Goal: Task Accomplishment & Management: Manage account settings

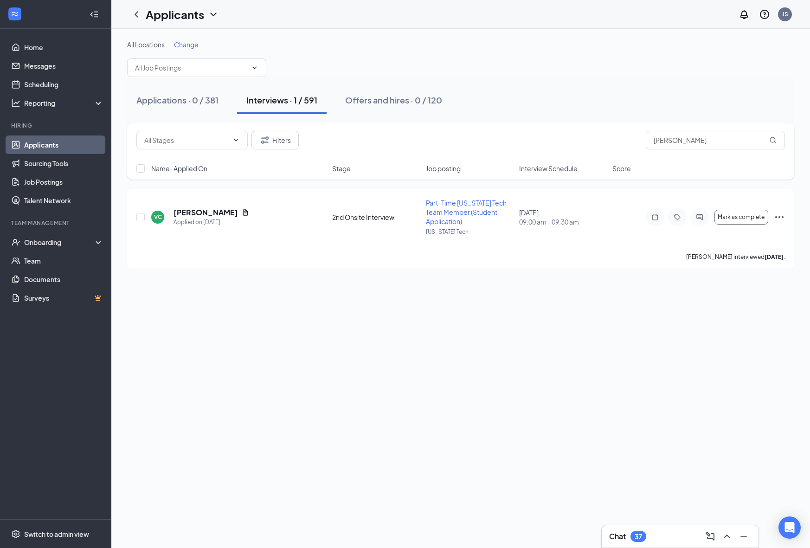
click at [272, 90] on button "Interviews · 1 / 591" at bounding box center [282, 100] width 90 height 28
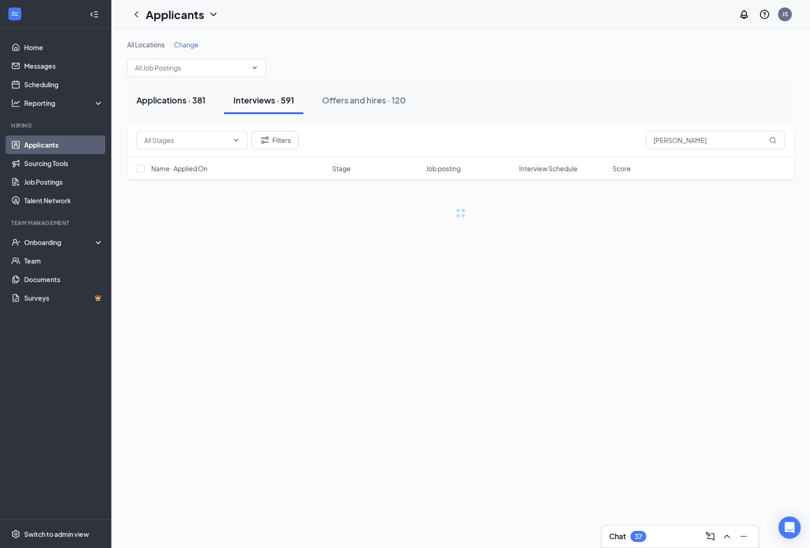
click at [190, 100] on div "Applications · 381" at bounding box center [170, 100] width 69 height 12
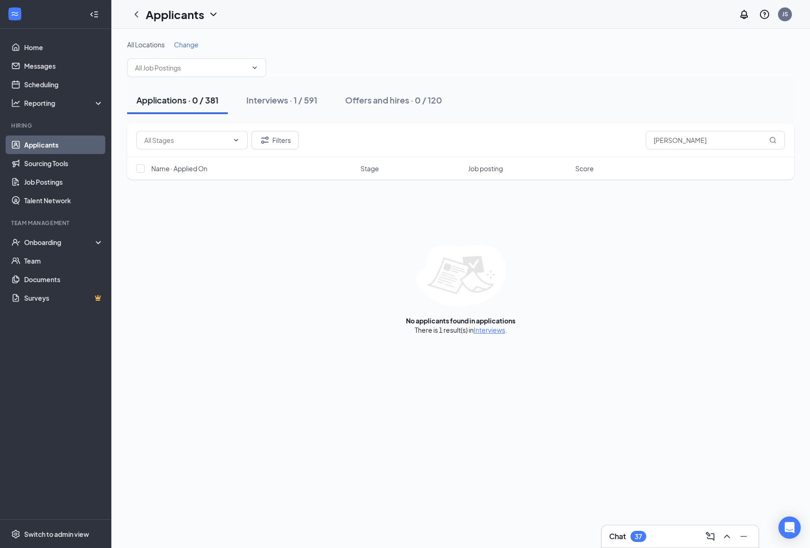
click at [195, 106] on button "Applications · 0 / 381" at bounding box center [177, 100] width 101 height 28
click at [136, 17] on icon "ChevronLeft" at bounding box center [136, 14] width 11 height 11
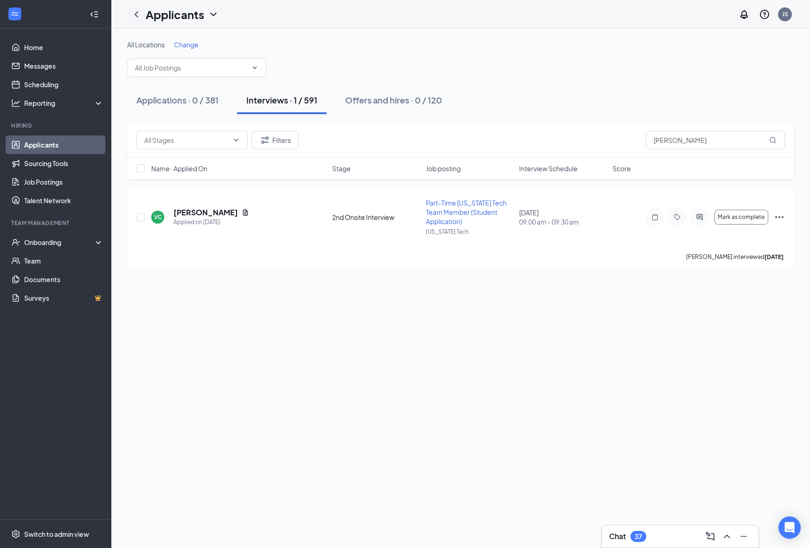
click at [136, 17] on icon "ChevronLeft" at bounding box center [136, 14] width 11 height 11
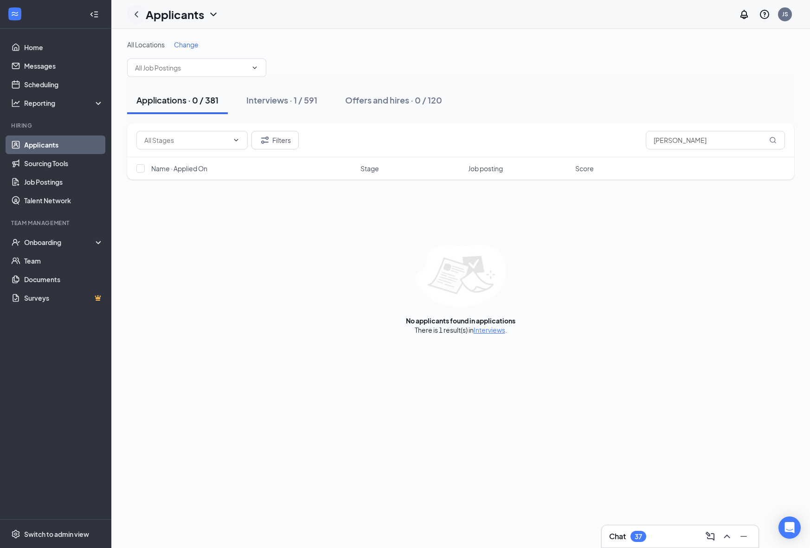
click at [136, 17] on icon "ChevronLeft" at bounding box center [136, 14] width 11 height 11
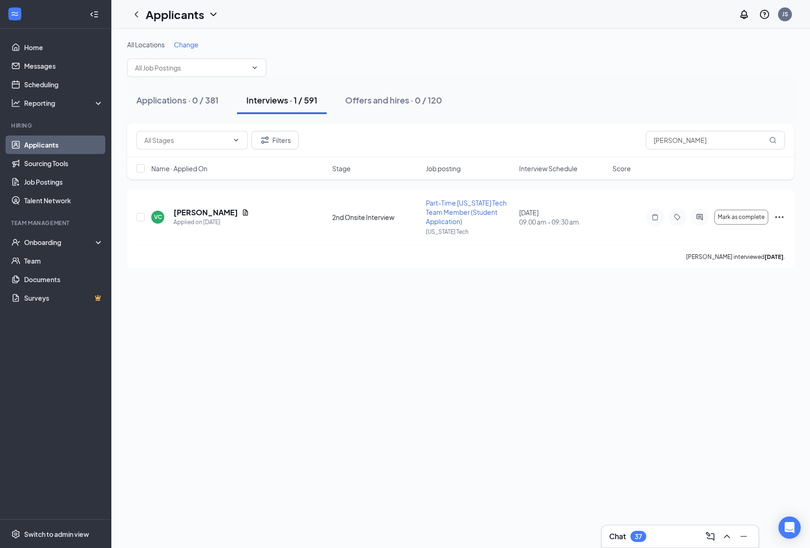
click at [56, 149] on link "Applicants" at bounding box center [63, 144] width 79 height 19
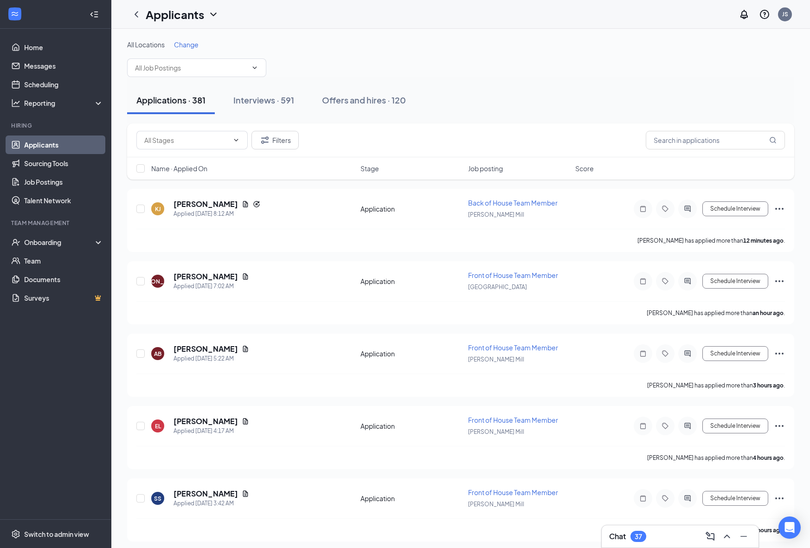
click at [495, 166] on span "Job posting" at bounding box center [485, 168] width 35 height 9
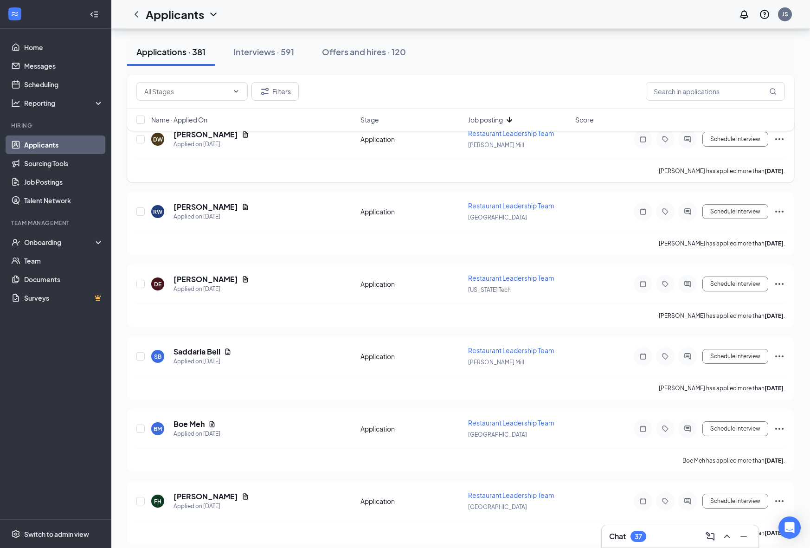
scroll to position [175, 0]
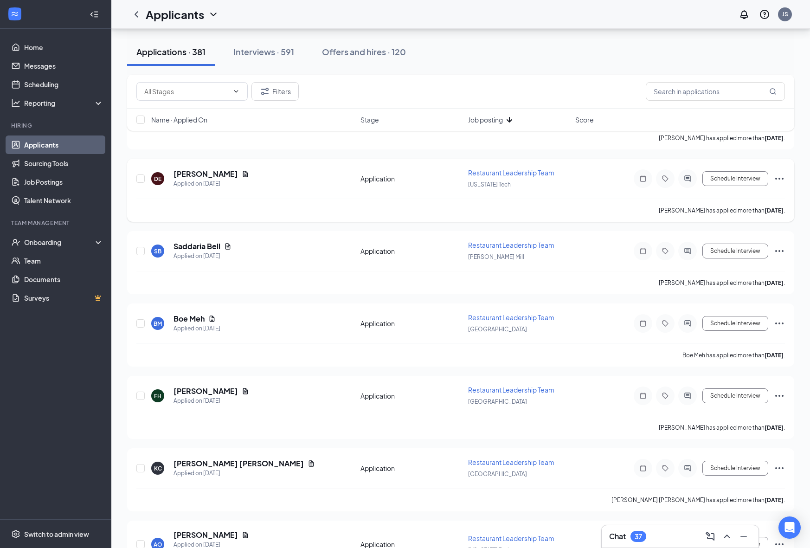
click at [504, 168] on span "Restaurant Leadership Team" at bounding box center [511, 172] width 86 height 8
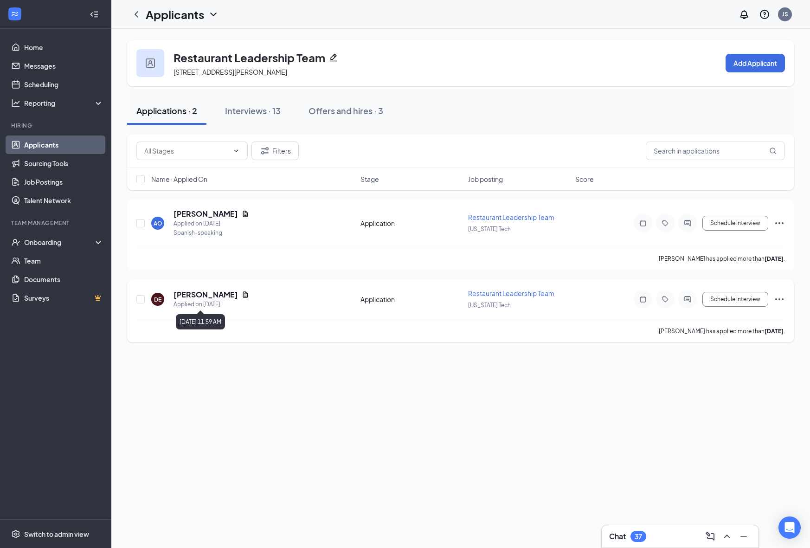
click at [228, 297] on h5 "Darrious Easterling" at bounding box center [206, 294] width 64 height 10
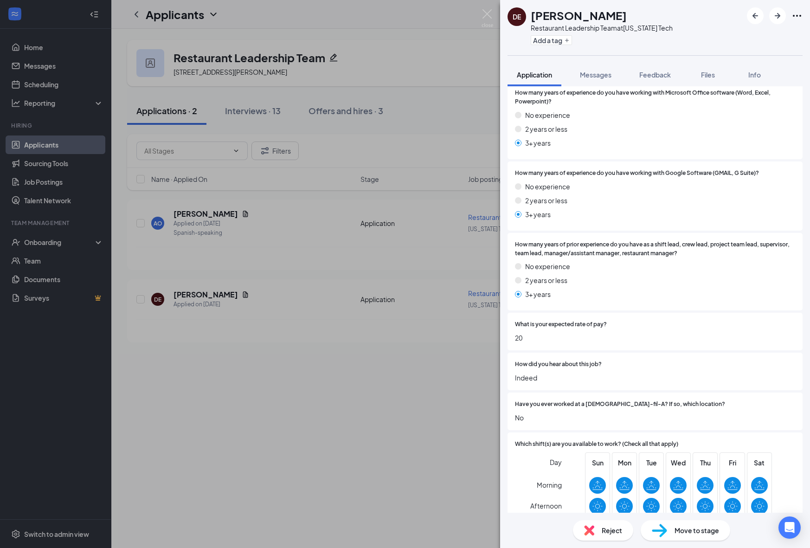
scroll to position [920, 0]
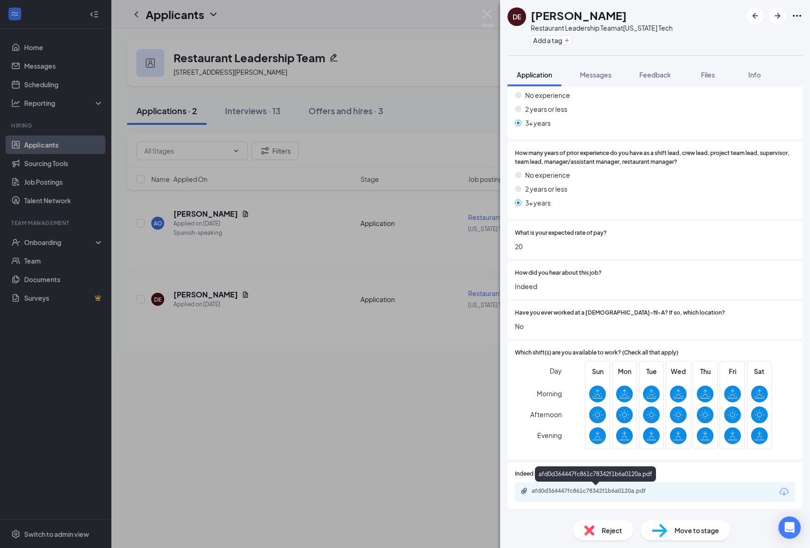
click at [607, 489] on div "afd0d364447fc861c78342f1b6a0120a.pdf" at bounding box center [597, 490] width 130 height 7
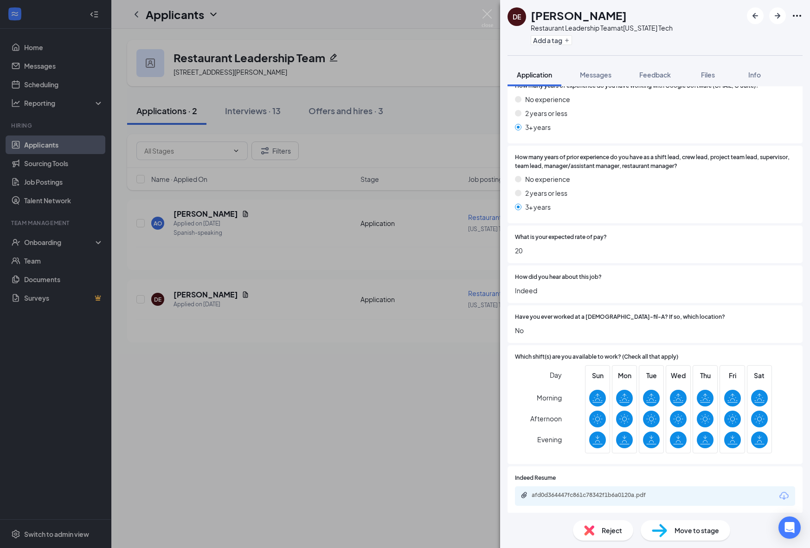
click at [602, 528] on span "Reject" at bounding box center [612, 530] width 20 height 10
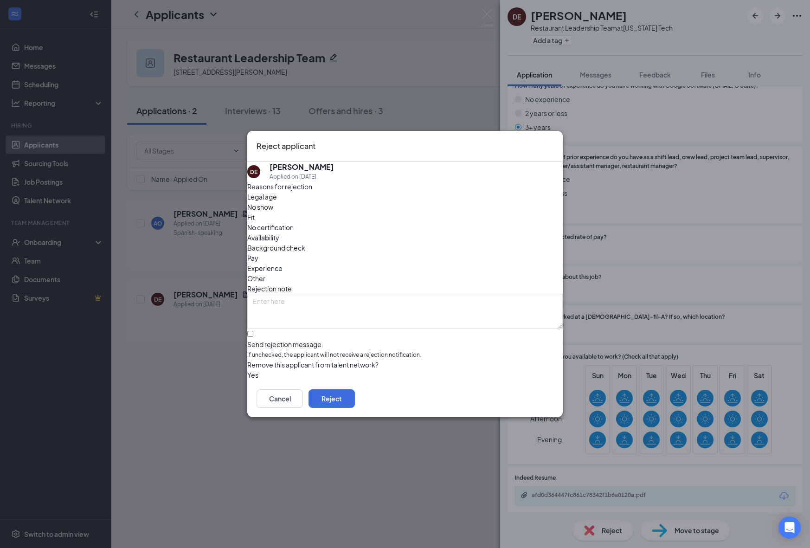
click at [362, 221] on div "Fit" at bounding box center [404, 217] width 315 height 10
click at [343, 294] on textarea at bounding box center [404, 311] width 315 height 35
type textarea "felony"
click at [253, 331] on input "Send rejection message If unchecked, the applicant will not receive a rejection…" at bounding box center [250, 334] width 6 height 6
checkbox input "true"
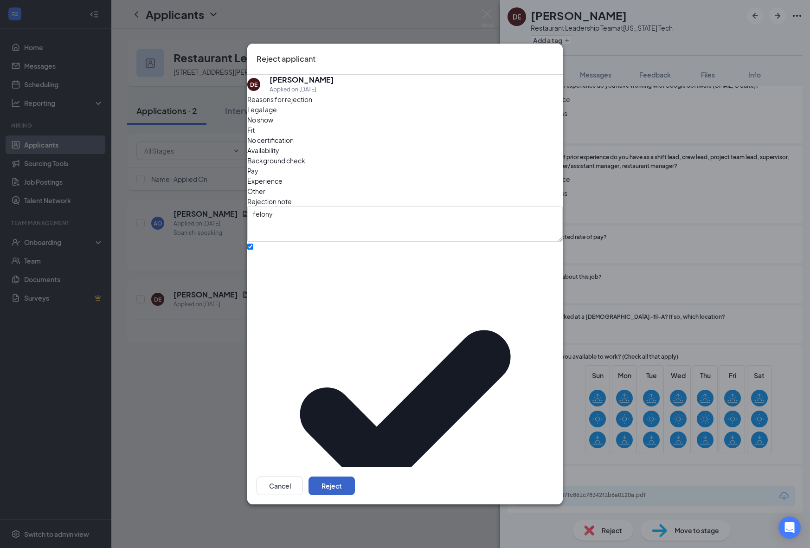
click at [355, 476] on button "Reject" at bounding box center [332, 485] width 46 height 19
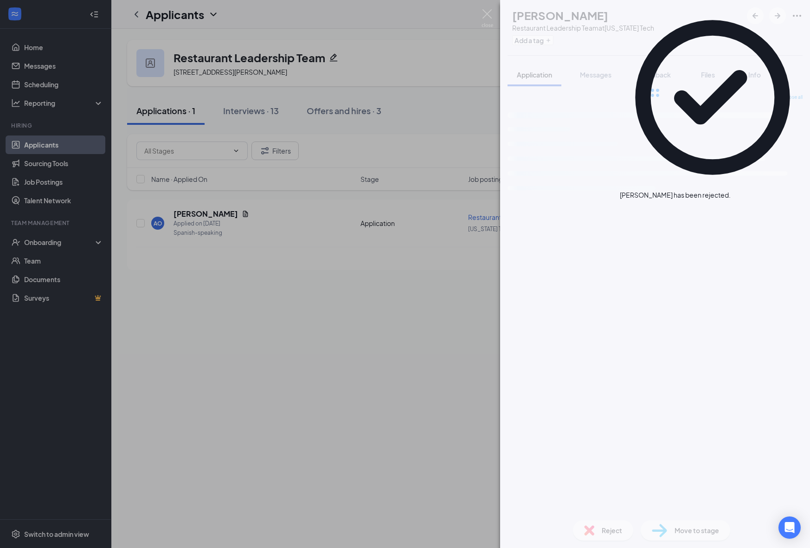
click at [220, 366] on div "AO Ariel Ochoa Restaurant Leadership Team at Georgia Tech Add a tag Application…" at bounding box center [405, 274] width 810 height 548
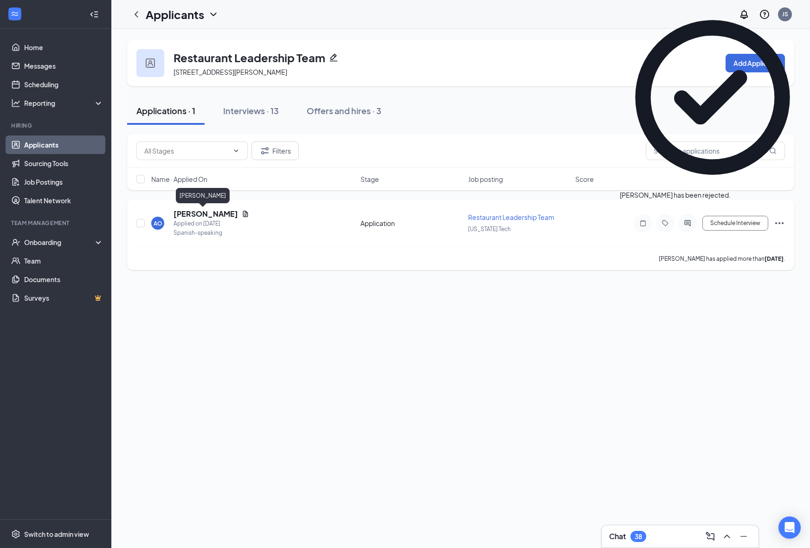
click at [198, 212] on h5 "[PERSON_NAME]" at bounding box center [206, 214] width 64 height 10
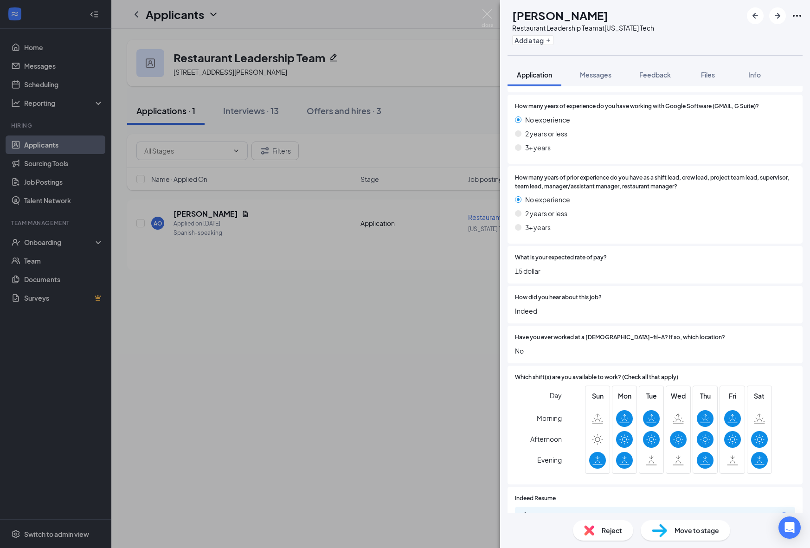
scroll to position [930, 0]
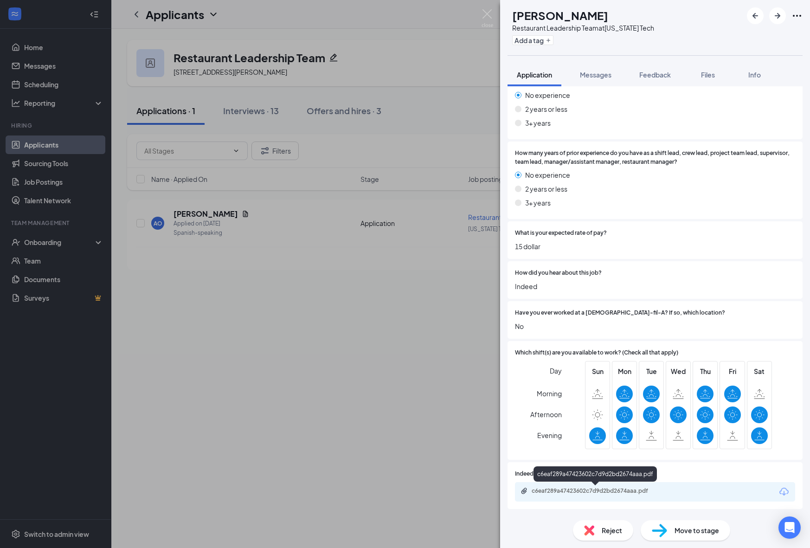
click at [598, 492] on div "c6eaf289a47423602c7d9d2bd2674aaa.pdf" at bounding box center [597, 490] width 130 height 7
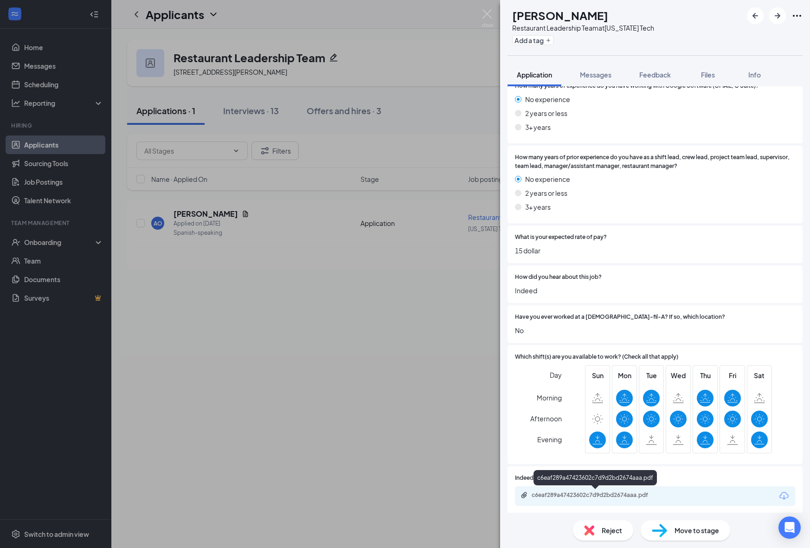
click at [615, 498] on div "c6eaf289a47423602c7d9d2bd2674aaa.pdf" at bounding box center [597, 494] width 130 height 7
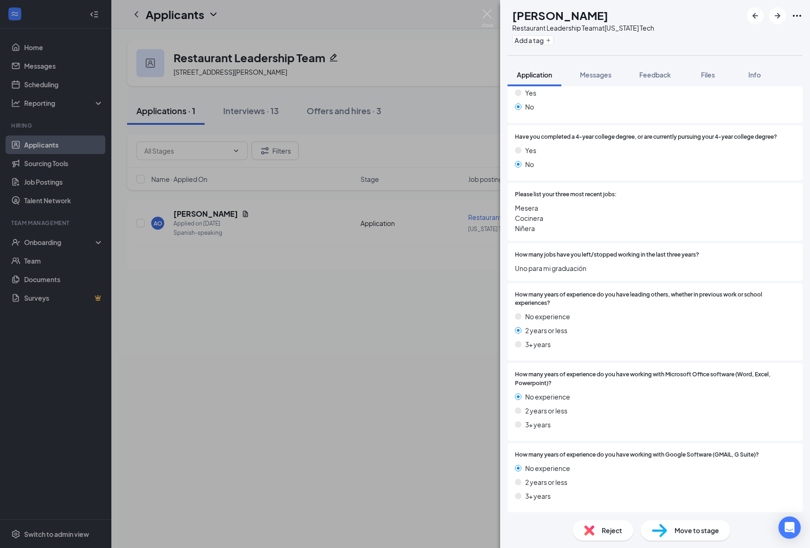
scroll to position [930, 0]
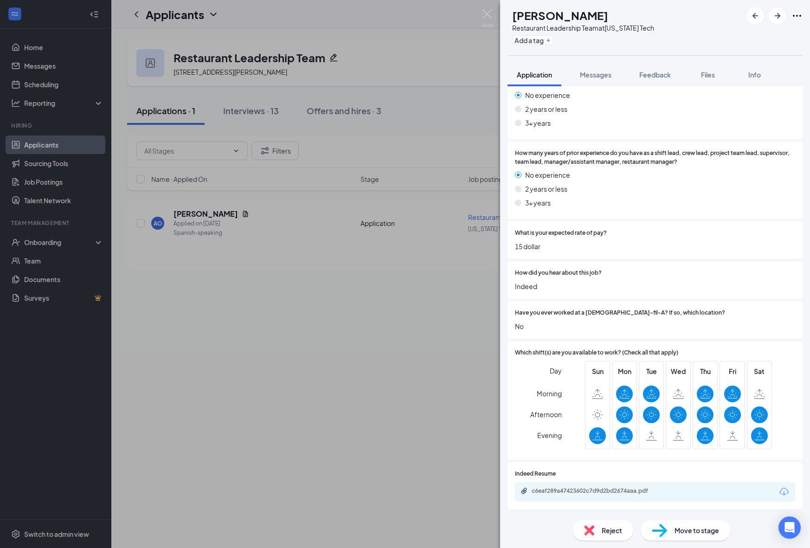
click at [672, 528] on div "Move to stage" at bounding box center [686, 530] width 90 height 20
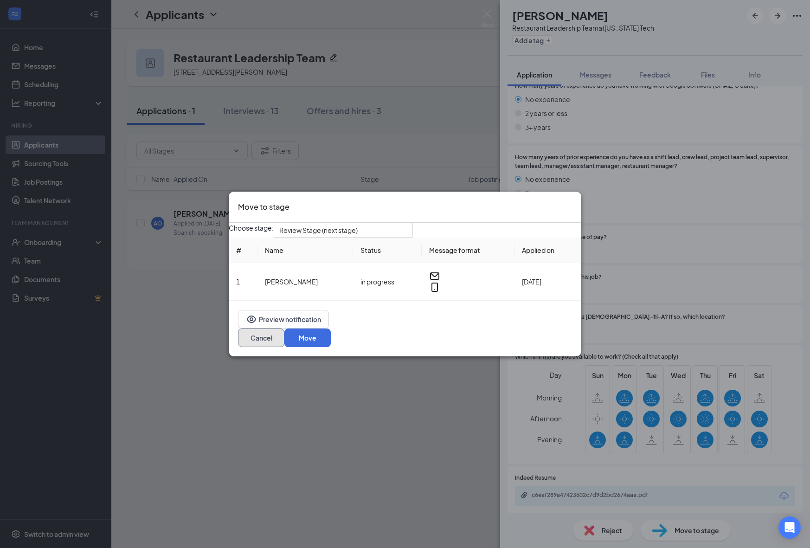
click at [284, 341] on button "Cancel" at bounding box center [261, 337] width 46 height 19
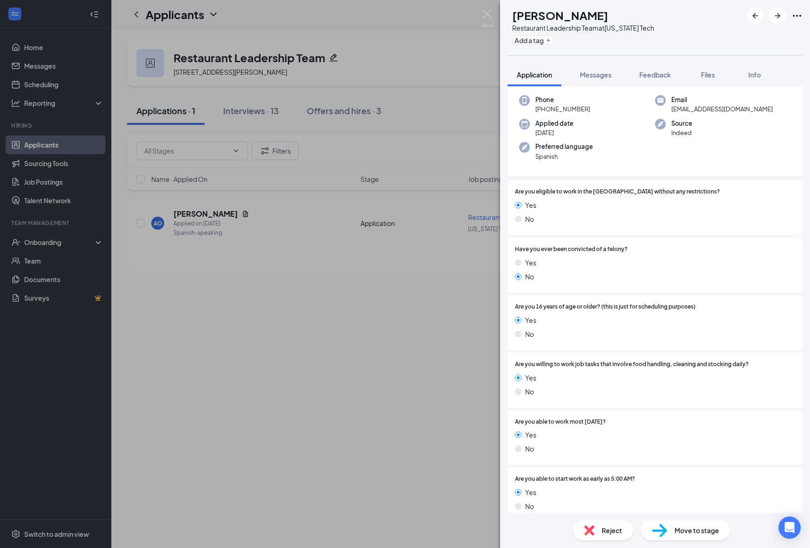
scroll to position [0, 0]
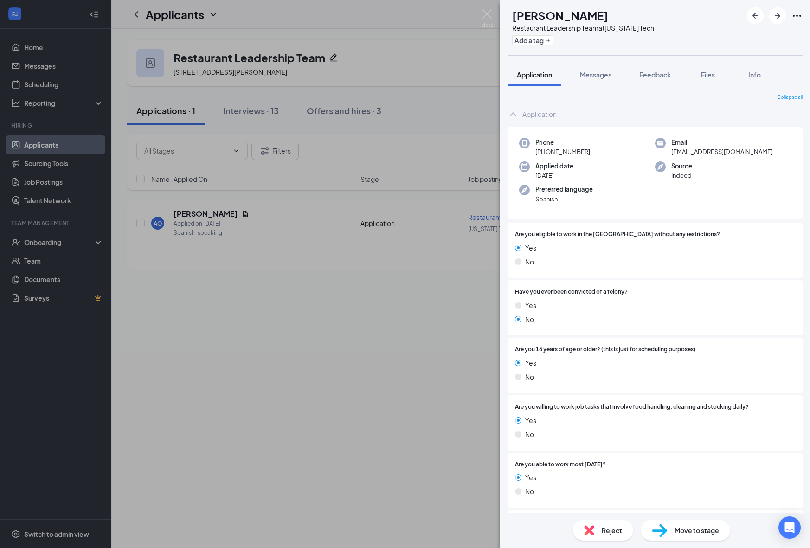
click at [666, 524] on img at bounding box center [659, 530] width 15 height 13
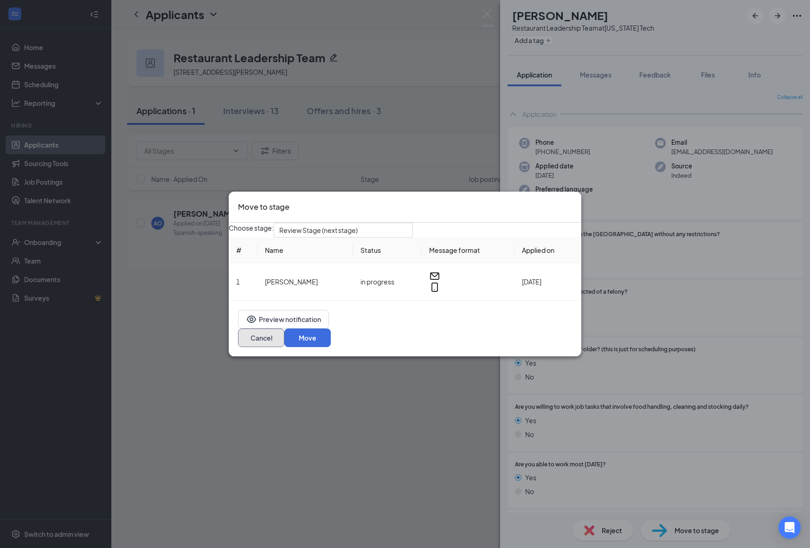
click at [284, 338] on button "Cancel" at bounding box center [261, 337] width 46 height 19
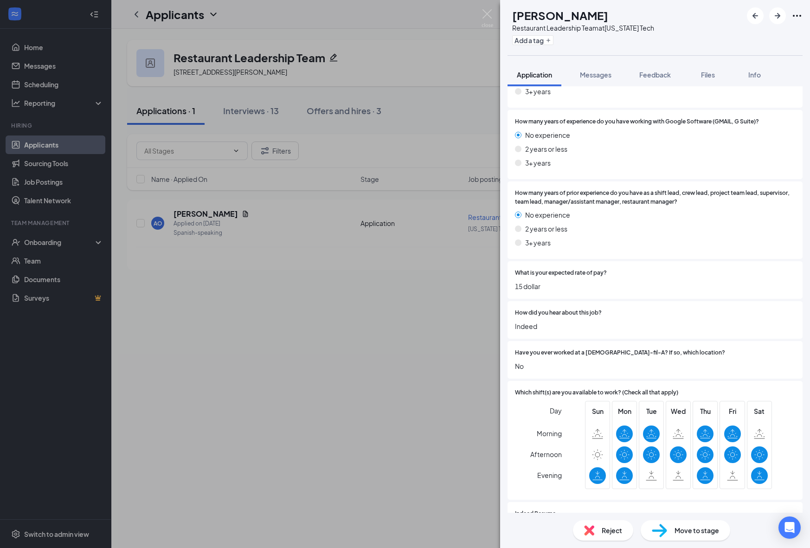
scroll to position [930, 0]
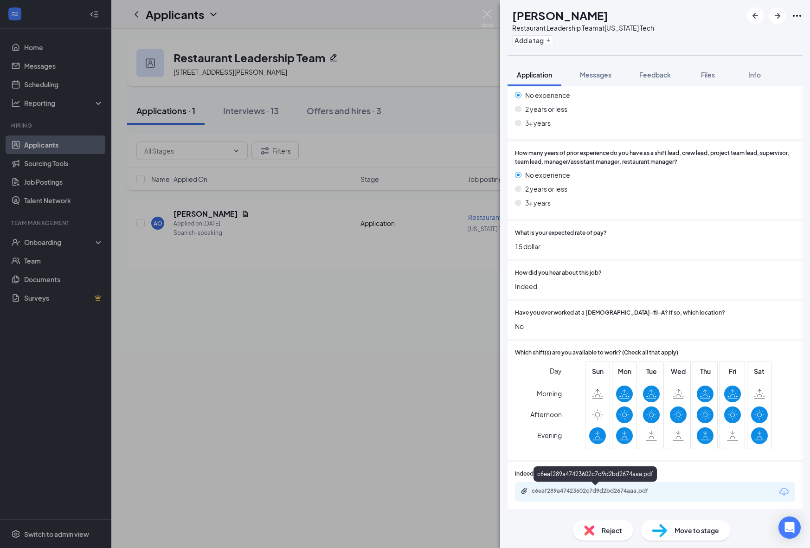
click at [573, 489] on div "c6eaf289a47423602c7d9d2bd2674aaa.pdf" at bounding box center [597, 490] width 130 height 7
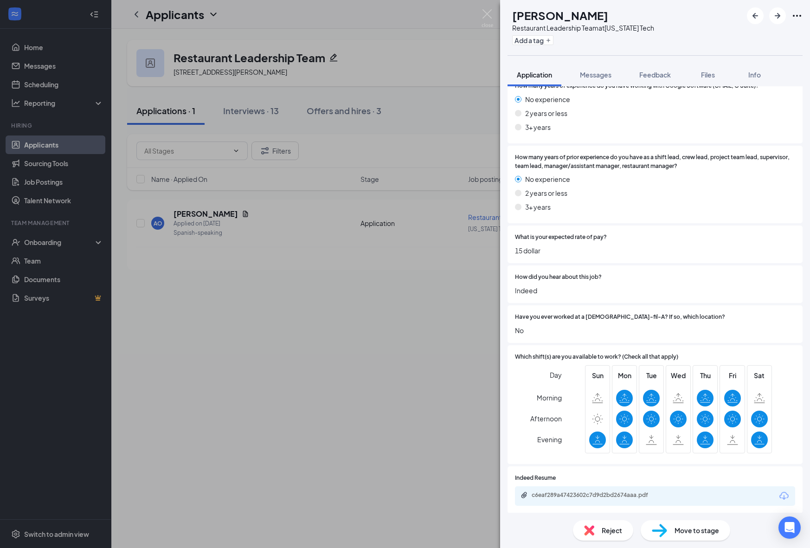
click at [779, 495] on icon "Download" at bounding box center [783, 495] width 11 height 11
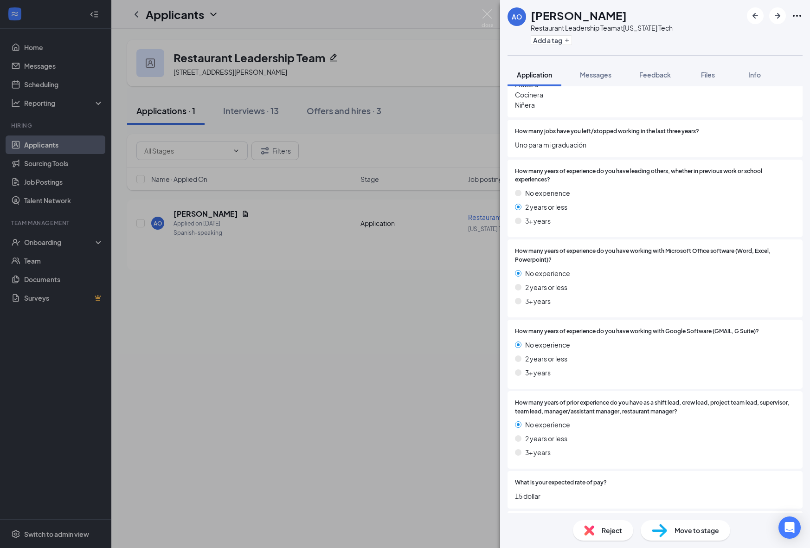
scroll to position [930, 0]
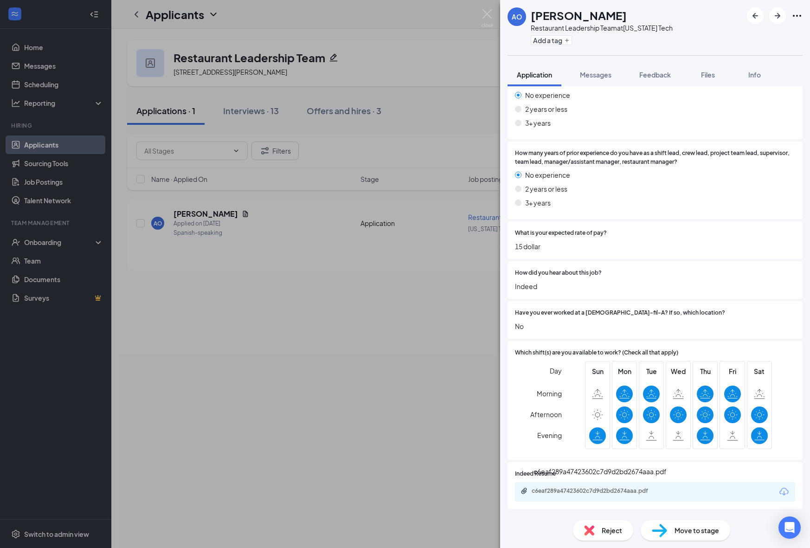
click at [601, 494] on div "c6eaf289a47423602c7d9d2bd2674aaa.pdf" at bounding box center [597, 490] width 130 height 7
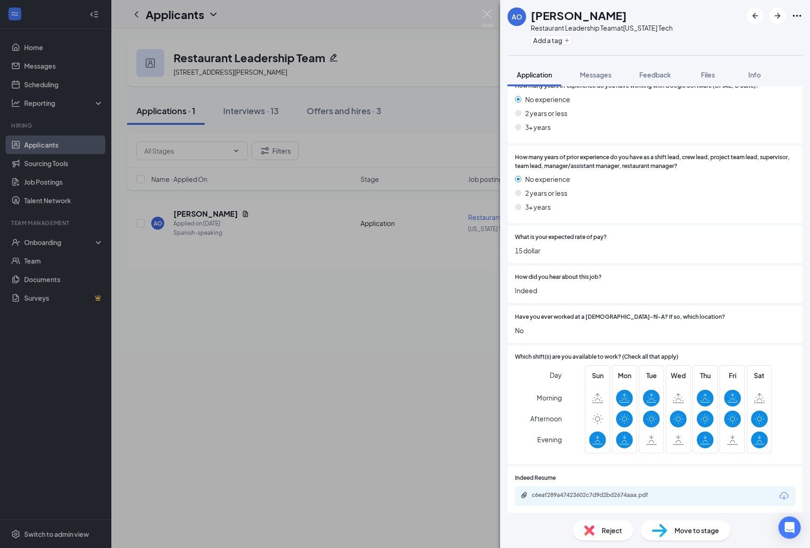
click at [611, 533] on span "Reject" at bounding box center [612, 530] width 20 height 10
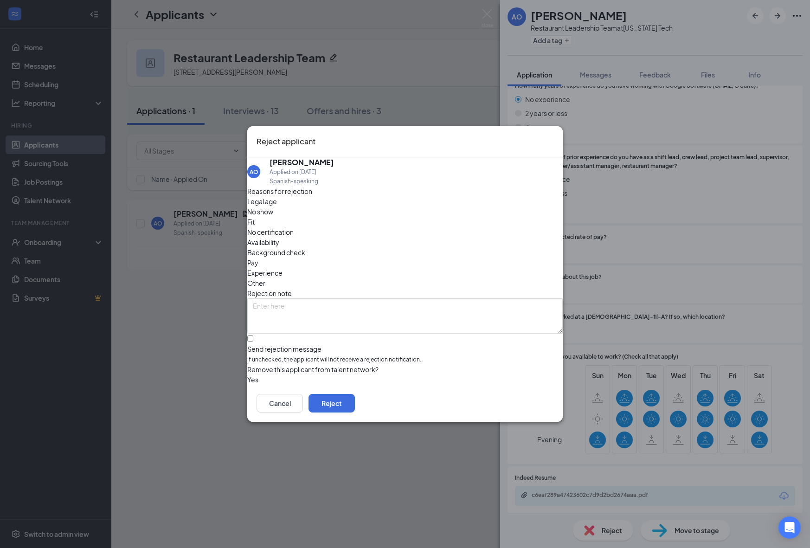
click at [255, 224] on span "Fit" at bounding box center [250, 222] width 7 height 10
click at [253, 335] on input "Send rejection message If unchecked, the applicant will not receive a rejection…" at bounding box center [250, 338] width 6 height 6
checkbox input "true"
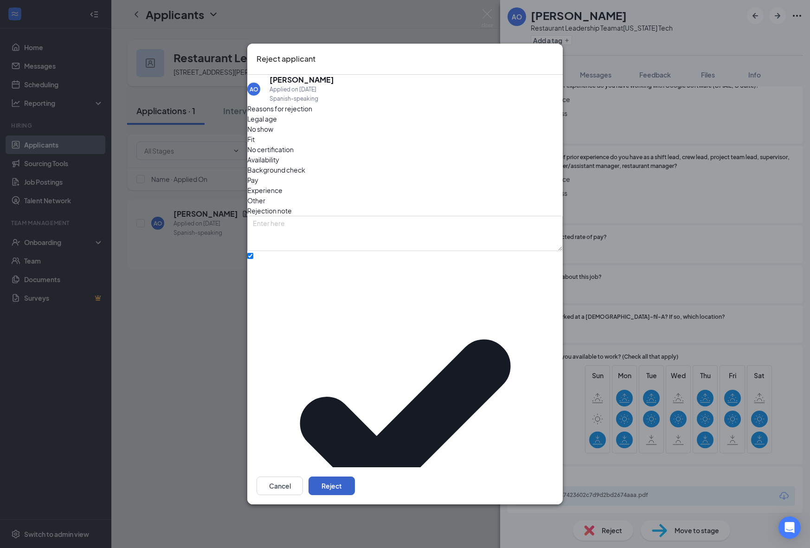
click at [355, 476] on button "Reject" at bounding box center [332, 485] width 46 height 19
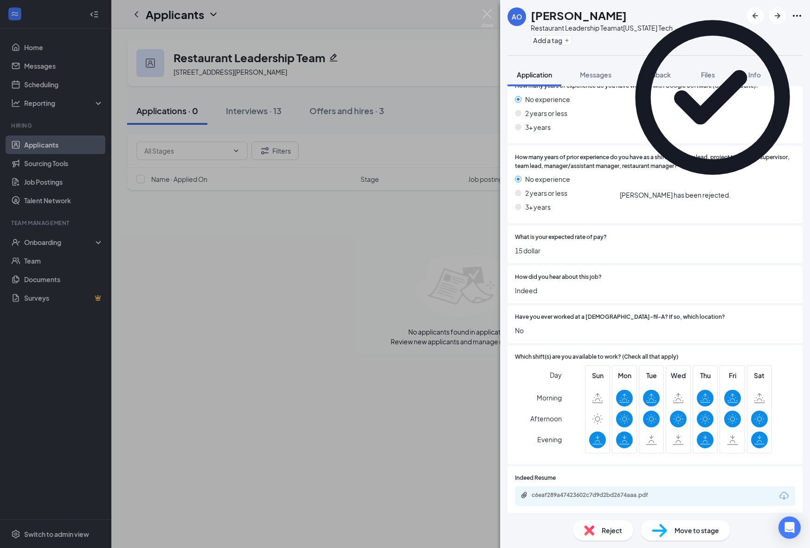
click at [190, 302] on div "AO [PERSON_NAME] Restaurant Leadership Team at [US_STATE][GEOGRAPHIC_DATA] Add …" at bounding box center [405, 274] width 810 height 548
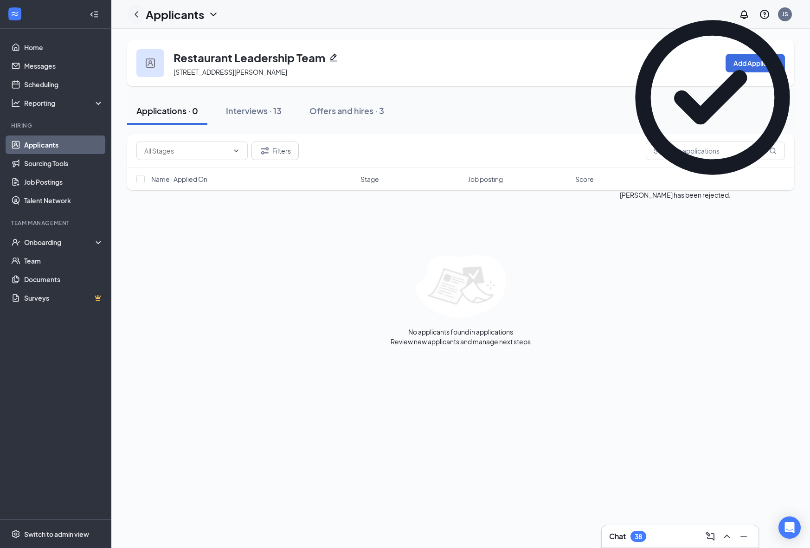
click at [137, 16] on icon "ChevronLeft" at bounding box center [137, 14] width 4 height 6
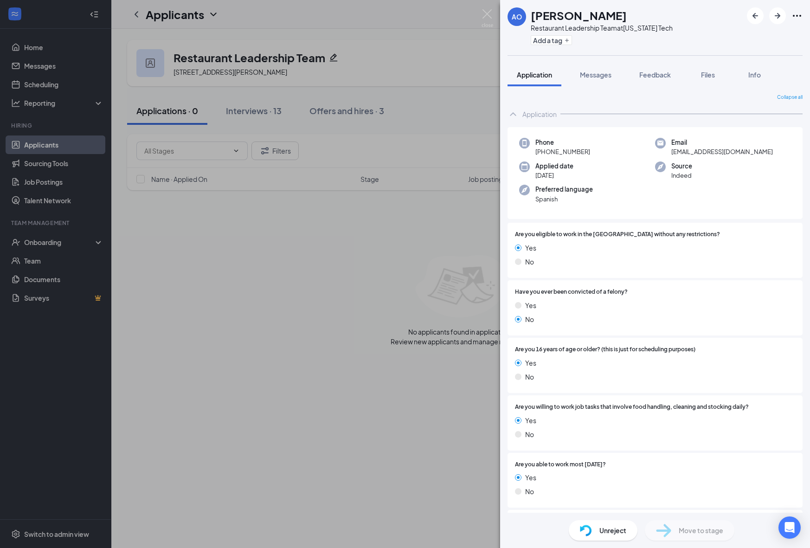
click at [324, 242] on div "AO [PERSON_NAME] Restaurant Leadership Team at [US_STATE][GEOGRAPHIC_DATA] Add …" at bounding box center [405, 274] width 810 height 548
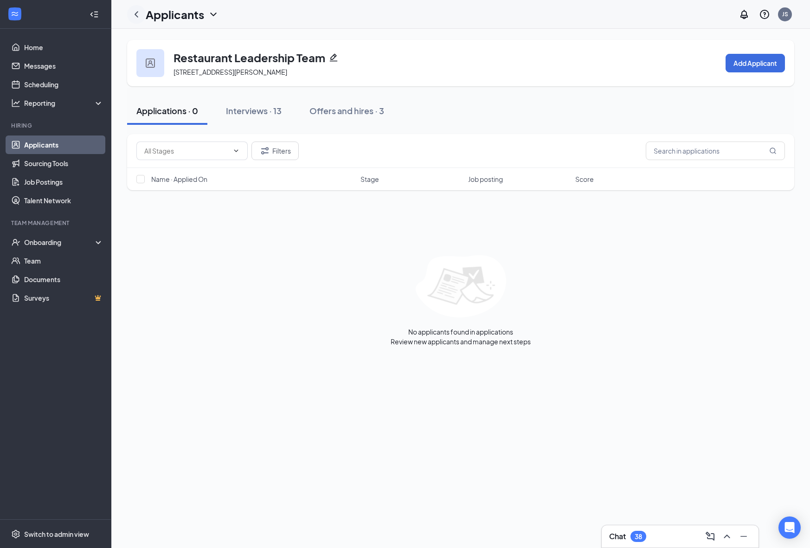
click at [137, 14] on icon "ChevronLeft" at bounding box center [136, 14] width 11 height 11
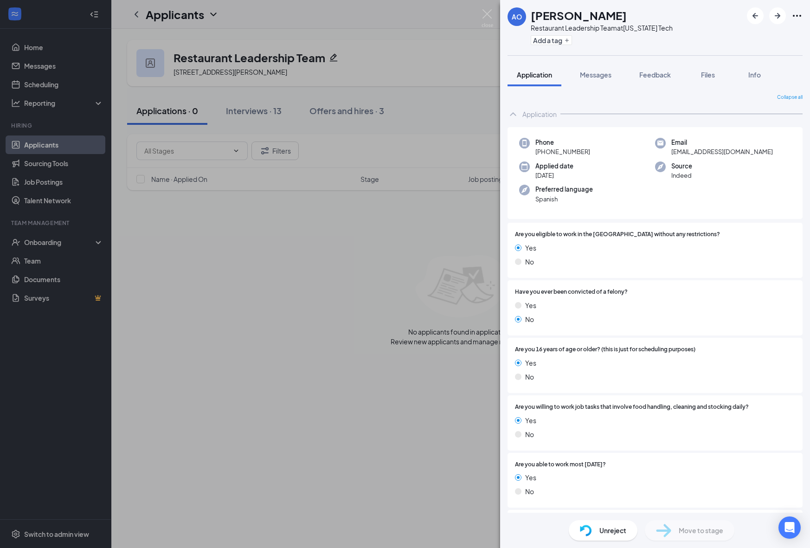
click at [344, 194] on div "AO [PERSON_NAME] Restaurant Leadership Team at [US_STATE][GEOGRAPHIC_DATA] Add …" at bounding box center [405, 274] width 810 height 548
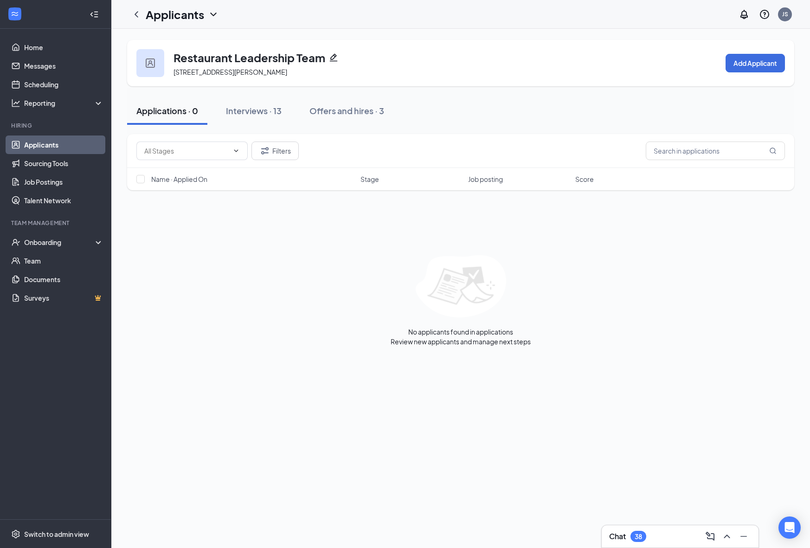
click at [155, 110] on div "Applications · 0" at bounding box center [167, 111] width 62 height 12
click at [46, 144] on link "Applicants" at bounding box center [63, 144] width 79 height 19
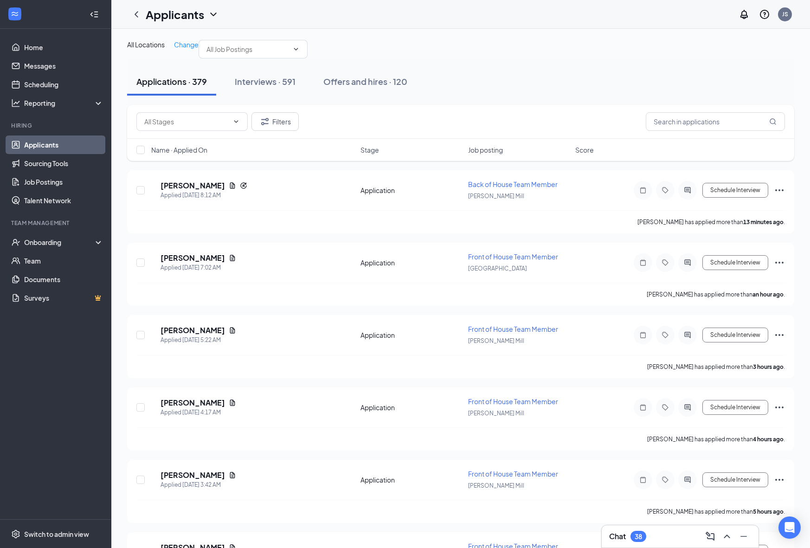
click at [493, 154] on span "Job posting" at bounding box center [485, 149] width 35 height 9
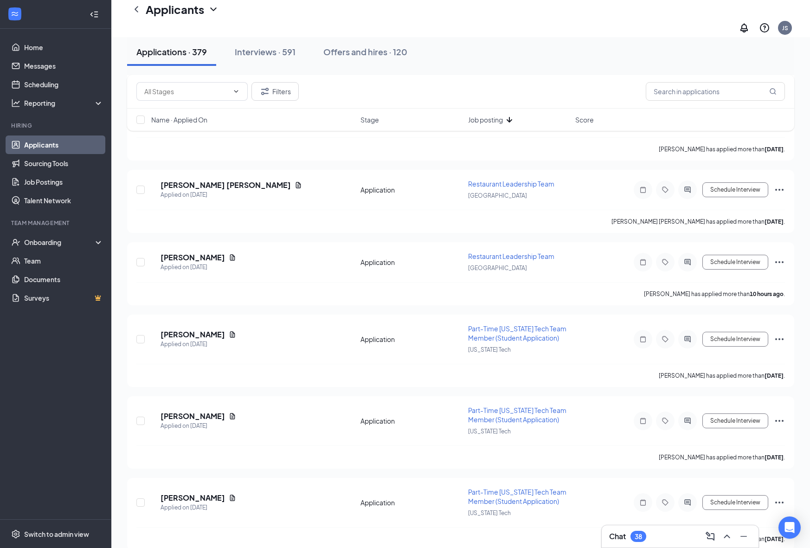
scroll to position [406, 0]
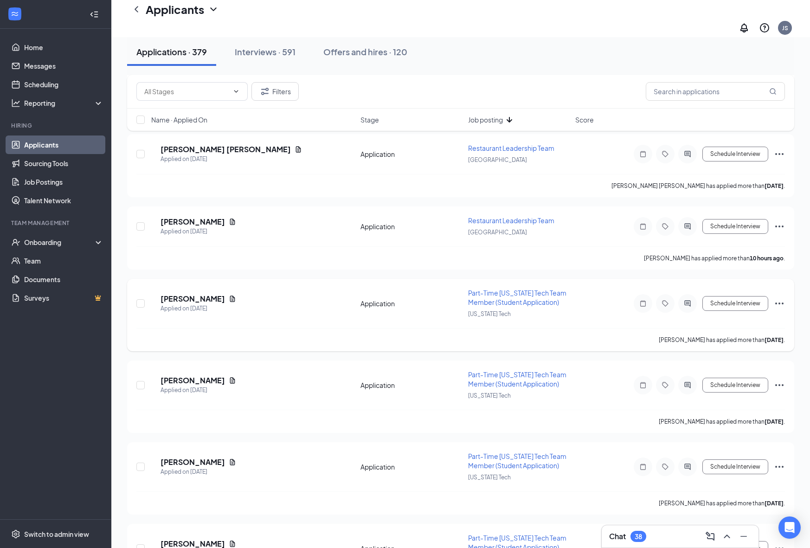
click at [489, 306] on span "Part-Time [US_STATE] Tech Team Member (Student Application)" at bounding box center [517, 298] width 98 height 18
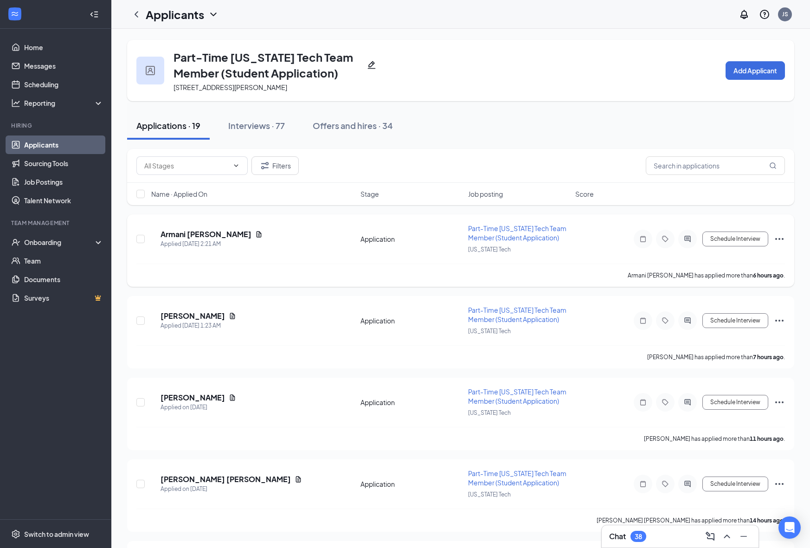
click at [488, 233] on span "Part-Time [US_STATE] Tech Team Member (Student Application)" at bounding box center [517, 233] width 98 height 18
click at [199, 234] on h5 "Armani [PERSON_NAME]" at bounding box center [206, 234] width 91 height 10
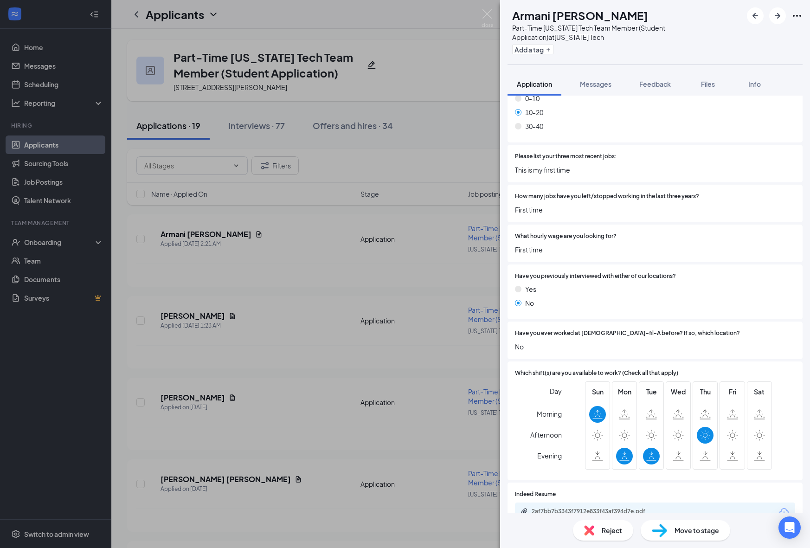
scroll to position [524, 0]
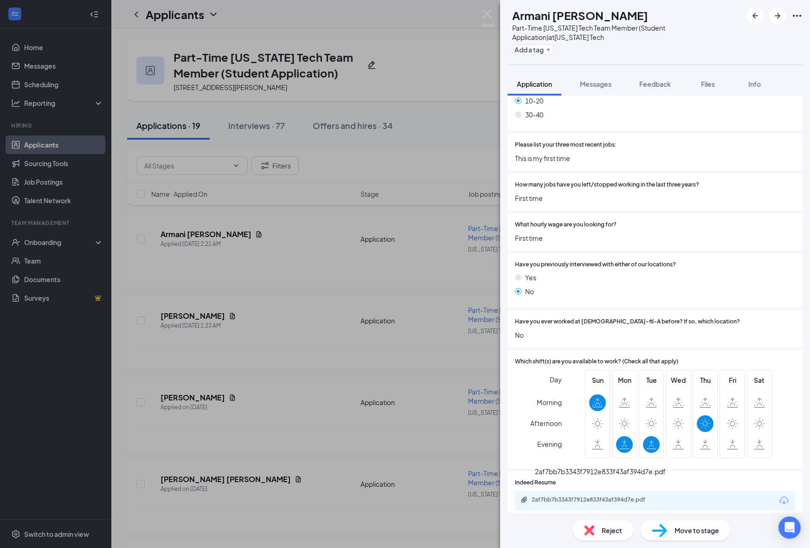
click at [619, 496] on div "2af7bb7b3343f7912e833f43af394d7e.pdf" at bounding box center [597, 499] width 130 height 7
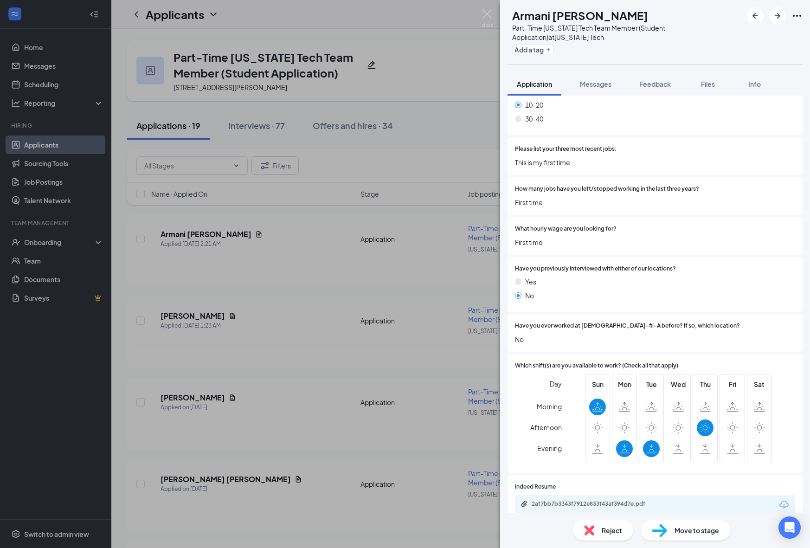
click at [613, 525] on span "Reject" at bounding box center [612, 530] width 20 height 10
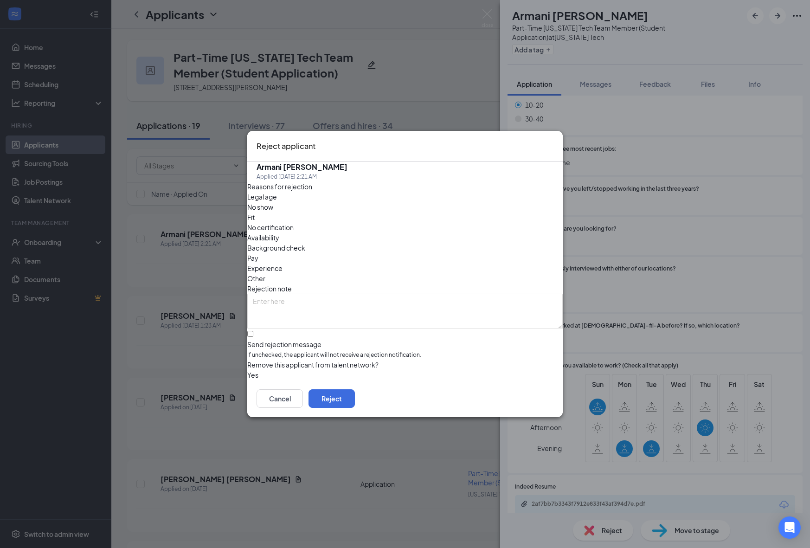
click at [255, 221] on span "Fit" at bounding box center [250, 217] width 7 height 10
click at [283, 263] on span "Experience" at bounding box center [264, 268] width 35 height 10
click at [253, 331] on input "Send rejection message If unchecked, the applicant will not receive a rejection…" at bounding box center [250, 334] width 6 height 6
checkbox input "true"
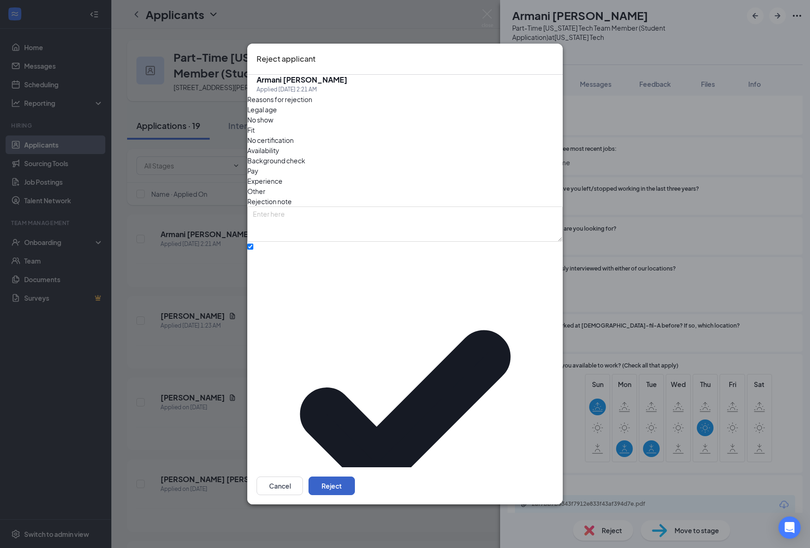
click at [355, 476] on button "Reject" at bounding box center [332, 485] width 46 height 19
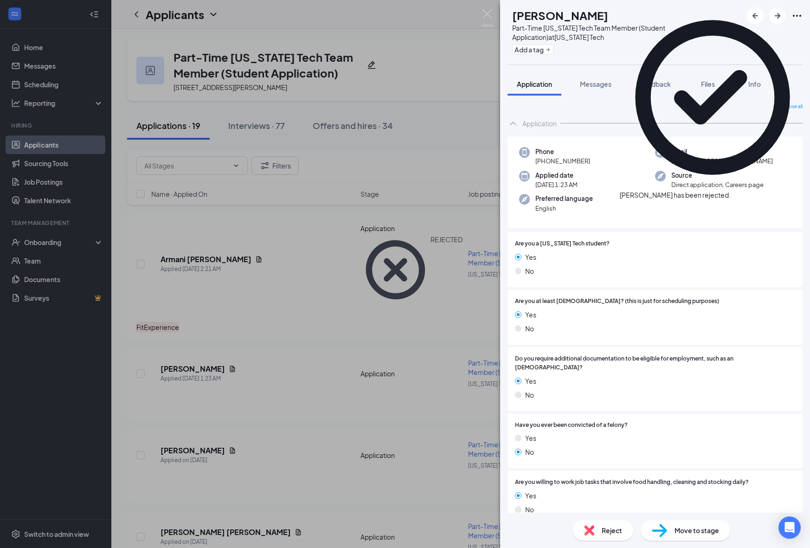
click at [286, 521] on div "HS [PERSON_NAME] Part-Time [US_STATE] Tech Team Member (Student Application) at…" at bounding box center [405, 274] width 810 height 548
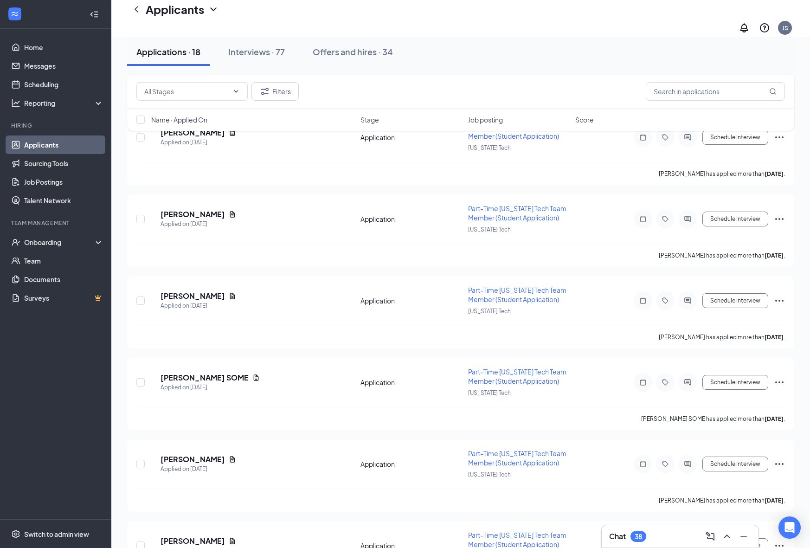
scroll to position [1126, 0]
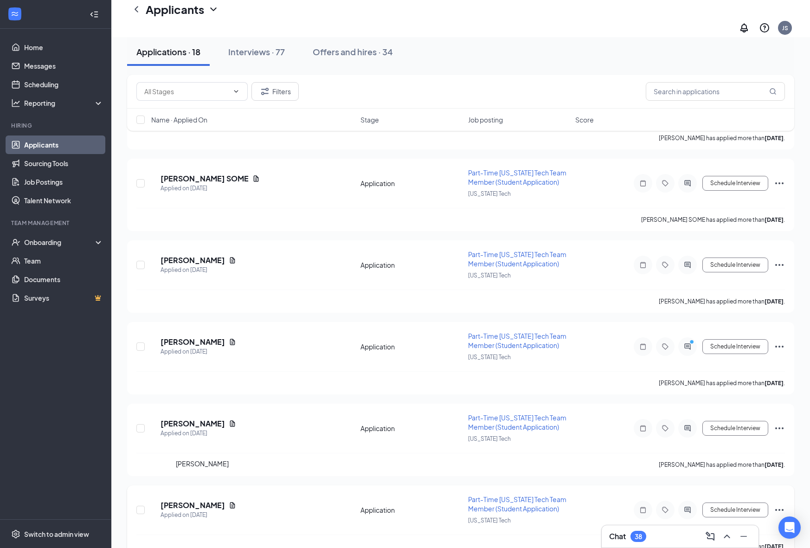
click at [199, 500] on h5 "[PERSON_NAME]" at bounding box center [193, 505] width 64 height 10
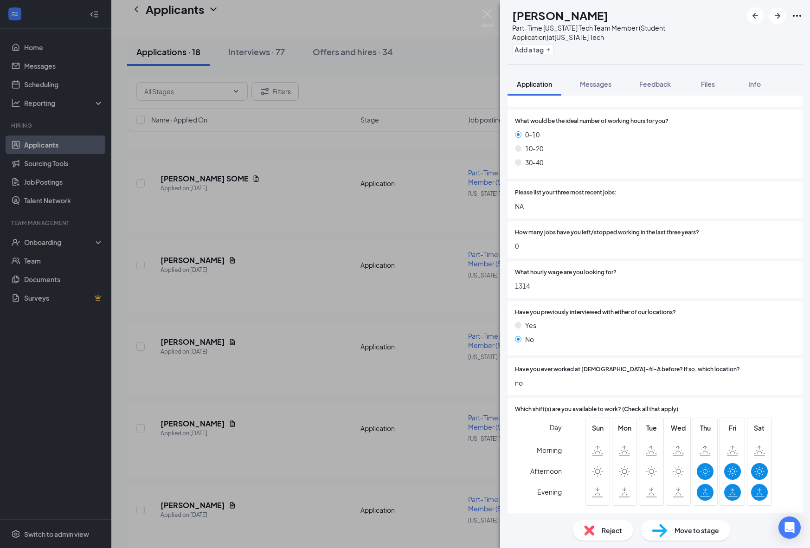
scroll to position [524, 0]
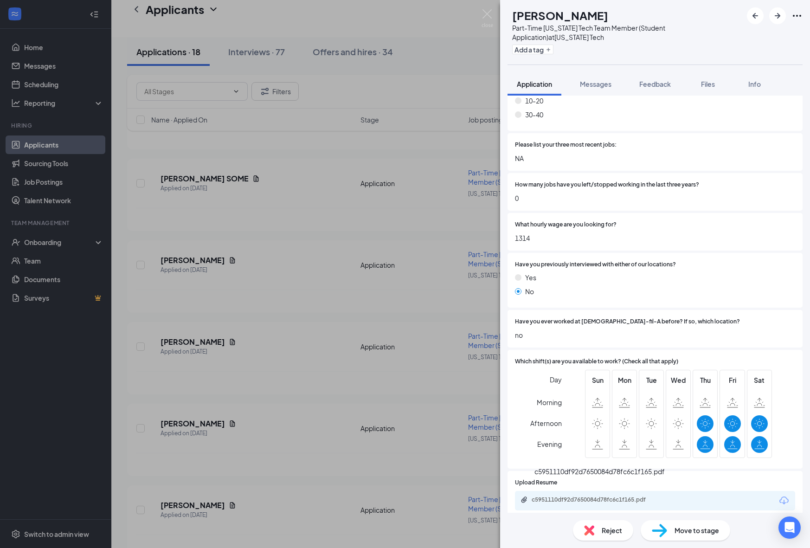
click at [594, 496] on div "c5951110df92d7650084d78fc6c1f165.pdf" at bounding box center [597, 499] width 130 height 7
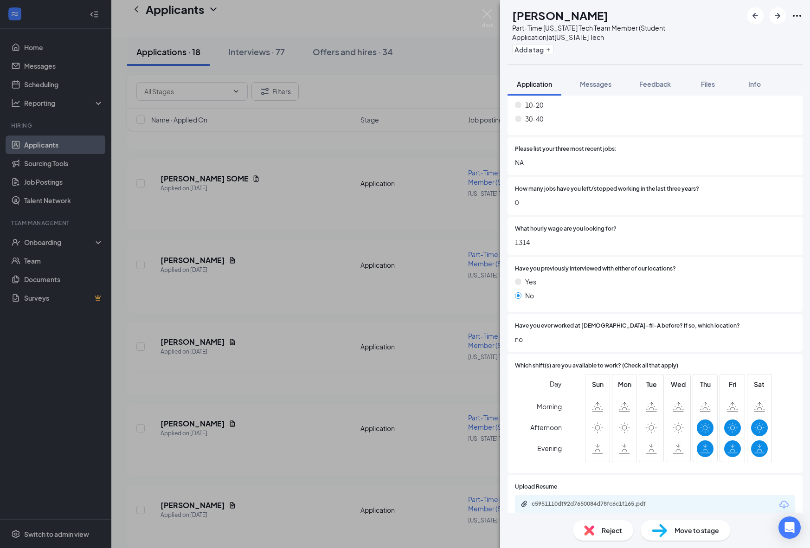
click at [671, 533] on div "Move to stage" at bounding box center [686, 530] width 90 height 20
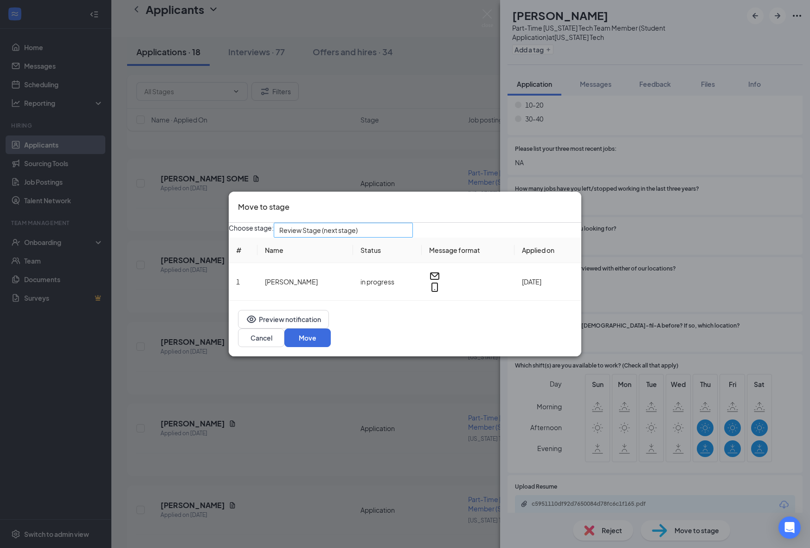
click at [358, 237] on span "Review Stage (next stage)" at bounding box center [318, 230] width 78 height 14
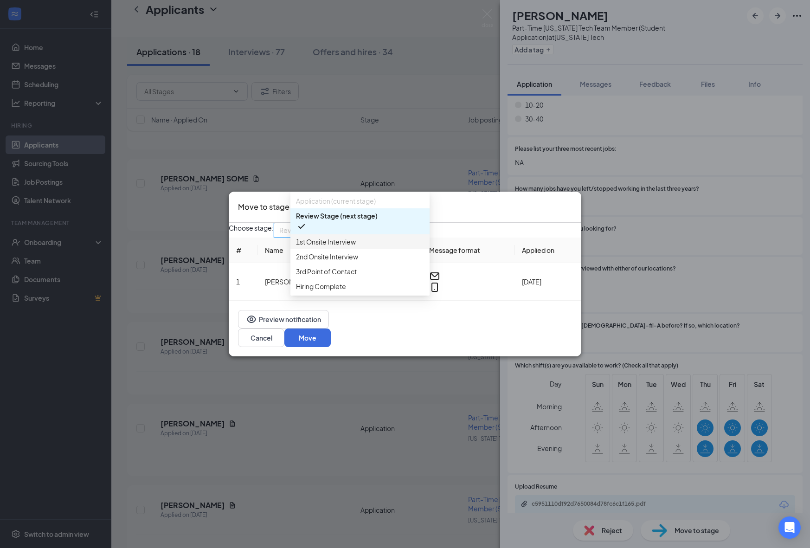
click at [364, 247] on span "1st Onsite Interview" at bounding box center [360, 242] width 128 height 10
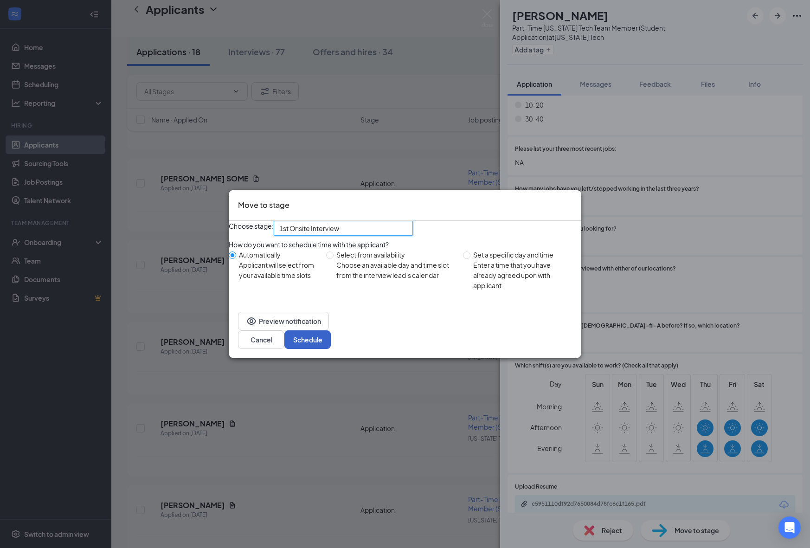
click at [331, 343] on button "Schedule" at bounding box center [307, 339] width 46 height 19
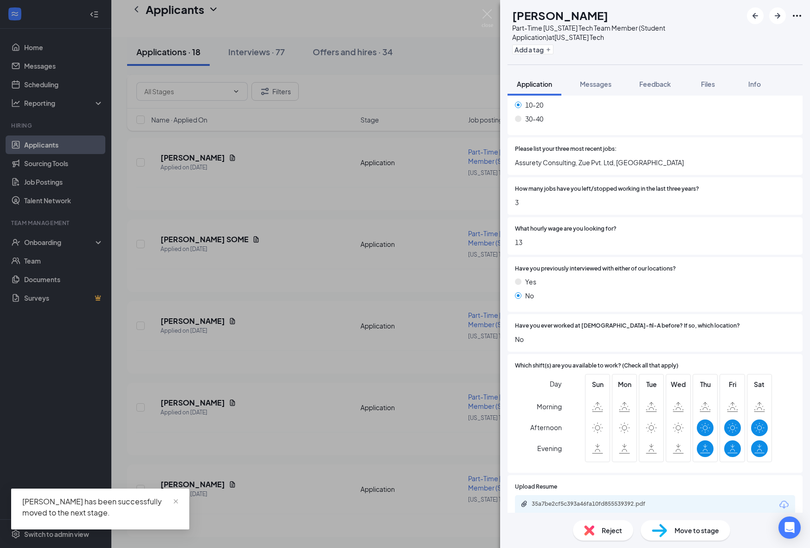
scroll to position [1044, 0]
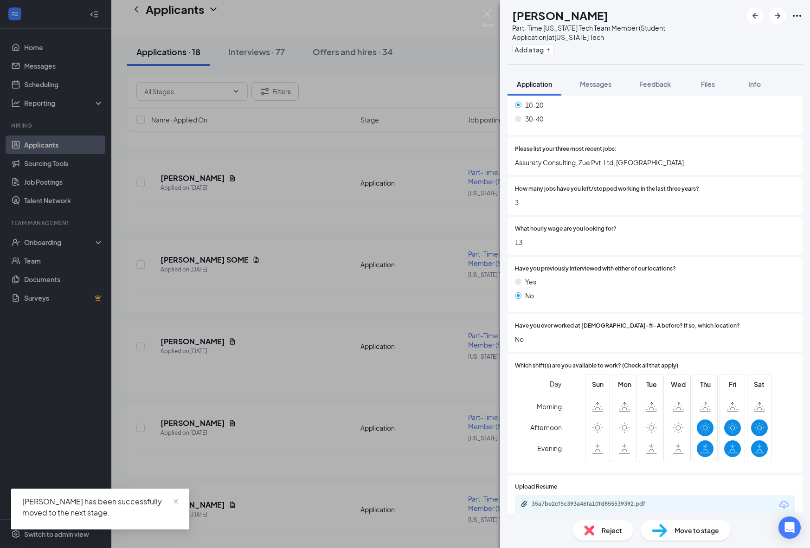
click at [269, 454] on div "HS [PERSON_NAME] Part-Time [US_STATE] Tech Team Member (Student Application) at…" at bounding box center [405, 274] width 810 height 548
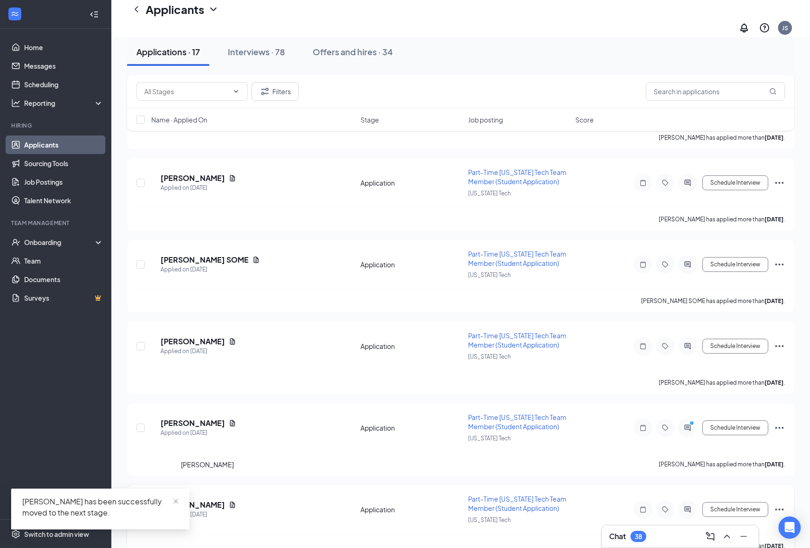
click at [225, 500] on h5 "[PERSON_NAME]" at bounding box center [193, 505] width 64 height 10
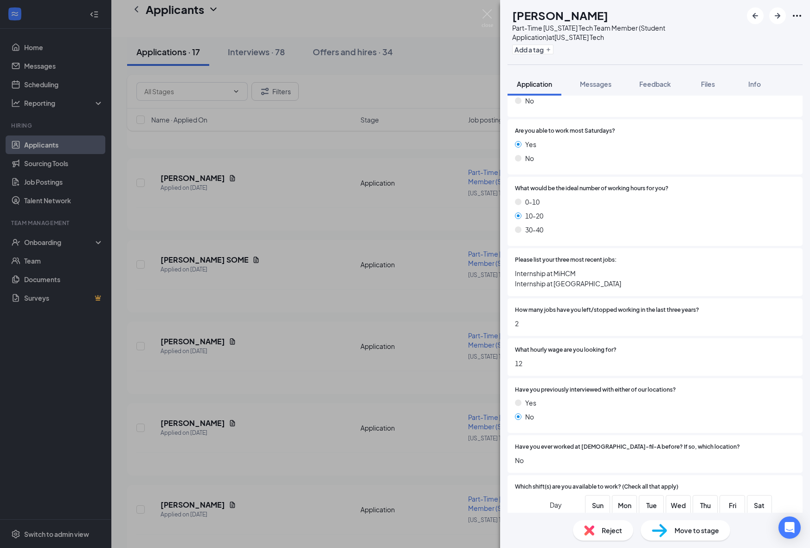
scroll to position [534, 0]
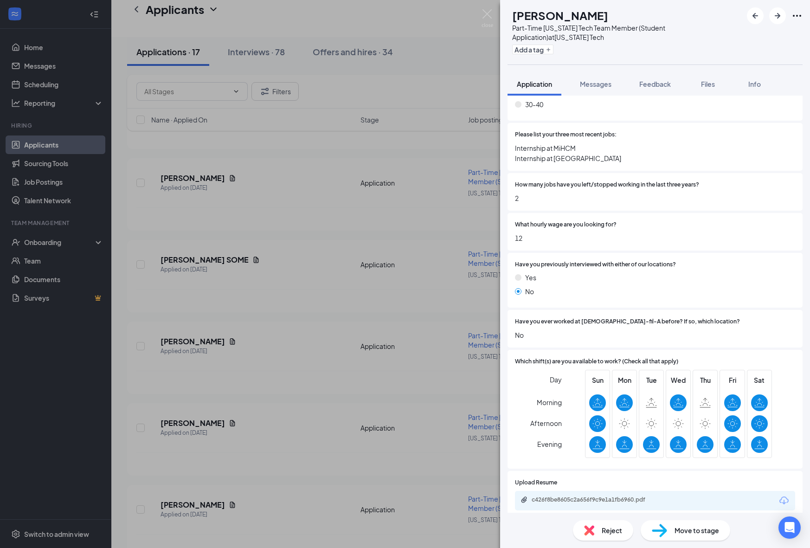
click at [611, 496] on div "c426f8be8605c2a656f9c9e1a1fb6960.pdf" at bounding box center [597, 499] width 130 height 7
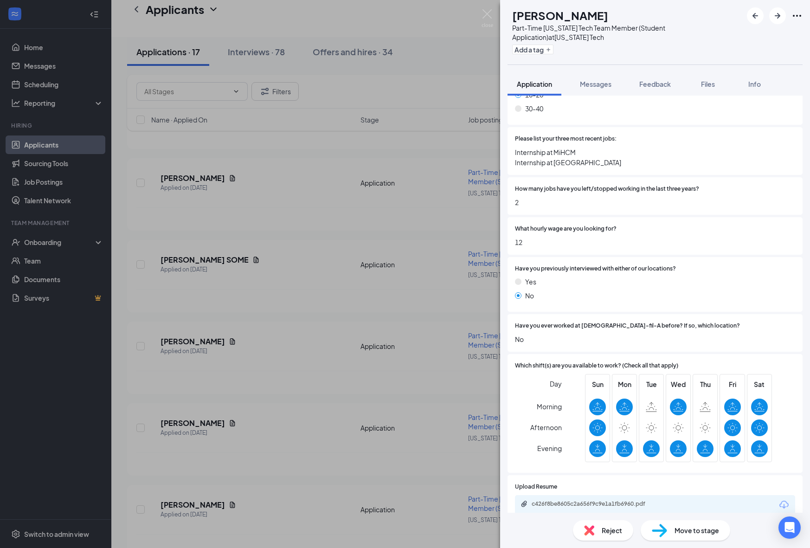
click at [665, 524] on img at bounding box center [659, 530] width 15 height 13
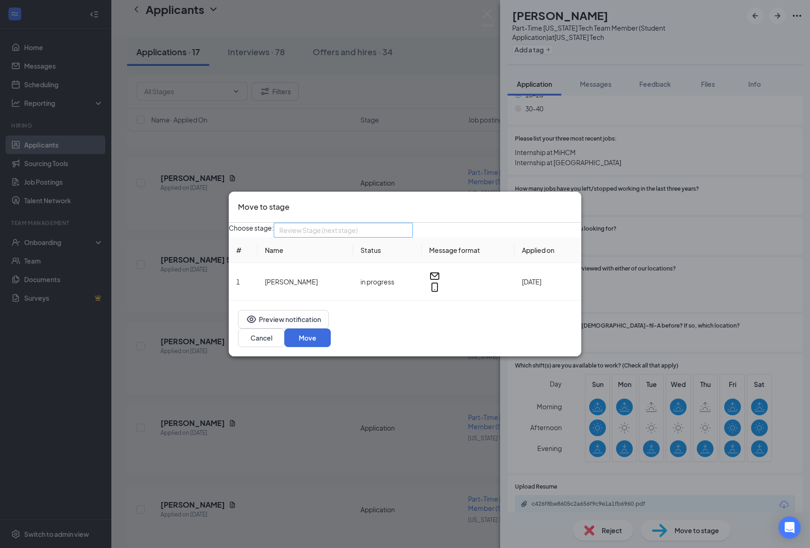
click at [399, 242] on span "Review Stage (next stage)" at bounding box center [339, 235] width 120 height 25
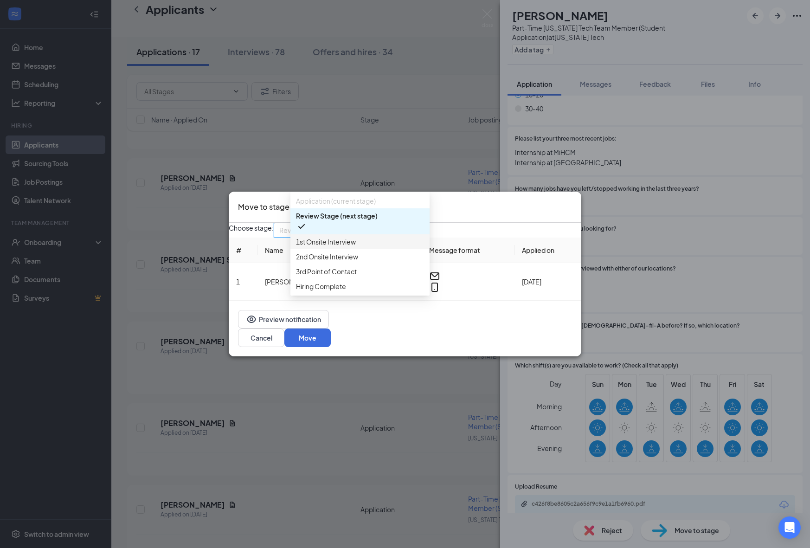
click at [392, 247] on span "1st Onsite Interview" at bounding box center [360, 242] width 128 height 10
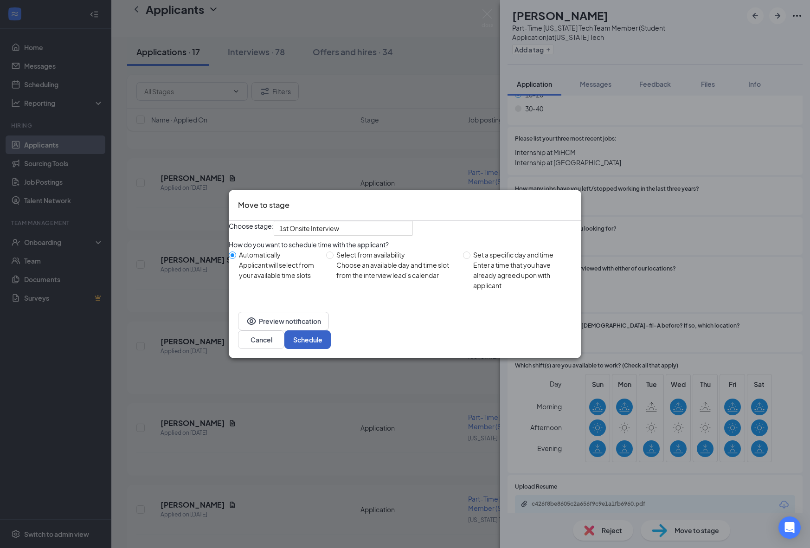
click at [331, 346] on button "Schedule" at bounding box center [307, 339] width 46 height 19
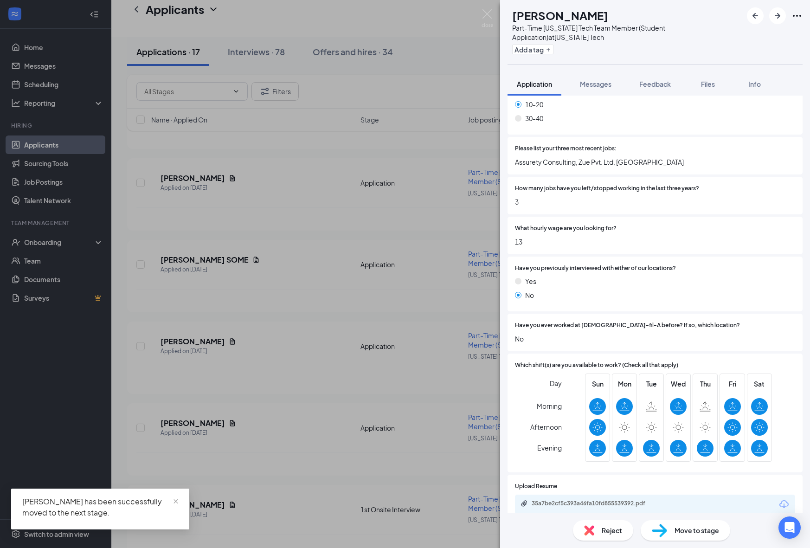
scroll to position [520, 0]
click at [342, 414] on div "HS [PERSON_NAME] Part-Time [US_STATE] Tech Team Member (Student Application) at…" at bounding box center [405, 274] width 810 height 548
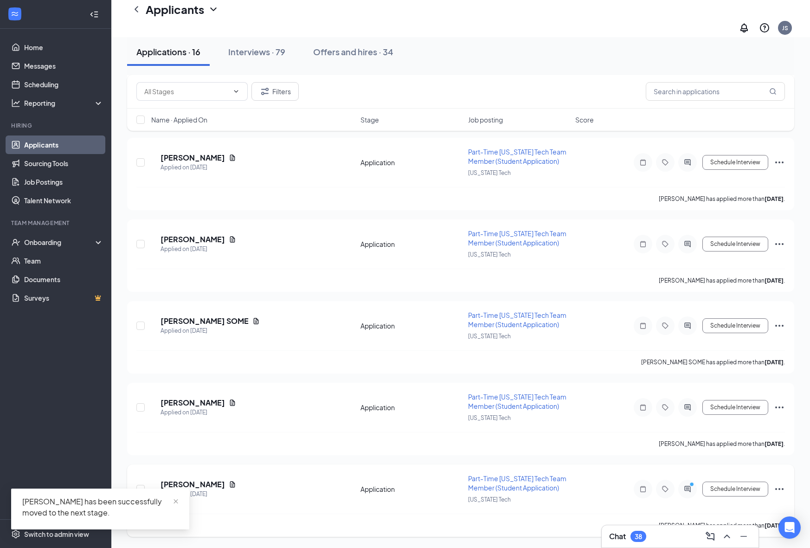
scroll to position [964, 0]
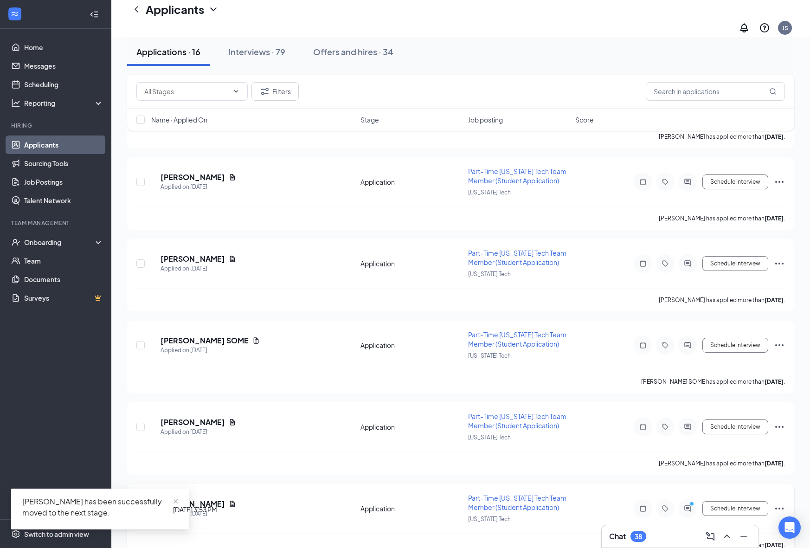
click at [207, 499] on h5 "[PERSON_NAME]" at bounding box center [193, 504] width 64 height 10
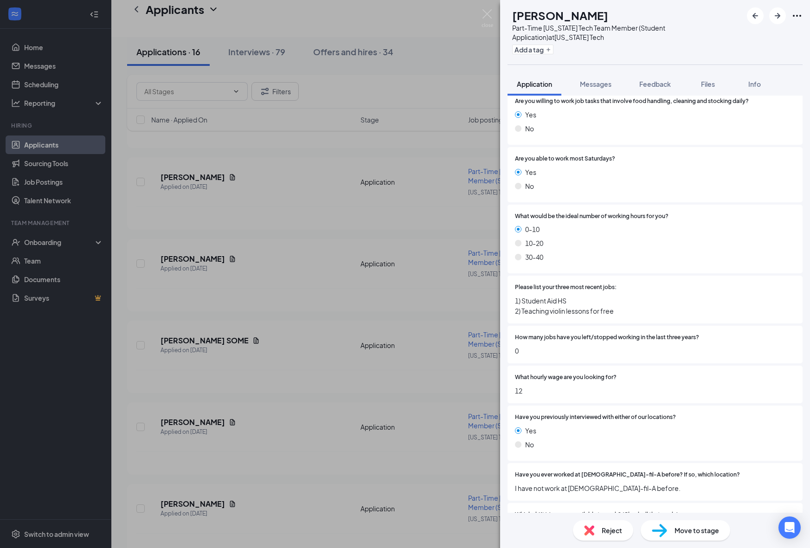
scroll to position [534, 0]
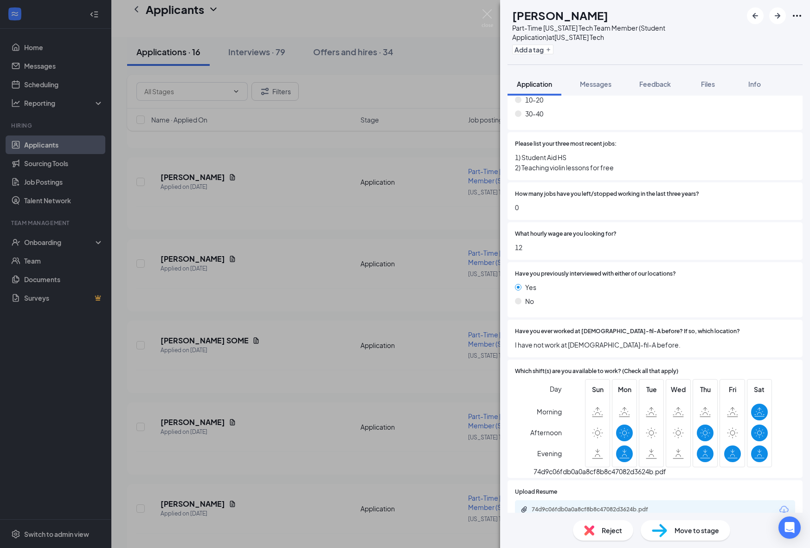
click at [597, 506] on div "74d9c06fdb0a0a8cf8b8c47082d3624b.pdf" at bounding box center [597, 509] width 130 height 7
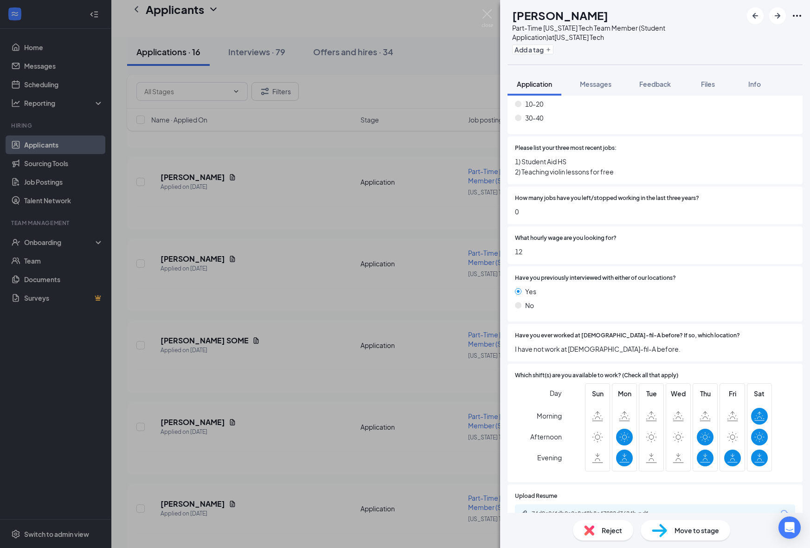
click at [682, 533] on span "Move to stage" at bounding box center [697, 530] width 45 height 10
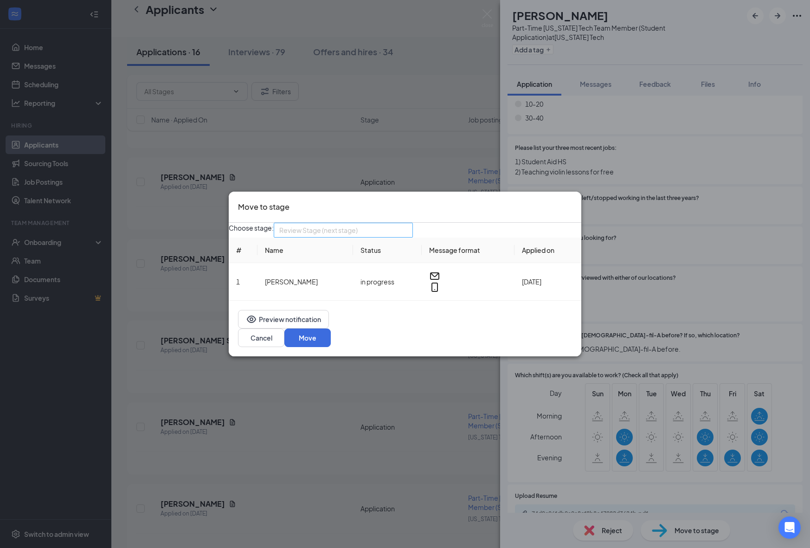
click at [413, 238] on div "Review Stage (next stage)" at bounding box center [343, 230] width 139 height 15
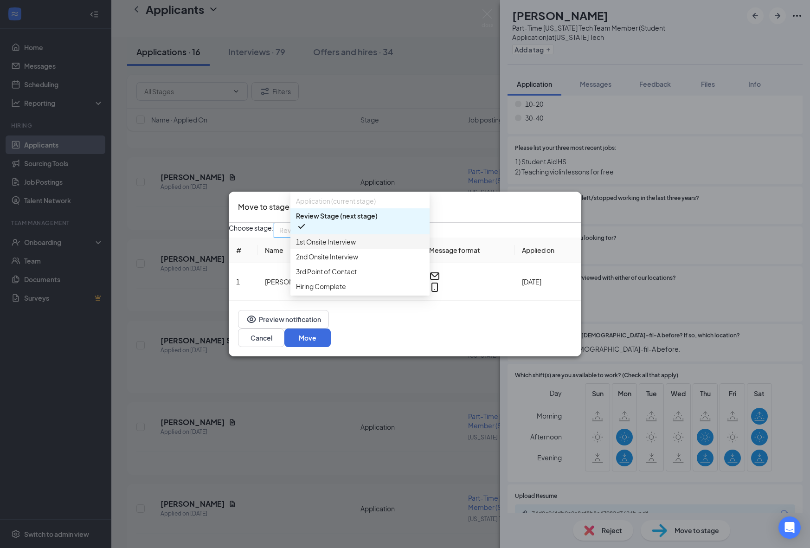
click at [379, 246] on span "1st Onsite Interview" at bounding box center [360, 242] width 128 height 10
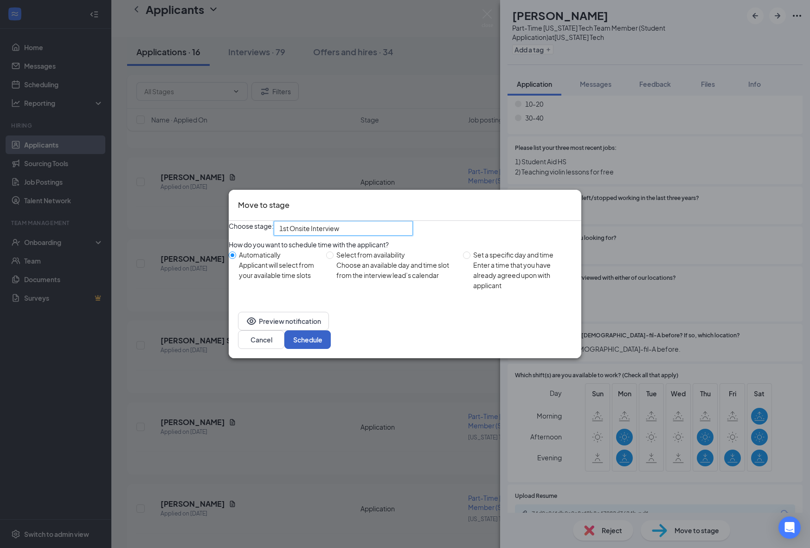
click at [331, 349] on button "Schedule" at bounding box center [307, 339] width 46 height 19
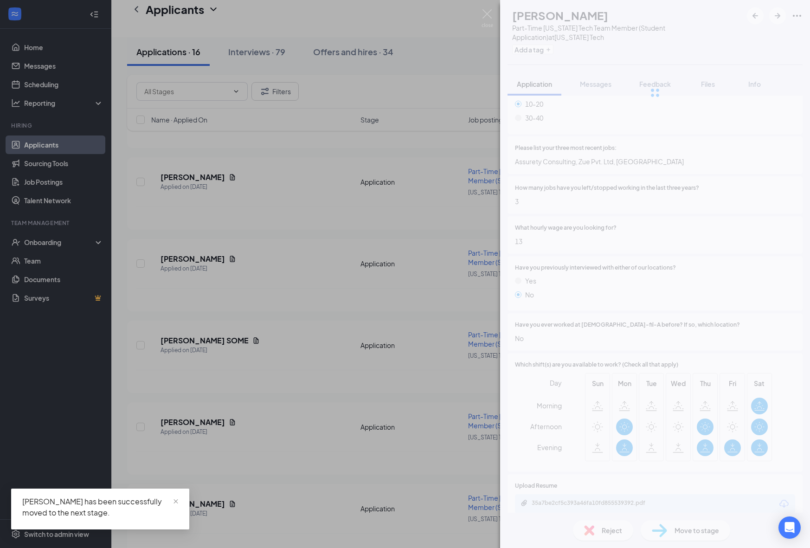
scroll to position [520, 0]
click at [342, 451] on div "HS [PERSON_NAME] Part-Time [US_STATE] Tech Team Member (Student Application) at…" at bounding box center [405, 274] width 810 height 548
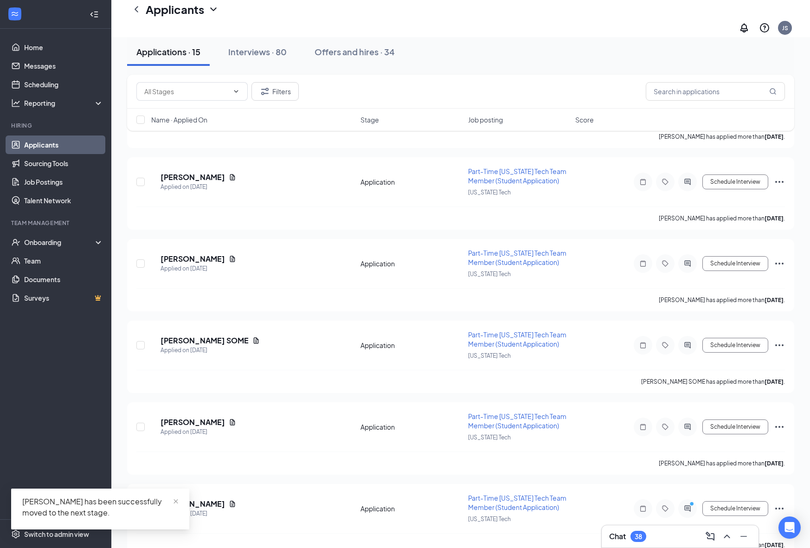
scroll to position [882, 0]
click at [212, 498] on h5 "[PERSON_NAME]" at bounding box center [193, 503] width 64 height 10
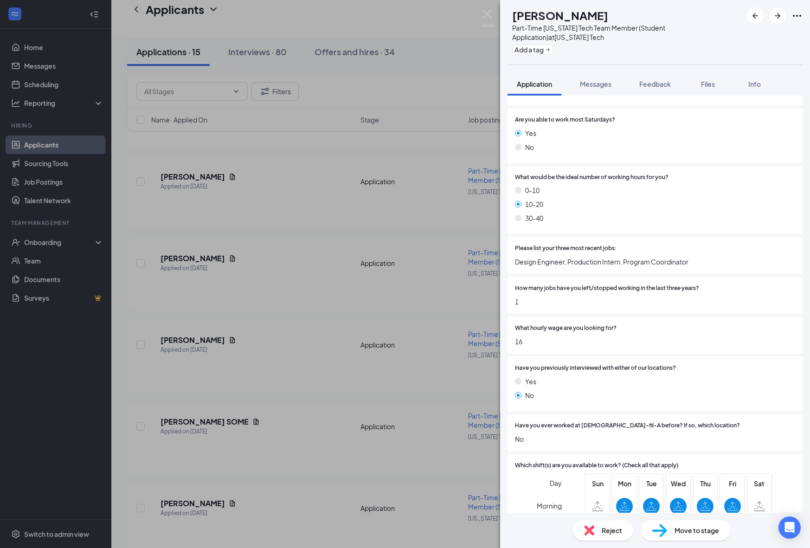
scroll to position [524, 0]
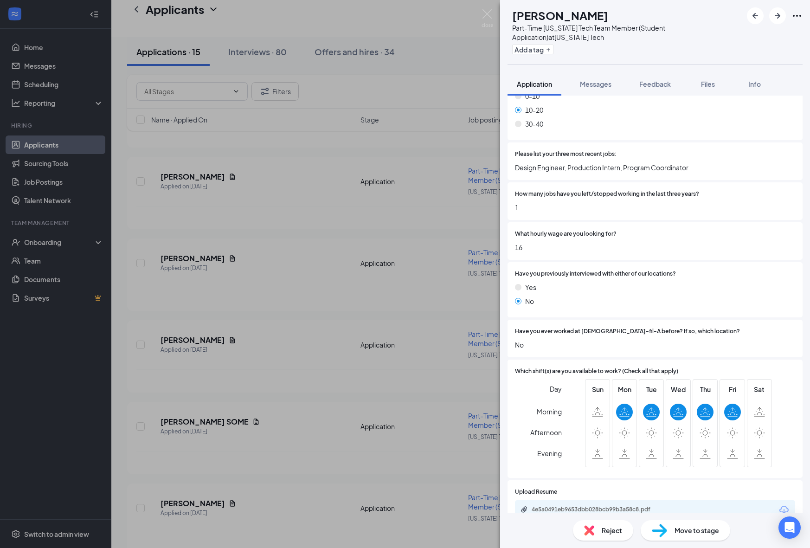
click at [616, 506] on div "4e5a0491eb9653dbb028bcb99b3a58c8.pdf" at bounding box center [596, 510] width 150 height 9
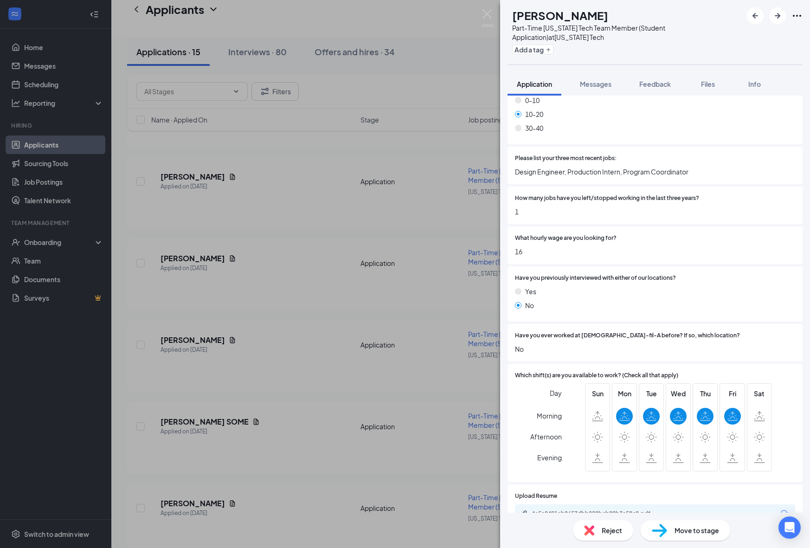
click at [675, 531] on span "Move to stage" at bounding box center [697, 530] width 45 height 10
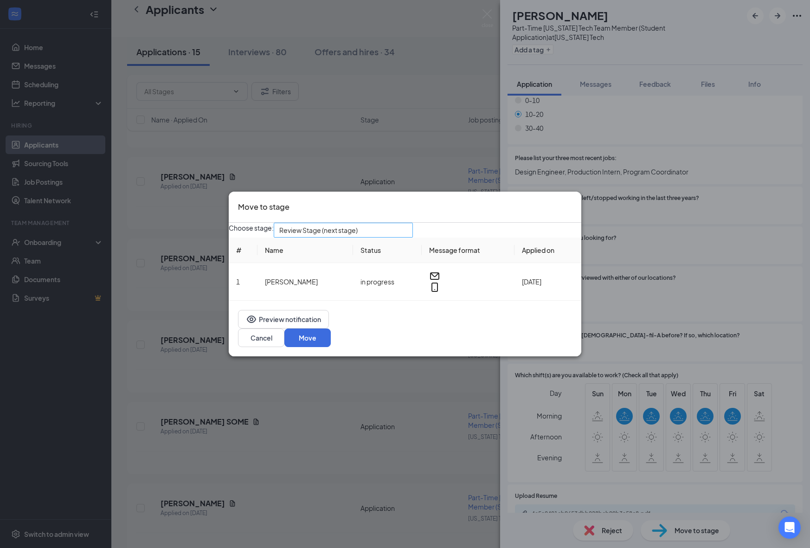
click at [388, 238] on span "Review Stage (next stage)" at bounding box center [339, 235] width 120 height 25
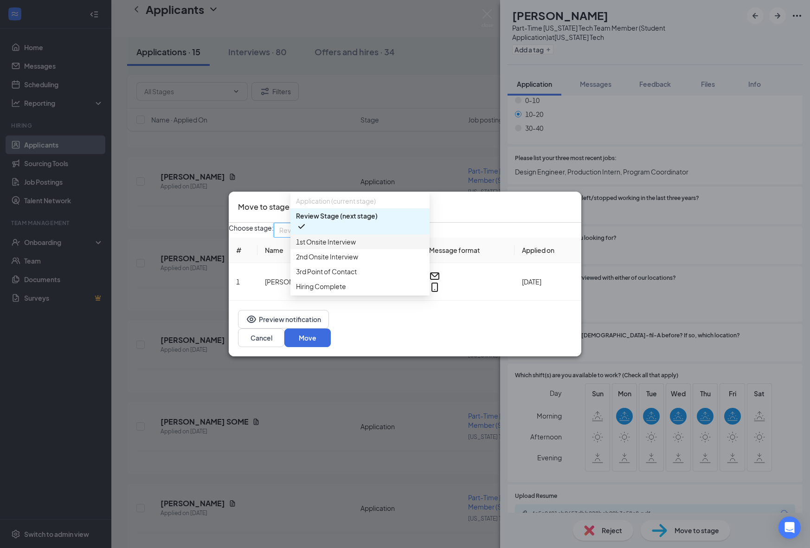
click at [361, 247] on span "1st Onsite Interview" at bounding box center [360, 242] width 128 height 10
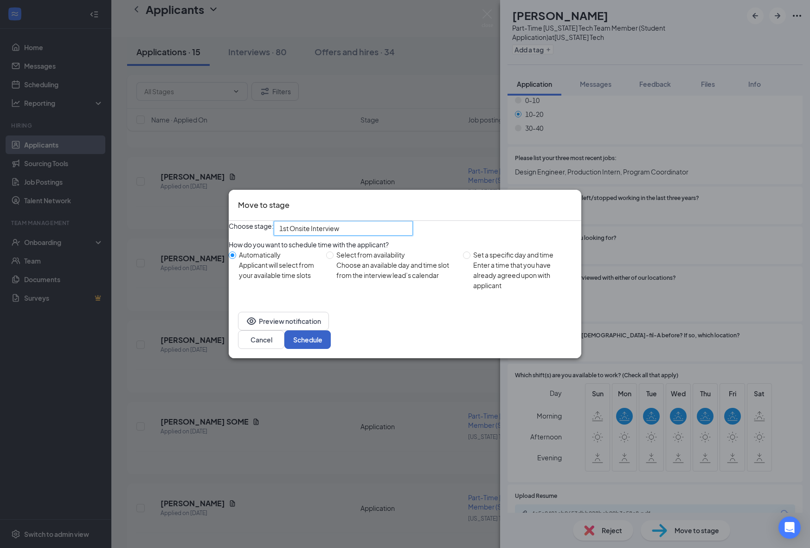
click at [331, 346] on button "Schedule" at bounding box center [307, 339] width 46 height 19
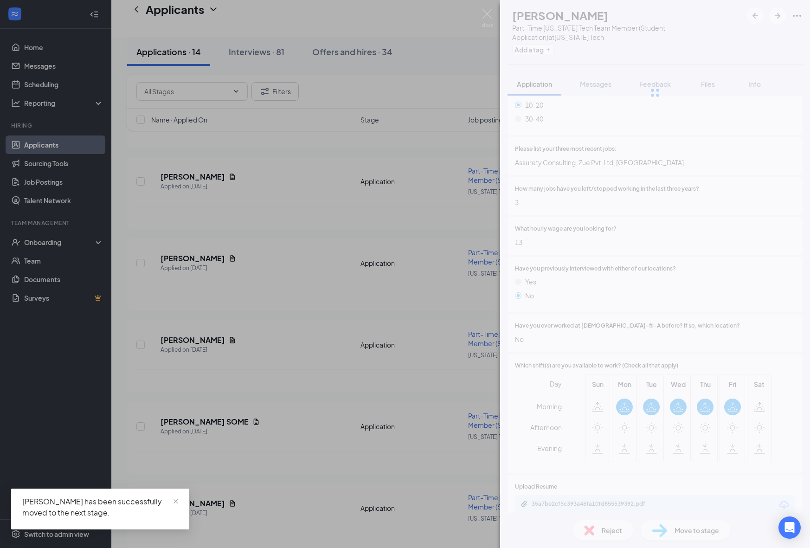
scroll to position [802, 0]
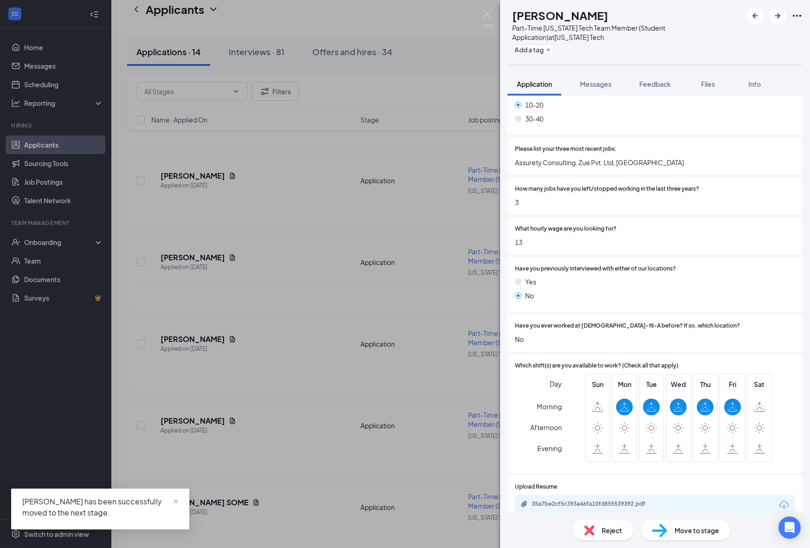
click at [306, 433] on div "HS [PERSON_NAME] Part-Time [US_STATE] Tech Team Member (Student Application) at…" at bounding box center [405, 274] width 810 height 548
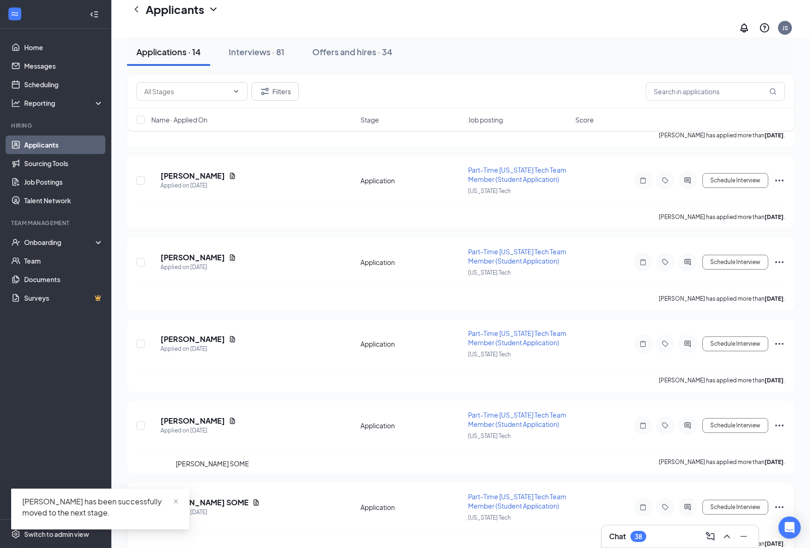
click at [197, 497] on h5 "[PERSON_NAME] SOME" at bounding box center [205, 502] width 88 height 10
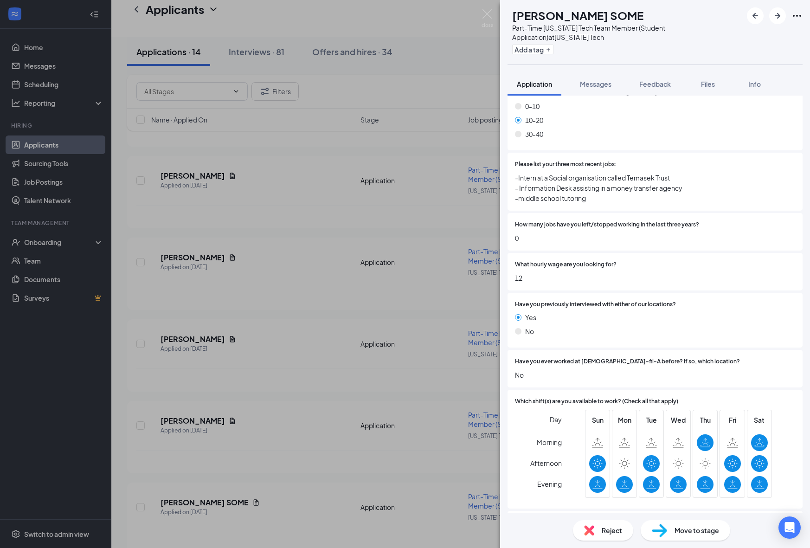
scroll to position [544, 0]
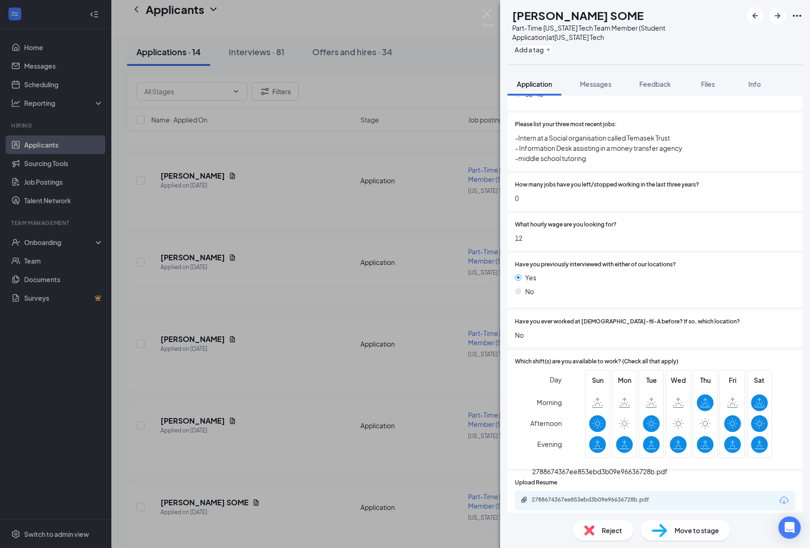
click at [586, 496] on div "2788674367ee853ebd3b09e96636728b.pdf" at bounding box center [597, 499] width 130 height 7
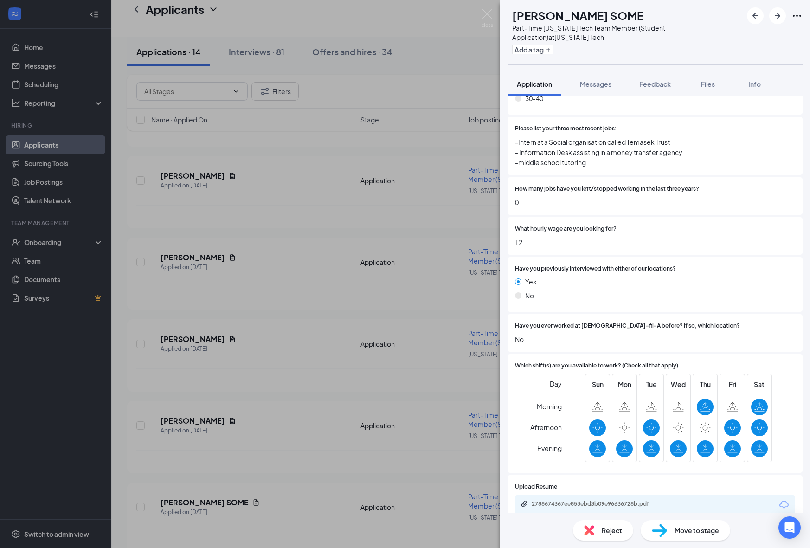
click at [675, 528] on span "Move to stage" at bounding box center [697, 530] width 45 height 10
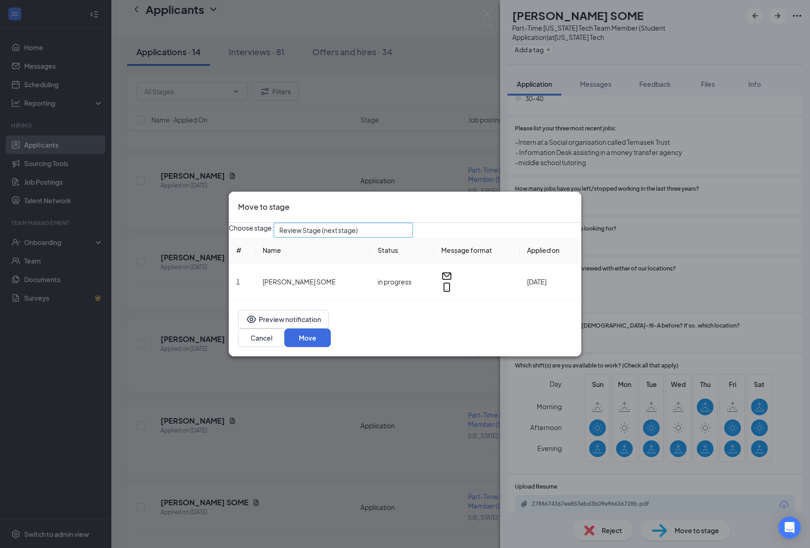
click at [396, 237] on span "Review Stage (next stage)" at bounding box center [339, 235] width 120 height 25
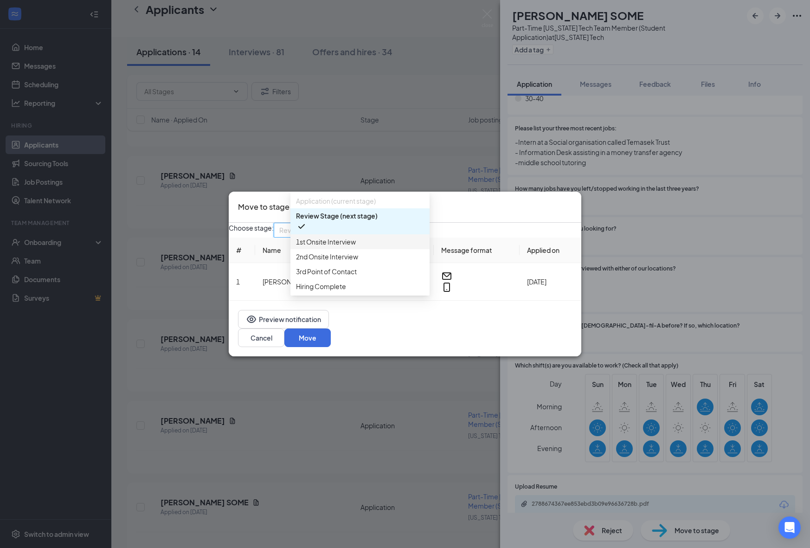
click at [380, 247] on span "1st Onsite Interview" at bounding box center [360, 242] width 128 height 10
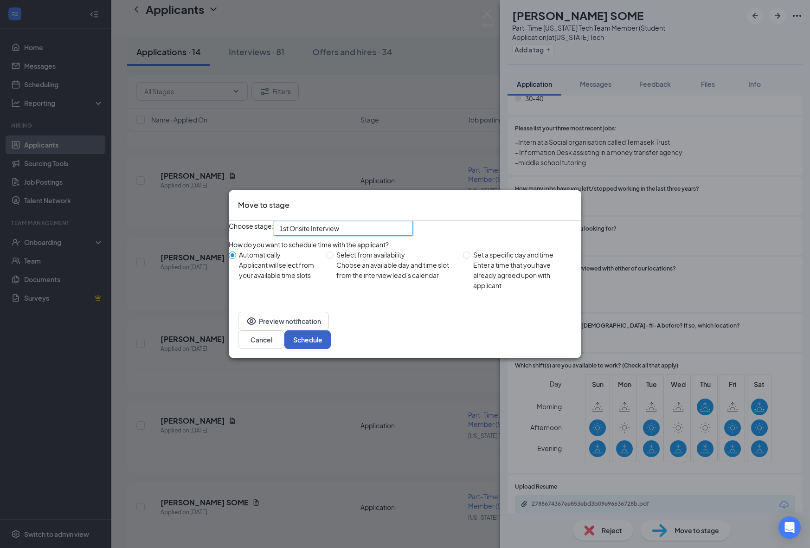
click at [331, 339] on button "Schedule" at bounding box center [307, 339] width 46 height 19
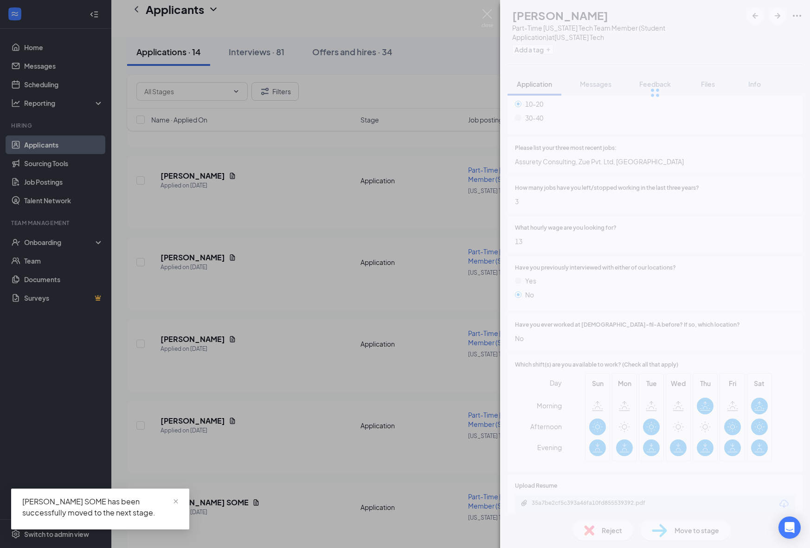
scroll to position [520, 0]
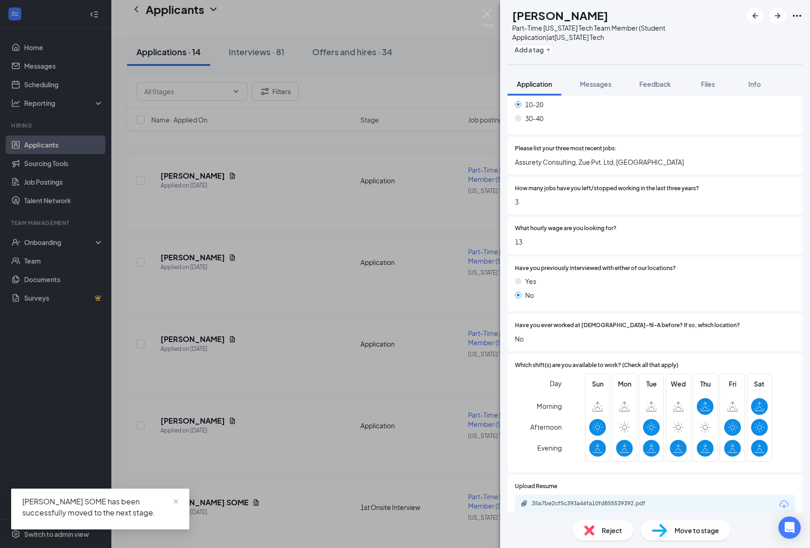
click at [319, 452] on div "HS [PERSON_NAME] Part-Time [US_STATE] Tech Team Member (Student Application) at…" at bounding box center [405, 274] width 810 height 548
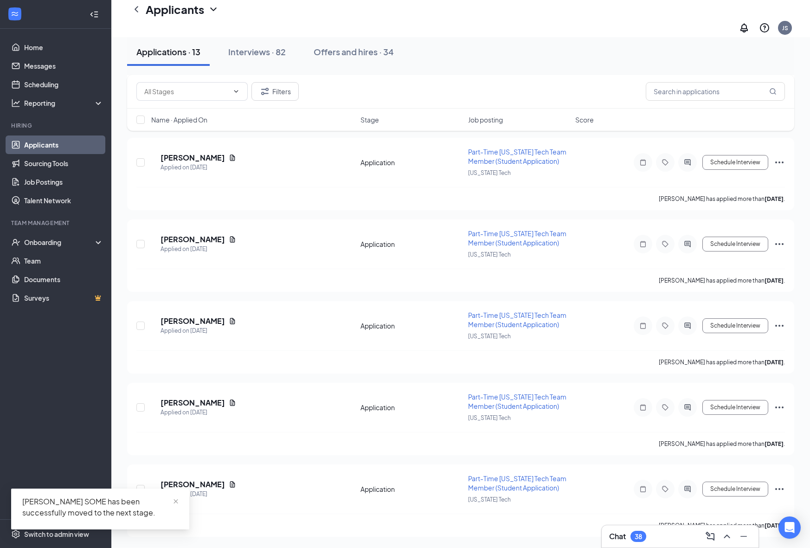
scroll to position [721, 0]
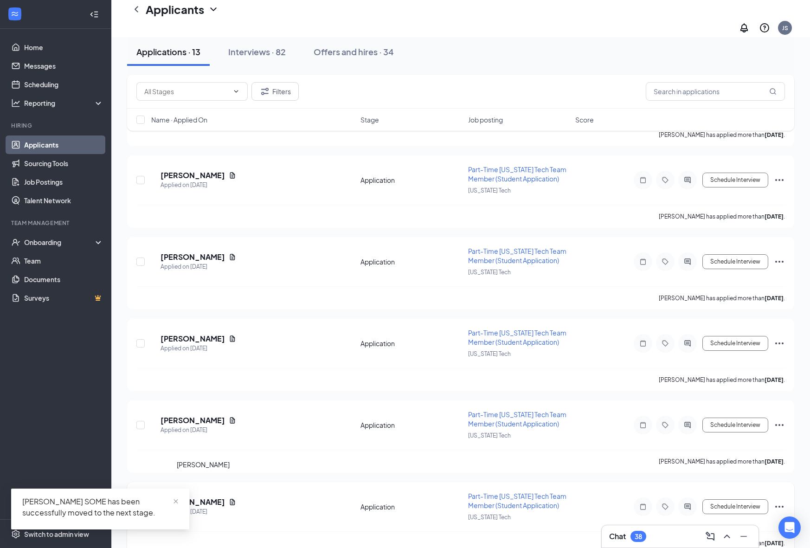
click at [206, 497] on h5 "[PERSON_NAME]" at bounding box center [193, 502] width 64 height 10
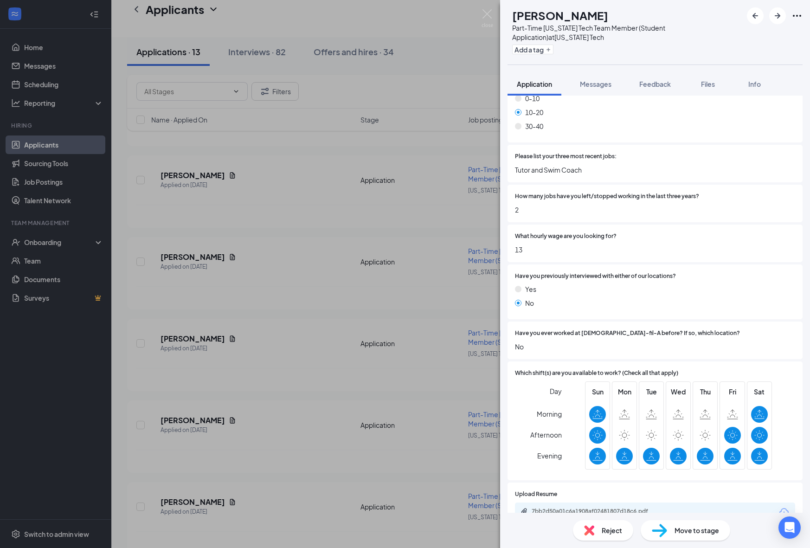
scroll to position [524, 0]
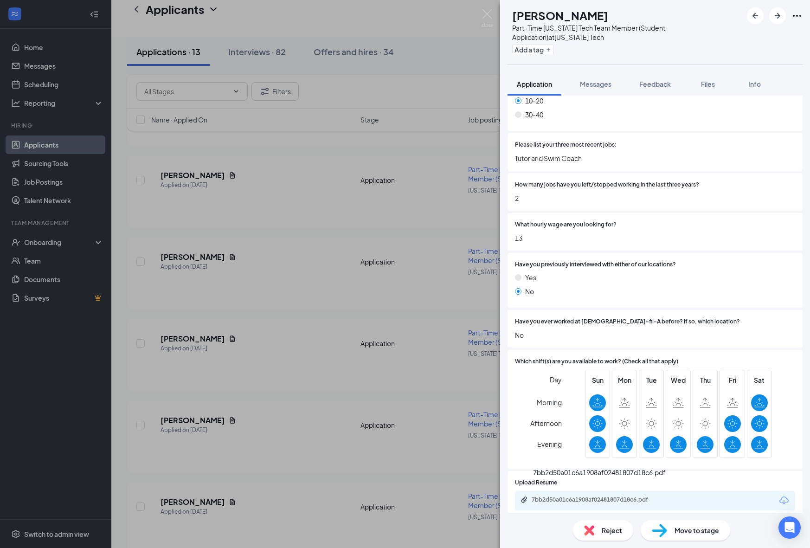
click at [590, 496] on div "7bb2d50a01c6a1908af02481807d18c6.pdf" at bounding box center [596, 500] width 150 height 9
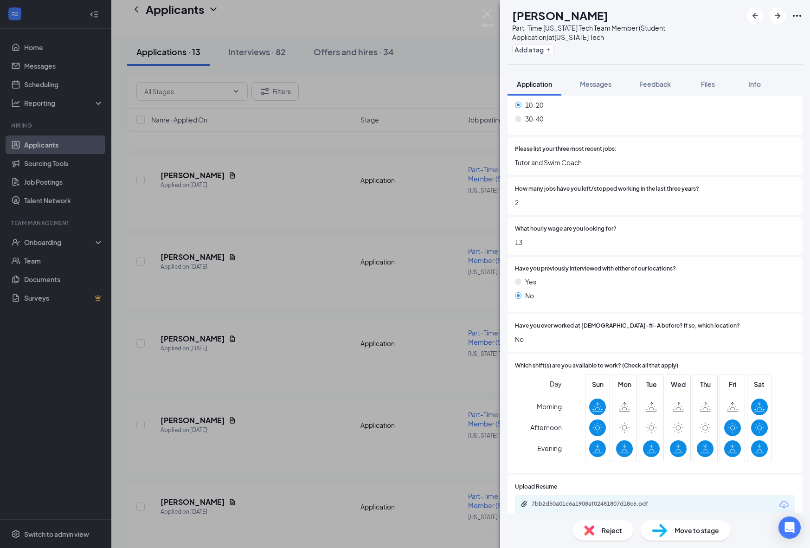
click at [666, 525] on img at bounding box center [659, 530] width 15 height 13
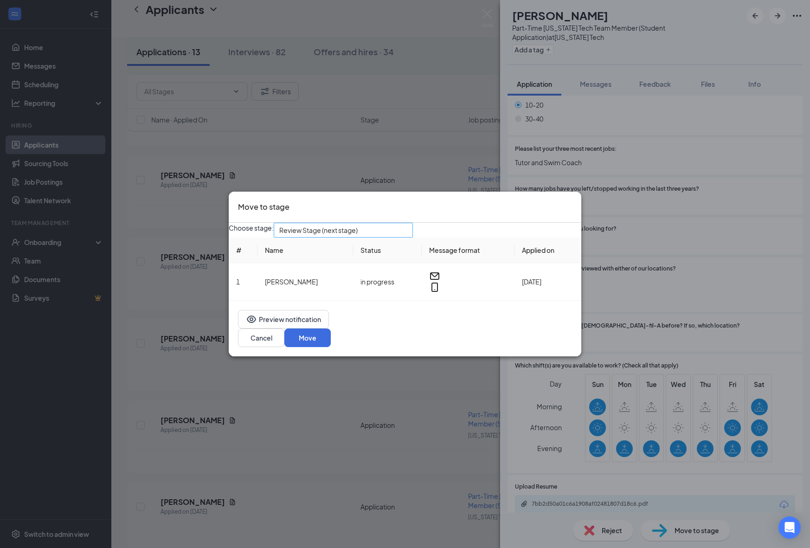
click at [398, 234] on span "Review Stage (next stage)" at bounding box center [339, 235] width 120 height 25
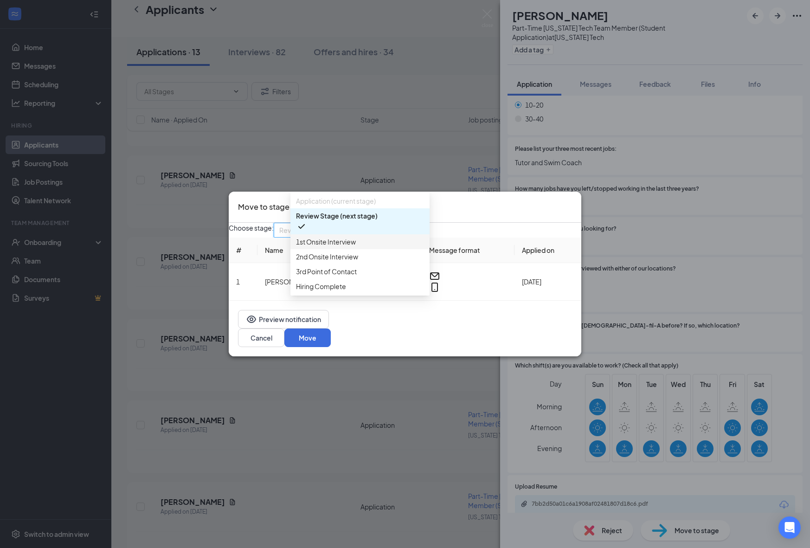
click at [367, 249] on div "1st Onsite Interview" at bounding box center [359, 241] width 139 height 15
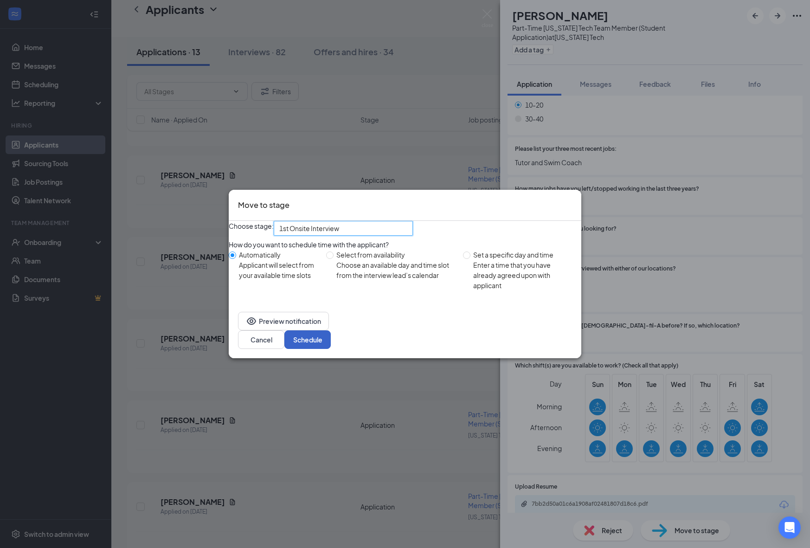
click at [331, 349] on button "Schedule" at bounding box center [307, 339] width 46 height 19
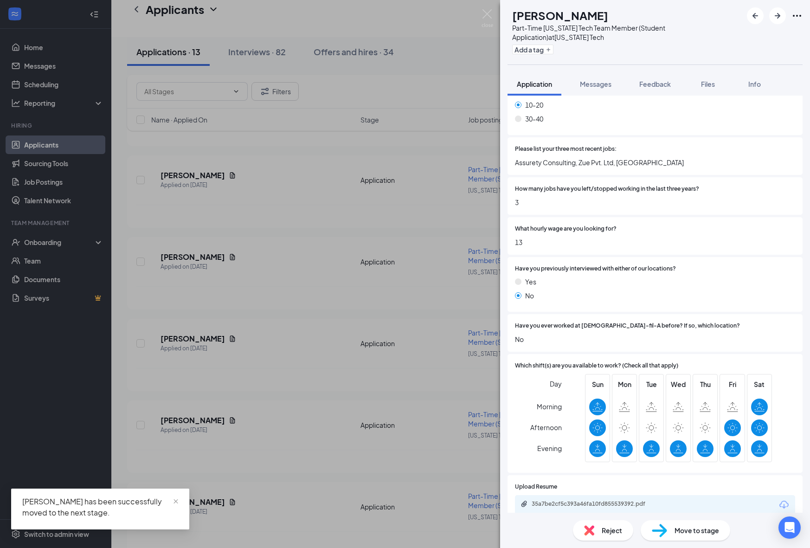
scroll to position [640, 0]
click at [344, 444] on div "HS [PERSON_NAME] Part-Time [US_STATE] Tech Team Member (Student Application) at…" at bounding box center [405, 274] width 810 height 548
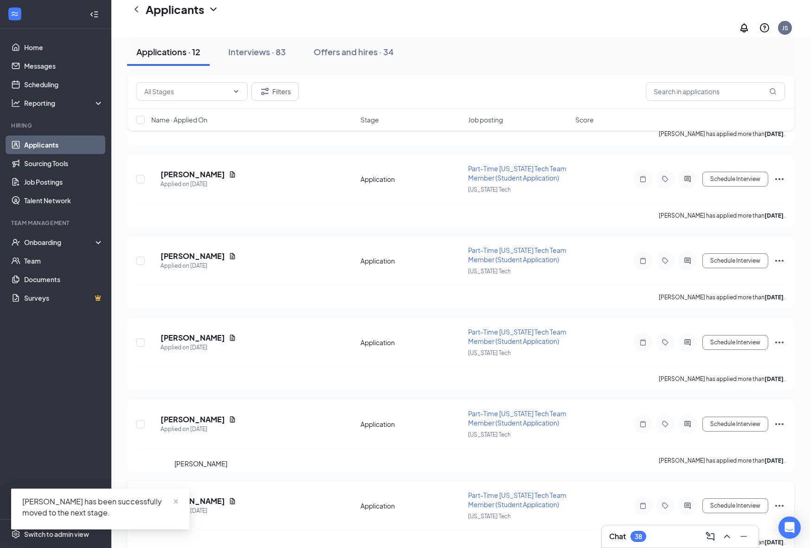
click at [194, 496] on h5 "[PERSON_NAME]" at bounding box center [193, 501] width 64 height 10
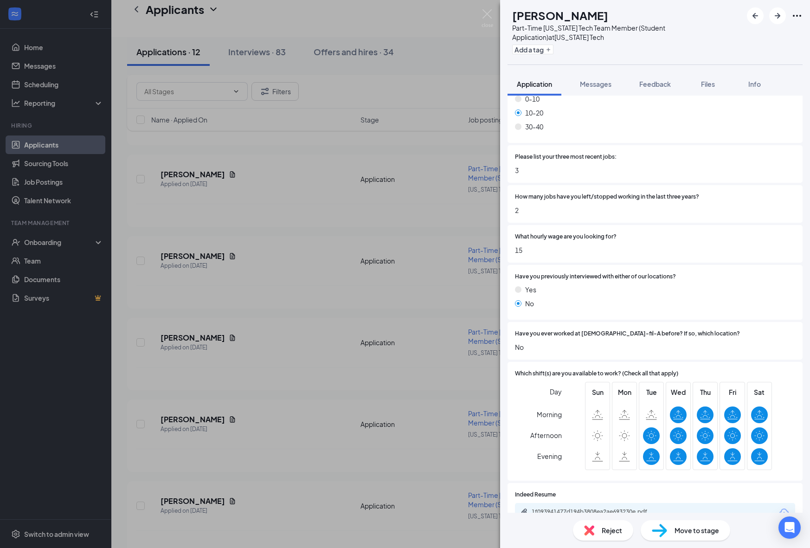
scroll to position [550, 0]
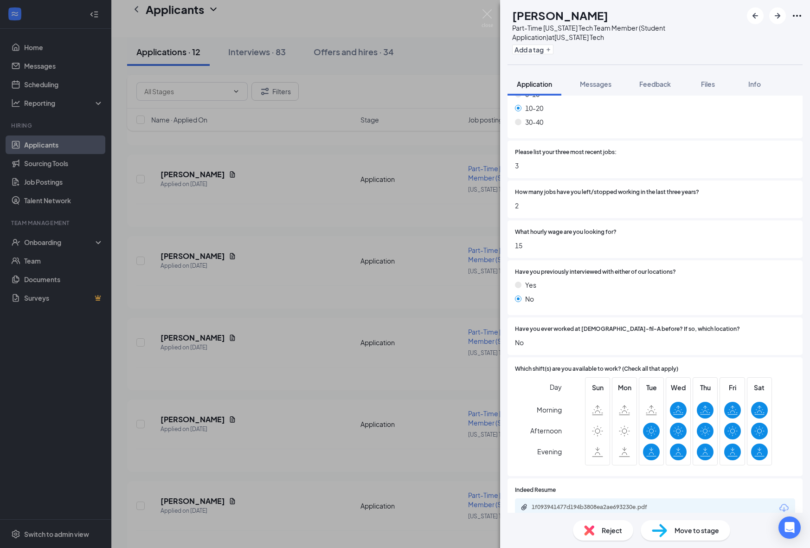
click at [608, 503] on div "1f093941477d194b3808ea2ae693230e.pdf" at bounding box center [597, 506] width 130 height 7
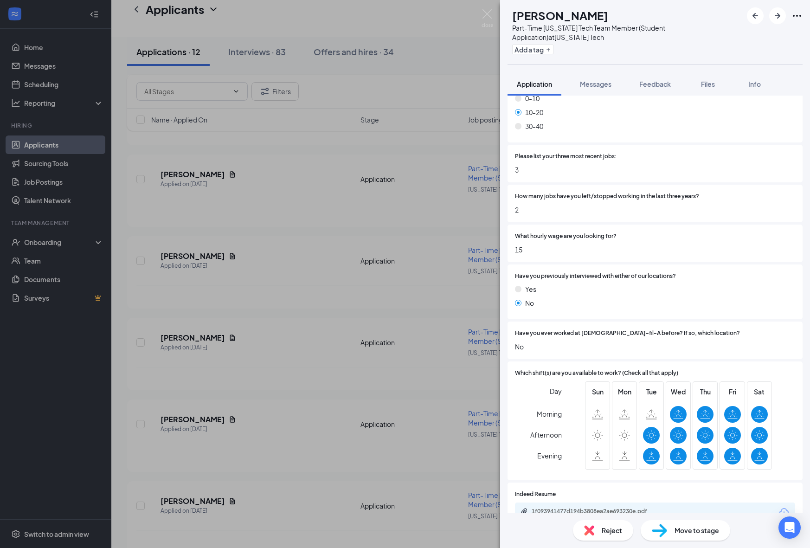
click at [679, 536] on div "Move to stage" at bounding box center [686, 530] width 90 height 20
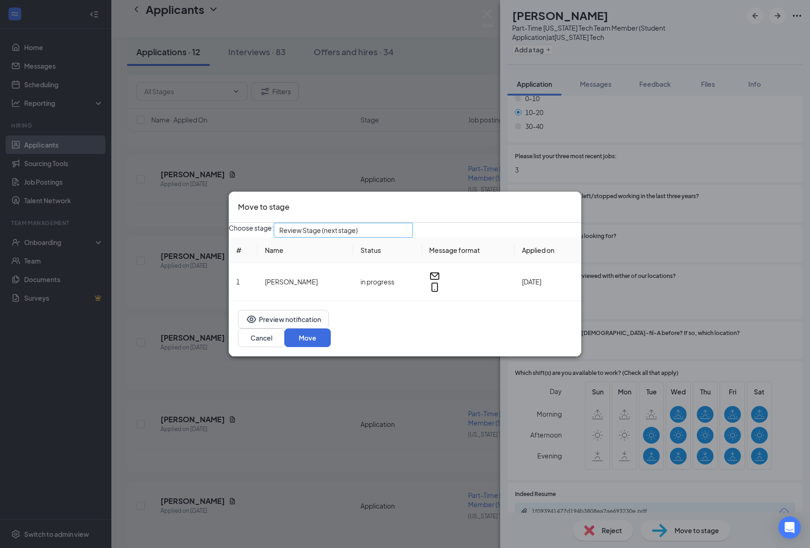
click at [399, 234] on span "Review Stage (next stage)" at bounding box center [339, 235] width 120 height 25
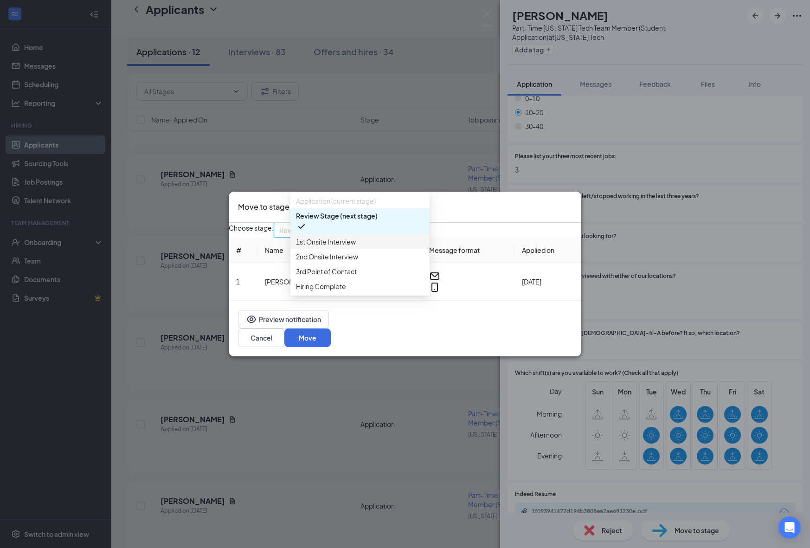
click at [370, 247] on span "1st Onsite Interview" at bounding box center [360, 242] width 128 height 10
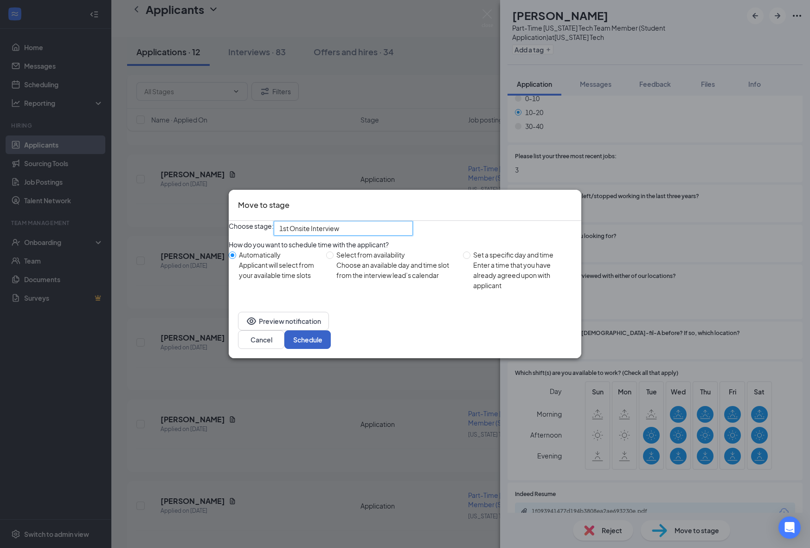
click at [331, 336] on button "Schedule" at bounding box center [307, 339] width 46 height 19
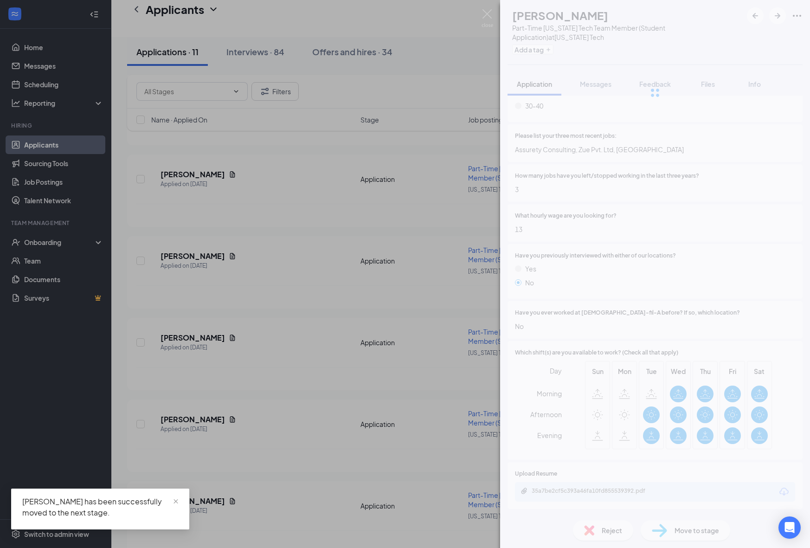
scroll to position [520, 0]
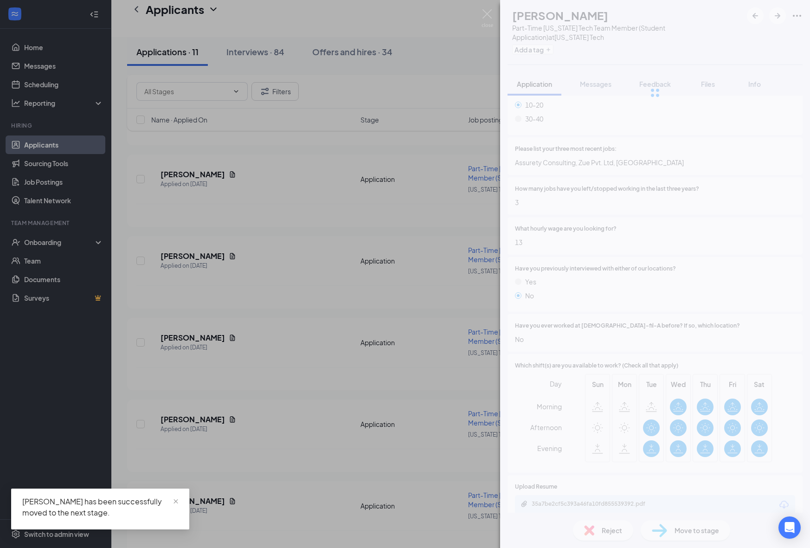
click at [380, 378] on div "HS [PERSON_NAME] Part-Time [US_STATE] Tech Team Member (Student Application) at…" at bounding box center [405, 274] width 810 height 548
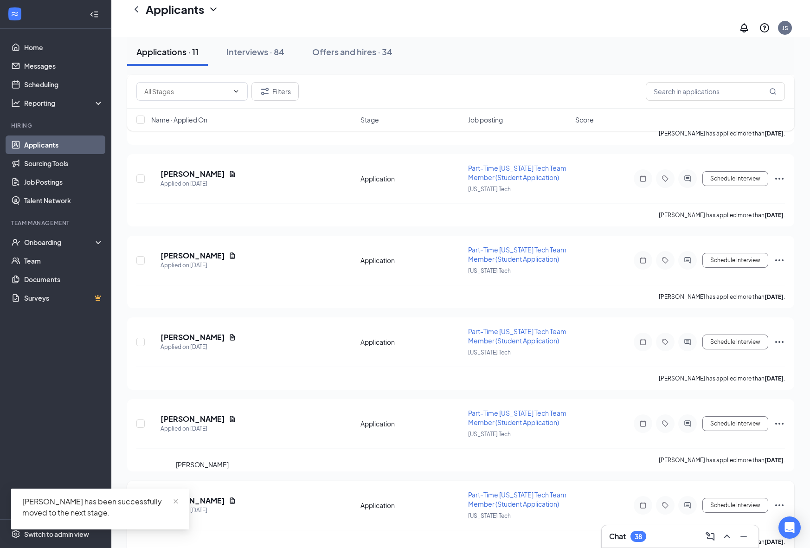
click at [203, 495] on h5 "[PERSON_NAME]" at bounding box center [193, 500] width 64 height 10
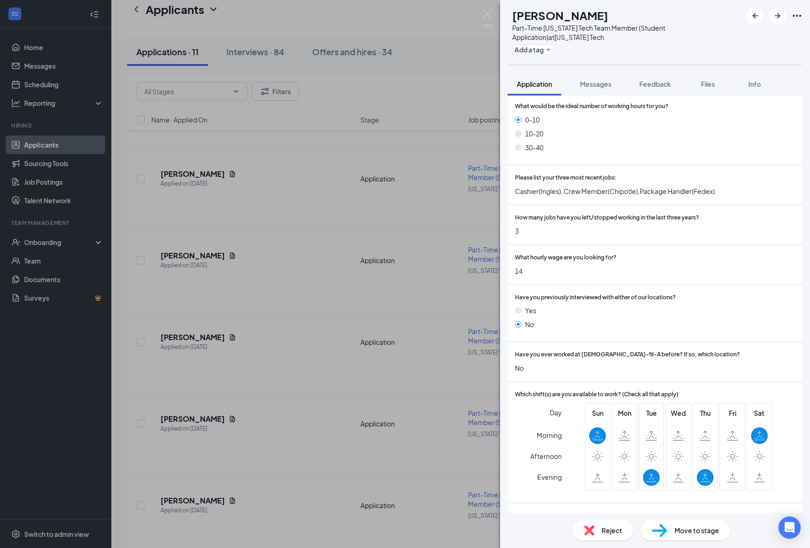
scroll to position [524, 0]
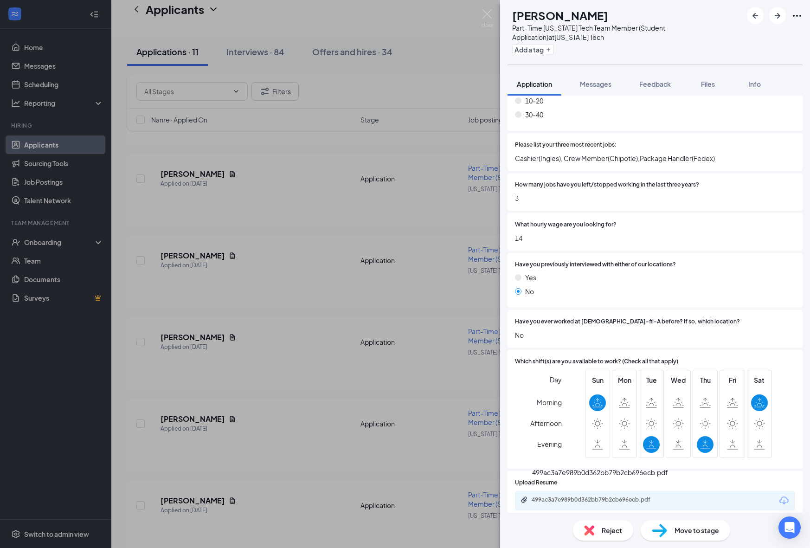
click at [571, 496] on div "499ac3a7e989b0d362bb79b2cb696ecb.pdf" at bounding box center [596, 500] width 150 height 9
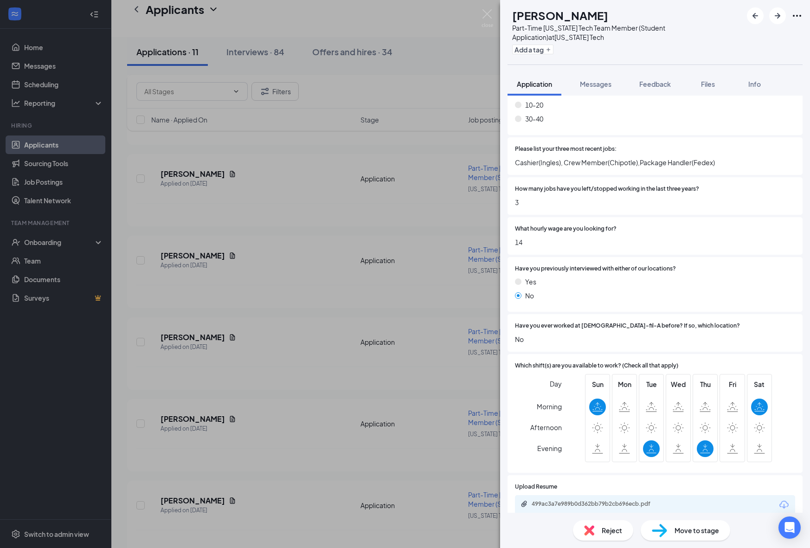
click at [665, 528] on img at bounding box center [659, 530] width 15 height 13
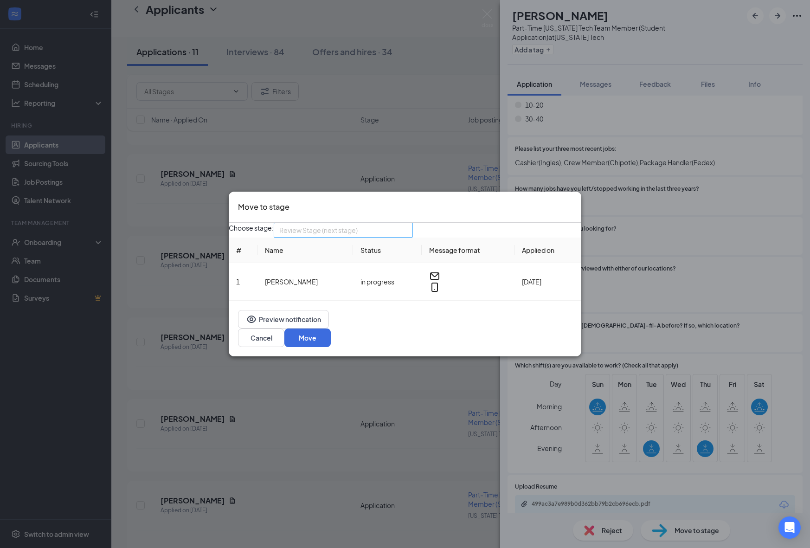
click at [396, 229] on input "search" at bounding box center [340, 230] width 122 height 14
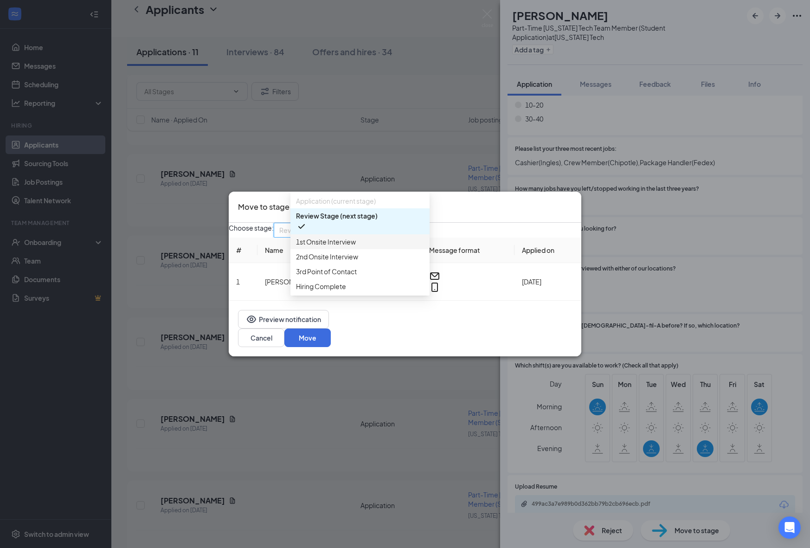
click at [376, 247] on span "1st Onsite Interview" at bounding box center [360, 242] width 128 height 10
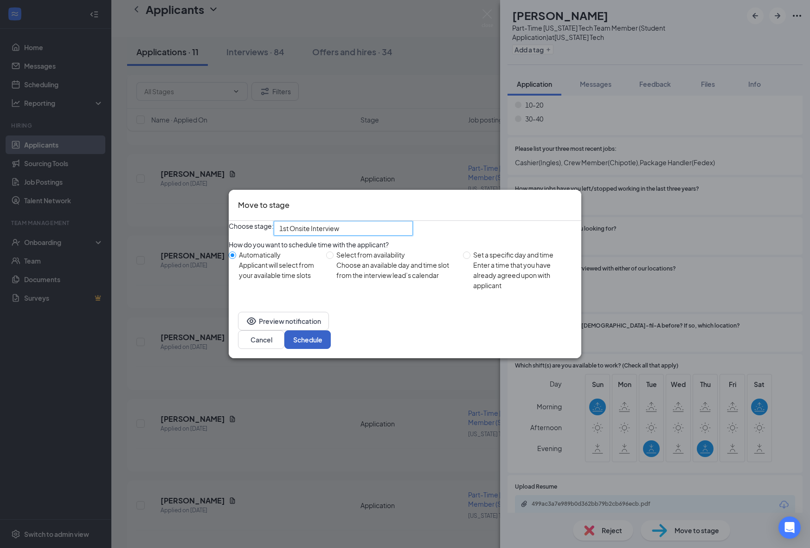
click at [331, 347] on button "Schedule" at bounding box center [307, 339] width 46 height 19
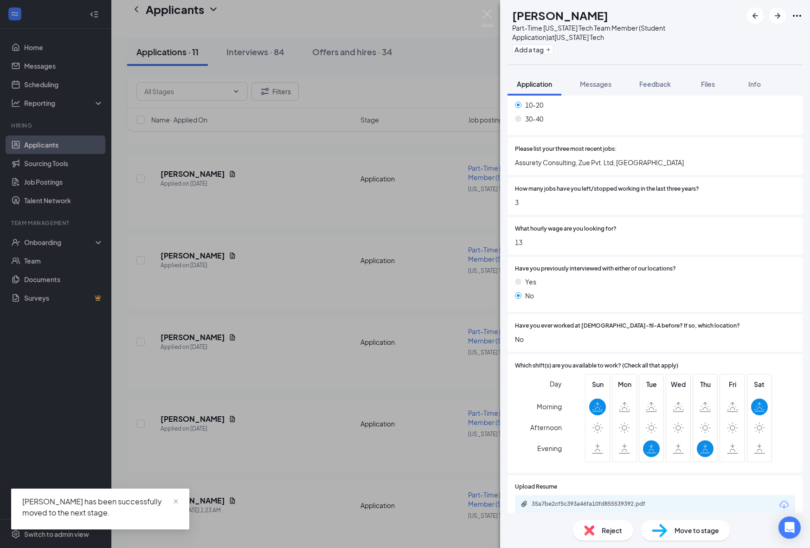
click at [350, 456] on div "HS [PERSON_NAME] Part-Time [US_STATE] Tech Team Member (Student Application) at…" at bounding box center [405, 274] width 810 height 548
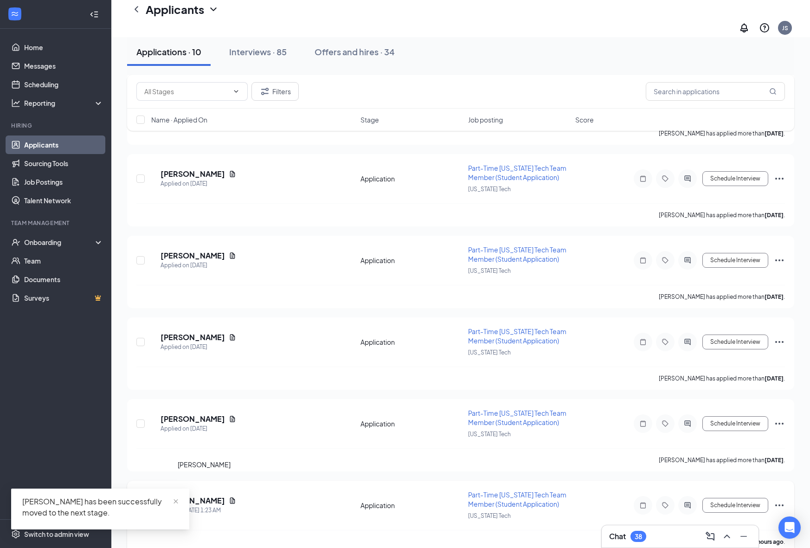
click at [212, 495] on h5 "[PERSON_NAME]" at bounding box center [193, 500] width 64 height 10
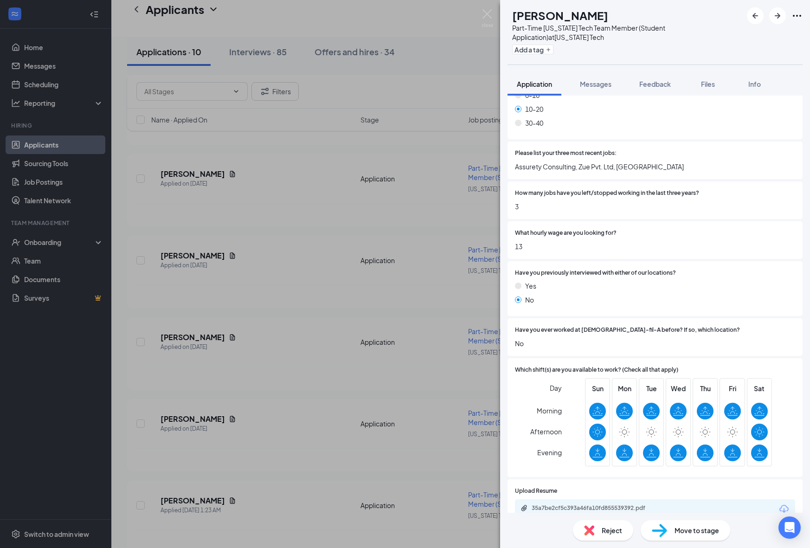
scroll to position [524, 0]
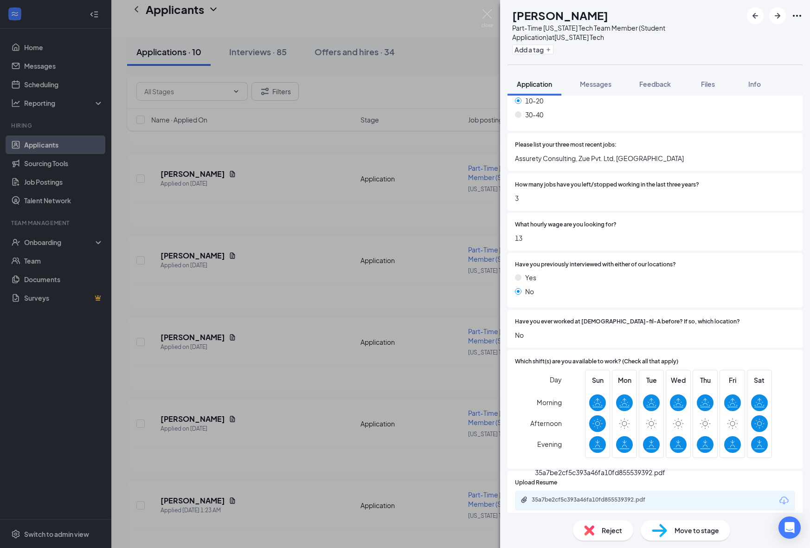
click at [585, 496] on div "35a7be2cf5c393a46fa10fd855539392.pdf" at bounding box center [597, 499] width 130 height 7
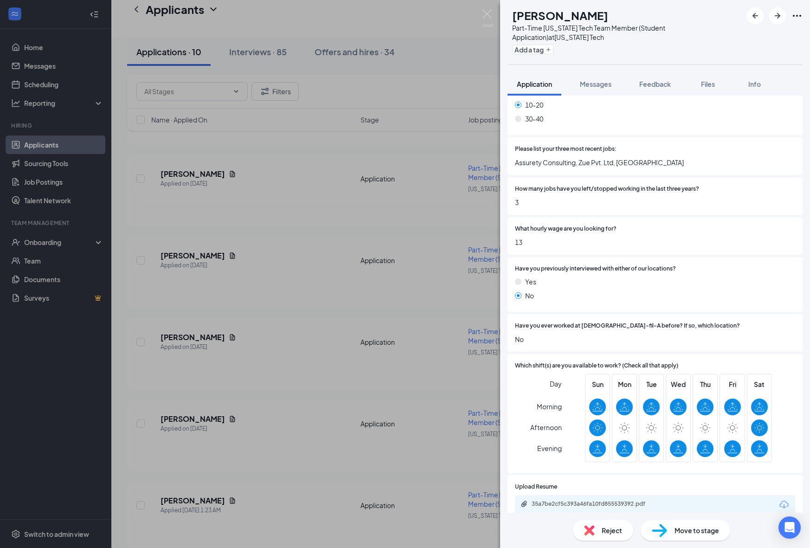
click at [682, 533] on span "Move to stage" at bounding box center [697, 530] width 45 height 10
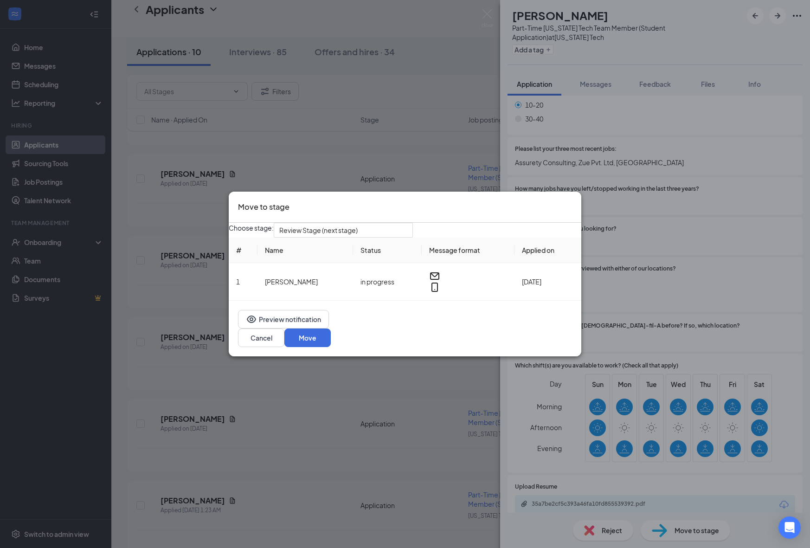
click at [330, 248] on div "Choose stage: Review Stage (next stage) # Name Status Message format Applied on…" at bounding box center [405, 262] width 353 height 78
click at [337, 235] on span "Review Stage (next stage)" at bounding box center [318, 230] width 78 height 14
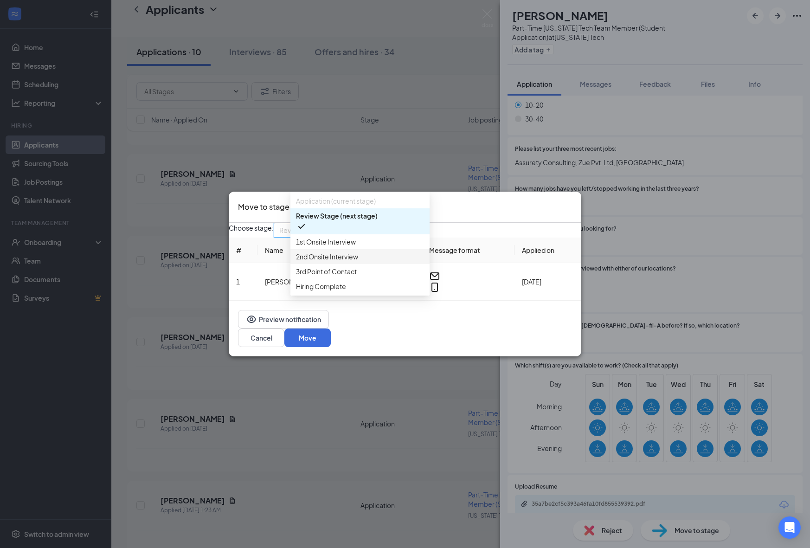
click at [337, 247] on span "1st Onsite Interview" at bounding box center [326, 242] width 60 height 10
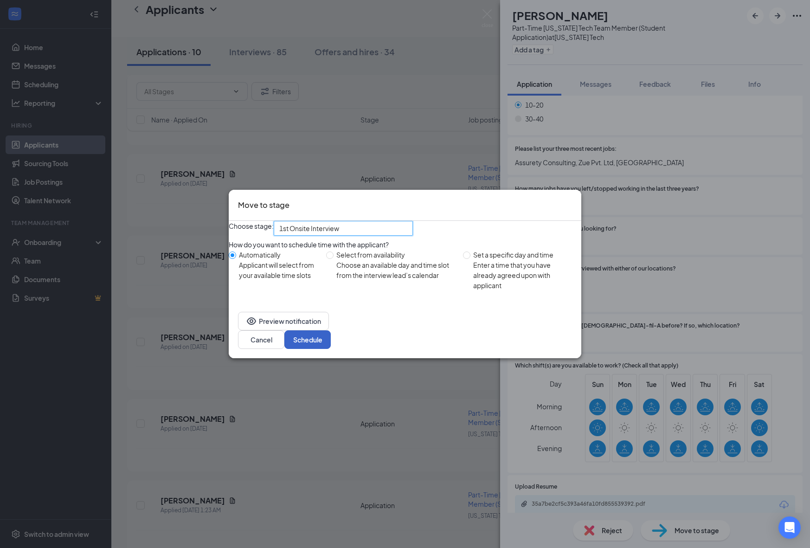
click at [331, 343] on button "Schedule" at bounding box center [307, 339] width 46 height 19
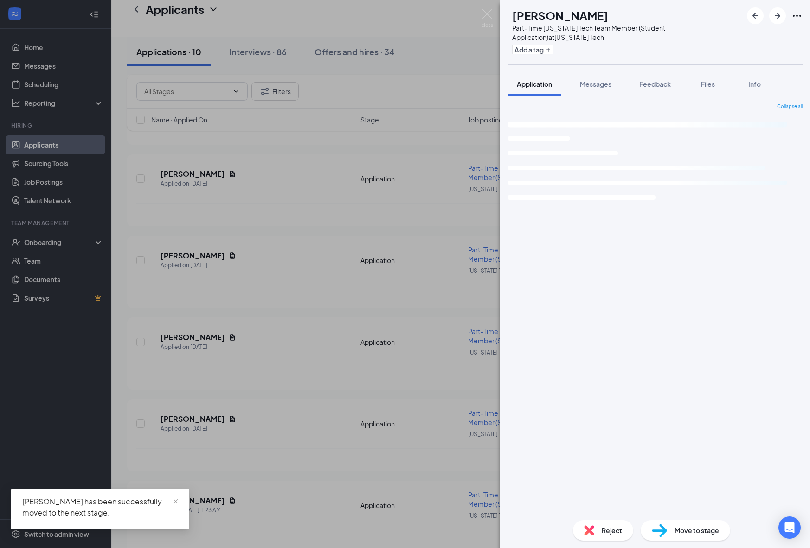
click at [323, 429] on div "OS [PERSON_NAME] Part-Time [US_STATE] Tech Team Member (Student Application) at…" at bounding box center [405, 274] width 810 height 548
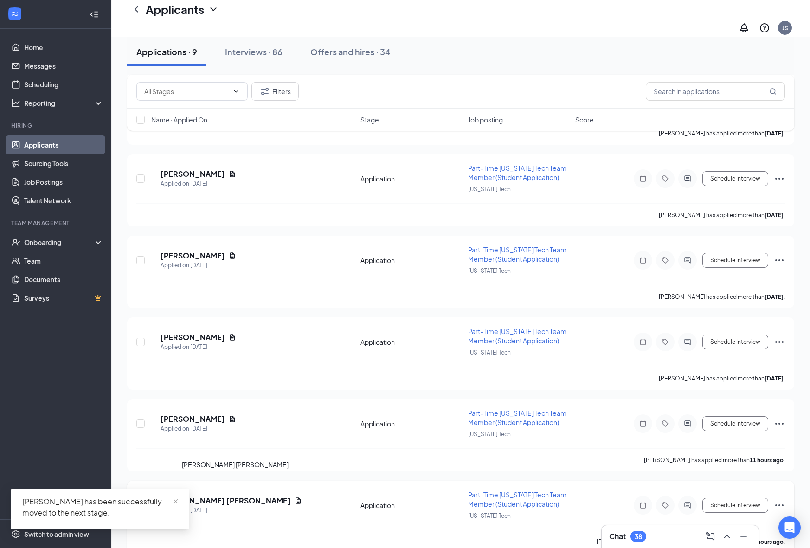
click at [216, 495] on h5 "[PERSON_NAME] [PERSON_NAME]" at bounding box center [226, 500] width 130 height 10
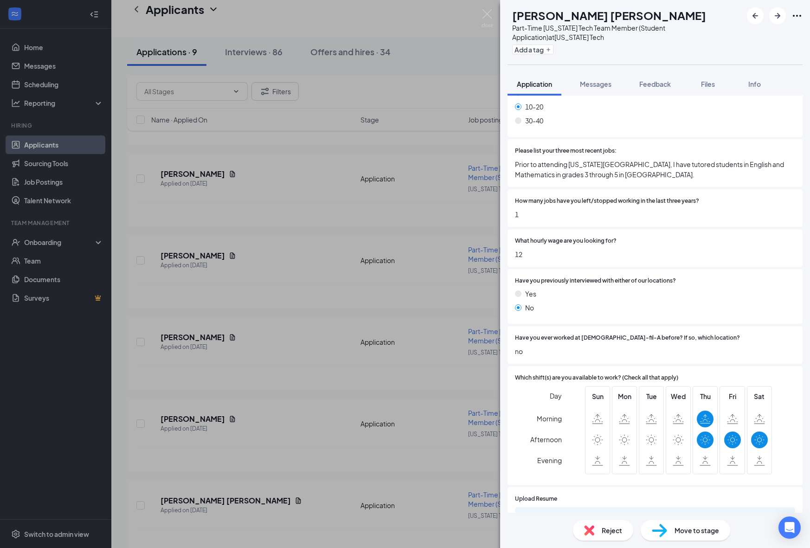
scroll to position [534, 0]
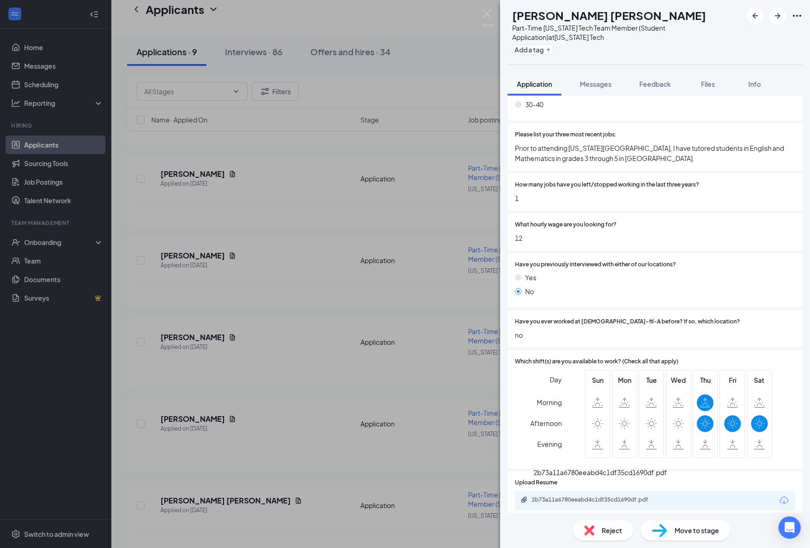
click at [596, 496] on div "2b73a11a6780eeabd4c1df35cd1690df.pdf" at bounding box center [597, 499] width 130 height 7
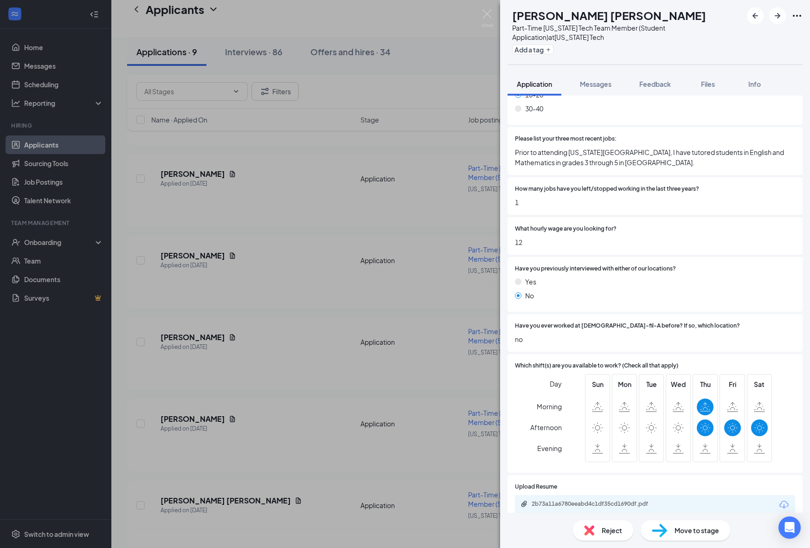
click at [680, 532] on span "Move to stage" at bounding box center [697, 530] width 45 height 10
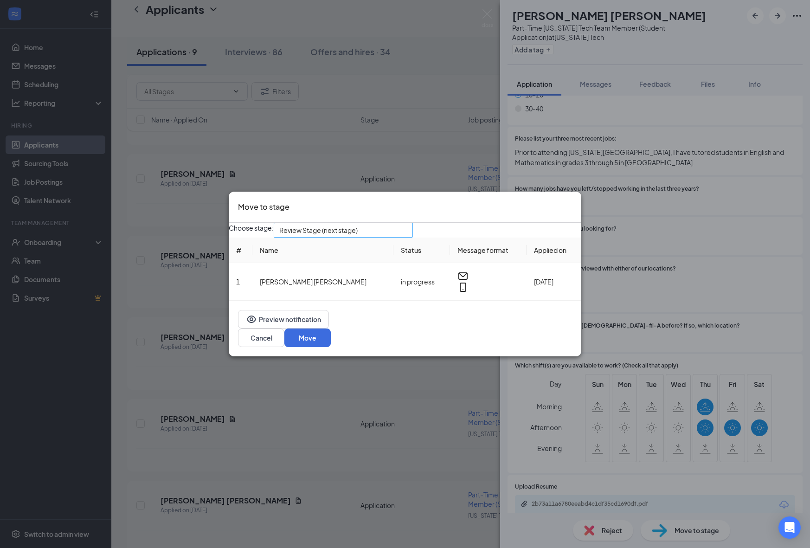
click at [399, 243] on span "Review Stage (next stage)" at bounding box center [339, 235] width 120 height 25
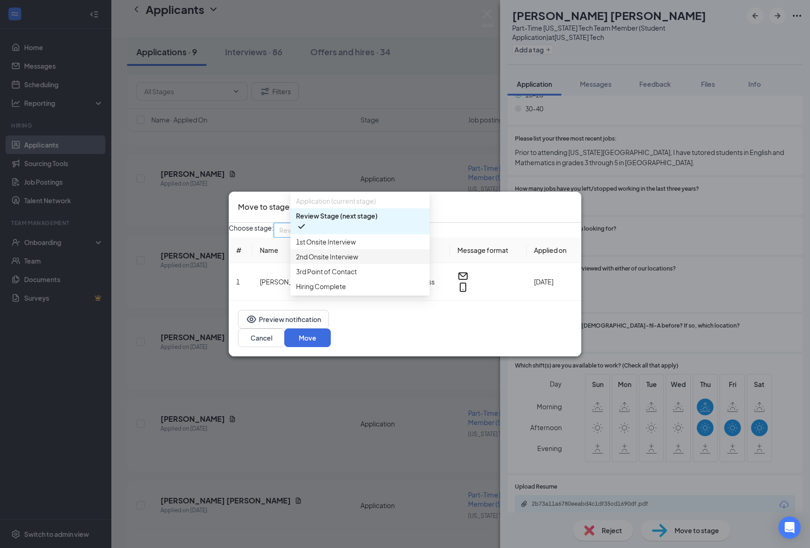
click at [392, 249] on div "1st Onsite Interview" at bounding box center [359, 241] width 139 height 15
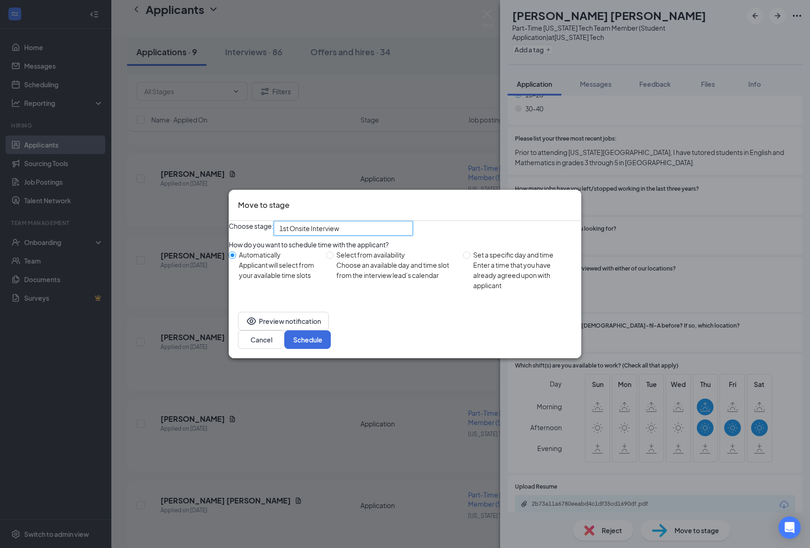
click at [547, 334] on div "Preview notification Cancel Schedule" at bounding box center [405, 330] width 353 height 56
click at [331, 339] on button "Schedule" at bounding box center [307, 339] width 46 height 19
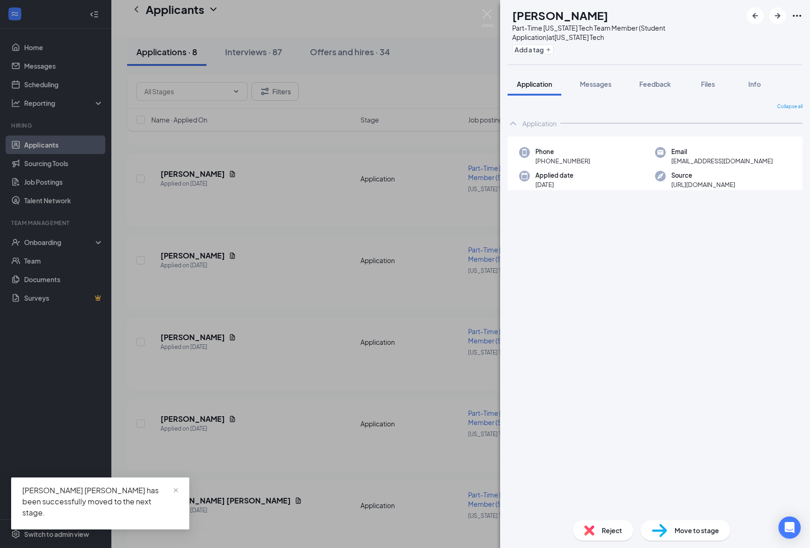
click at [360, 416] on div "SP [PERSON_NAME] Part-Time [US_STATE] Tech Team Member (Student Application) at…" at bounding box center [405, 274] width 810 height 548
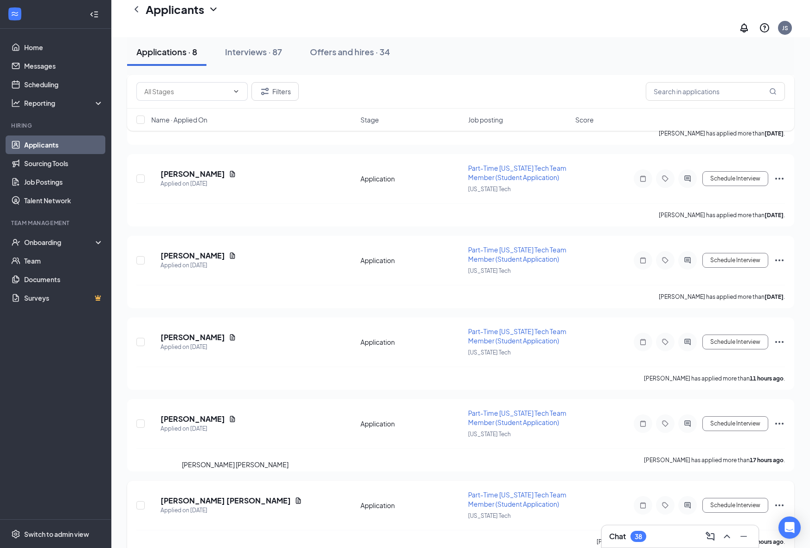
click at [223, 495] on h5 "[PERSON_NAME] [PERSON_NAME]" at bounding box center [226, 500] width 130 height 10
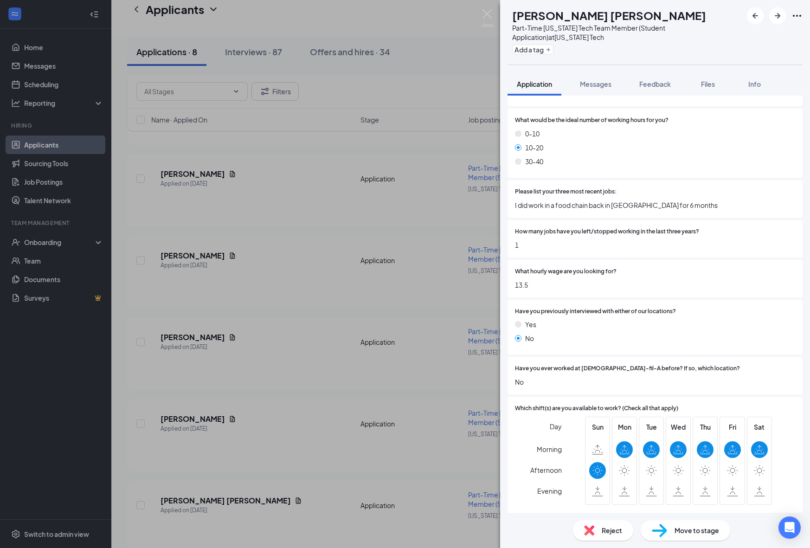
scroll to position [524, 0]
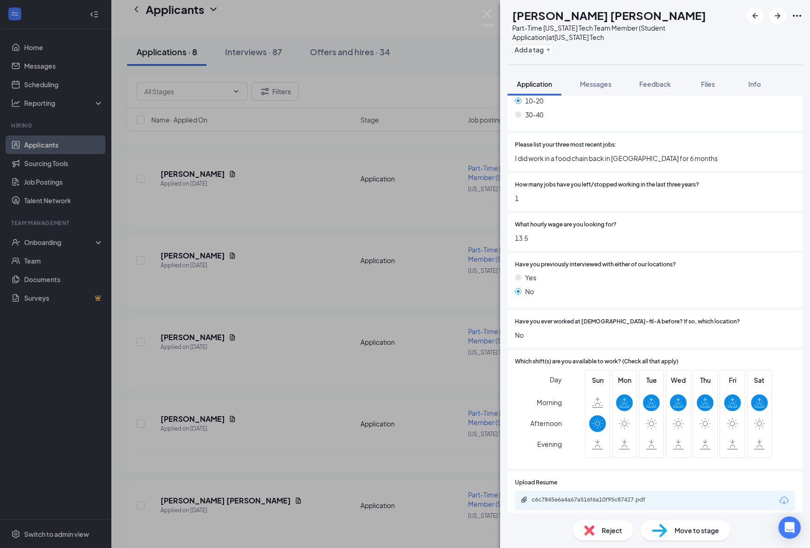
click at [587, 491] on div "c6c7845e6a4a67a516f6a10f95c87427.pdf" at bounding box center [655, 500] width 280 height 19
click at [582, 496] on div "c6c7845e6a4a67a516f6a10f95c87427.pdf" at bounding box center [597, 499] width 130 height 7
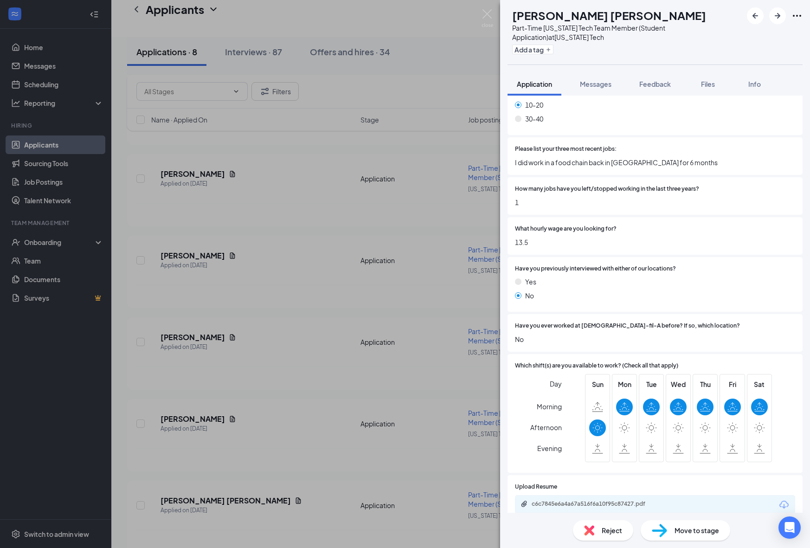
click at [667, 527] on img at bounding box center [659, 530] width 15 height 13
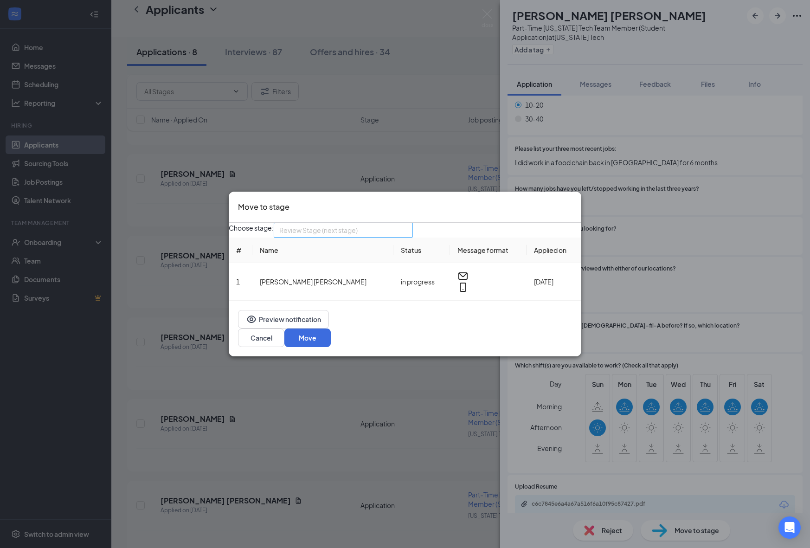
click at [358, 236] on span "Review Stage (next stage)" at bounding box center [318, 230] width 78 height 14
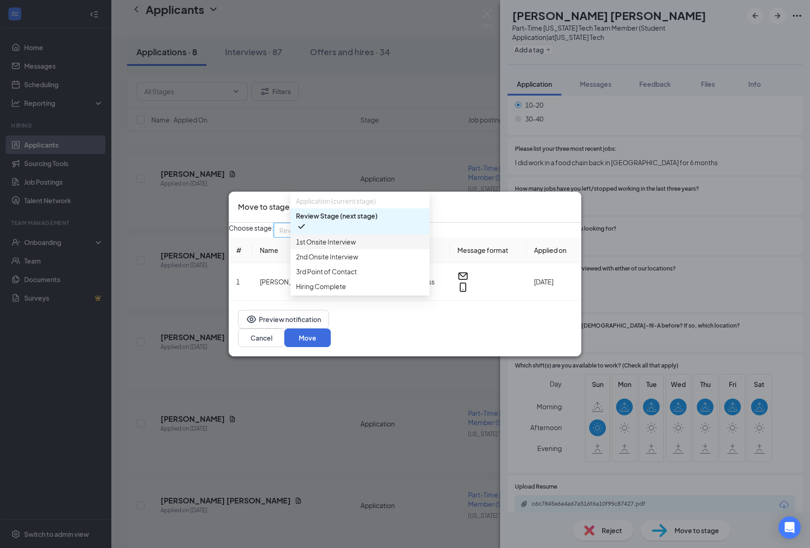
click at [364, 234] on div "Review Stage (next stage)" at bounding box center [359, 221] width 139 height 26
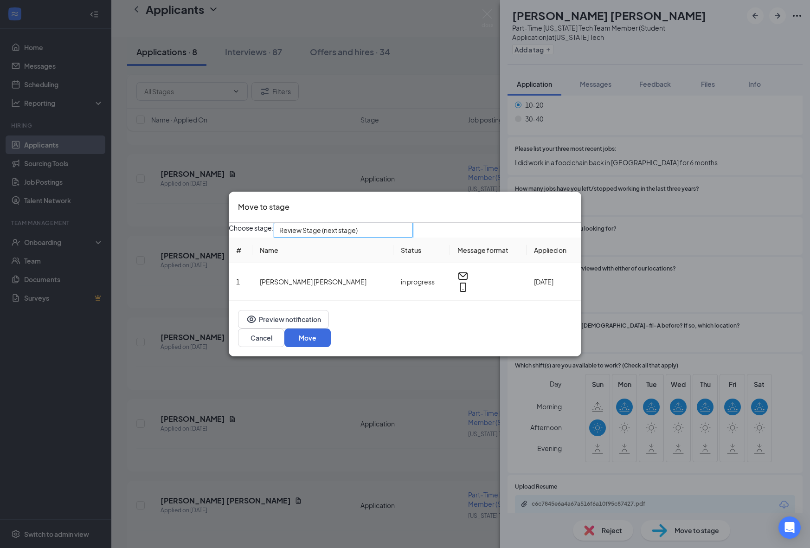
click at [358, 235] on span "Review Stage (next stage)" at bounding box center [318, 230] width 78 height 14
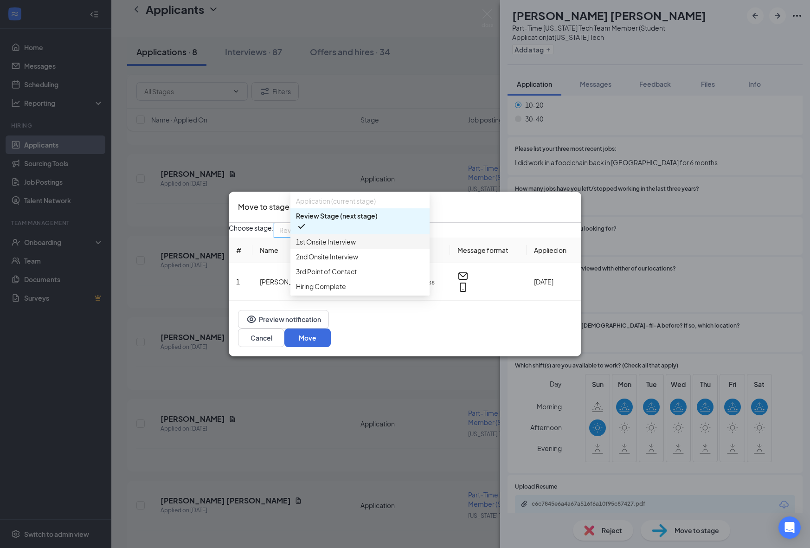
click at [363, 247] on span "1st Onsite Interview" at bounding box center [360, 242] width 128 height 10
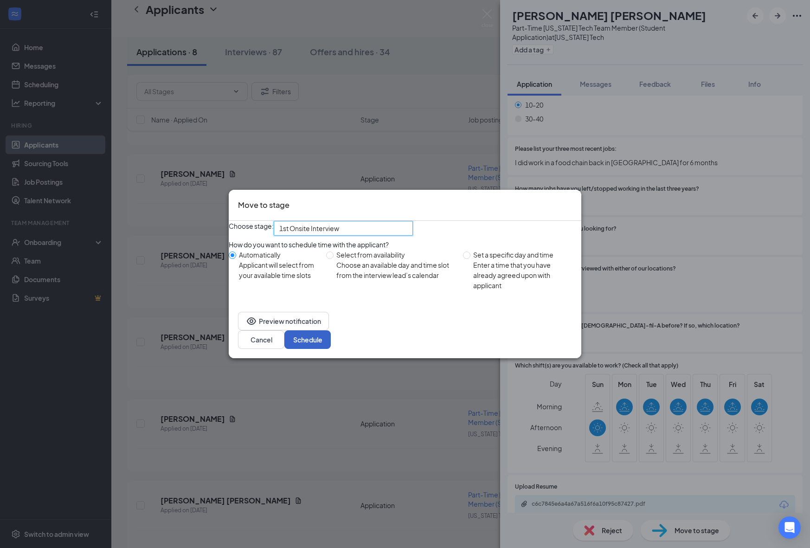
click at [331, 349] on button "Schedule" at bounding box center [307, 339] width 46 height 19
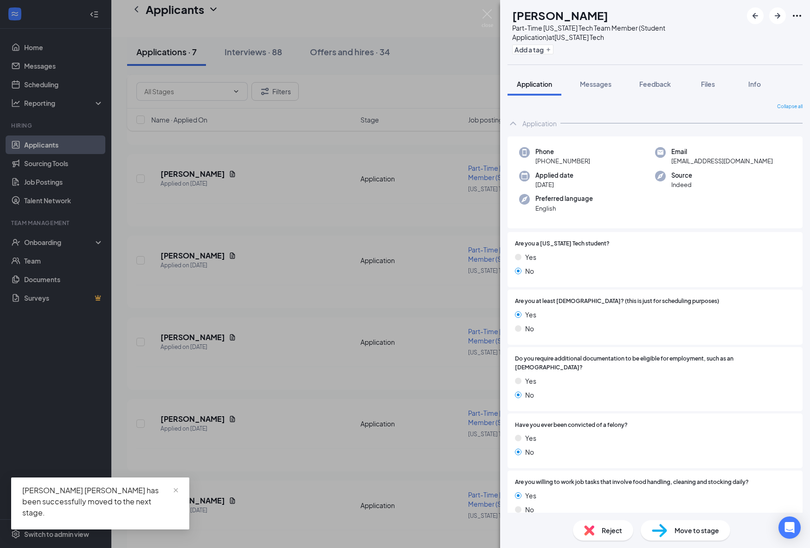
click at [335, 458] on div "[PERSON_NAME] Jaden [PERSON_NAME] Part-Time [US_STATE] Tech Team Member (Studen…" at bounding box center [405, 274] width 810 height 548
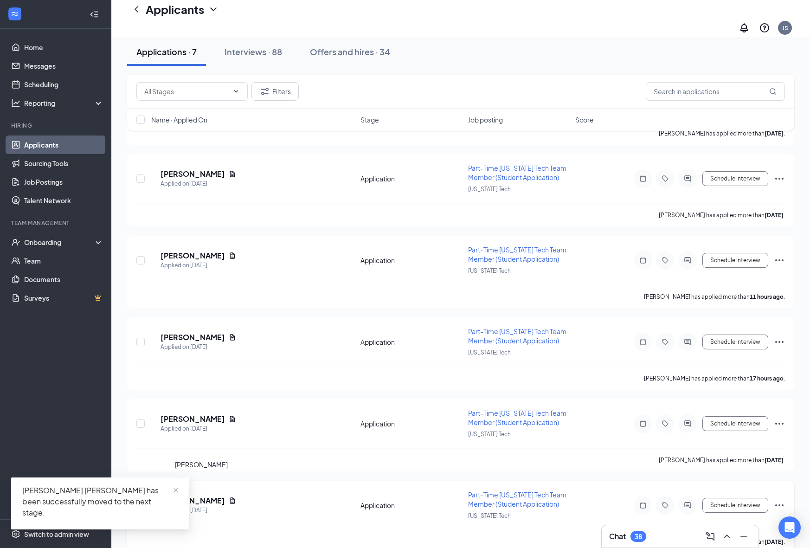
click at [202, 495] on h5 "[PERSON_NAME]" at bounding box center [193, 500] width 64 height 10
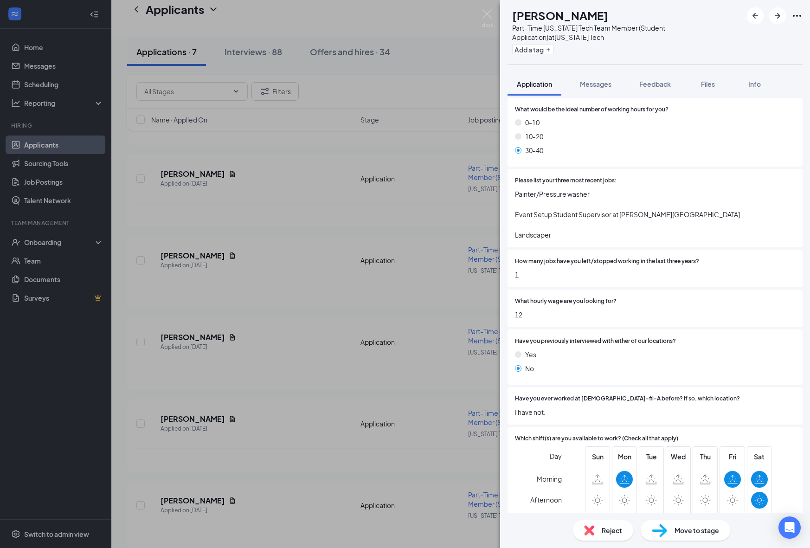
scroll to position [565, 0]
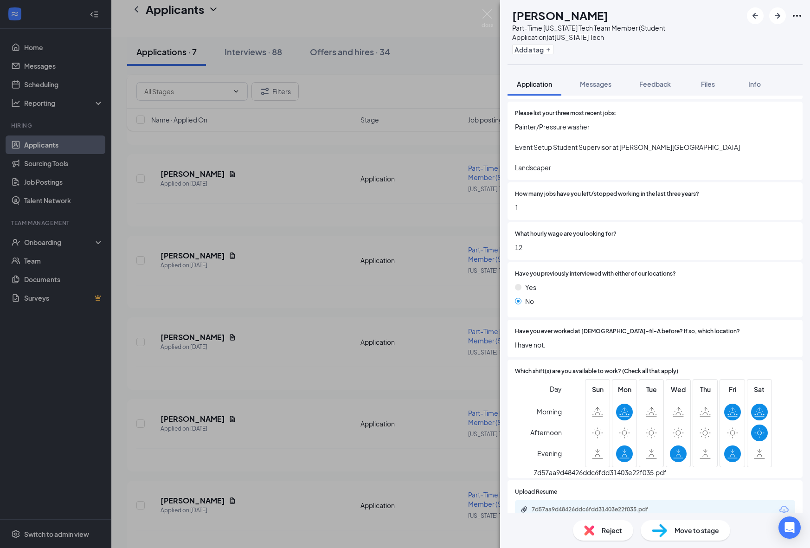
click at [630, 506] on div "7d57aa9d48426ddc6fdd31403e22f035.pdf" at bounding box center [597, 509] width 130 height 7
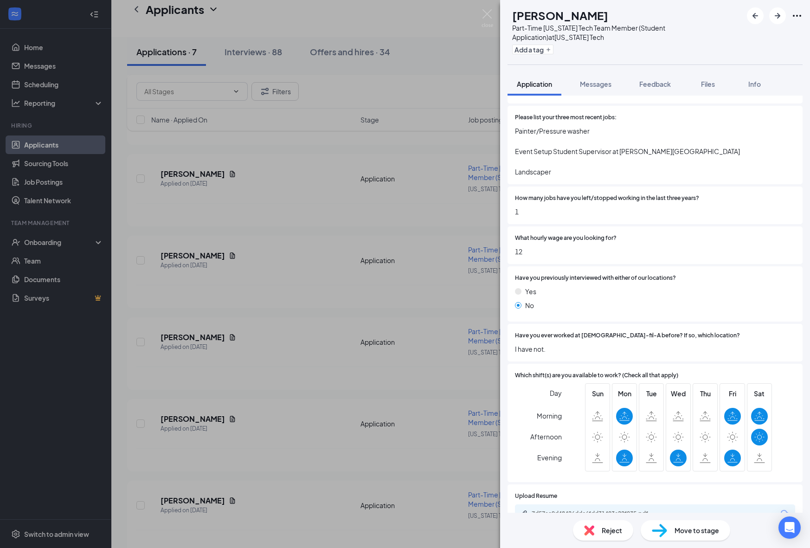
click at [669, 524] on div "Move to stage" at bounding box center [686, 530] width 90 height 20
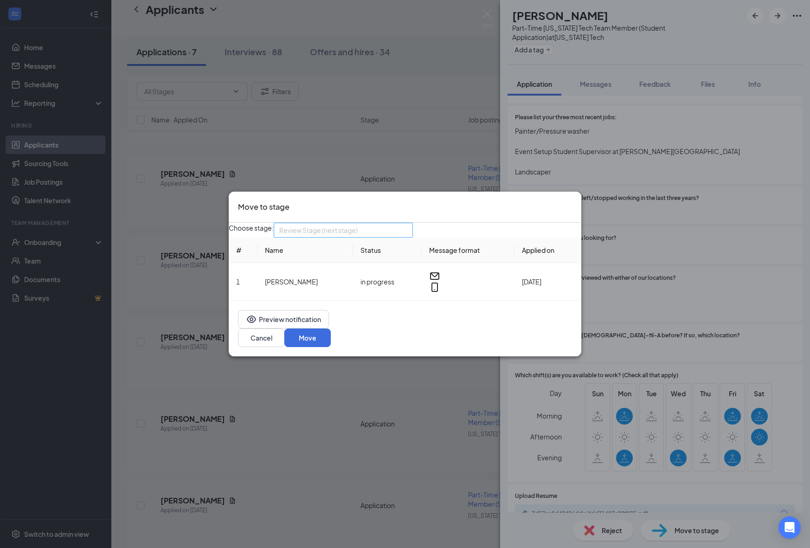
click at [399, 239] on span "Review Stage (next stage)" at bounding box center [339, 235] width 120 height 25
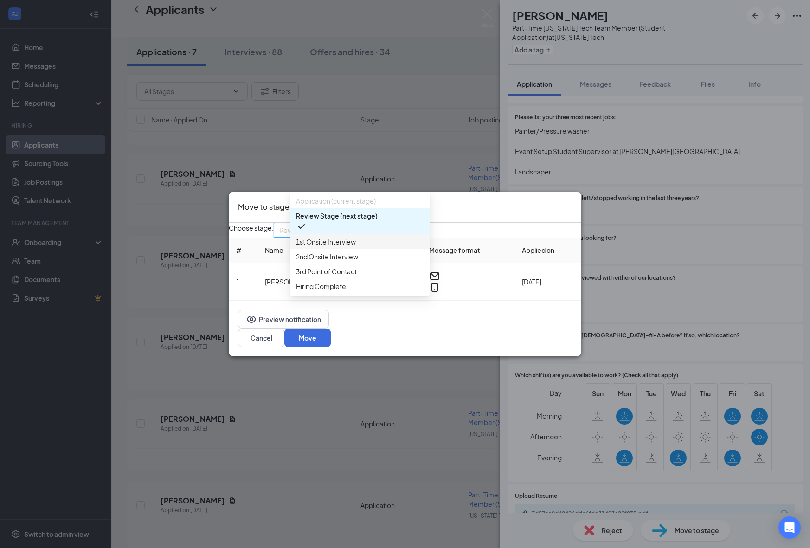
click at [370, 247] on span "1st Onsite Interview" at bounding box center [360, 242] width 128 height 10
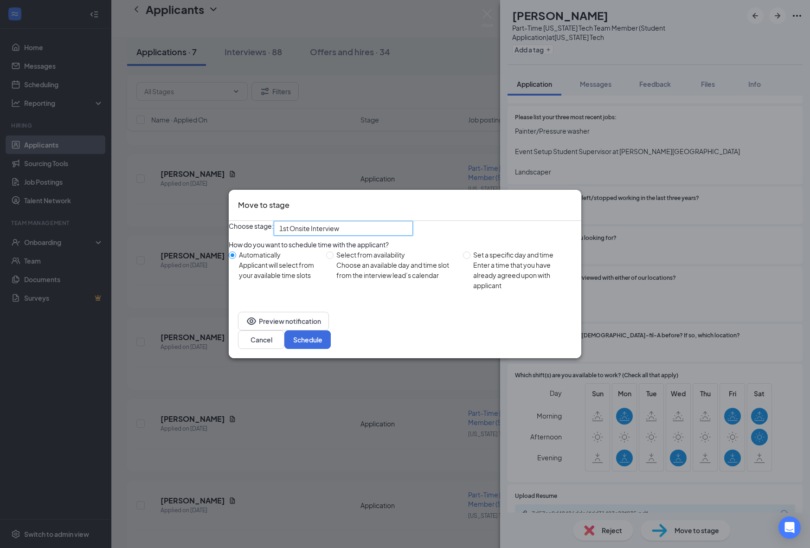
click at [556, 364] on div "Move to stage Choose stage: 4005999 1st Onsite Interview 4005998 4005999 400683…" at bounding box center [405, 274] width 810 height 548
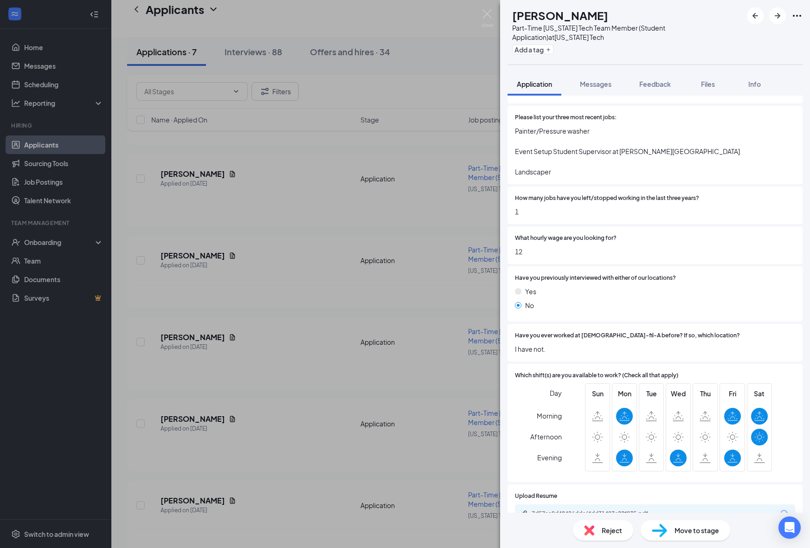
click at [659, 533] on img at bounding box center [659, 530] width 15 height 13
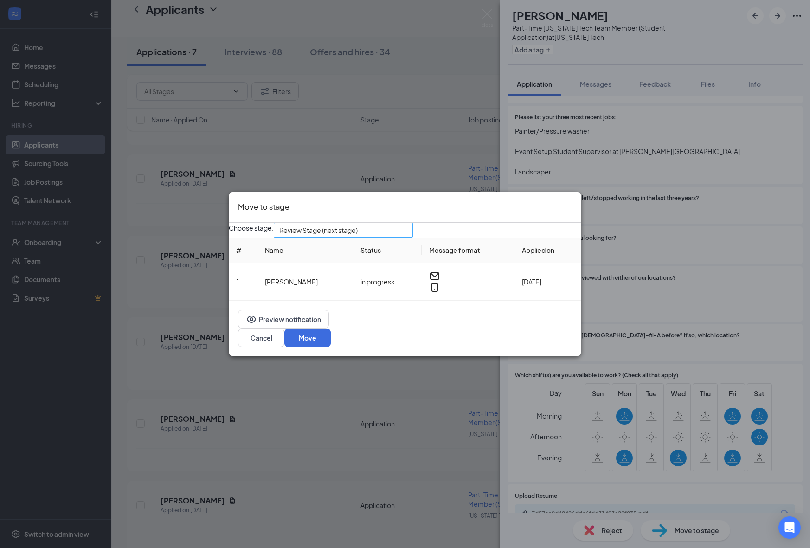
click at [399, 238] on span "Review Stage (next stage)" at bounding box center [339, 235] width 120 height 25
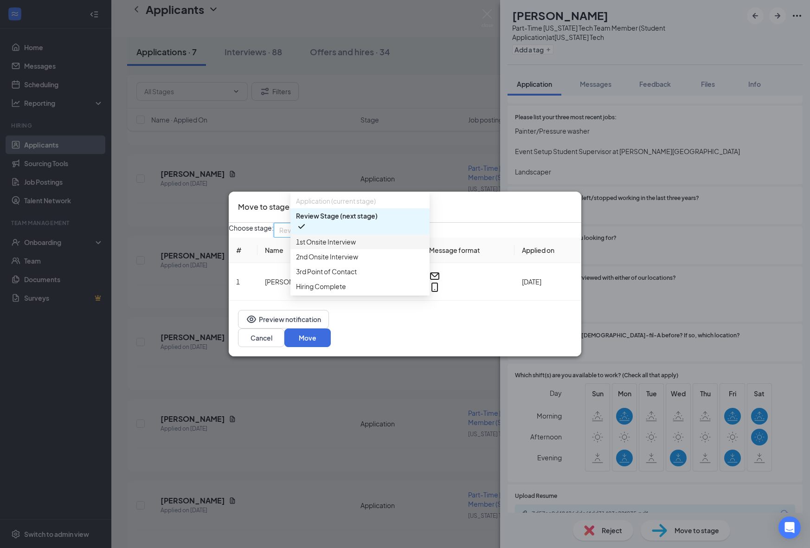
click at [384, 247] on span "1st Onsite Interview" at bounding box center [360, 242] width 128 height 10
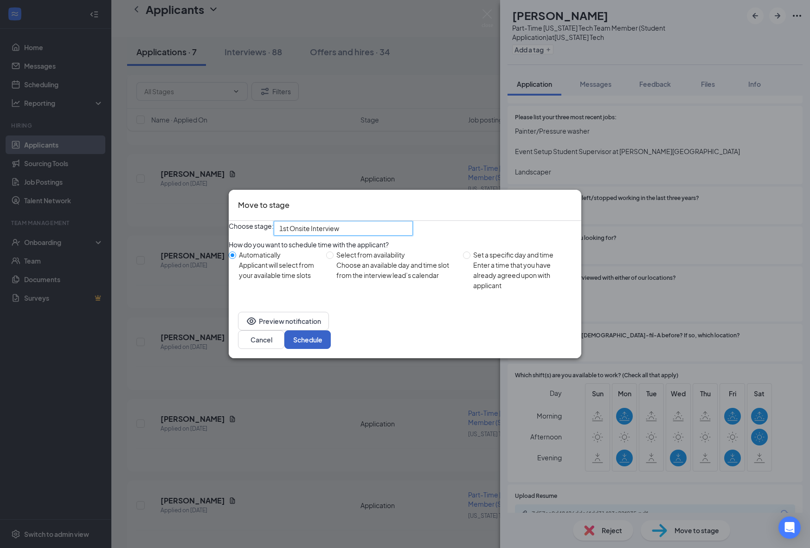
click at [331, 341] on button "Schedule" at bounding box center [307, 339] width 46 height 19
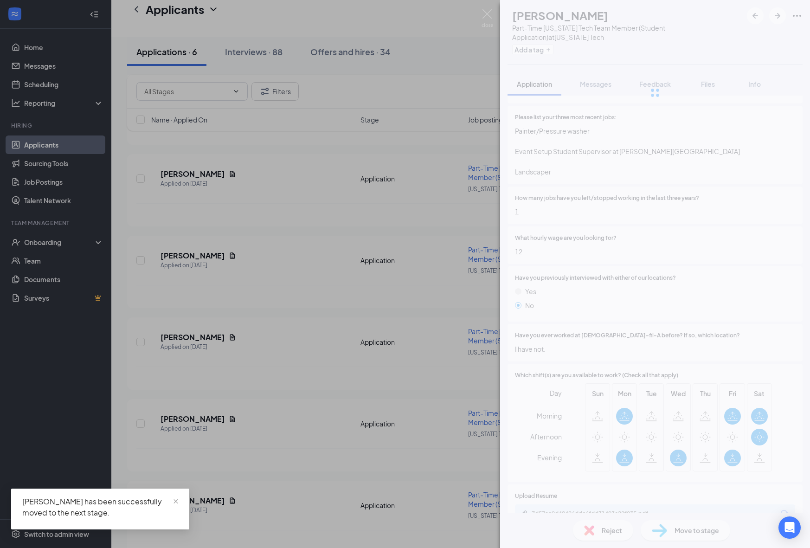
click at [329, 446] on div "ER [PERSON_NAME] Part-Time [US_STATE] Tech Team Member (Student Application) at…" at bounding box center [405, 274] width 810 height 548
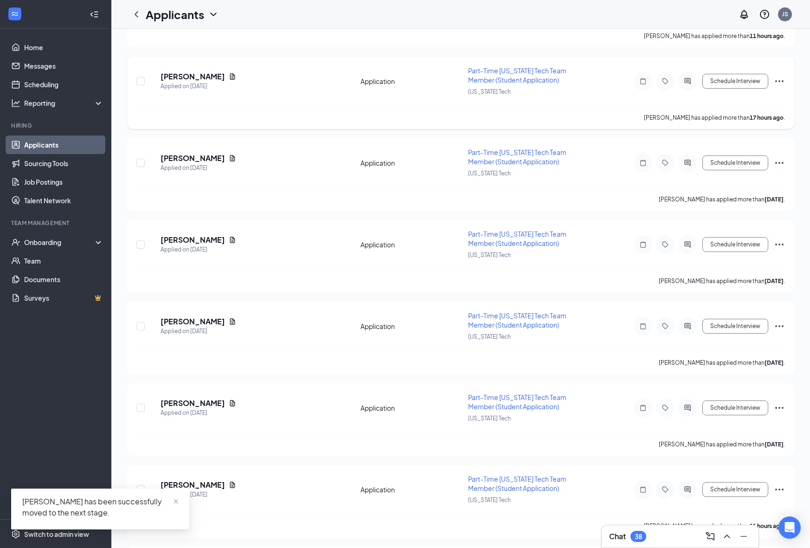
scroll to position [640, 0]
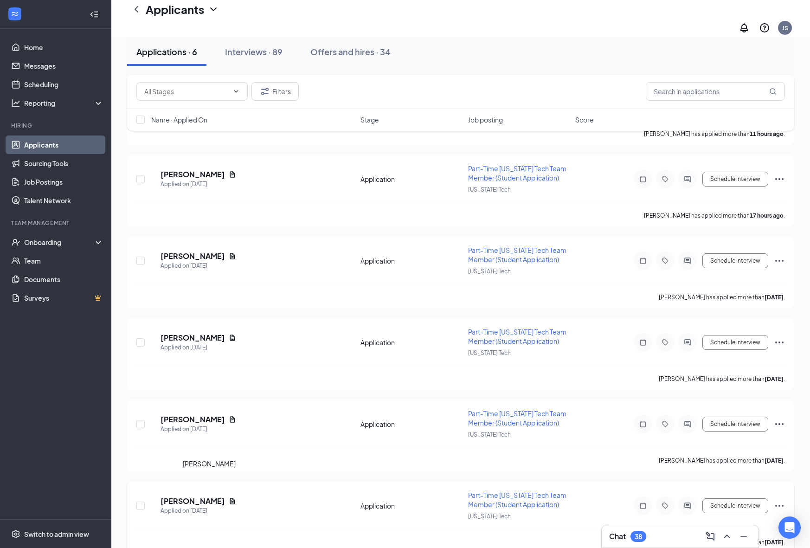
click at [213, 496] on h5 "[PERSON_NAME]" at bounding box center [193, 501] width 64 height 10
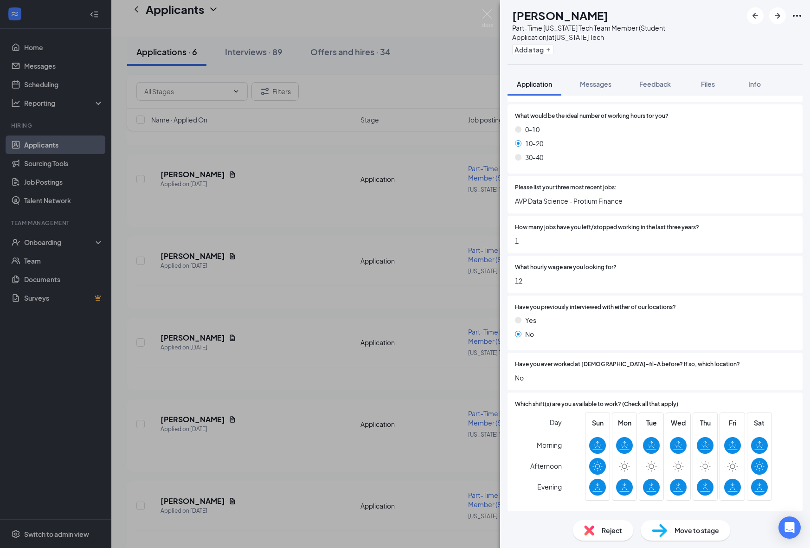
scroll to position [524, 0]
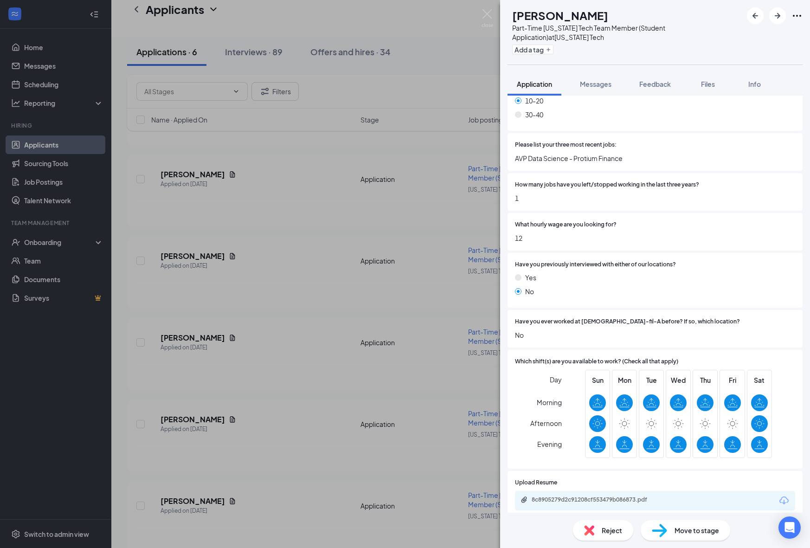
click at [579, 496] on div "8c8905279d2c91208cf553479b086873.pdf" at bounding box center [597, 499] width 130 height 7
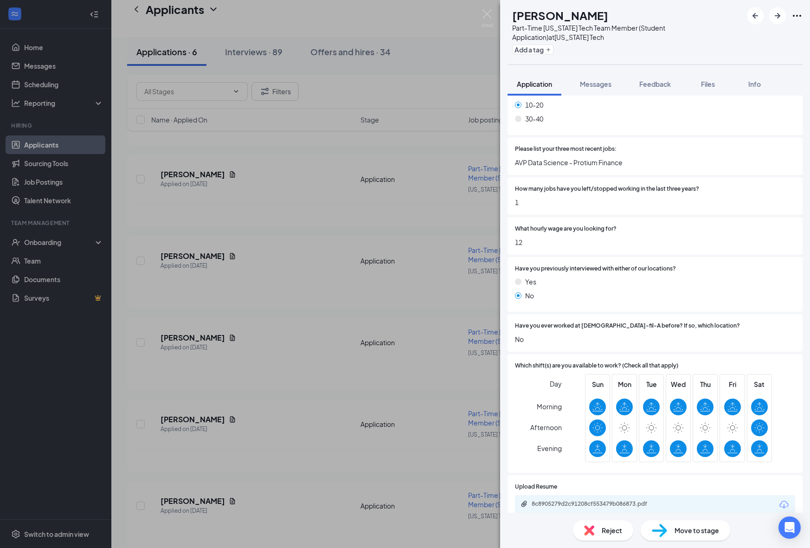
click at [668, 527] on div "Move to stage" at bounding box center [686, 530] width 90 height 20
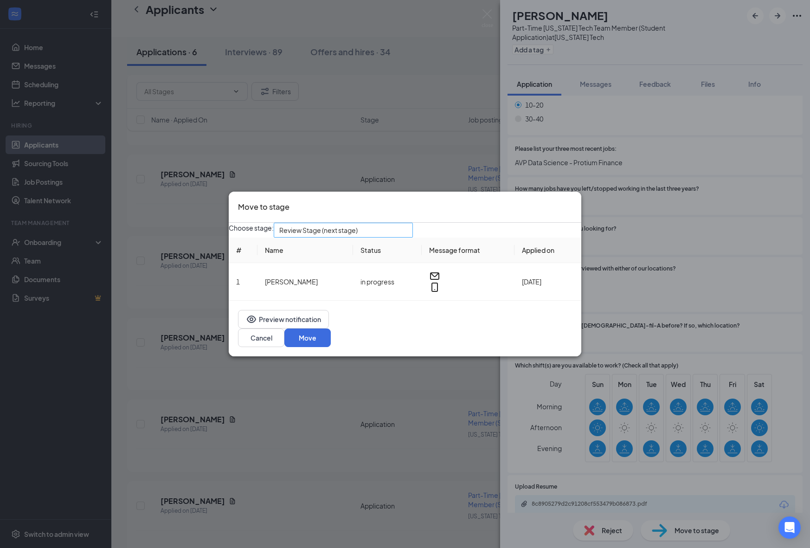
click at [390, 238] on span "Review Stage (next stage)" at bounding box center [339, 235] width 120 height 25
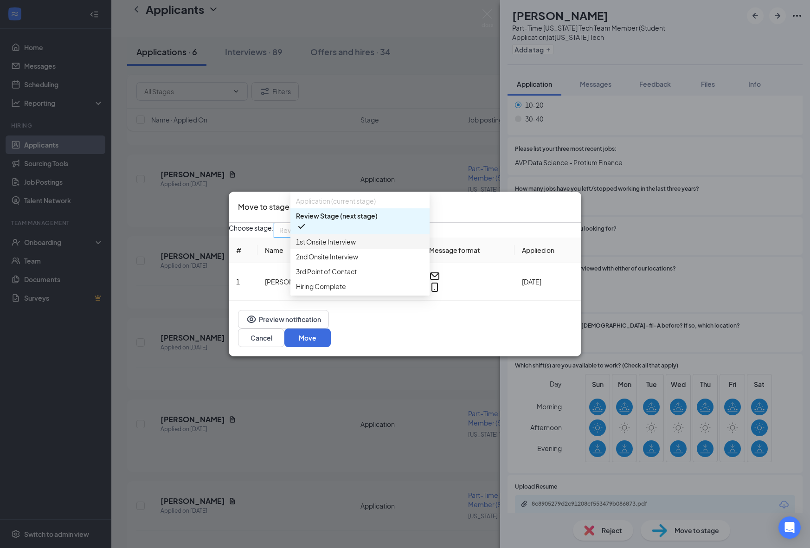
click at [362, 247] on span "1st Onsite Interview" at bounding box center [360, 242] width 128 height 10
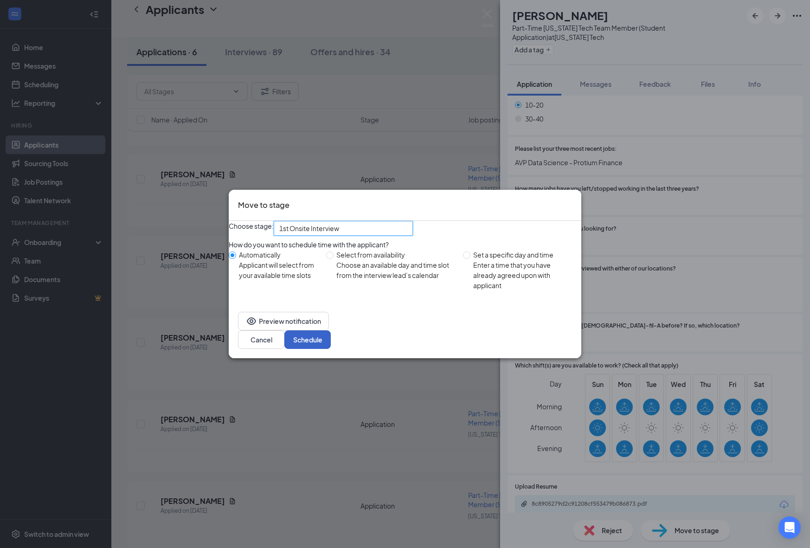
click at [331, 344] on button "Schedule" at bounding box center [307, 339] width 46 height 19
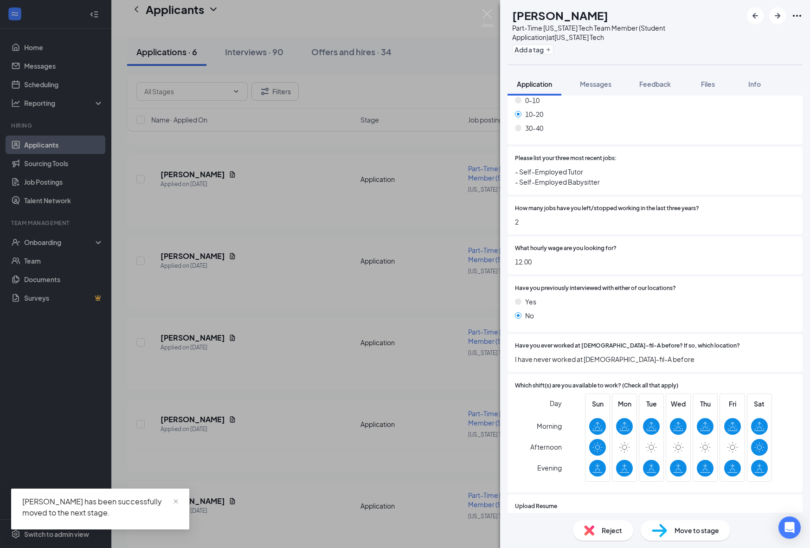
click at [361, 429] on div "OS [PERSON_NAME] Part-Time [US_STATE] Tech Team Member (Student Application) at…" at bounding box center [405, 274] width 810 height 548
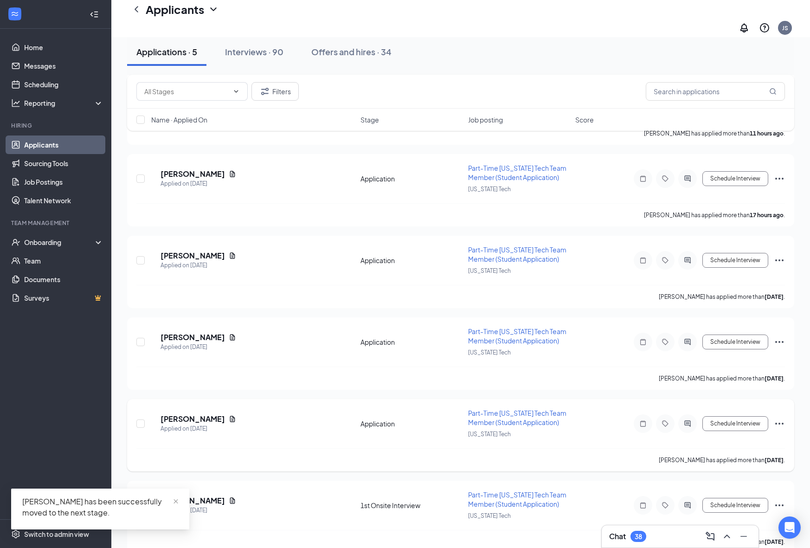
scroll to position [478, 0]
click at [191, 495] on h5 "[PERSON_NAME]" at bounding box center [193, 500] width 64 height 10
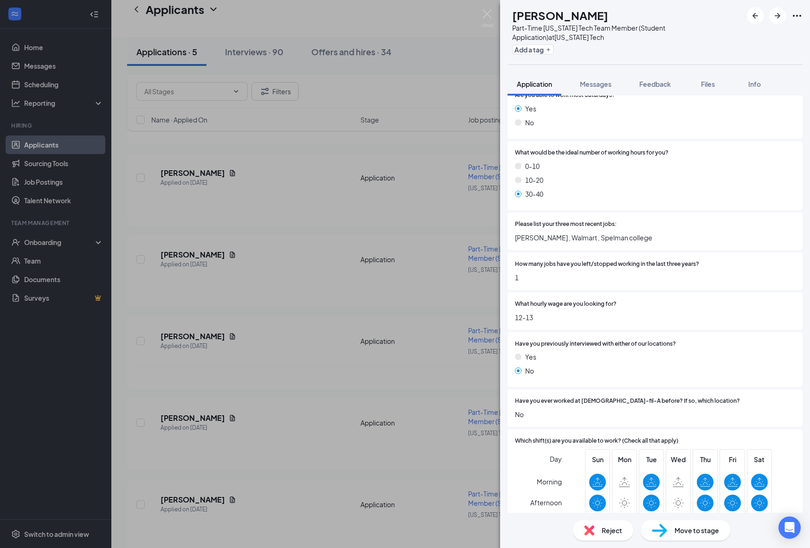
scroll to position [524, 0]
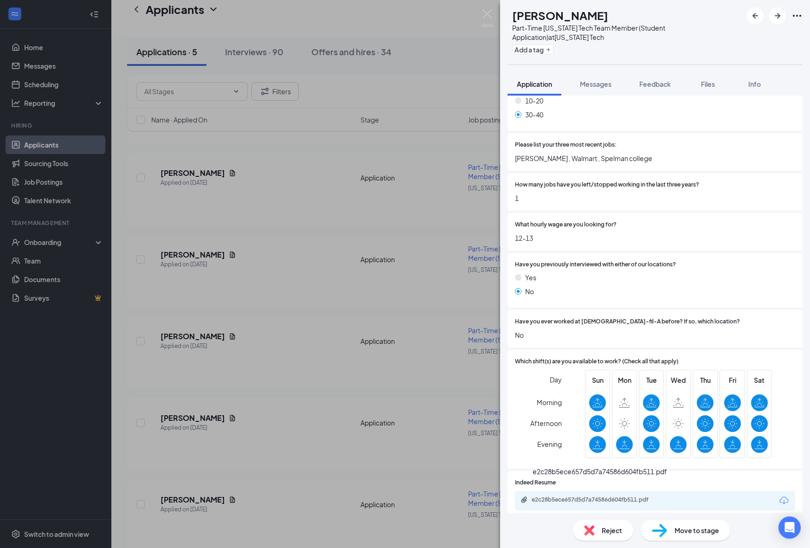
click at [618, 496] on div "e2c28b5ece657d5d7a74586d604fb511.pdf" at bounding box center [597, 499] width 130 height 7
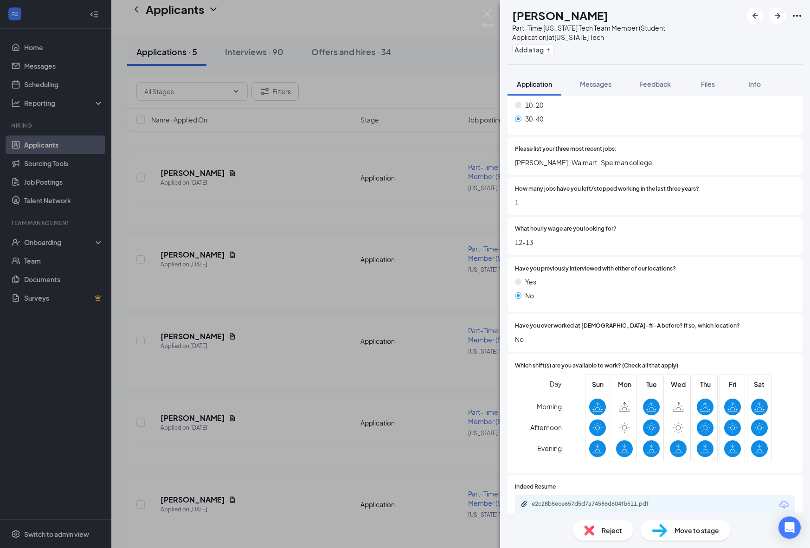
drag, startPoint x: 665, startPoint y: 544, endPoint x: 665, endPoint y: 533, distance: 11.1
click at [665, 544] on div "Reject Move to stage" at bounding box center [655, 530] width 310 height 35
click at [665, 528] on img at bounding box center [659, 530] width 15 height 13
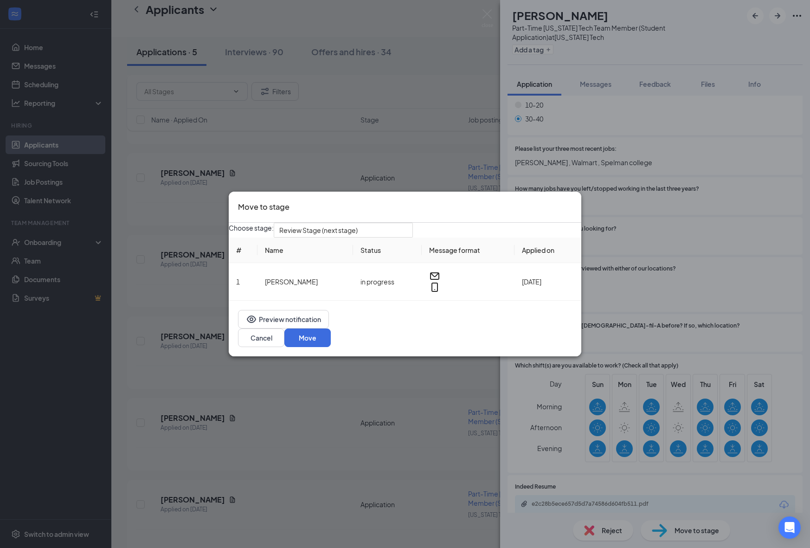
click at [382, 227] on div "Choose stage: Review Stage (next stage) # Name Status Message format Applied on…" at bounding box center [405, 262] width 353 height 78
click at [383, 235] on span "Review Stage (next stage)" at bounding box center [339, 235] width 120 height 25
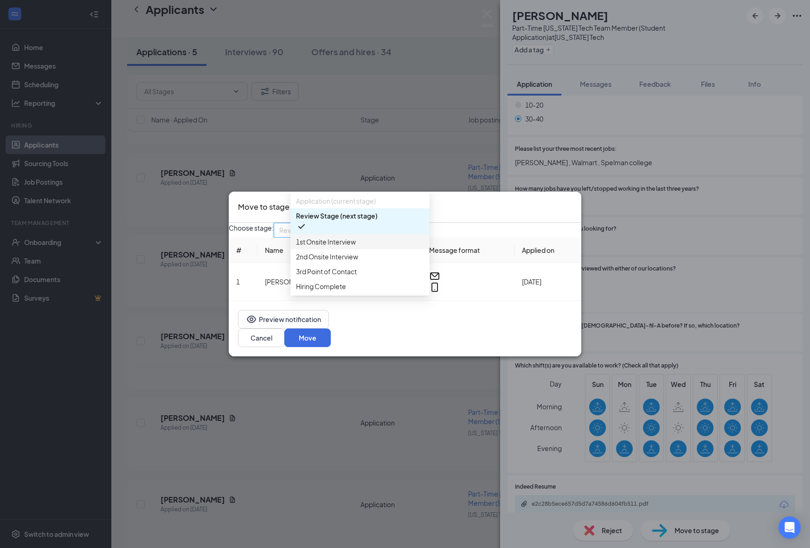
click at [380, 238] on div "1st Onsite Interview" at bounding box center [359, 241] width 139 height 15
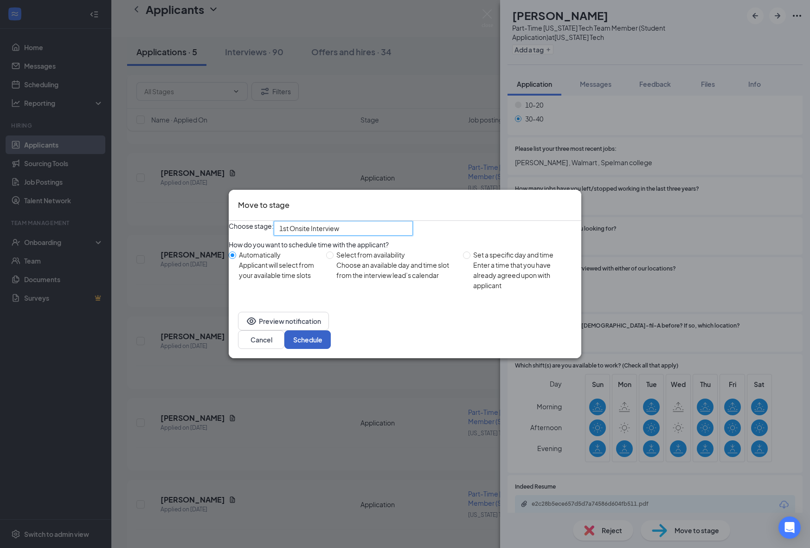
click at [331, 346] on button "Schedule" at bounding box center [307, 339] width 46 height 19
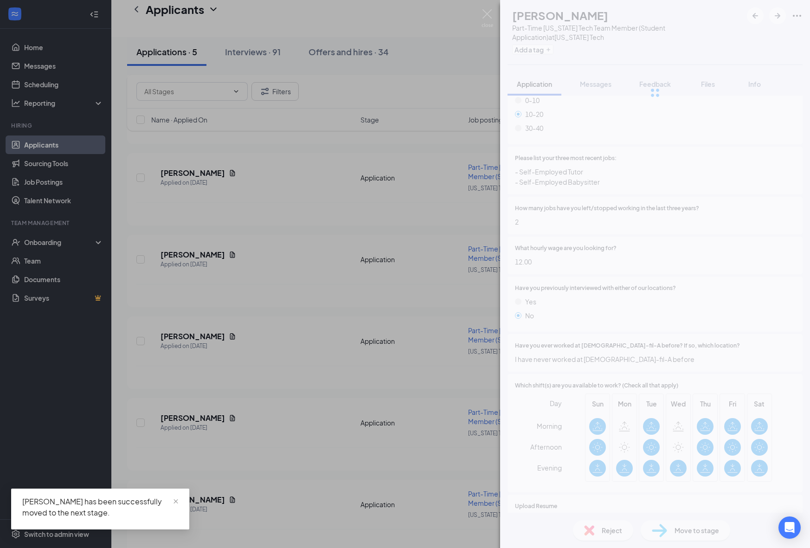
click at [348, 452] on div "OS [PERSON_NAME] Part-Time [US_STATE] Tech Team Member (Student Application) at…" at bounding box center [405, 274] width 810 height 548
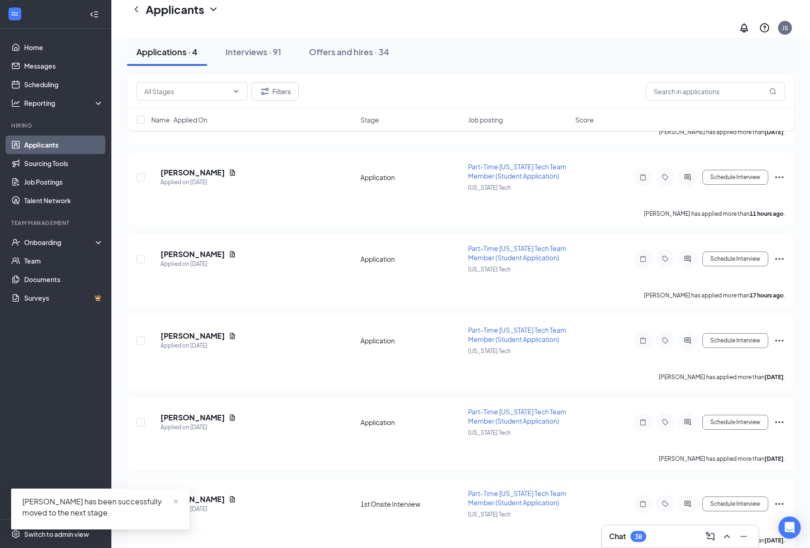
scroll to position [316, 0]
click at [206, 493] on h5 "[PERSON_NAME]" at bounding box center [193, 498] width 64 height 10
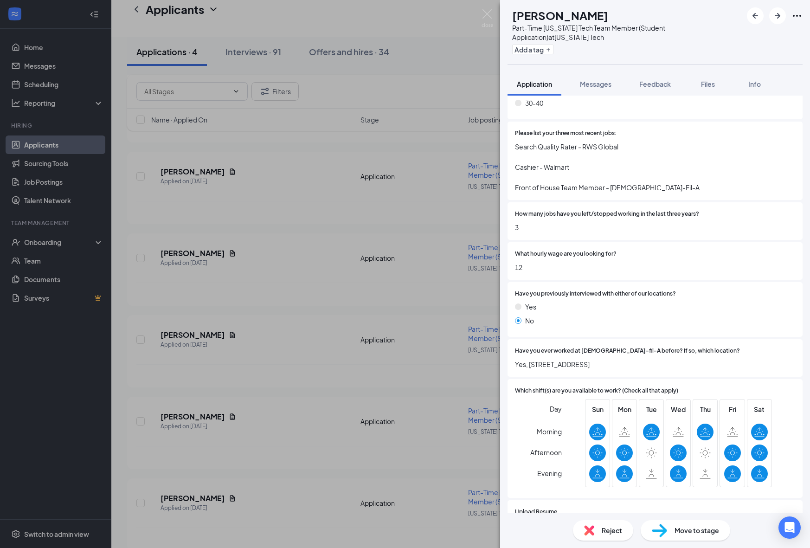
scroll to position [565, 0]
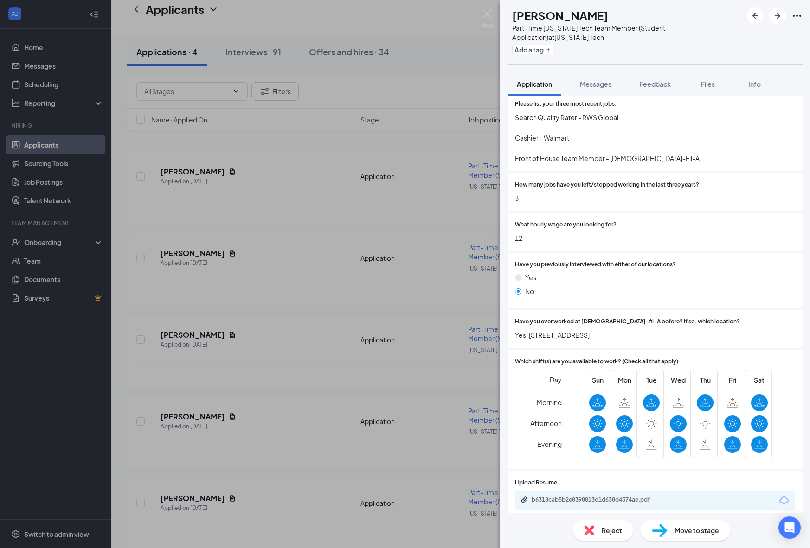
click at [663, 499] on div "b6318cab5b2e8398813d1d638d4374ae.pdf" at bounding box center [655, 500] width 280 height 19
click at [662, 491] on div "b6318cab5b2e8398813d1d638d4374ae.pdf" at bounding box center [655, 500] width 280 height 19
click at [633, 496] on div "b6318cab5b2e8398813d1d638d4374ae.pdf" at bounding box center [597, 499] width 130 height 7
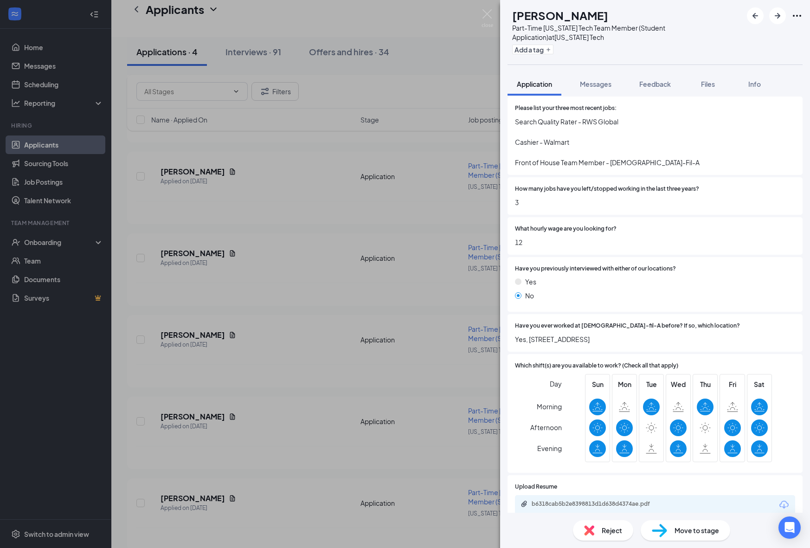
click at [669, 538] on div "Move to stage" at bounding box center [686, 530] width 90 height 20
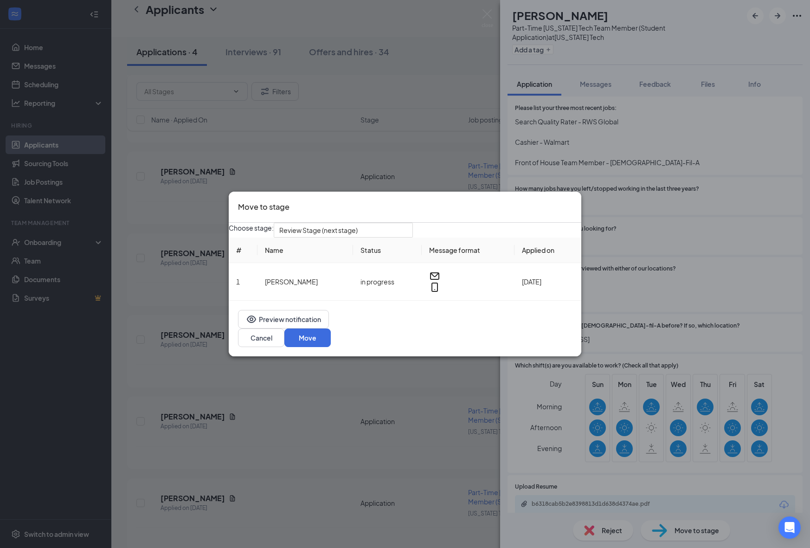
click at [377, 249] on div "Choose stage: Review Stage (next stage) # Name Status Message format Applied on…" at bounding box center [405, 262] width 353 height 78
click at [379, 237] on span "Review Stage (next stage)" at bounding box center [339, 235] width 120 height 25
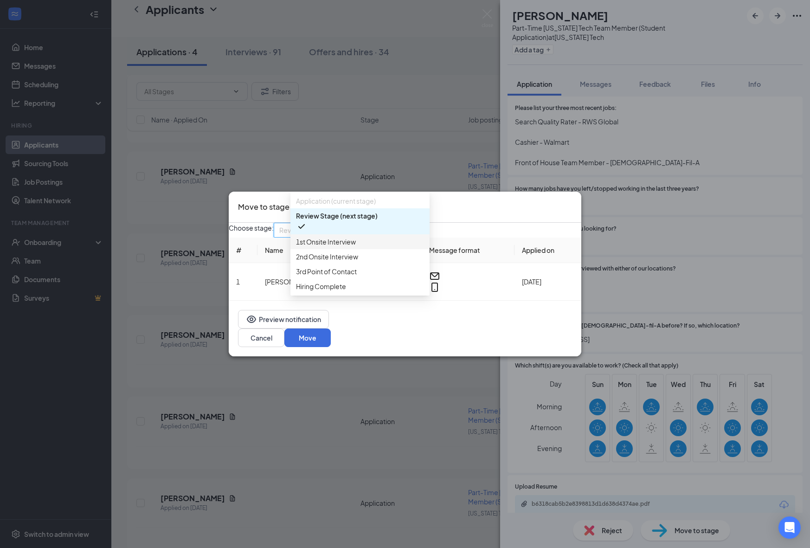
click at [375, 244] on span "1st Onsite Interview" at bounding box center [360, 242] width 128 height 10
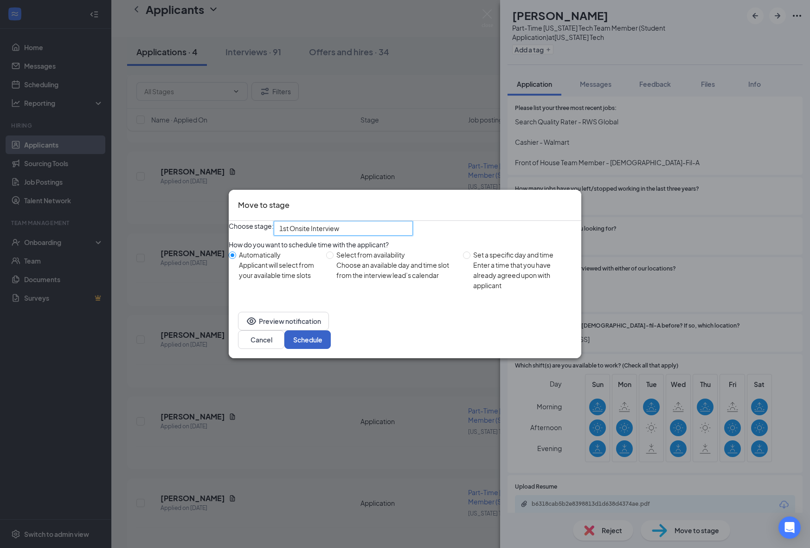
click at [331, 338] on button "Schedule" at bounding box center [307, 339] width 46 height 19
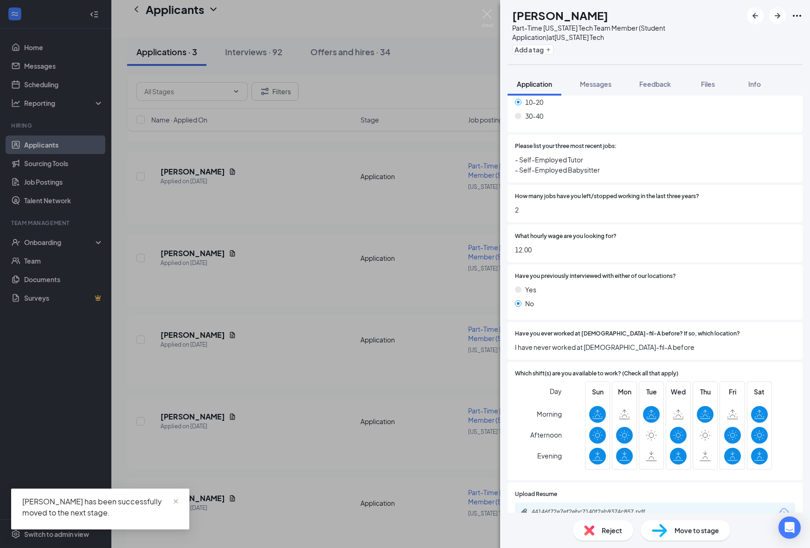
scroll to position [530, 0]
click at [270, 458] on div "OS [PERSON_NAME] Part-Time [US_STATE] Tech Team Member (Student Application) at…" at bounding box center [405, 274] width 810 height 548
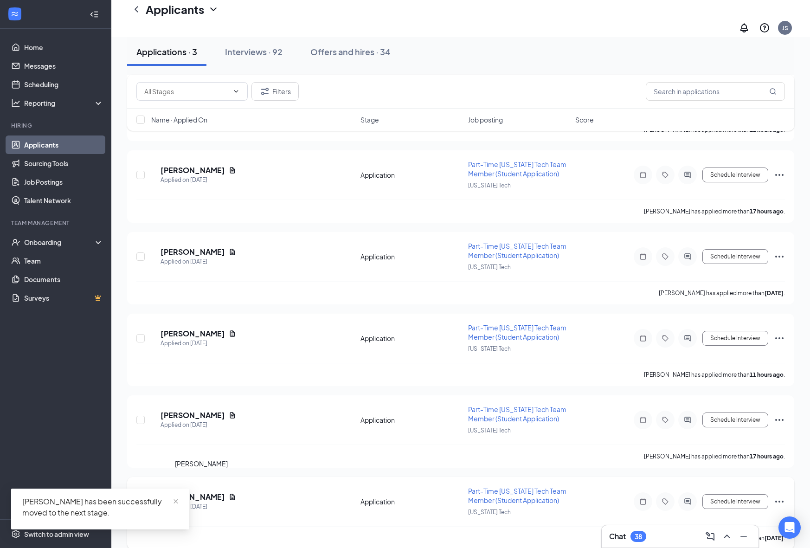
click at [198, 492] on h5 "[PERSON_NAME]" at bounding box center [193, 497] width 64 height 10
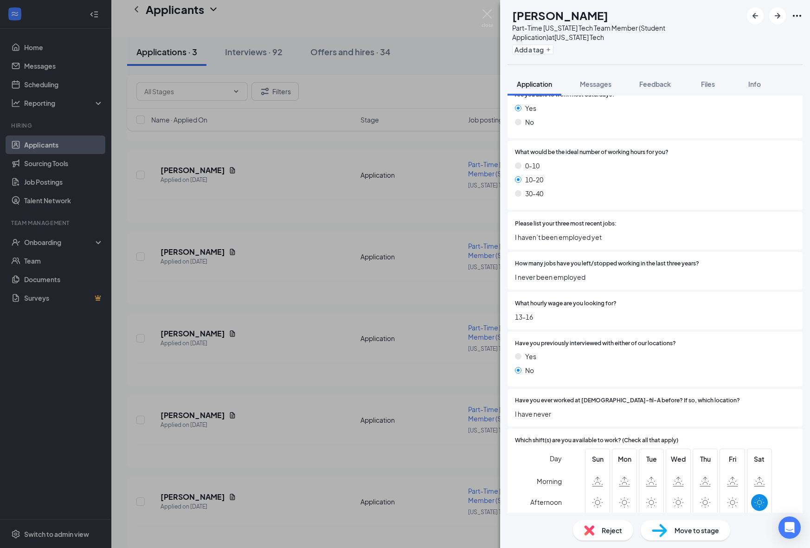
scroll to position [524, 0]
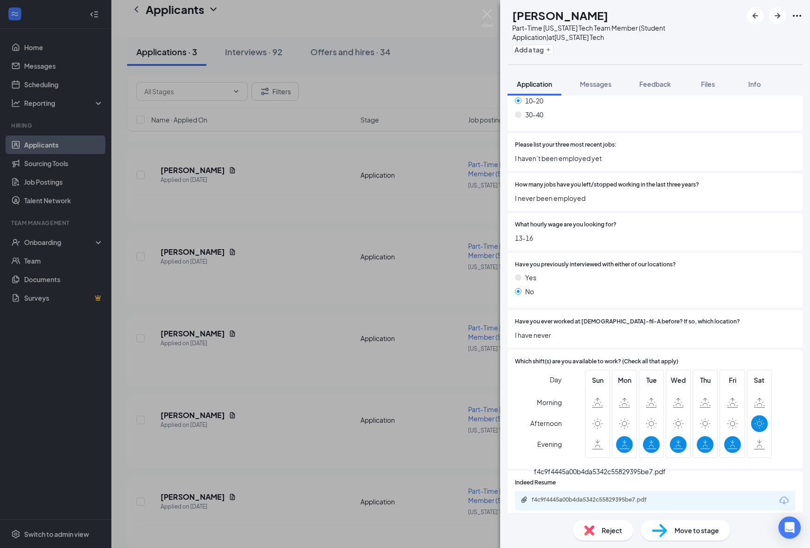
click at [665, 491] on div "f4c9f4445a00b4da5342c55829395be7.pdf" at bounding box center [655, 500] width 280 height 19
click at [650, 496] on div "f4c9f4445a00b4da5342c55829395be7.pdf" at bounding box center [597, 499] width 130 height 7
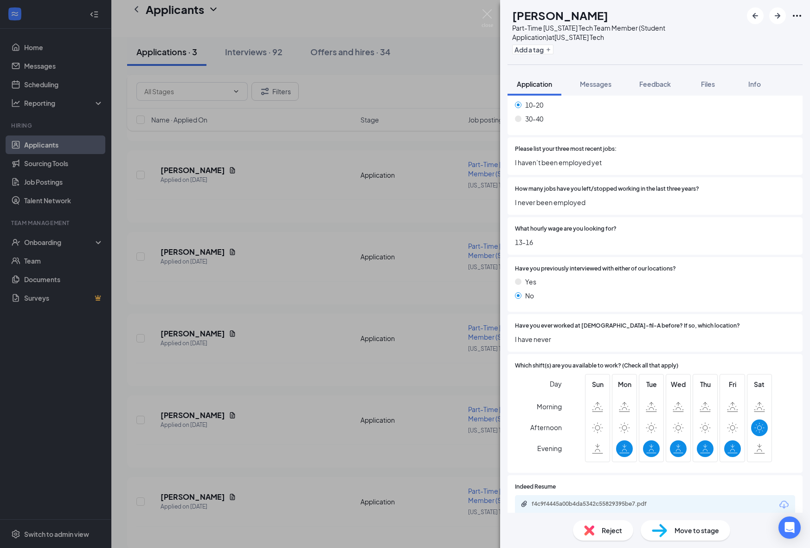
click at [610, 536] on div "Reject" at bounding box center [603, 530] width 60 height 20
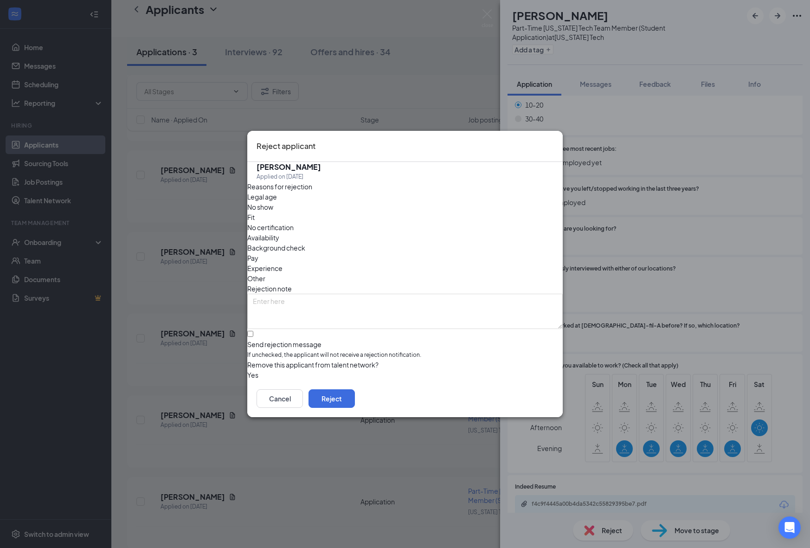
click at [364, 222] on div "Fit" at bounding box center [404, 217] width 315 height 10
click at [253, 331] on input "Send rejection message If unchecked, the applicant will not receive a rejection…" at bounding box center [250, 334] width 6 height 6
checkbox input "true"
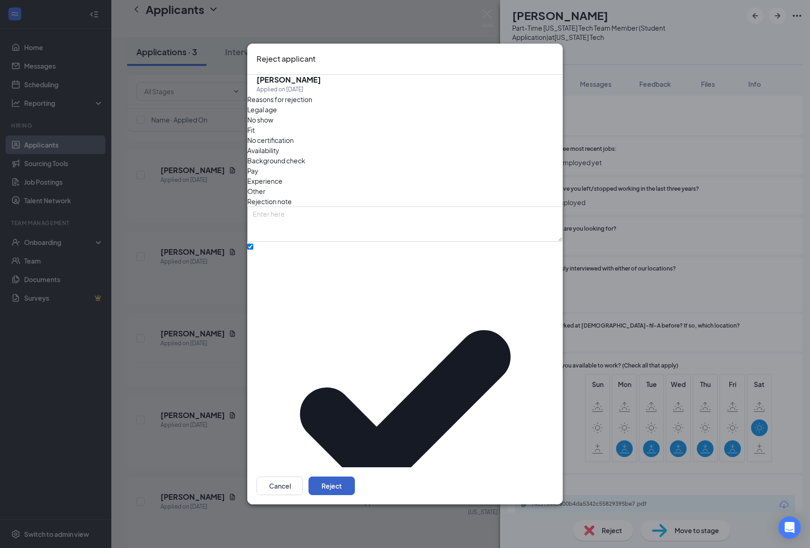
click at [355, 476] on button "Reject" at bounding box center [332, 485] width 46 height 19
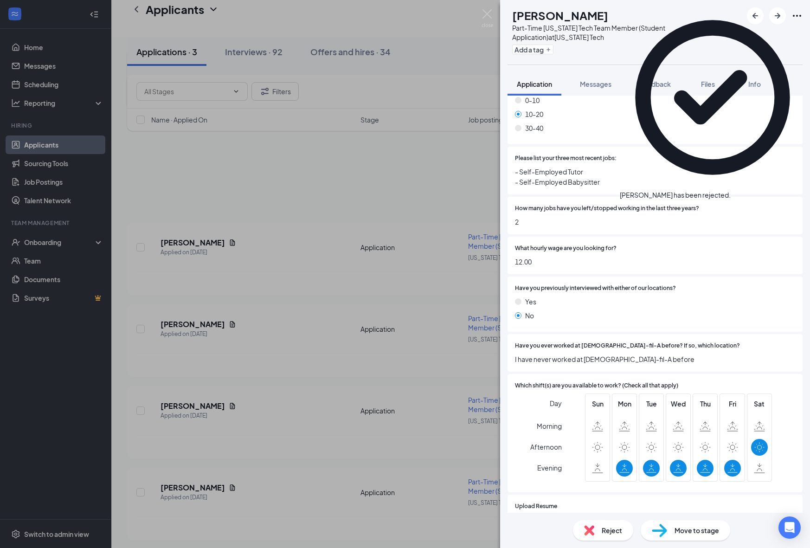
click at [309, 519] on div "OS [PERSON_NAME] Part-Time [US_STATE] Tech Team Member (Student Application) at…" at bounding box center [405, 274] width 810 height 548
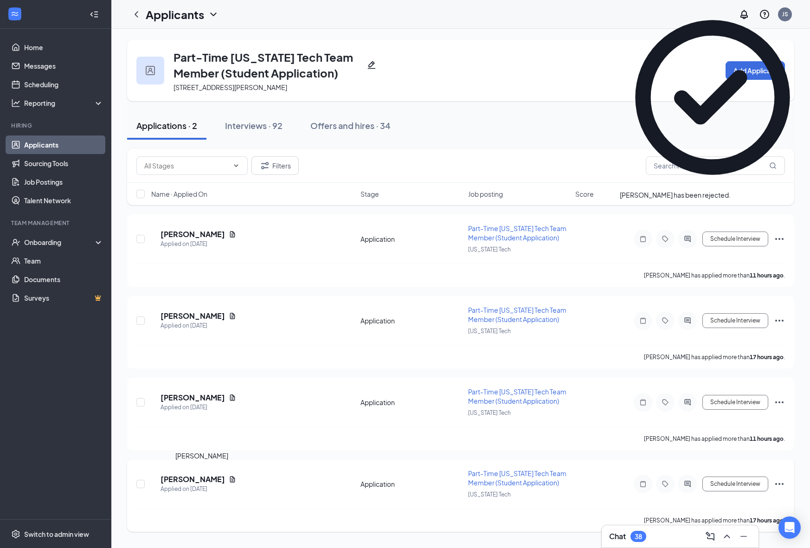
click at [188, 476] on h5 "[PERSON_NAME]" at bounding box center [193, 479] width 64 height 10
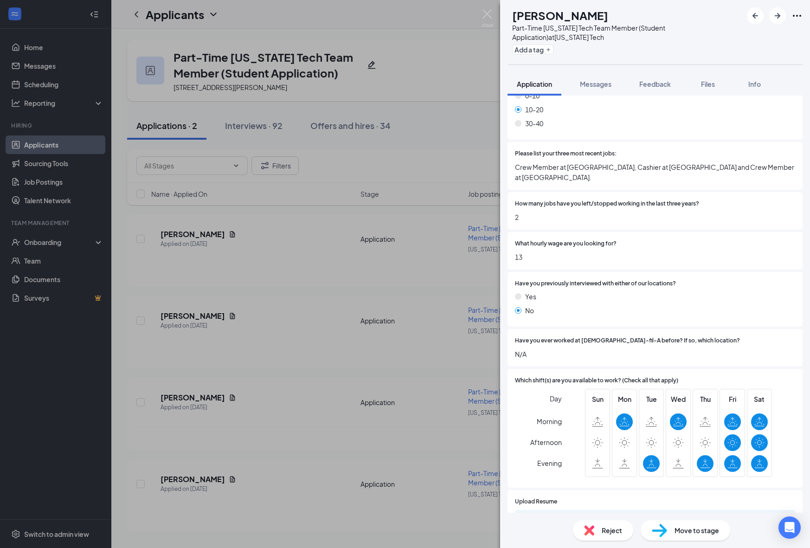
scroll to position [524, 0]
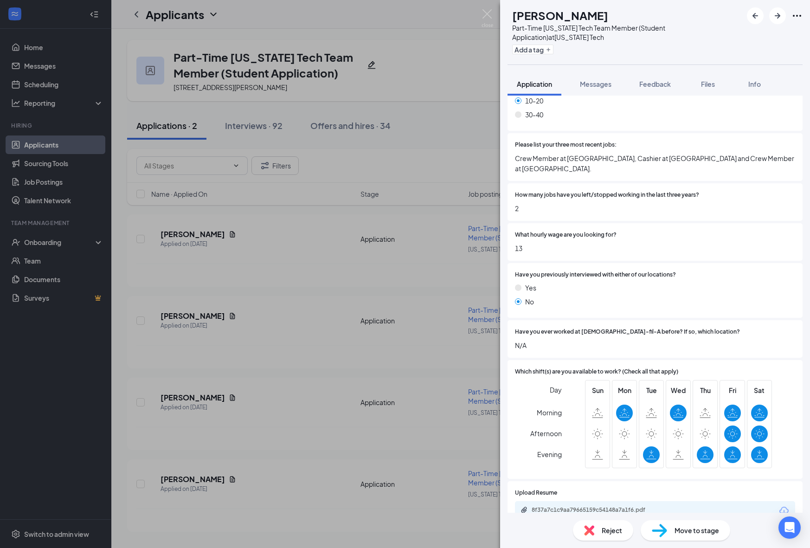
click at [595, 506] on div "8f37a7c1c9aa79665159c54148a7a1f6.pdf" at bounding box center [597, 509] width 130 height 7
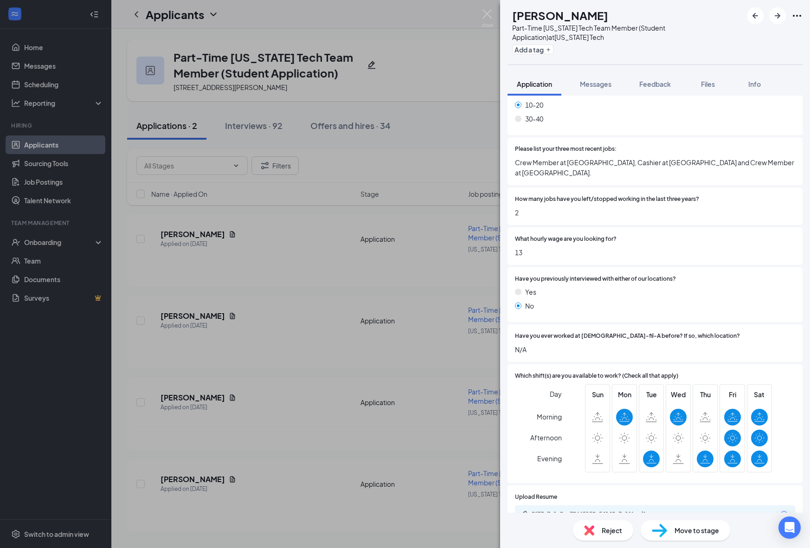
click at [688, 527] on span "Move to stage" at bounding box center [697, 530] width 45 height 10
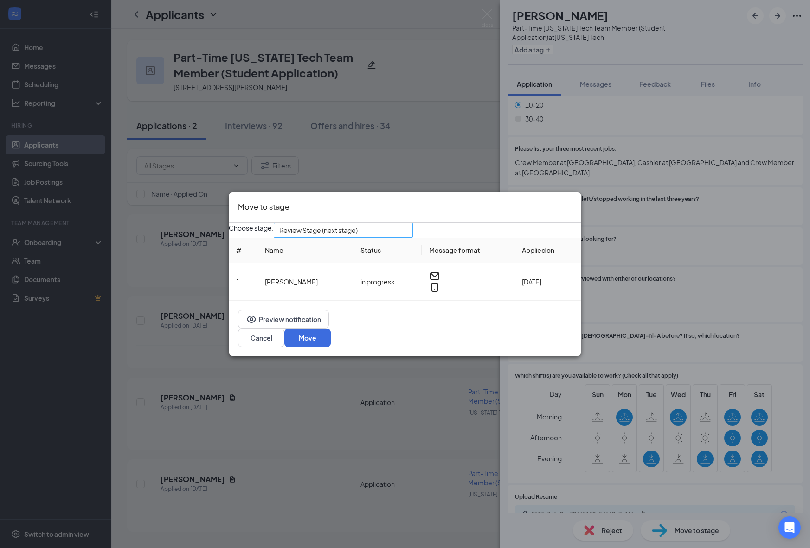
click at [361, 237] on input "search" at bounding box center [340, 230] width 122 height 14
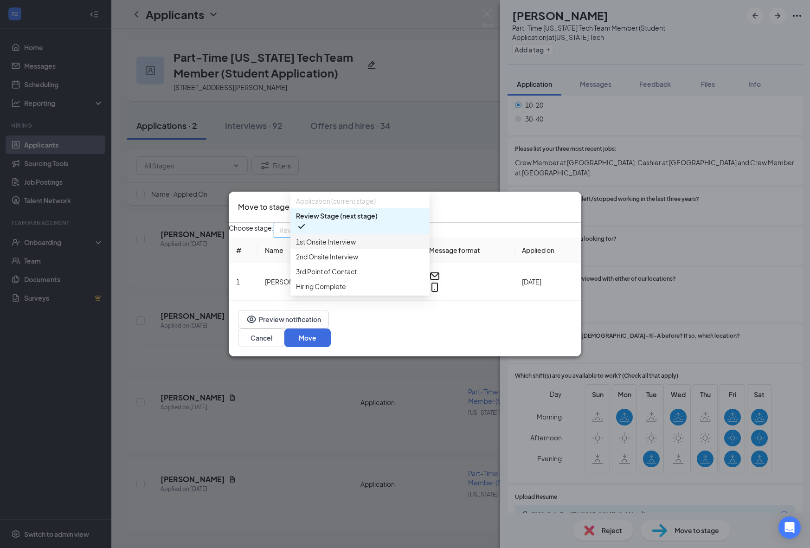
click at [349, 247] on span "1st Onsite Interview" at bounding box center [326, 242] width 60 height 10
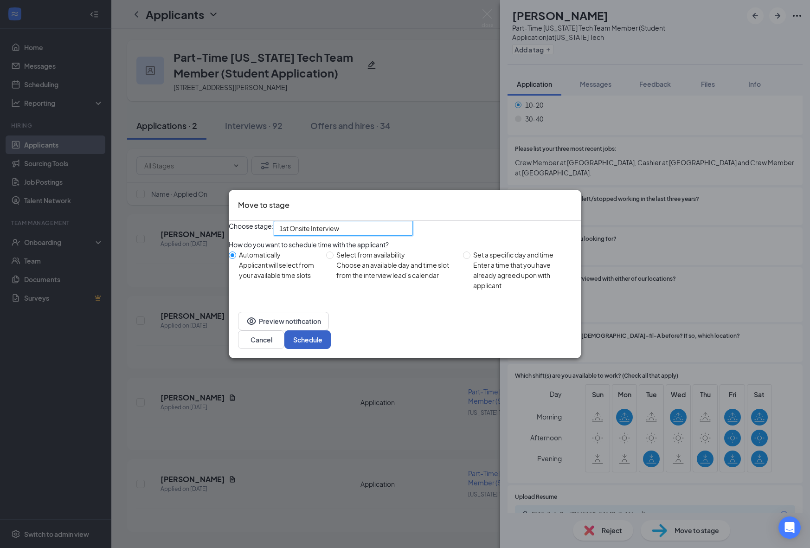
click at [331, 343] on button "Schedule" at bounding box center [307, 339] width 46 height 19
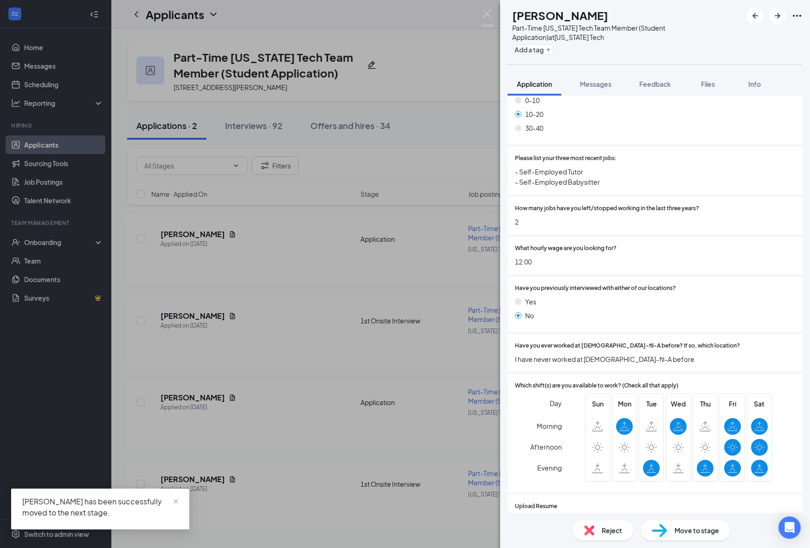
click at [375, 399] on div "OS [PERSON_NAME] Part-Time [US_STATE] Tech Team Member (Student Application) at…" at bounding box center [405, 274] width 810 height 548
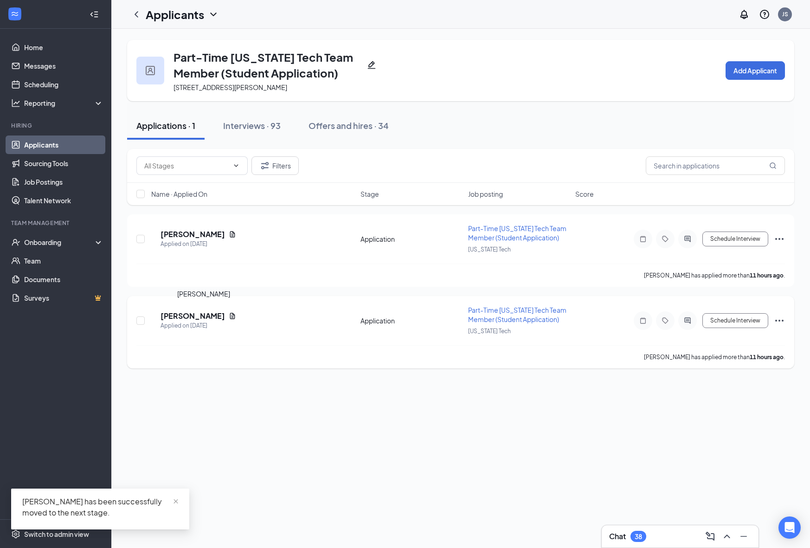
click at [207, 318] on h5 "[PERSON_NAME]" at bounding box center [193, 316] width 64 height 10
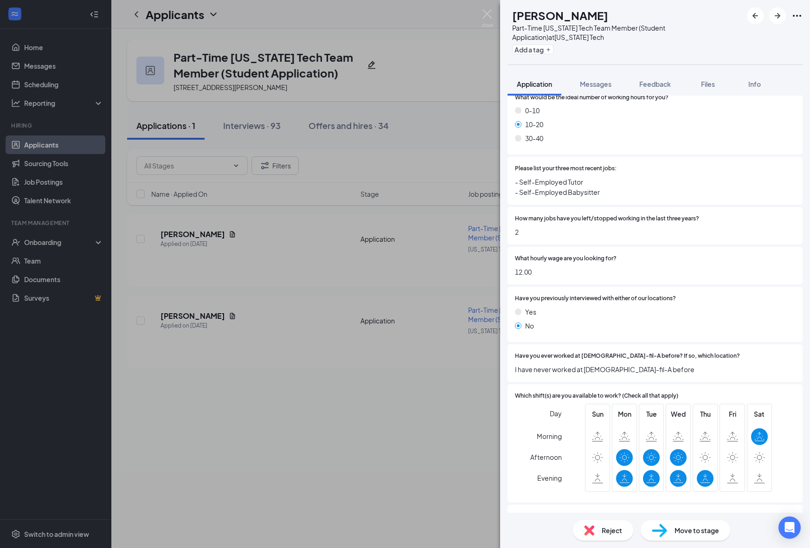
scroll to position [534, 0]
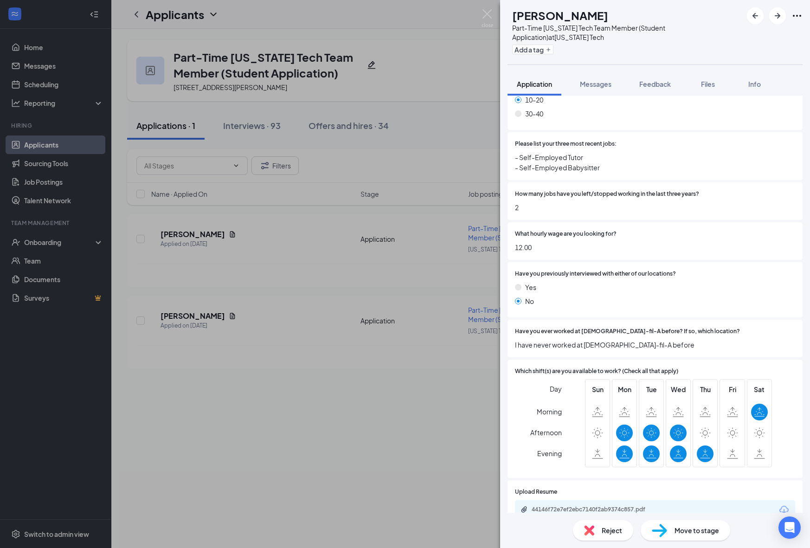
click at [682, 530] on span "Move to stage" at bounding box center [697, 530] width 45 height 10
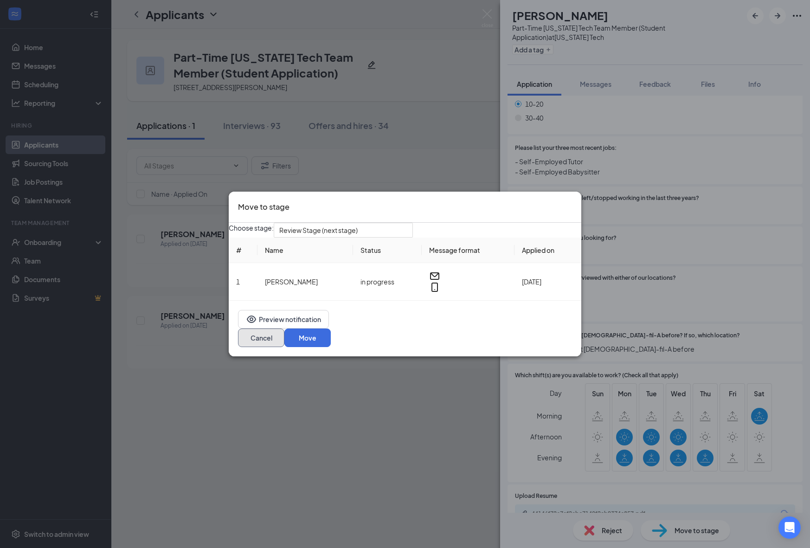
click at [284, 333] on button "Cancel" at bounding box center [261, 337] width 46 height 19
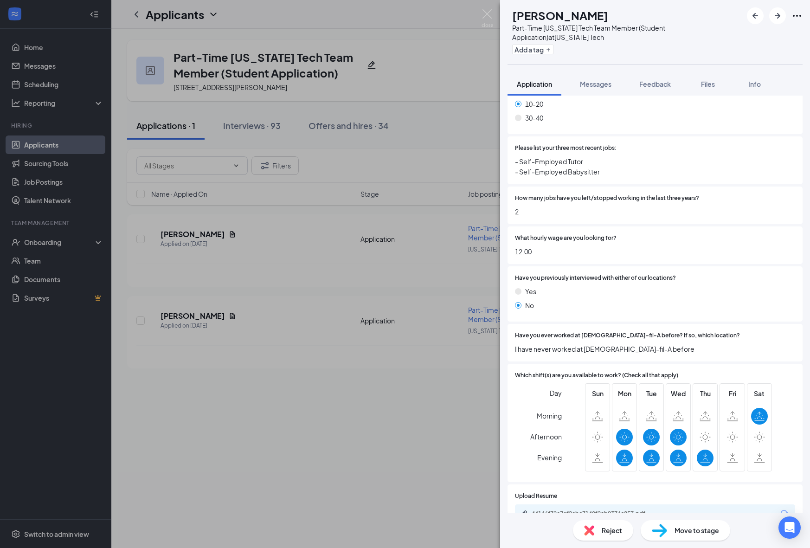
click at [572, 504] on div "44146f72e7ef2ebc7140f2ab9374c857.pdf" at bounding box center [655, 513] width 280 height 19
click at [573, 510] on div "44146f72e7ef2ebc7140f2ab9374c857.pdf" at bounding box center [597, 513] width 130 height 7
click at [674, 532] on div "Move to stage" at bounding box center [686, 530] width 90 height 20
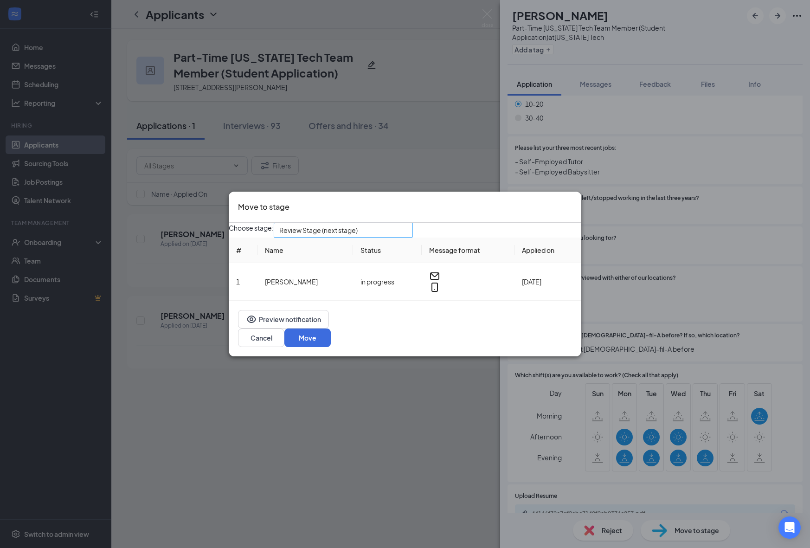
click at [386, 242] on span "Review Stage (next stage)" at bounding box center [339, 235] width 120 height 25
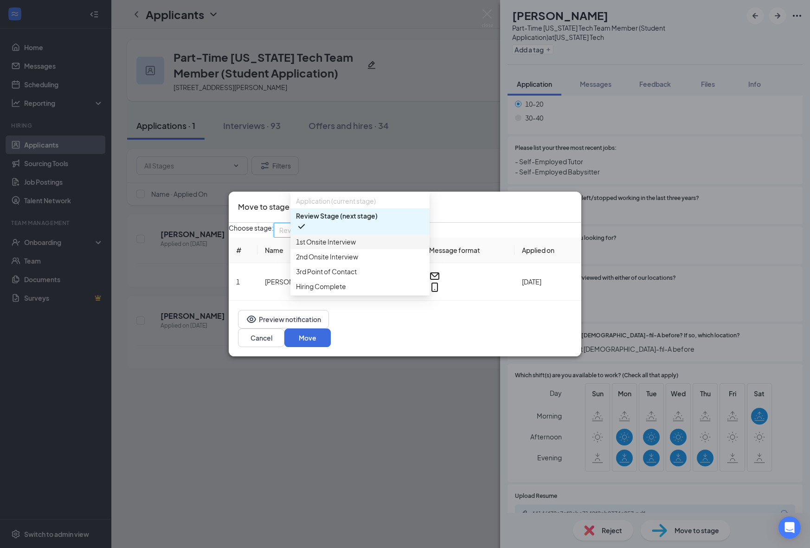
click at [374, 247] on span "1st Onsite Interview" at bounding box center [360, 242] width 128 height 10
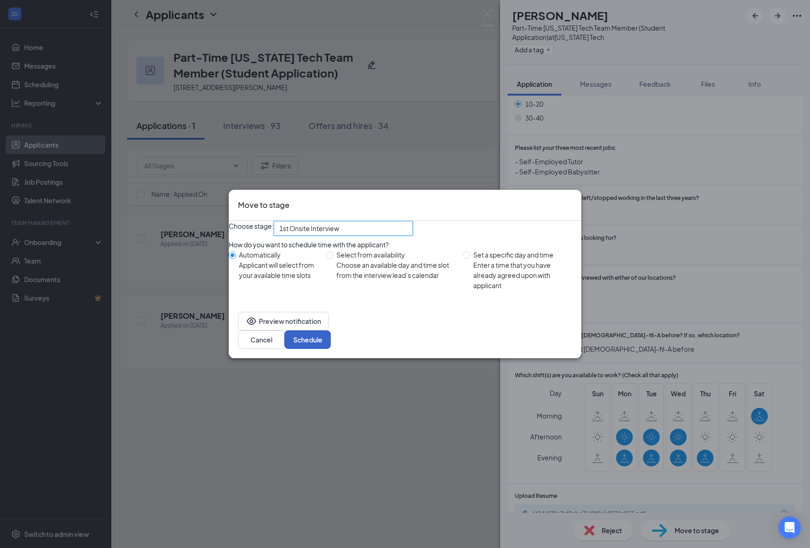
click at [331, 344] on button "Schedule" at bounding box center [307, 339] width 46 height 19
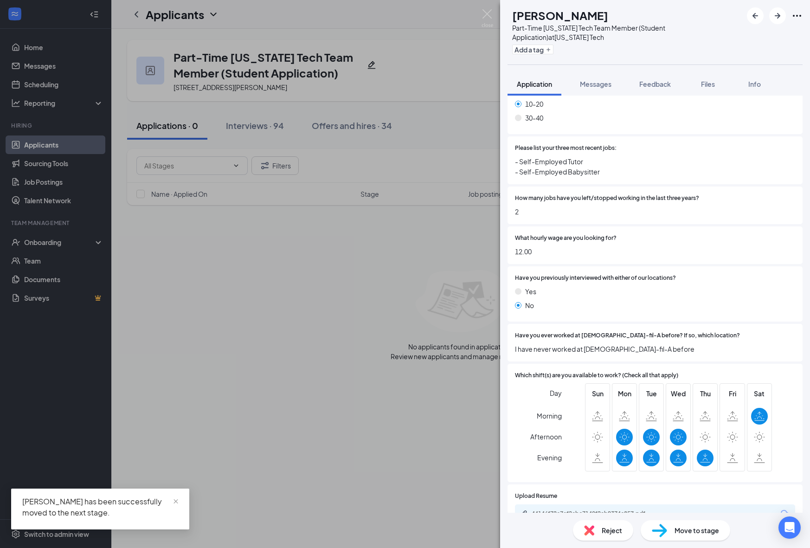
click at [396, 393] on div "OS [PERSON_NAME] Part-Time [US_STATE] Tech Team Member (Student Application) at…" at bounding box center [405, 274] width 810 height 548
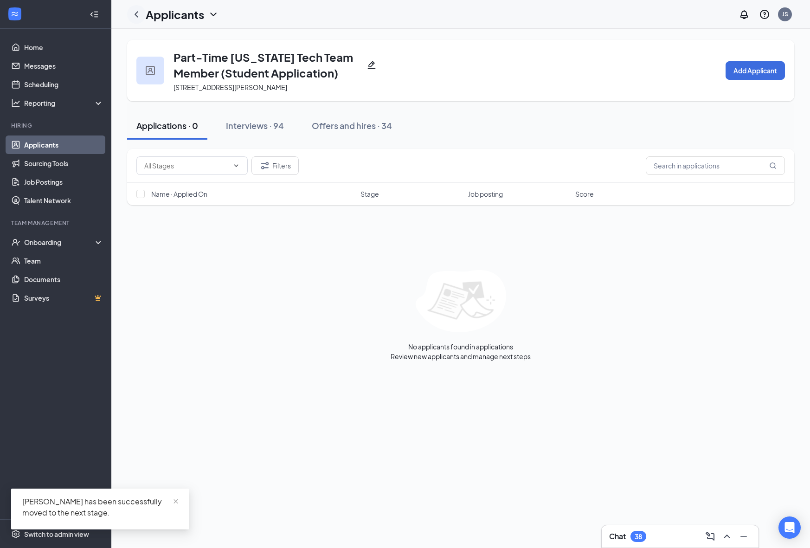
click at [137, 16] on icon "ChevronLeft" at bounding box center [136, 14] width 11 height 11
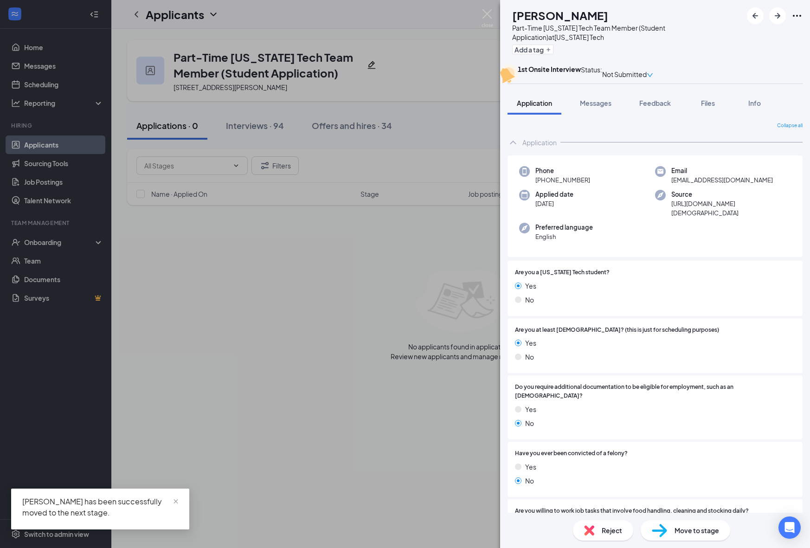
click at [236, 216] on div "OS [PERSON_NAME] Part-Time [US_STATE] Tech Team Member (Student Application) at…" at bounding box center [405, 274] width 810 height 548
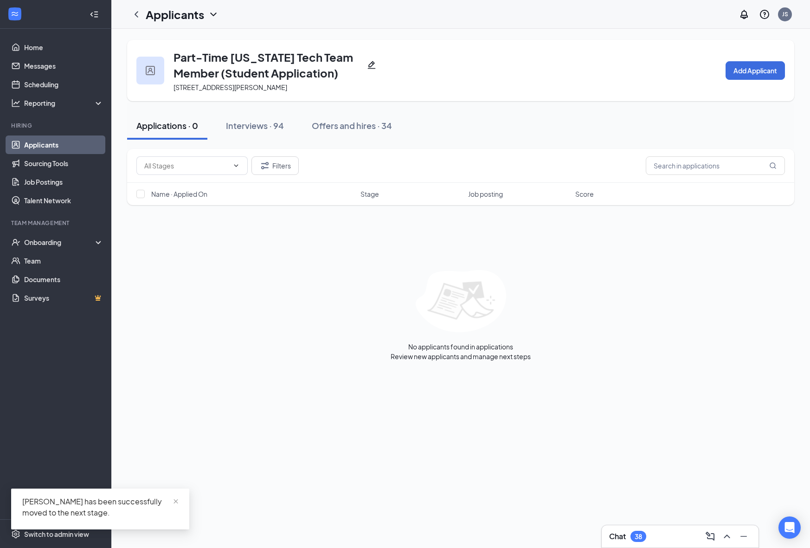
click at [71, 149] on link "Applicants" at bounding box center [63, 144] width 79 height 19
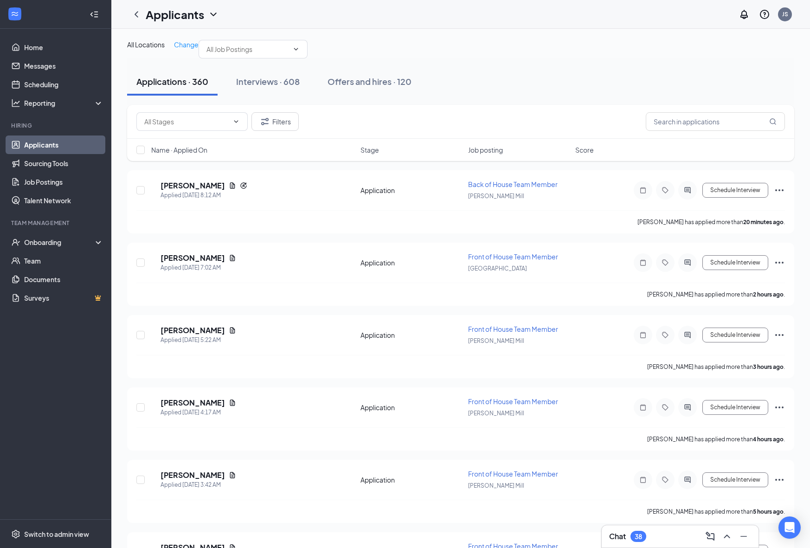
click at [498, 154] on span "Job posting" at bounding box center [485, 149] width 35 height 9
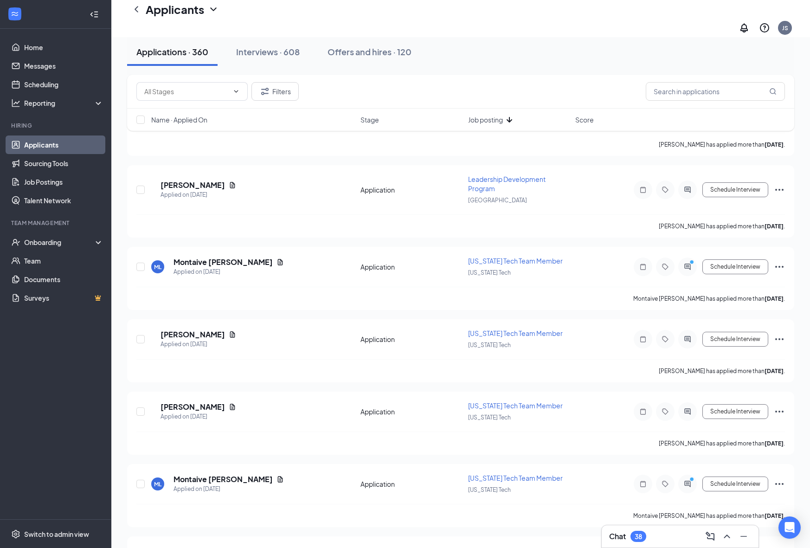
scroll to position [1250, 0]
click at [493, 262] on span "[US_STATE] Tech Team Member" at bounding box center [515, 260] width 95 height 8
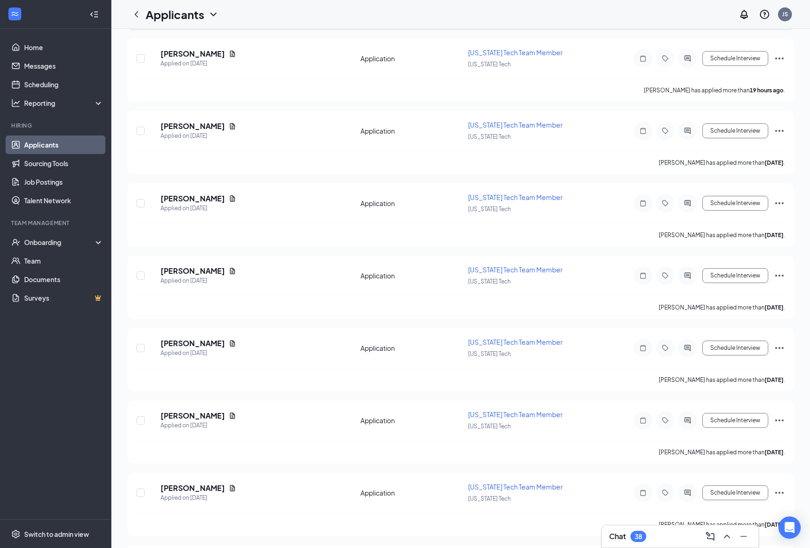
scroll to position [370, 0]
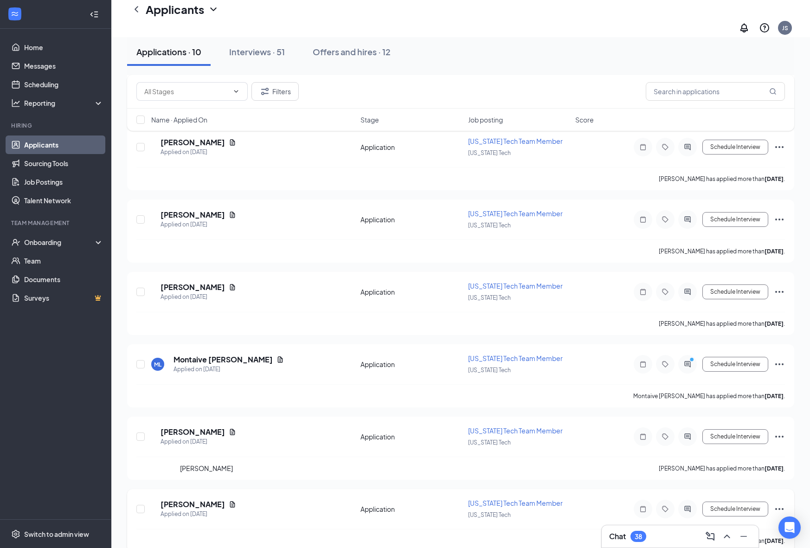
click at [191, 499] on h5 "[PERSON_NAME]" at bounding box center [193, 504] width 64 height 10
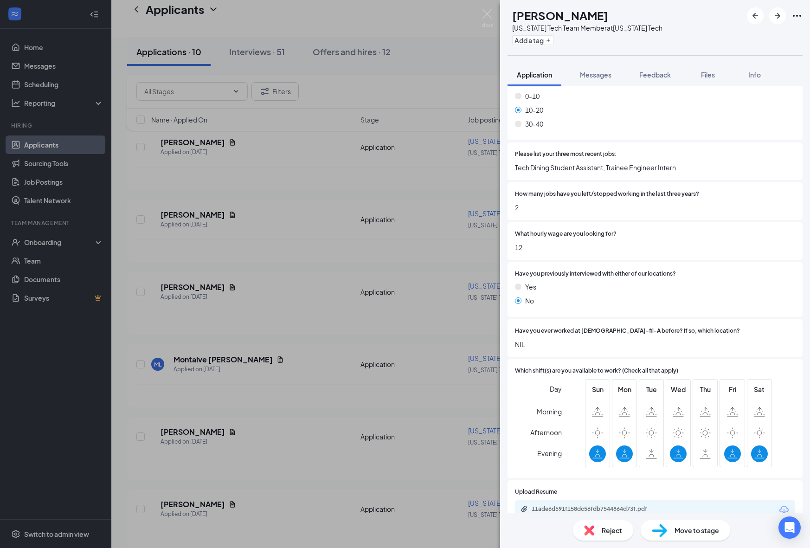
scroll to position [540, 0]
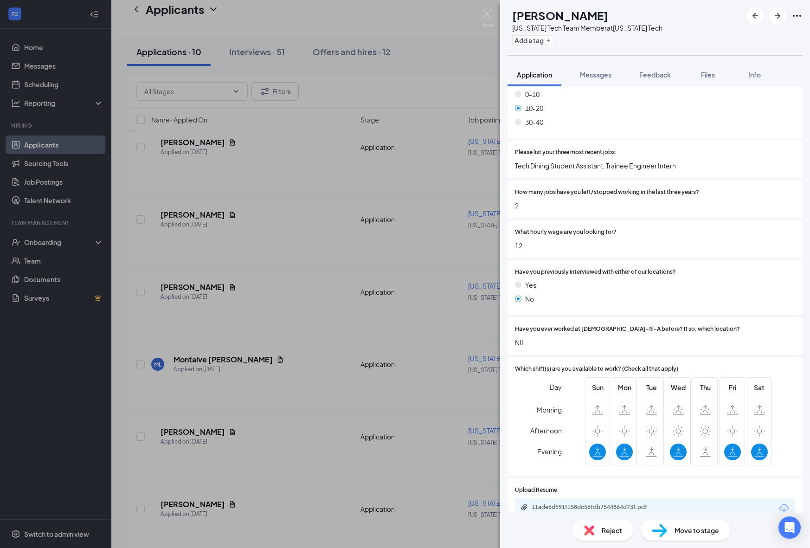
click at [602, 503] on div "11ade6d591f158dc56fdb7544864d73f.pdf" at bounding box center [597, 506] width 130 height 7
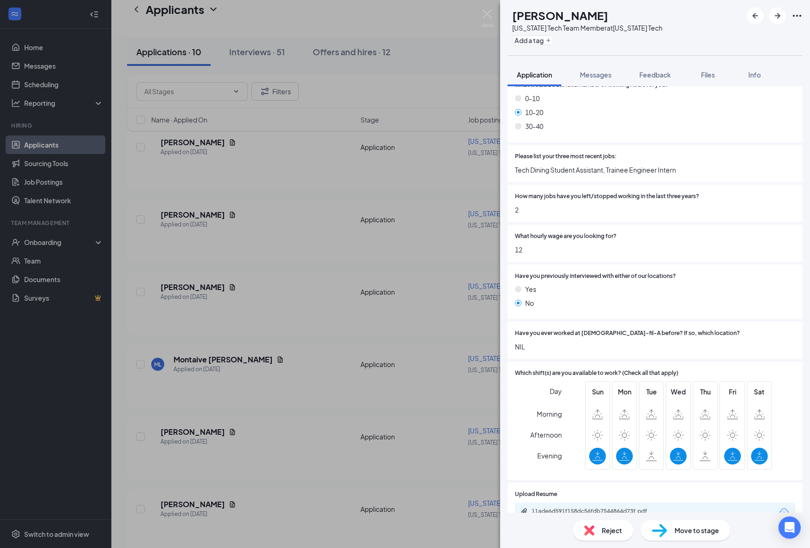
click at [692, 517] on div "Reject Move to stage" at bounding box center [655, 530] width 310 height 35
click at [692, 532] on span "Move to stage" at bounding box center [697, 530] width 45 height 10
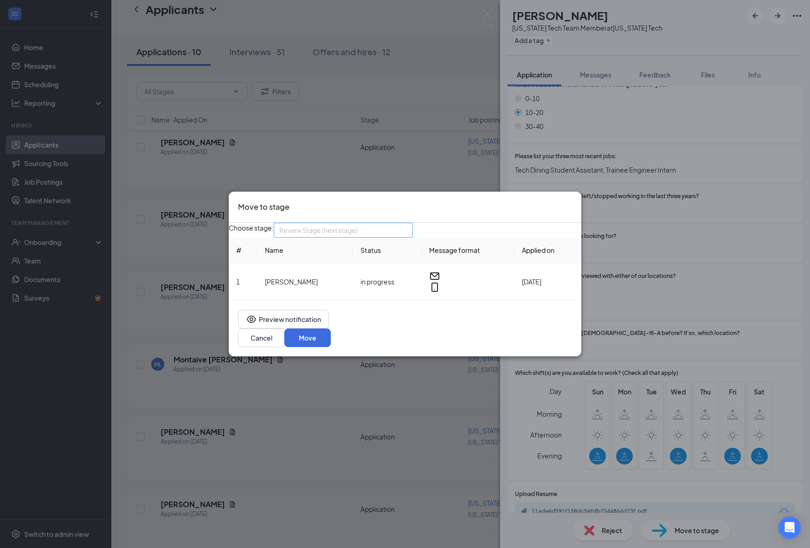
click at [381, 243] on span "Review Stage (next stage)" at bounding box center [339, 235] width 120 height 25
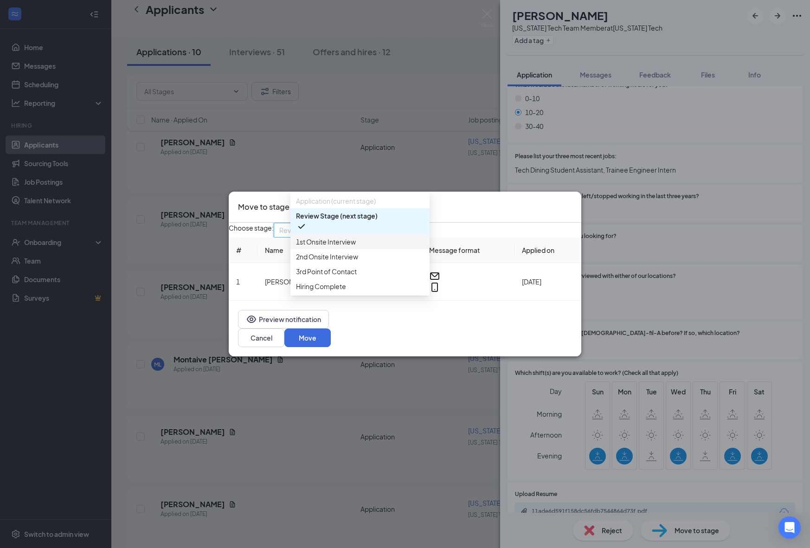
click at [375, 241] on div "1st Onsite Interview" at bounding box center [359, 241] width 139 height 15
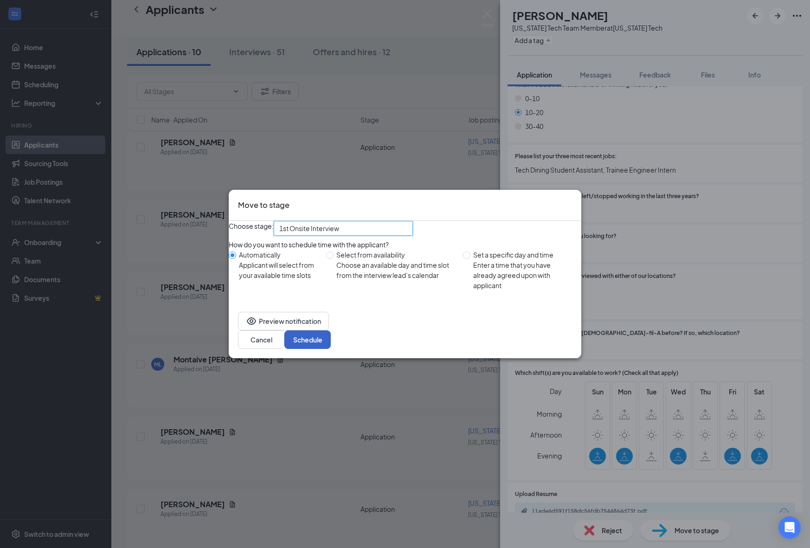
click at [331, 341] on button "Schedule" at bounding box center [307, 339] width 46 height 19
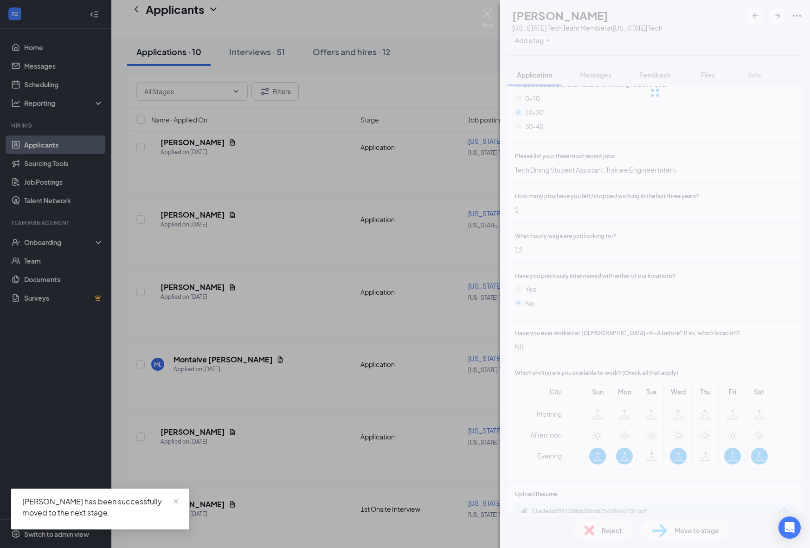
click at [317, 459] on div "NG [PERSON_NAME] [US_STATE] Tech Team Member at [US_STATE] Tech Add a tag Appli…" at bounding box center [405, 274] width 810 height 548
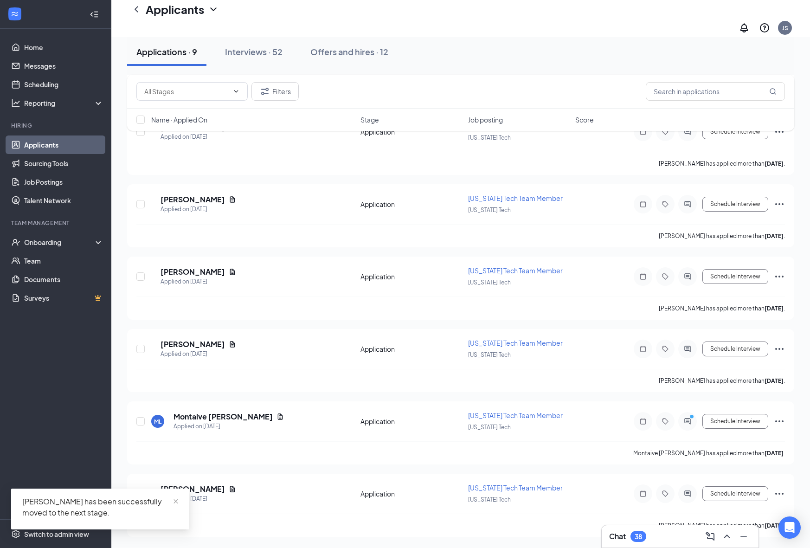
scroll to position [298, 0]
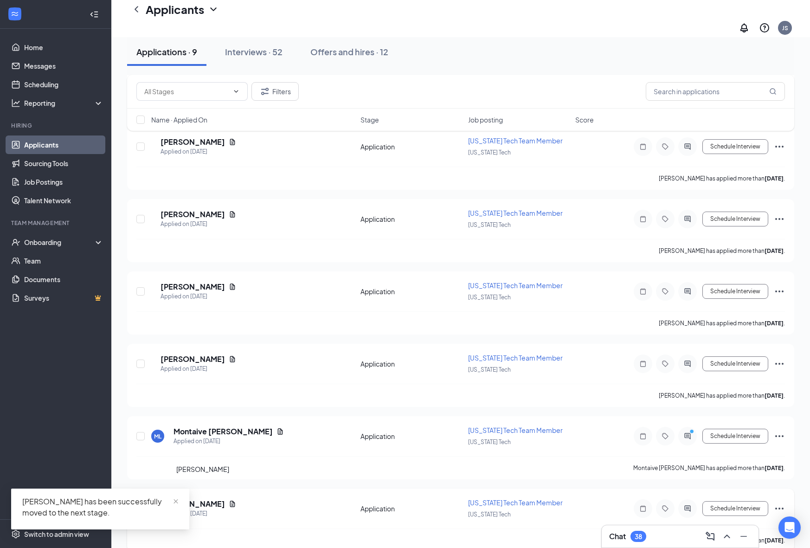
click at [207, 499] on h5 "[PERSON_NAME]" at bounding box center [193, 504] width 64 height 10
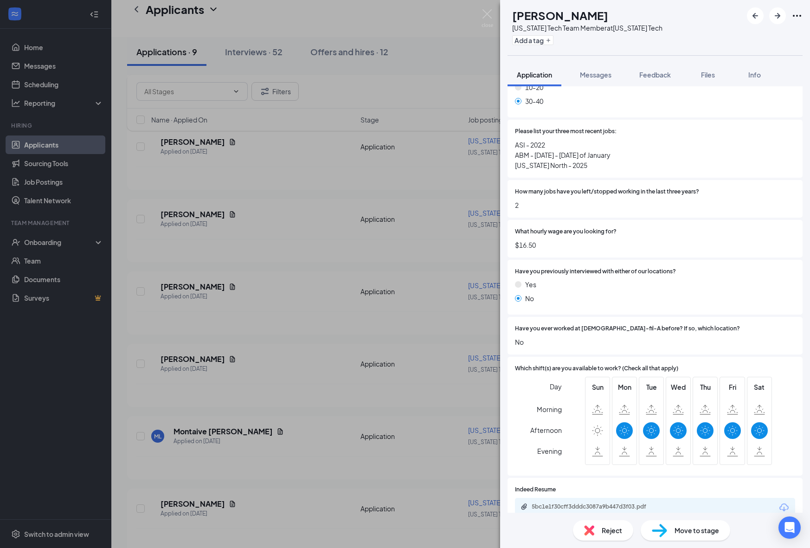
scroll to position [535, 0]
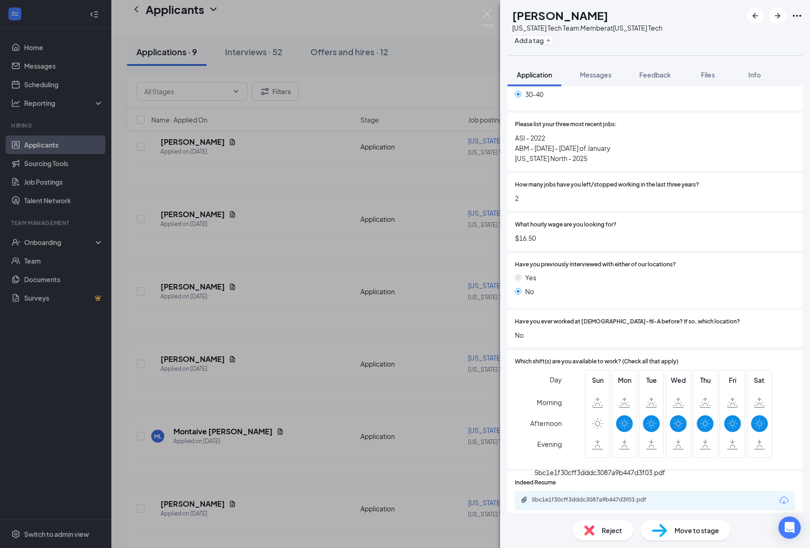
click at [570, 496] on div "5bc1e1f30cff3dddc3087a9b447d3f03.pdf" at bounding box center [597, 499] width 130 height 7
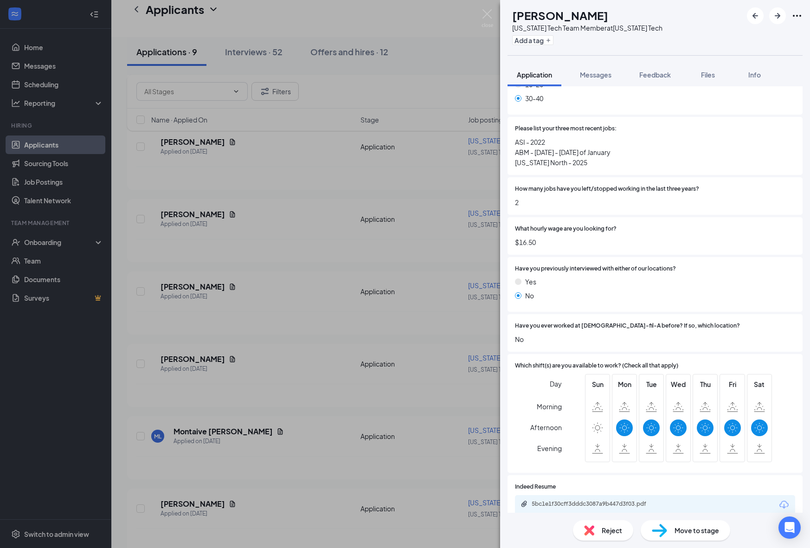
click at [695, 543] on div "Reject Move to stage" at bounding box center [655, 530] width 310 height 35
click at [698, 523] on div "Move to stage" at bounding box center [686, 530] width 90 height 20
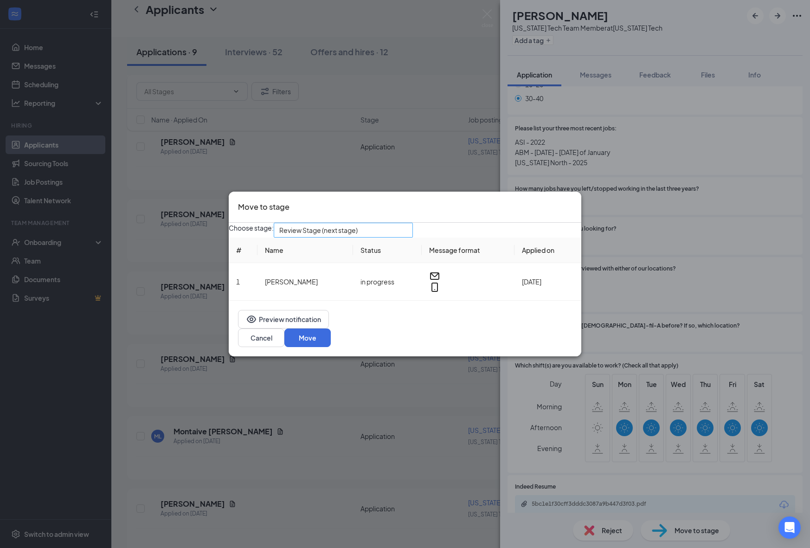
click at [399, 234] on span "Review Stage (next stage)" at bounding box center [339, 235] width 120 height 25
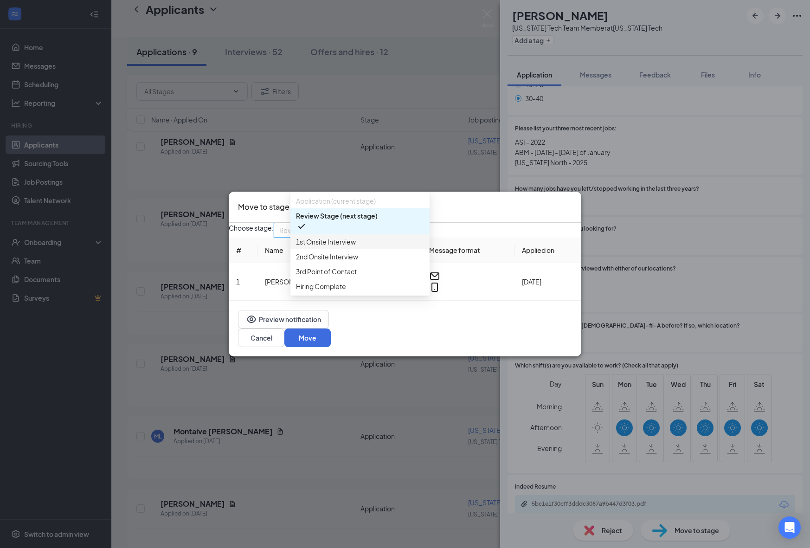
click at [373, 247] on span "1st Onsite Interview" at bounding box center [360, 242] width 128 height 10
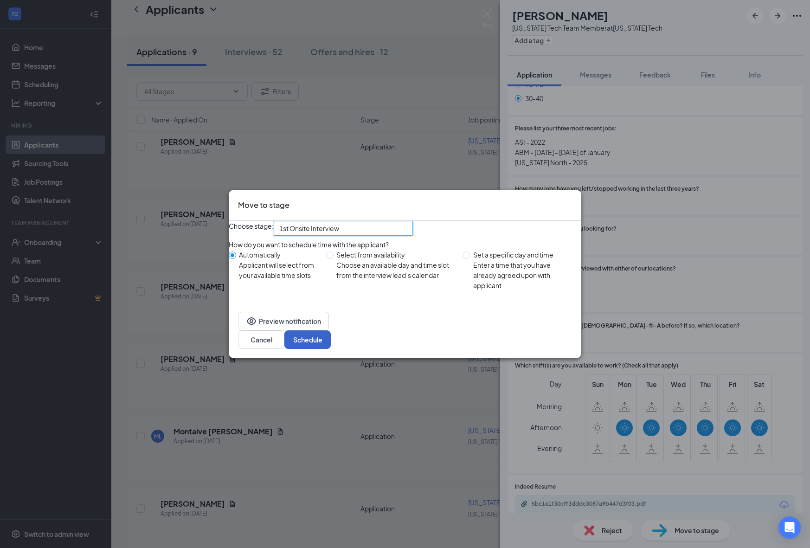
click at [331, 341] on button "Schedule" at bounding box center [307, 339] width 46 height 19
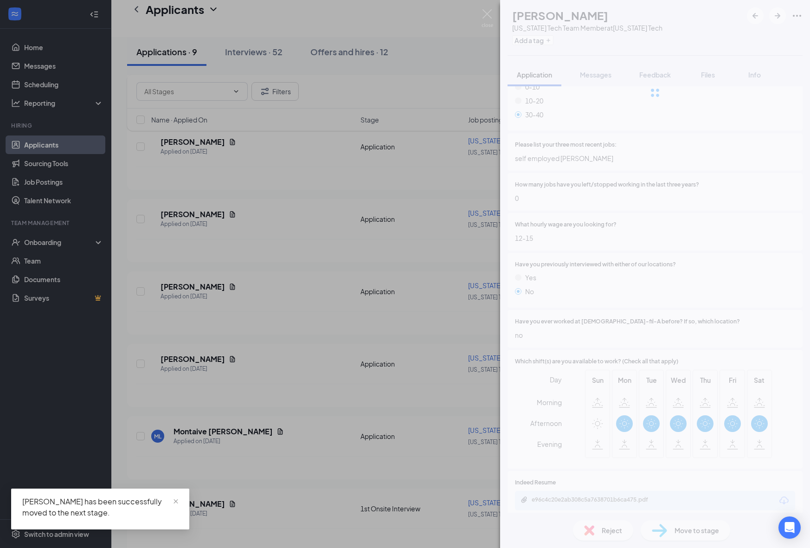
scroll to position [511, 0]
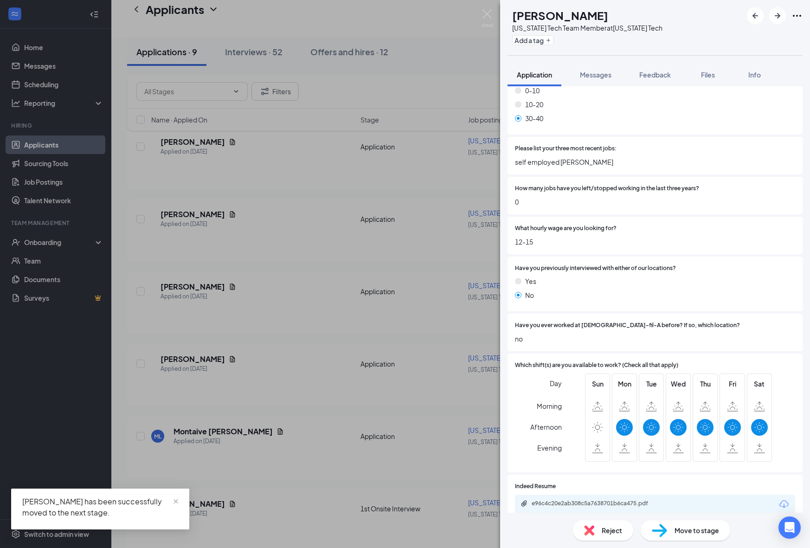
click at [382, 423] on div "[PERSON_NAME] [PERSON_NAME] [US_STATE] Tech Team Member at [US_STATE] Tech Add …" at bounding box center [405, 274] width 810 height 548
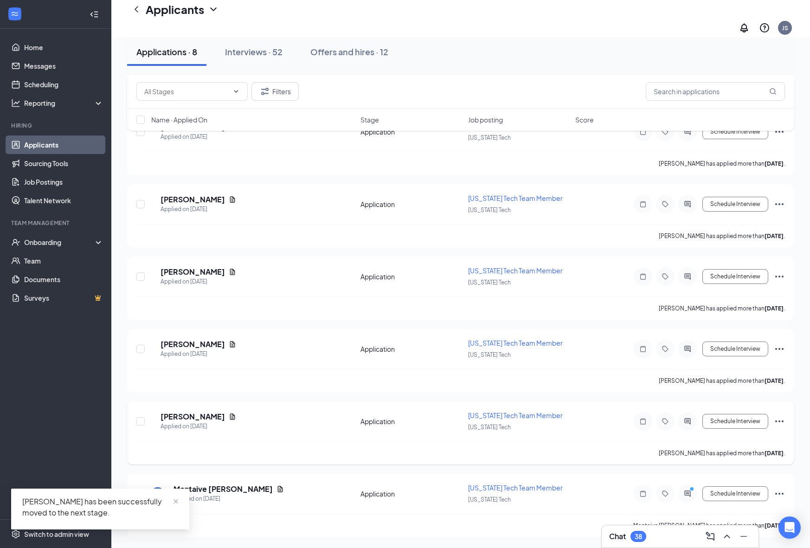
scroll to position [227, 0]
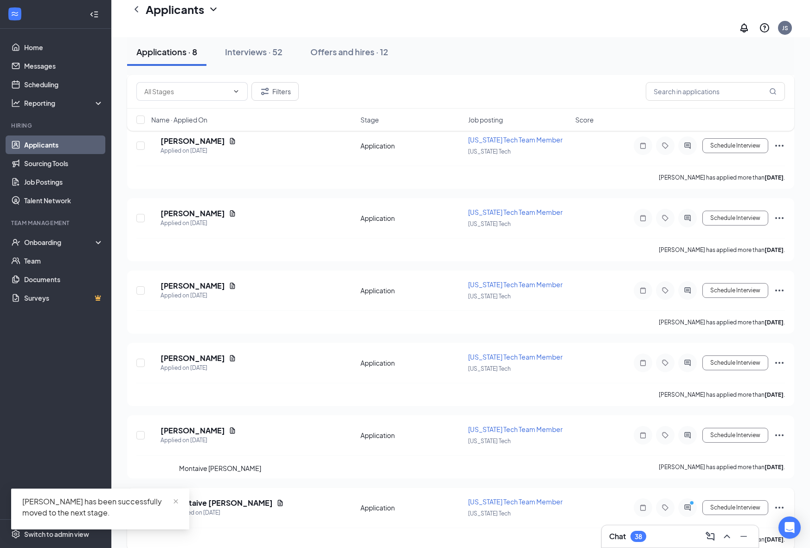
click at [211, 498] on h5 "Montaive [PERSON_NAME]" at bounding box center [223, 503] width 99 height 10
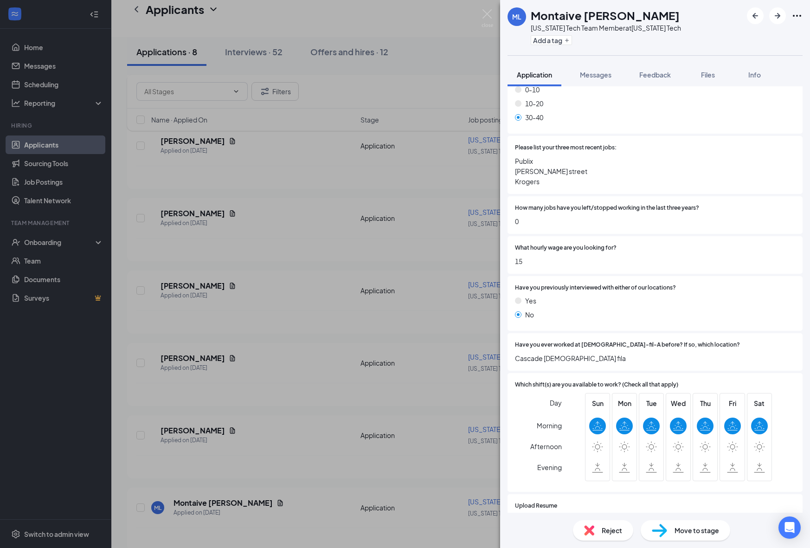
scroll to position [535, 0]
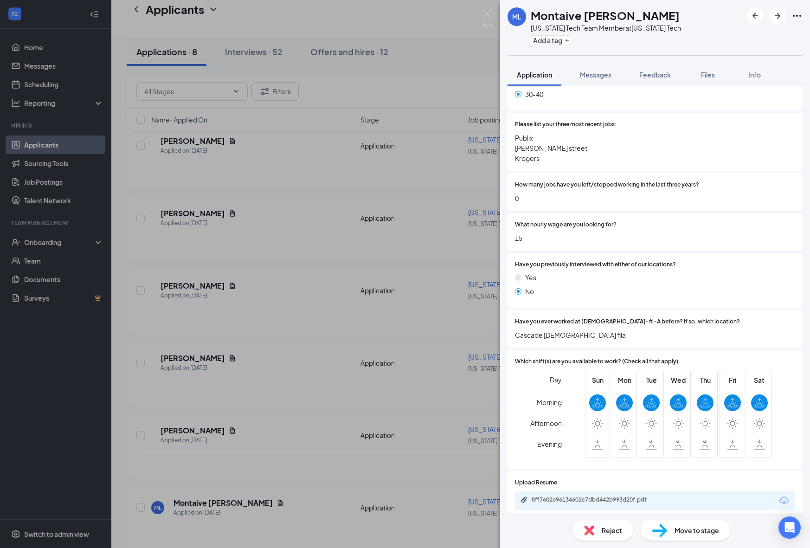
click at [589, 491] on div "8ff7602e96134602c7dbd442b993d20f.pdf" at bounding box center [655, 500] width 280 height 19
click at [589, 500] on div "8ff7602e96134602c7dbd442b993d20f.pdf" at bounding box center [655, 500] width 280 height 19
click at [597, 496] on div "8ff7602e96134602c7dbd442b993d20f.pdf" at bounding box center [597, 499] width 130 height 7
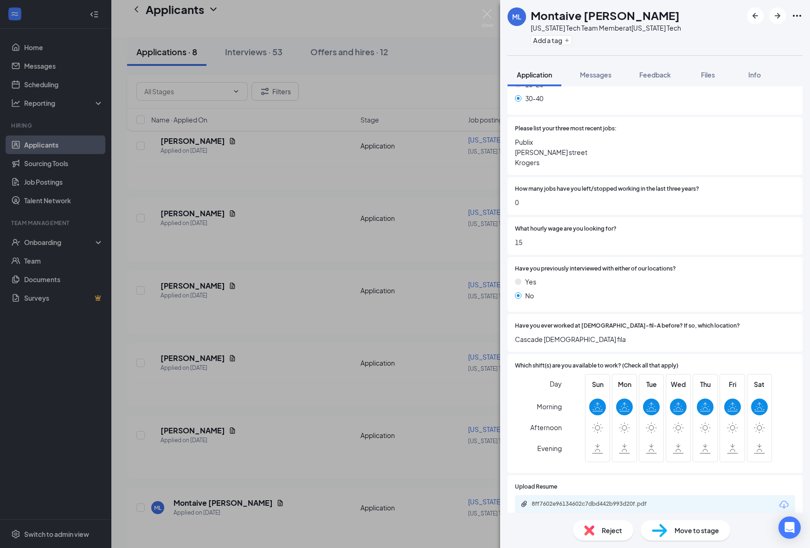
click at [659, 531] on img at bounding box center [659, 530] width 15 height 13
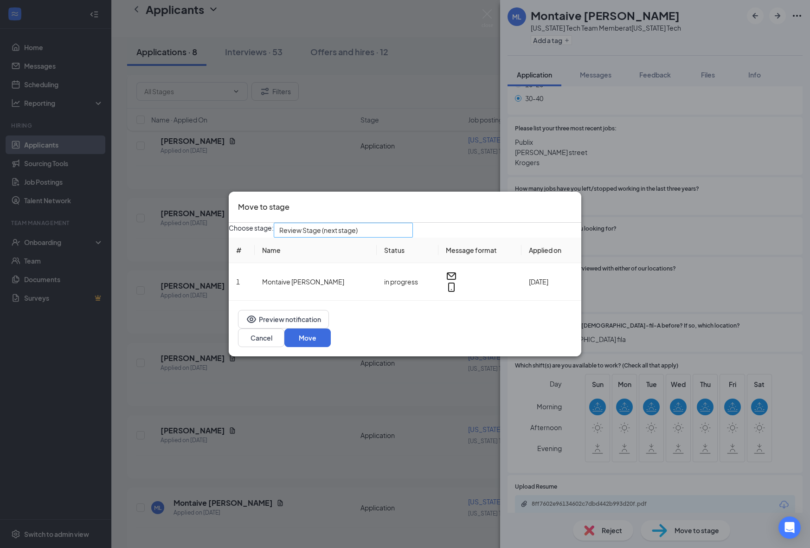
click at [390, 235] on span "Review Stage (next stage)" at bounding box center [339, 235] width 120 height 25
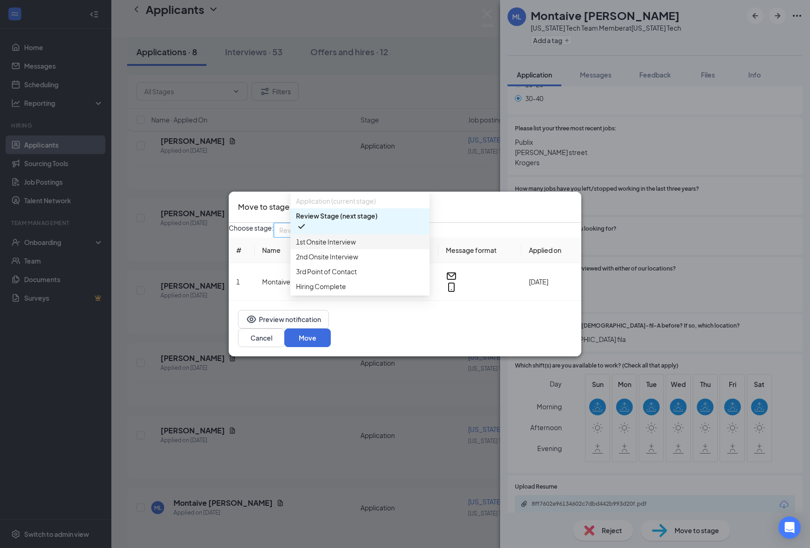
click at [359, 247] on span "1st Onsite Interview" at bounding box center [360, 242] width 128 height 10
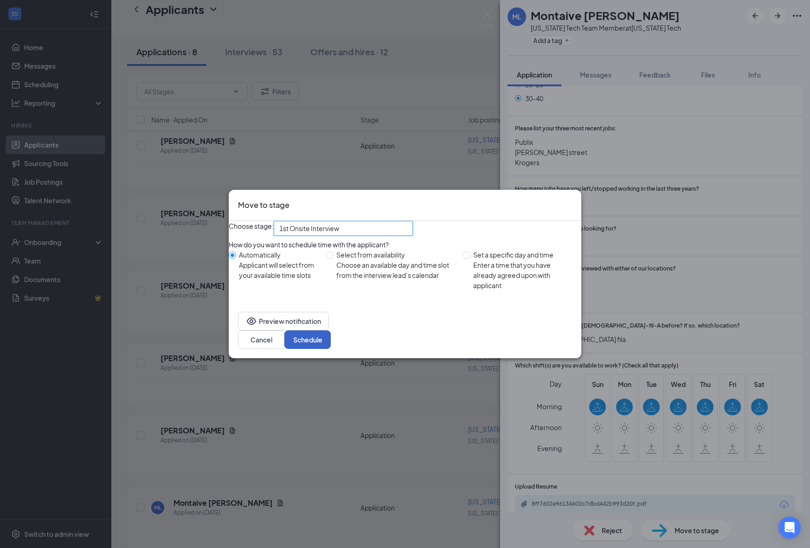
click at [331, 342] on button "Schedule" at bounding box center [307, 339] width 46 height 19
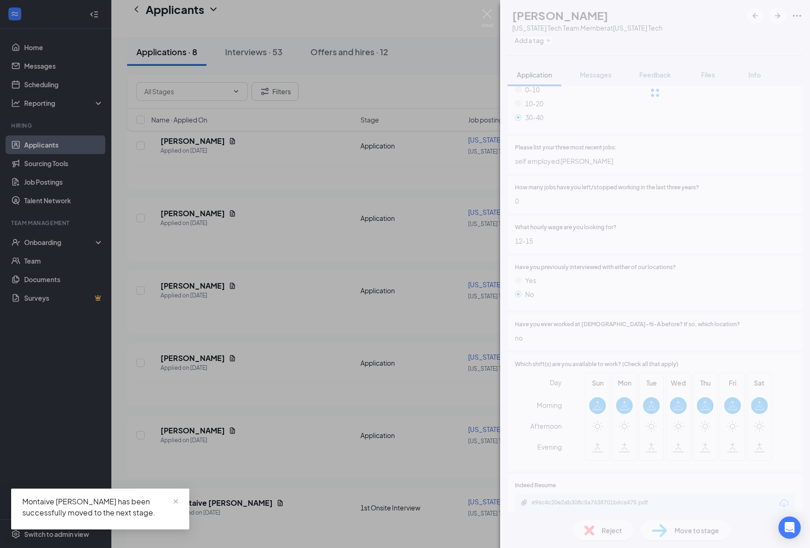
scroll to position [511, 0]
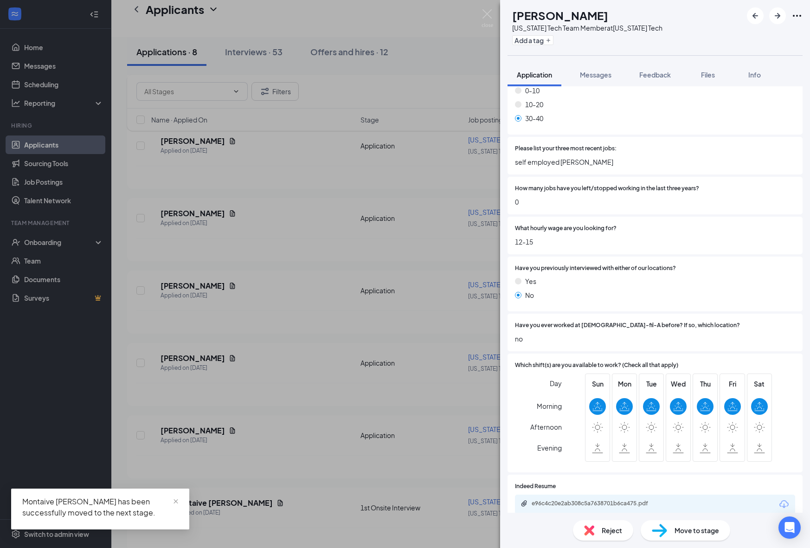
click at [309, 437] on div "[PERSON_NAME] [PERSON_NAME] [US_STATE] Tech Team Member at [US_STATE] Tech Add …" at bounding box center [405, 274] width 810 height 548
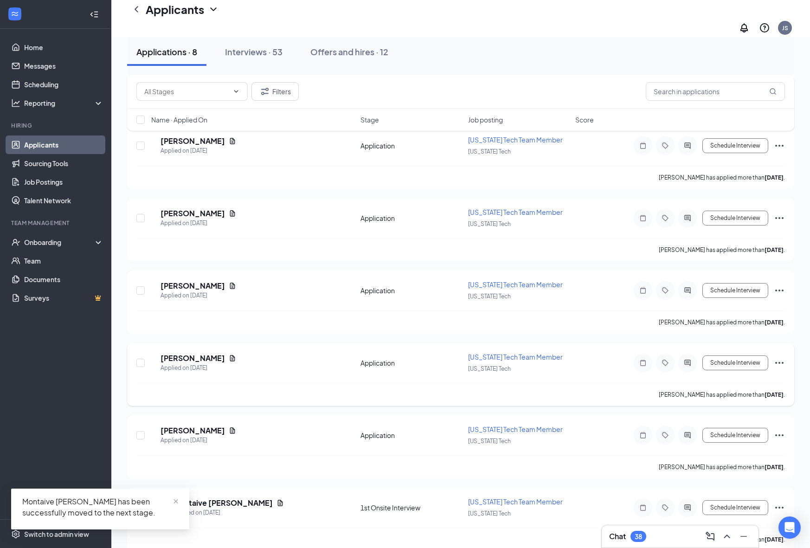
scroll to position [155, 0]
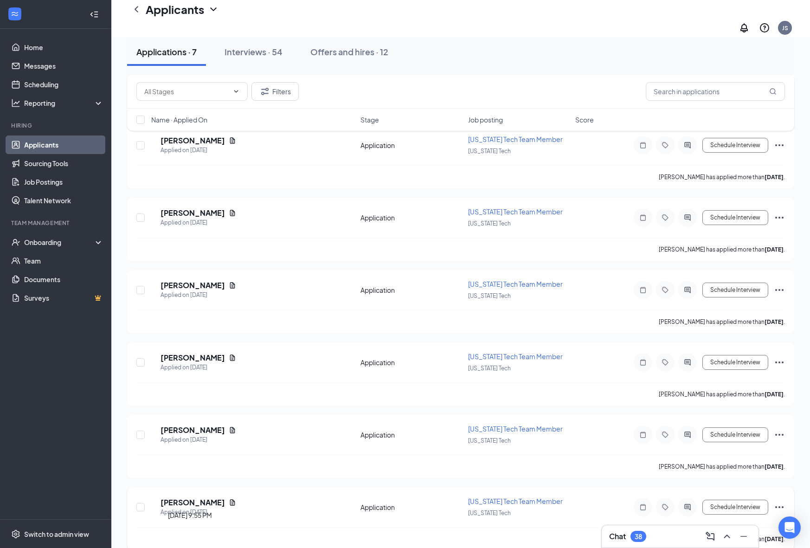
click at [206, 497] on h5 "[PERSON_NAME]" at bounding box center [193, 502] width 64 height 10
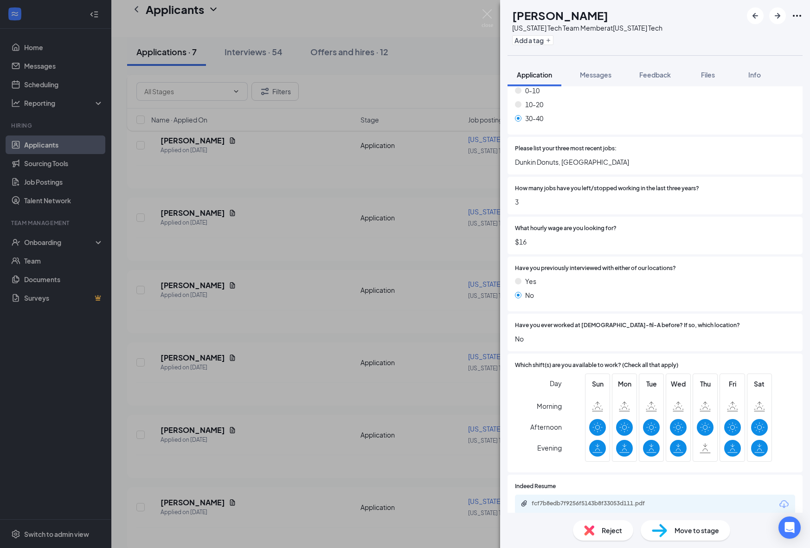
scroll to position [515, 0]
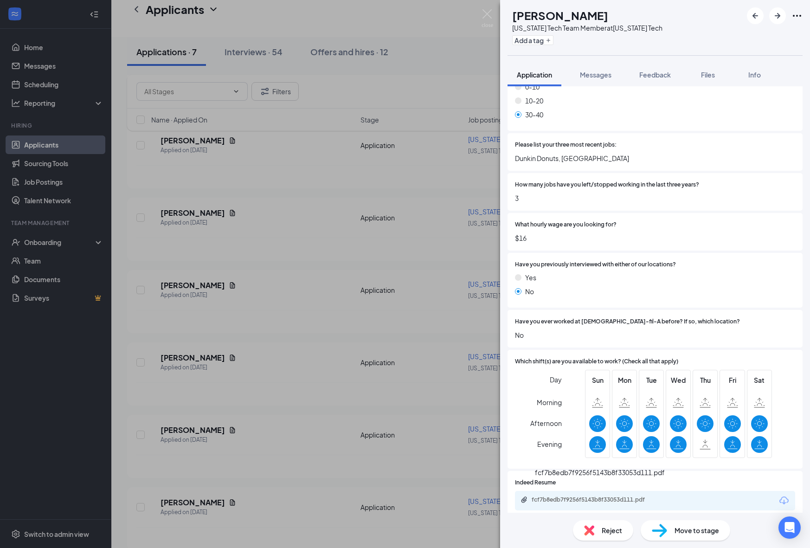
click at [608, 496] on div "fcf7b8edb7f9256f5143b8f33053d111.pdf" at bounding box center [597, 499] width 130 height 7
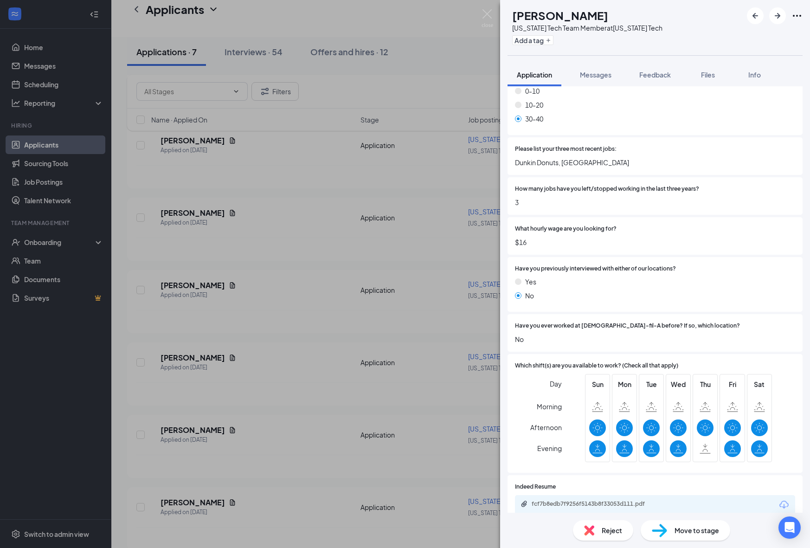
click at [676, 533] on span "Move to stage" at bounding box center [697, 530] width 45 height 10
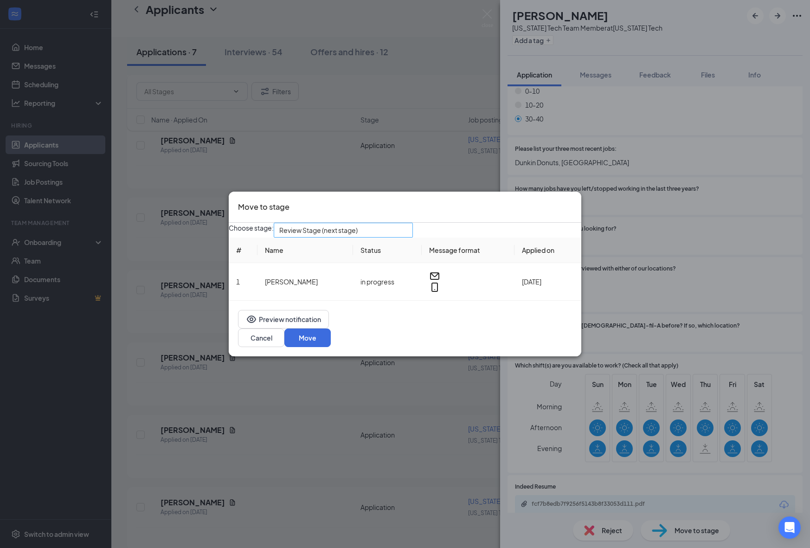
click at [399, 236] on span "Review Stage (next stage)" at bounding box center [339, 235] width 120 height 25
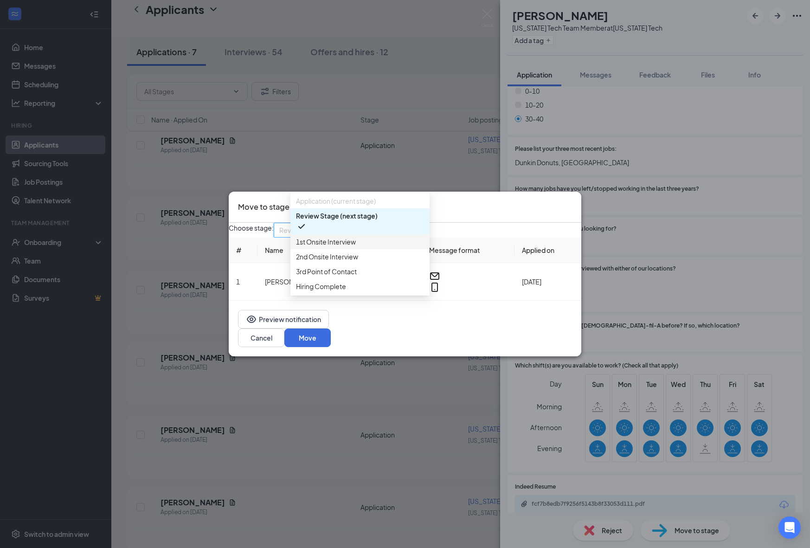
click at [407, 247] on span "1st Onsite Interview" at bounding box center [360, 242] width 128 height 10
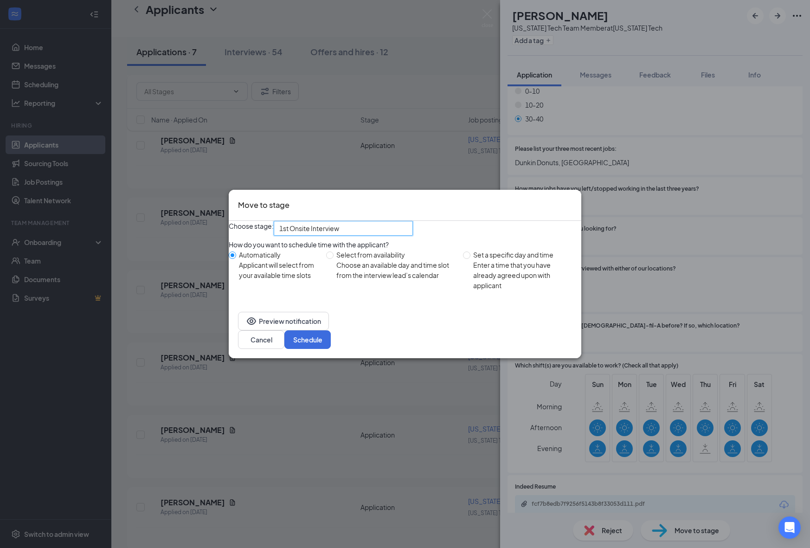
click at [574, 355] on div "Preview notification Cancel Schedule" at bounding box center [405, 330] width 353 height 56
click at [331, 340] on button "Schedule" at bounding box center [307, 339] width 46 height 19
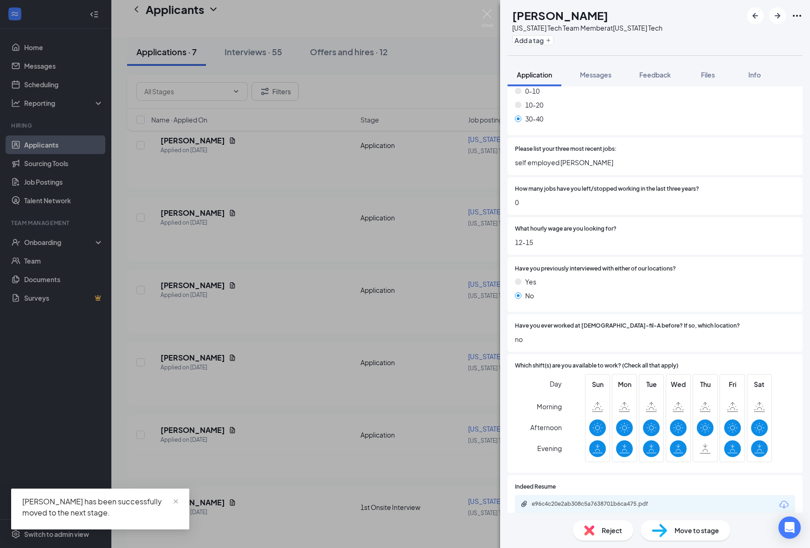
click at [366, 463] on div "[PERSON_NAME] [PERSON_NAME] [US_STATE] Tech Team Member at [US_STATE] Tech Add …" at bounding box center [405, 274] width 810 height 548
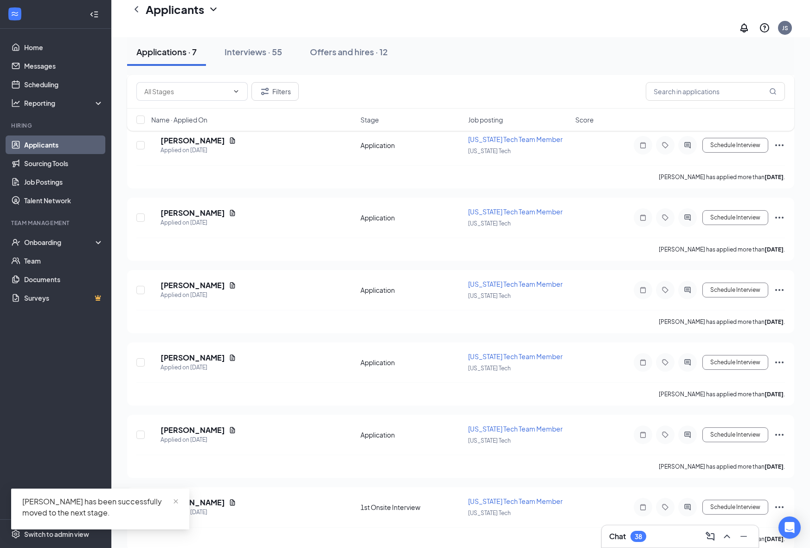
scroll to position [84, 0]
click at [210, 496] on h5 "[PERSON_NAME]" at bounding box center [193, 501] width 64 height 10
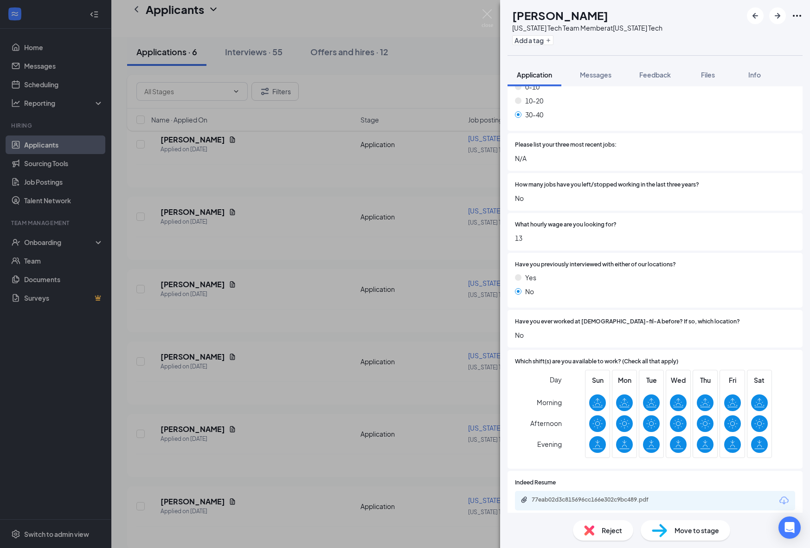
scroll to position [510, 0]
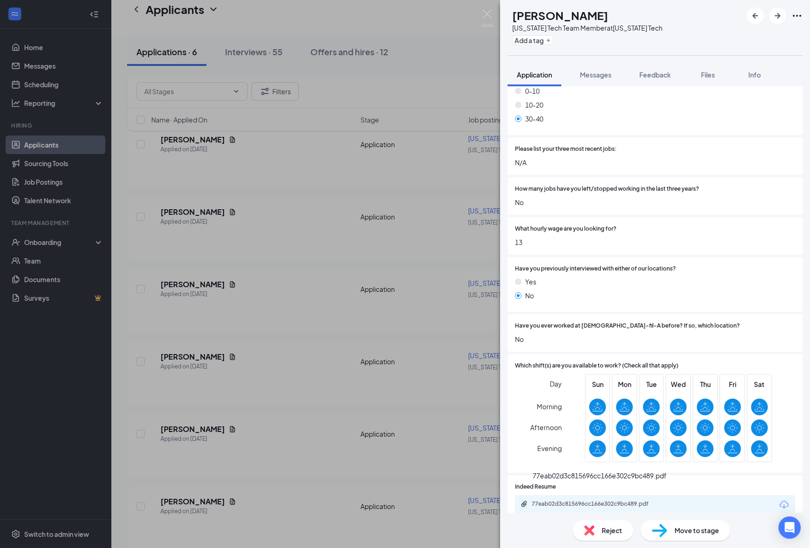
click at [576, 500] on div "77eab02d3c815696cc166e302c9bc489.pdf" at bounding box center [597, 503] width 130 height 7
click at [677, 536] on div "Move to stage" at bounding box center [686, 530] width 90 height 20
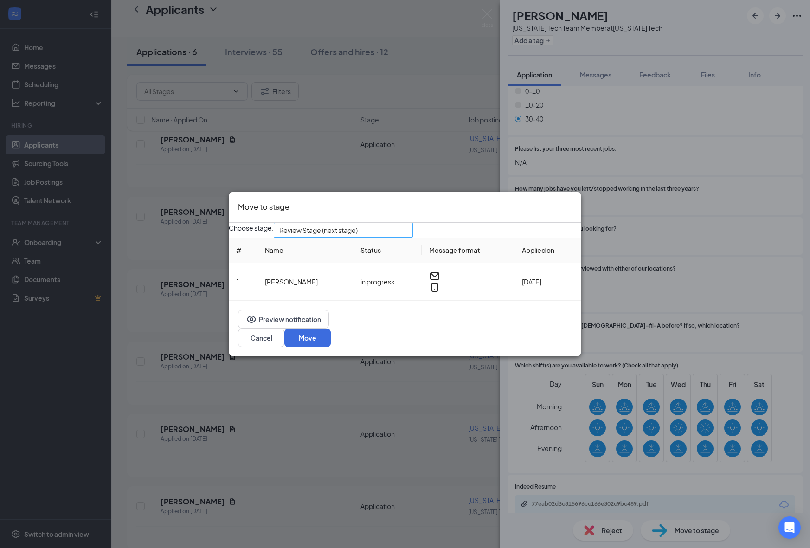
click at [394, 238] on span "Review Stage (next stage)" at bounding box center [339, 235] width 120 height 25
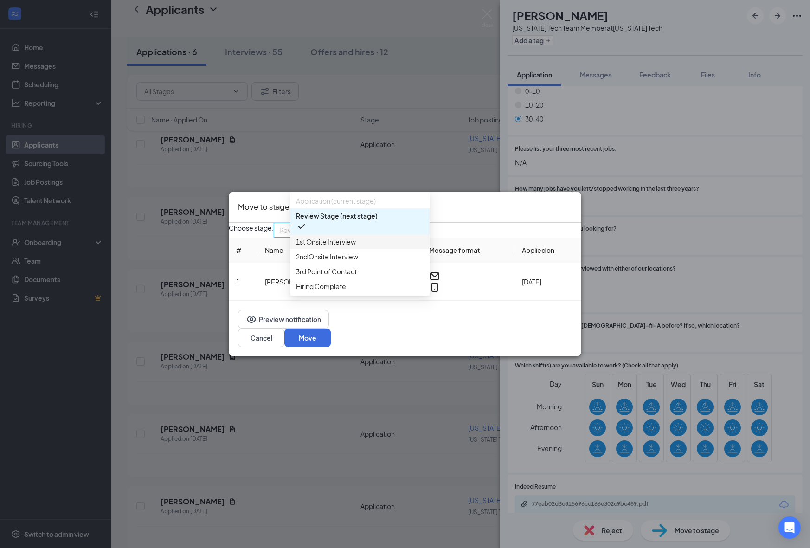
click at [379, 247] on span "1st Onsite Interview" at bounding box center [360, 242] width 128 height 10
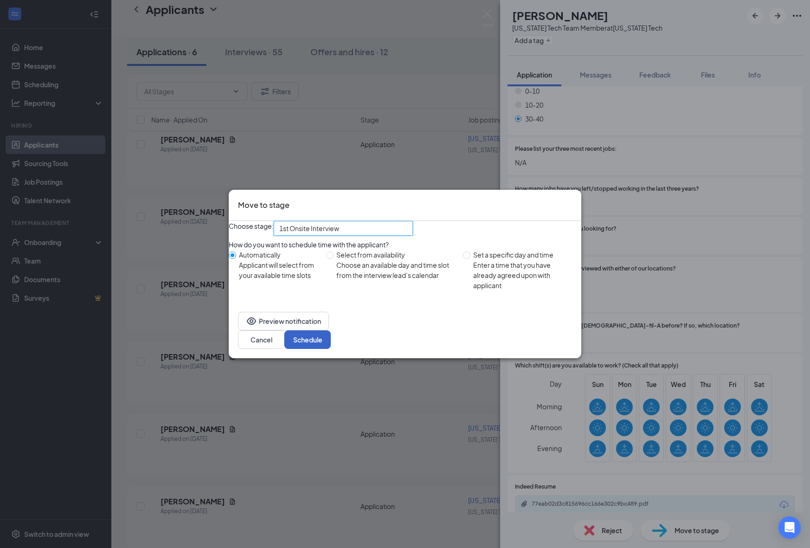
click at [331, 349] on button "Schedule" at bounding box center [307, 339] width 46 height 19
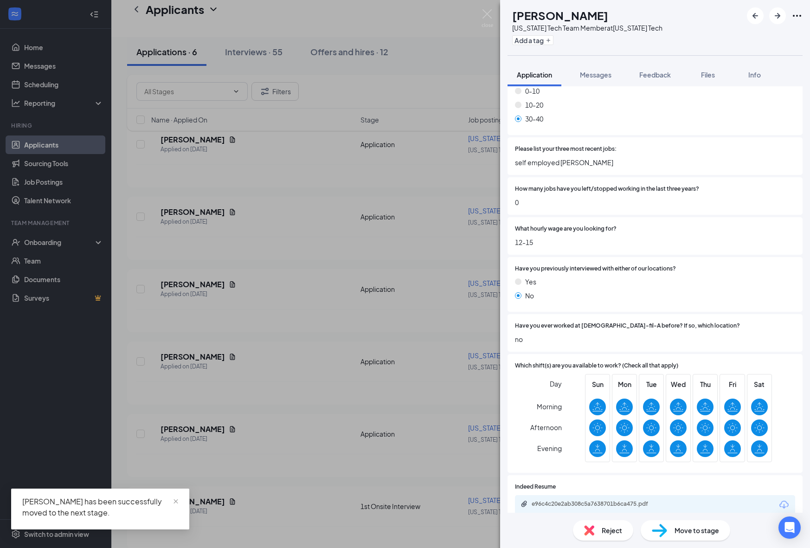
click at [389, 450] on div "[PERSON_NAME] [PERSON_NAME] [US_STATE] Tech Team Member at [US_STATE] Tech Add …" at bounding box center [405, 274] width 810 height 548
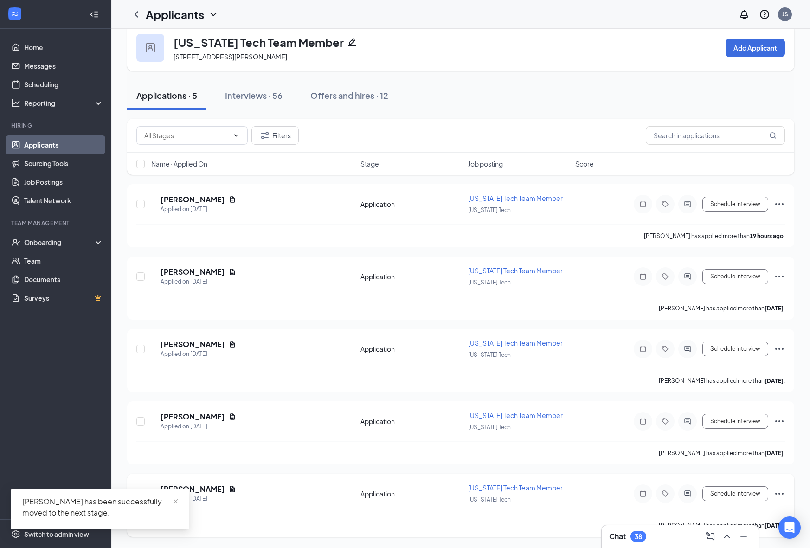
scroll to position [12, 0]
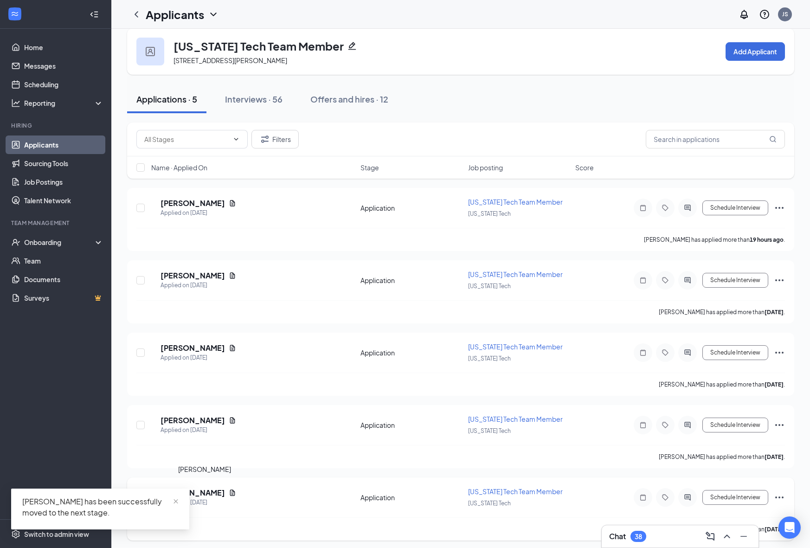
click at [223, 489] on h5 "[PERSON_NAME]" at bounding box center [193, 493] width 64 height 10
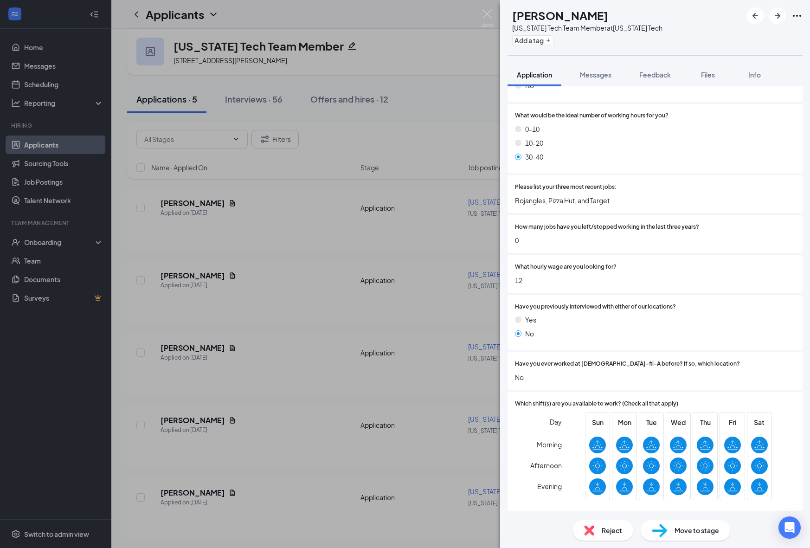
scroll to position [540, 0]
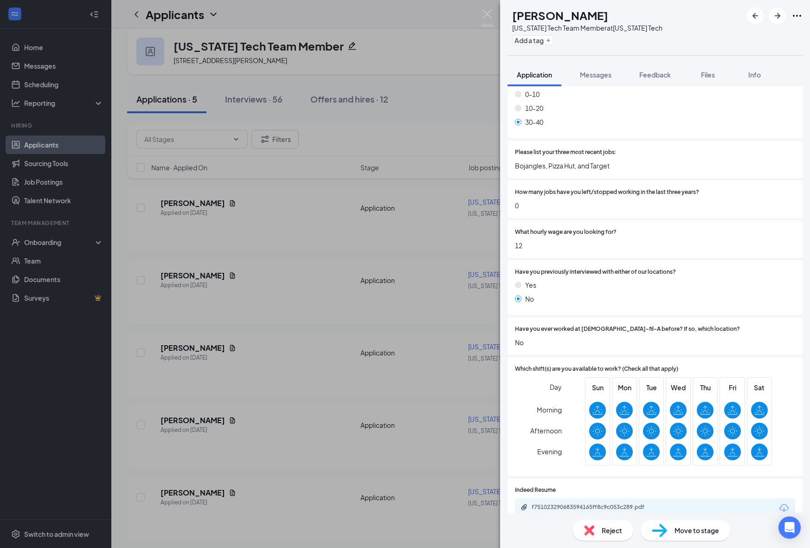
click at [611, 498] on div "f751023290683594165ff8c9c053c289.pdf" at bounding box center [655, 507] width 280 height 19
click at [611, 503] on div "f751023290683594165ff8c9c053c289.pdf" at bounding box center [597, 506] width 130 height 7
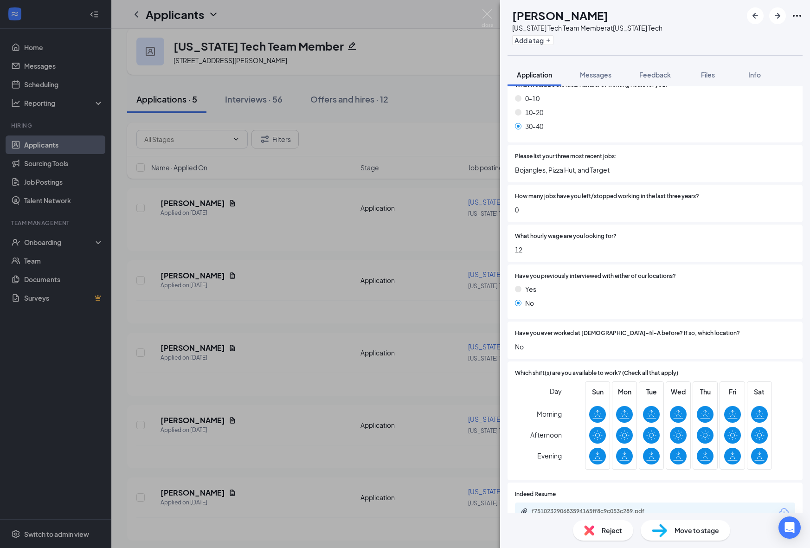
click at [691, 530] on span "Move to stage" at bounding box center [697, 530] width 45 height 10
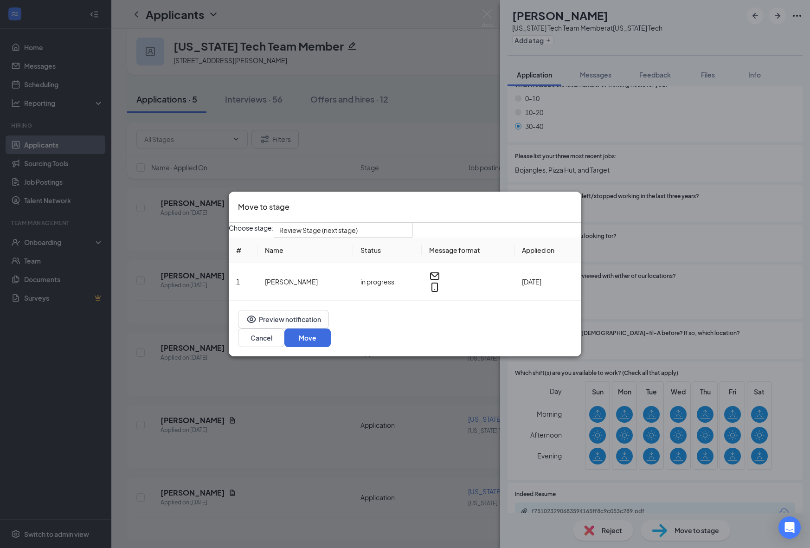
click at [390, 249] on div "Choose stage: Review Stage (next stage) # Name Status Message format Applied on…" at bounding box center [405, 262] width 353 height 78
click at [387, 241] on span "Review Stage (next stage)" at bounding box center [339, 235] width 120 height 25
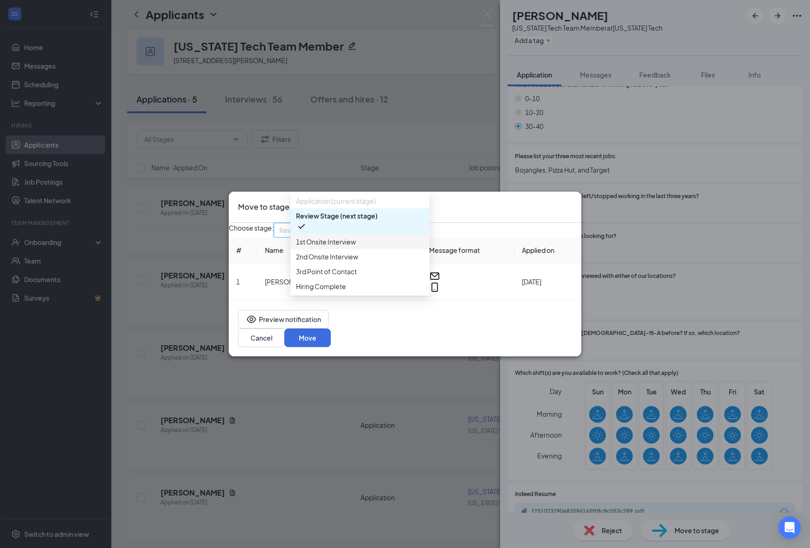
click at [368, 247] on span "1st Onsite Interview" at bounding box center [360, 242] width 128 height 10
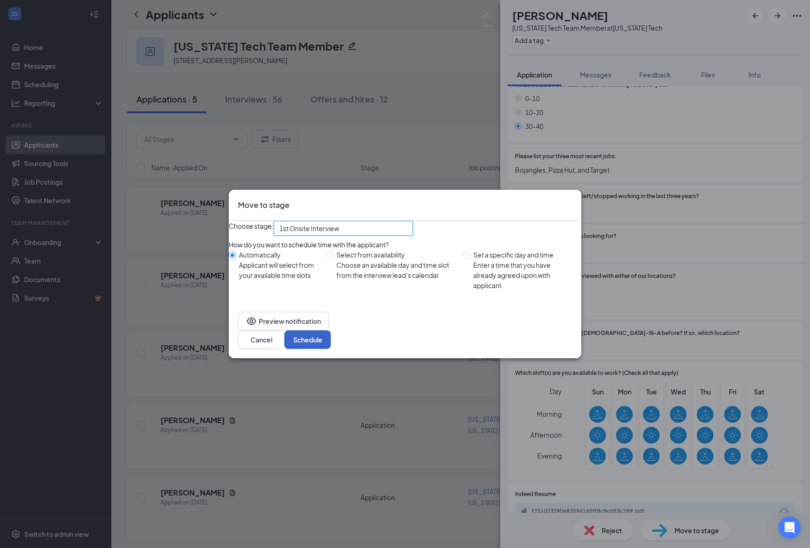
click at [331, 346] on button "Schedule" at bounding box center [307, 339] width 46 height 19
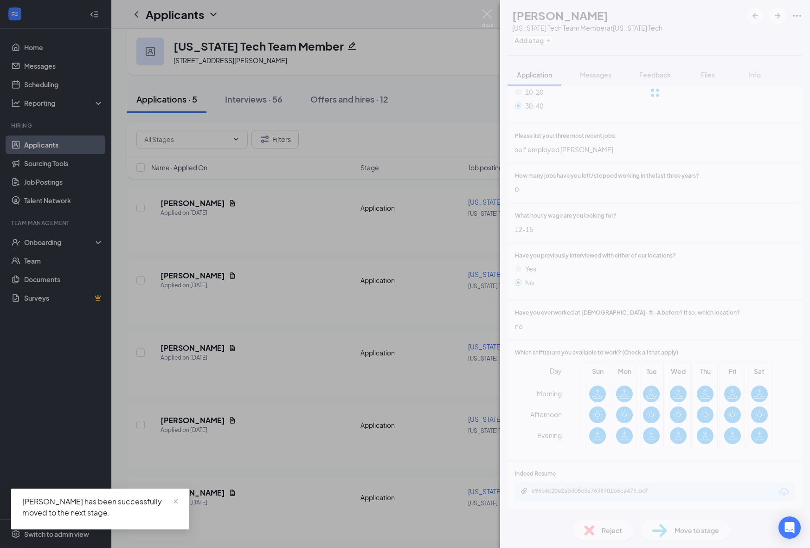
scroll to position [510, 0]
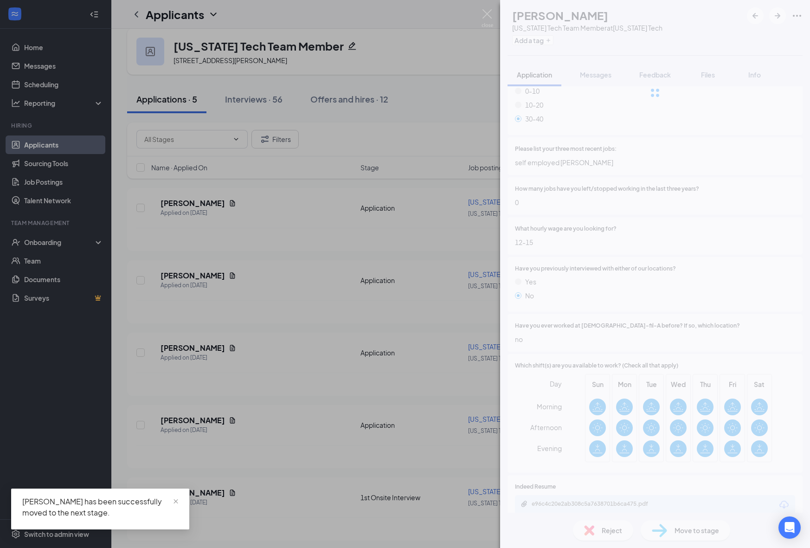
click at [330, 458] on div "[PERSON_NAME] [PERSON_NAME] [US_STATE] Tech Team Member at [US_STATE] Tech Add …" at bounding box center [405, 274] width 810 height 548
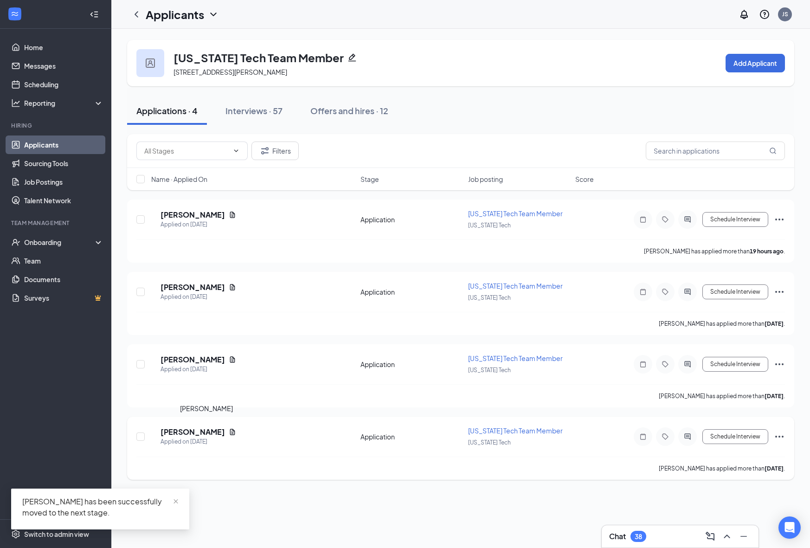
click at [205, 427] on h5 "[PERSON_NAME]" at bounding box center [193, 432] width 64 height 10
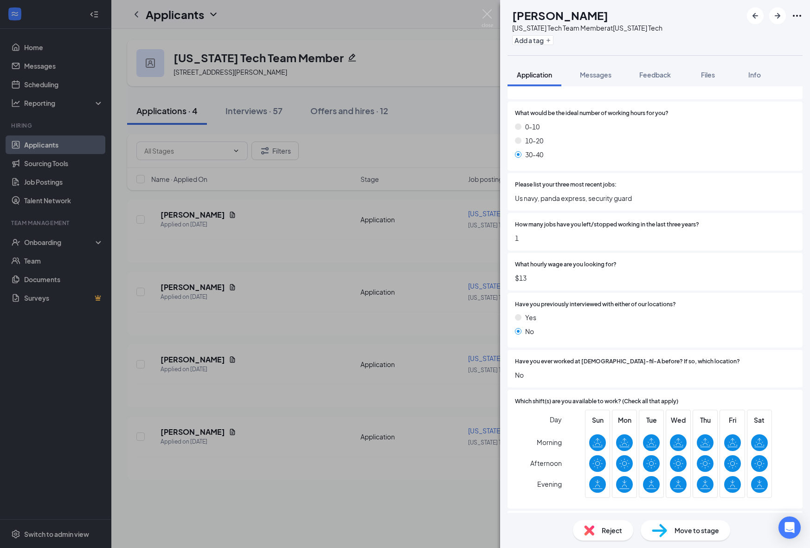
scroll to position [515, 0]
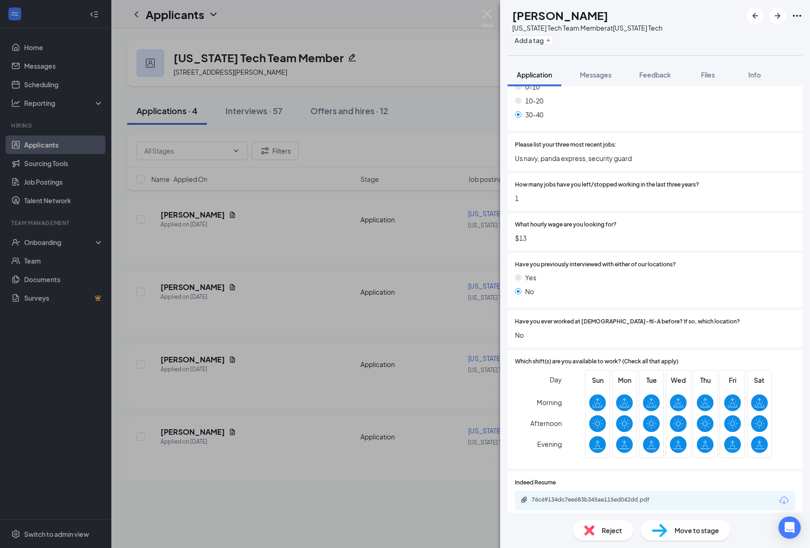
click at [582, 491] on div "76c69134dc7ee683b345ae115ed042dd.pdf" at bounding box center [655, 500] width 280 height 19
click at [579, 496] on div "76c69134dc7ee683b345ae115ed042dd.pdf" at bounding box center [597, 499] width 130 height 7
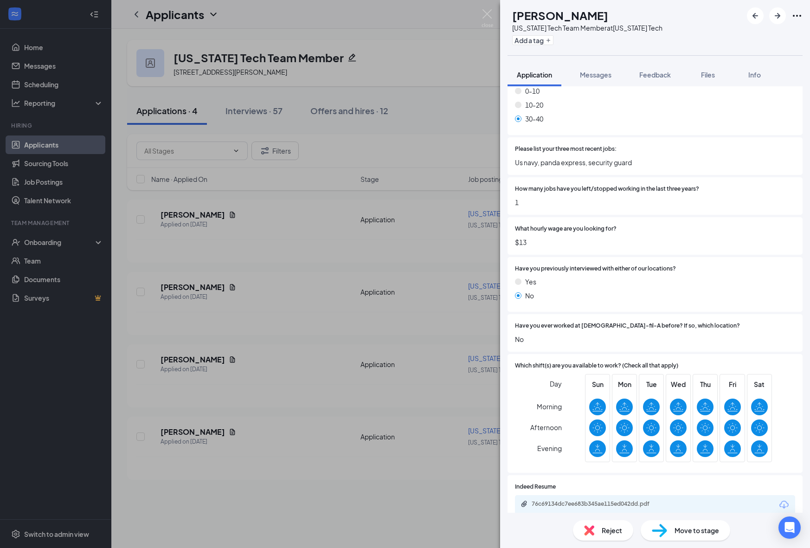
click at [673, 534] on div "Move to stage" at bounding box center [686, 530] width 90 height 20
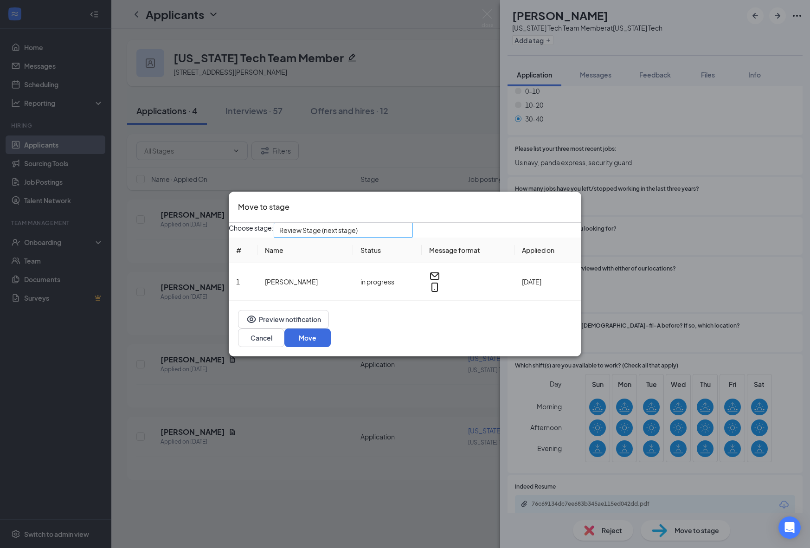
click at [358, 237] on span "Review Stage (next stage)" at bounding box center [318, 230] width 78 height 14
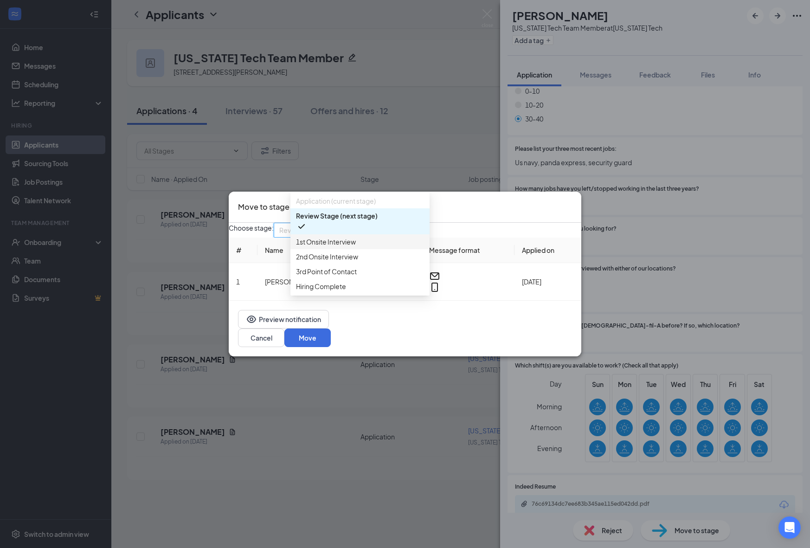
click at [346, 249] on div "1st Onsite Interview" at bounding box center [359, 241] width 139 height 15
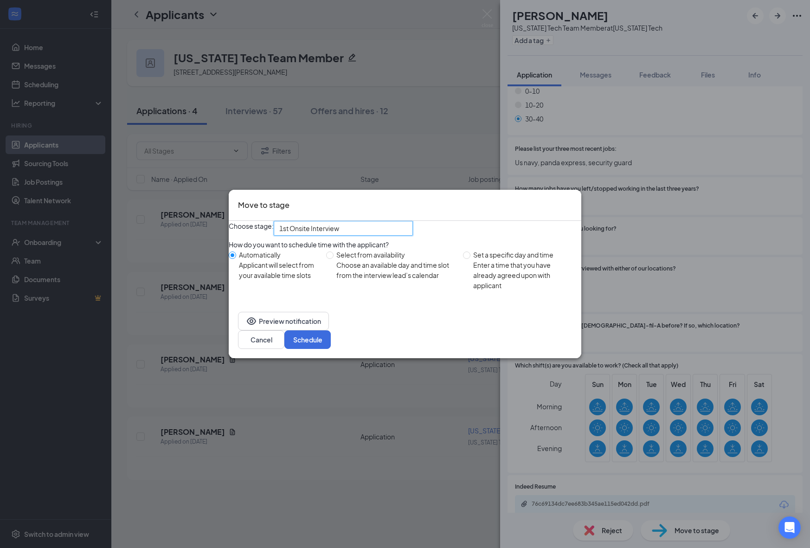
click at [535, 333] on div "Preview notification Cancel Schedule" at bounding box center [405, 330] width 353 height 56
click at [331, 347] on button "Schedule" at bounding box center [307, 339] width 46 height 19
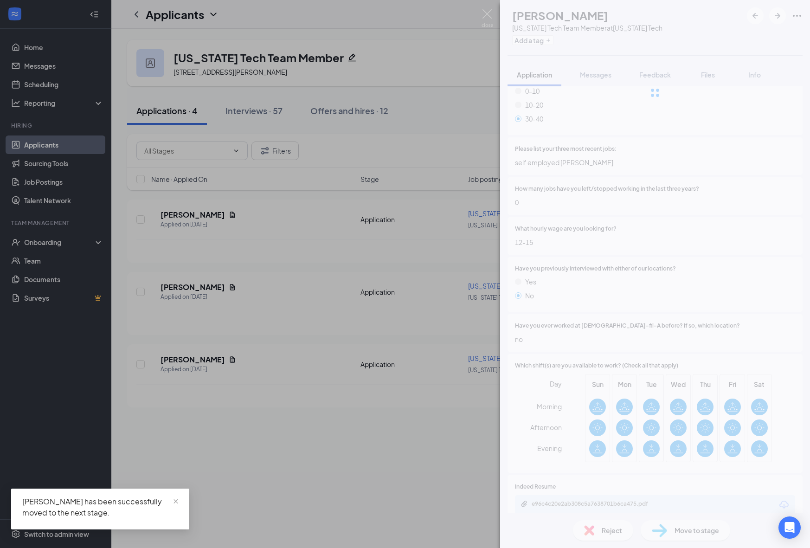
click at [341, 493] on div "[PERSON_NAME] [PERSON_NAME] [US_STATE] Tech Team Member at [US_STATE] Tech Add …" at bounding box center [405, 274] width 810 height 548
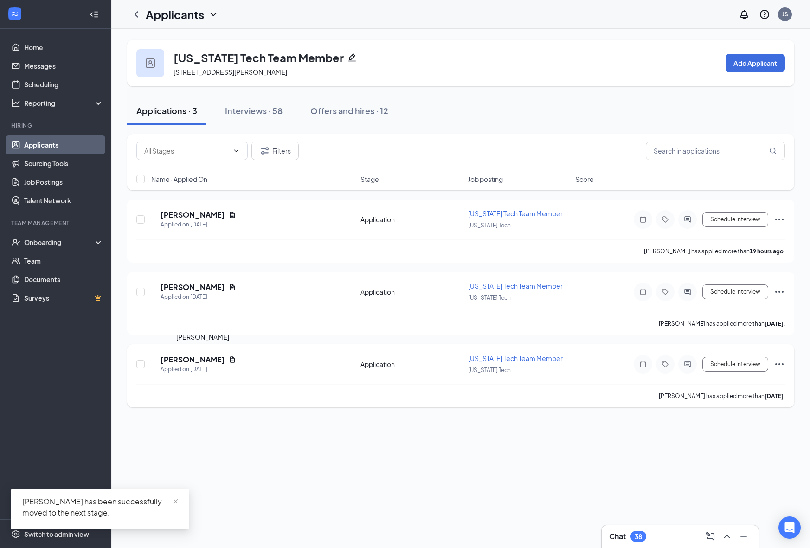
click at [194, 359] on h5 "[PERSON_NAME]" at bounding box center [193, 359] width 64 height 10
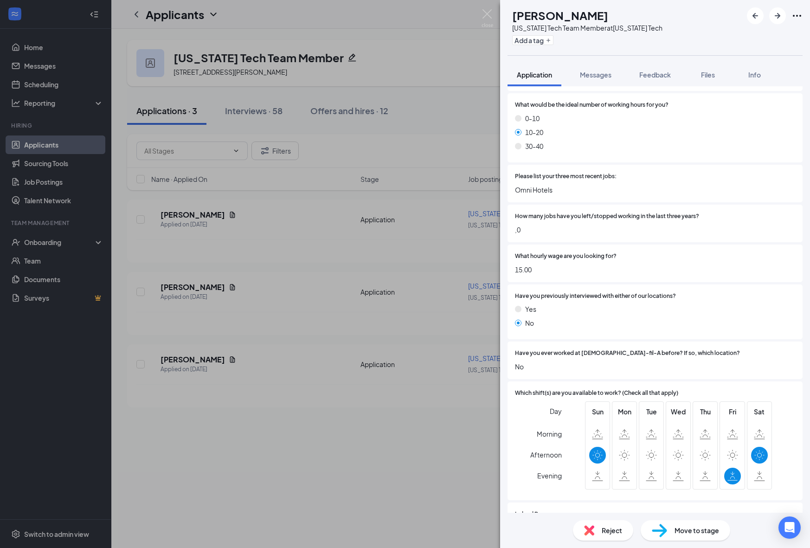
scroll to position [540, 0]
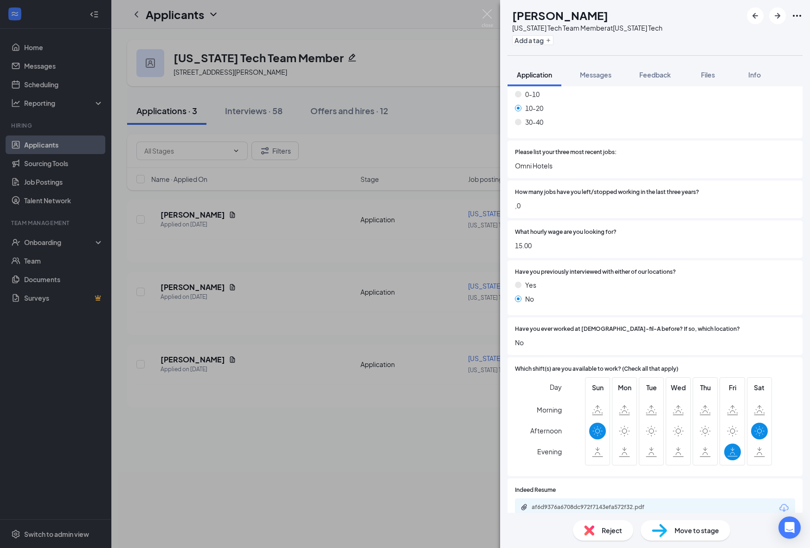
click at [645, 503] on div "af6d9376a6708dc972f7143efa572f32.pdf" at bounding box center [597, 506] width 130 height 7
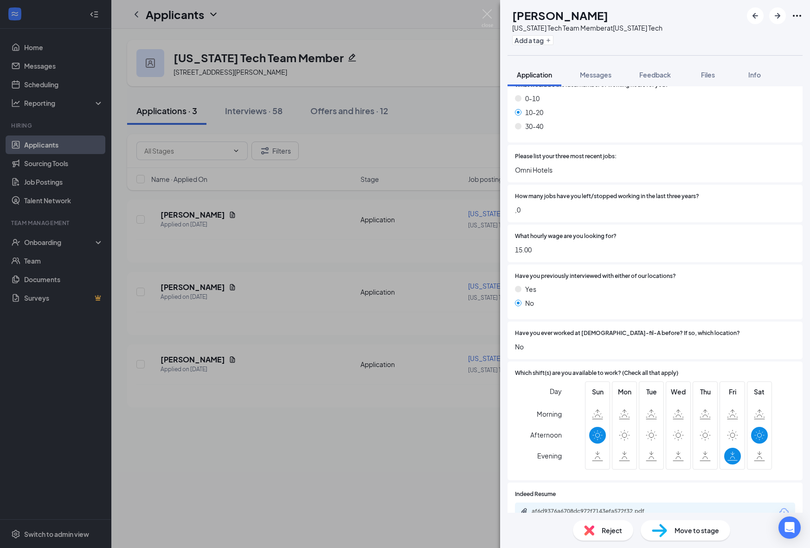
click at [598, 533] on div "Reject" at bounding box center [603, 530] width 60 height 20
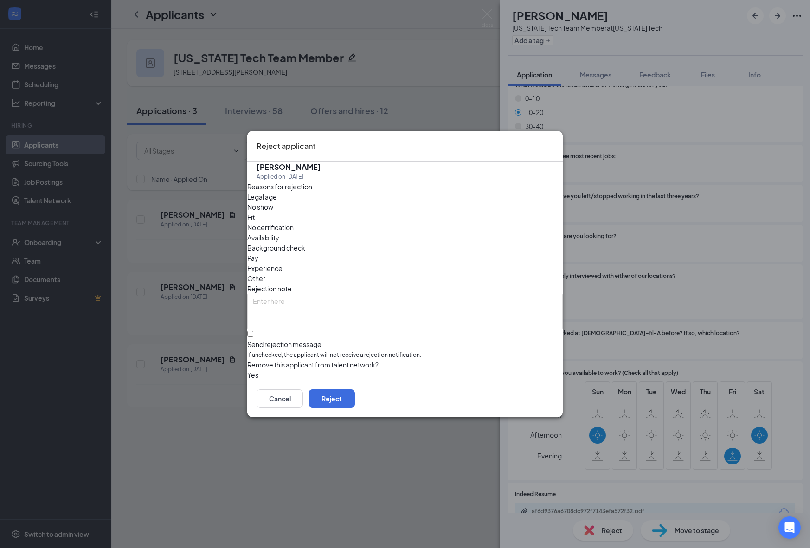
click at [279, 232] on span "Availability" at bounding box center [263, 237] width 32 height 10
click at [253, 331] on input "Send rejection message If unchecked, the applicant will not receive a rejection…" at bounding box center [250, 334] width 6 height 6
checkbox input "true"
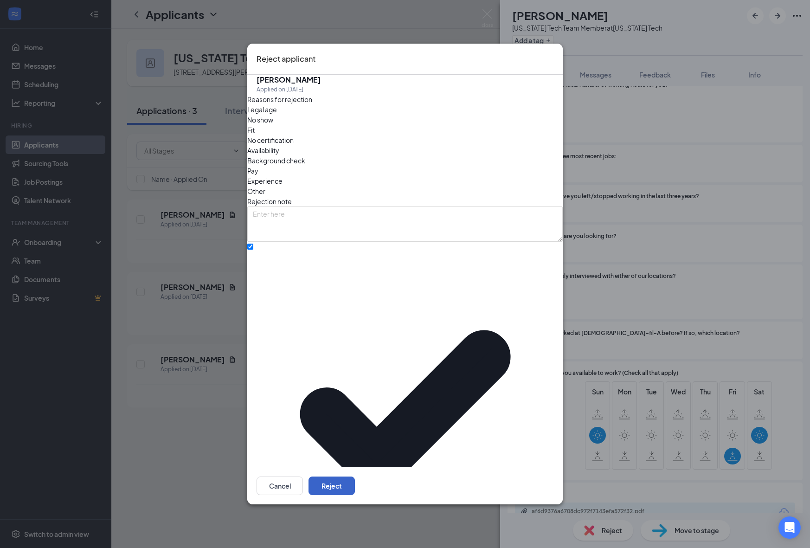
click at [355, 476] on button "Reject" at bounding box center [332, 485] width 46 height 19
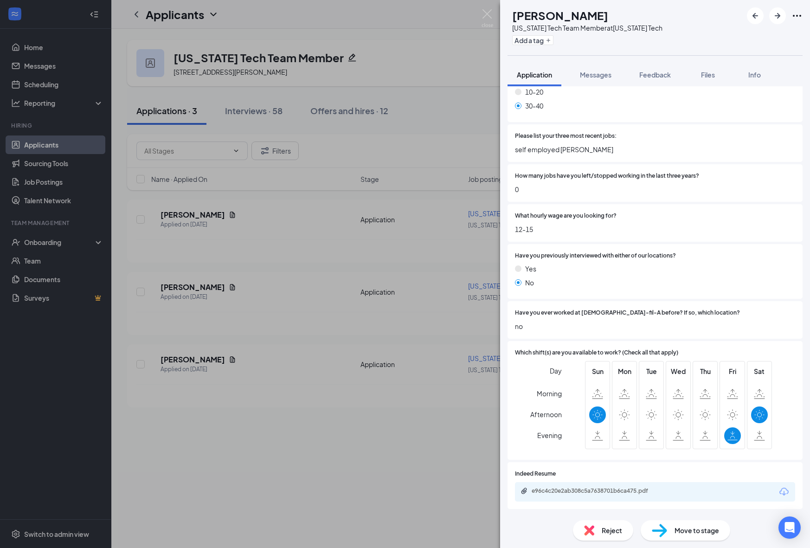
scroll to position [510, 0]
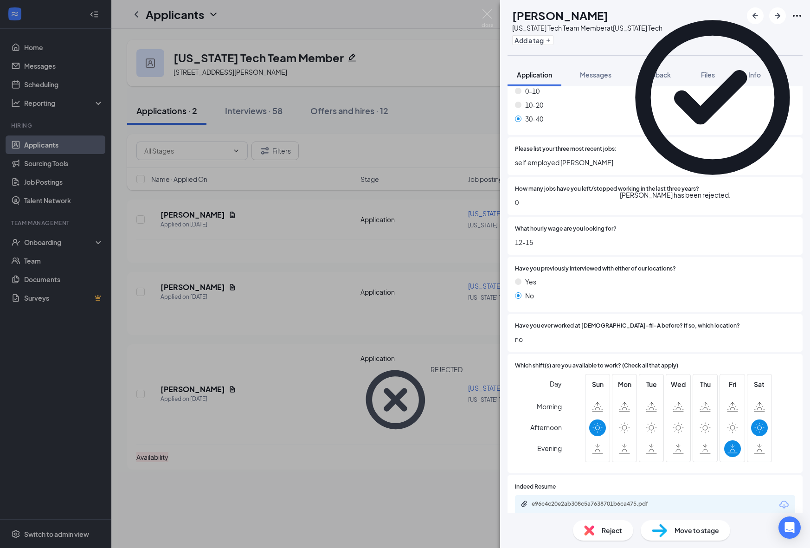
click at [291, 488] on div "[PERSON_NAME] [PERSON_NAME] [US_STATE] Tech Team Member at [US_STATE] Tech Add …" at bounding box center [405, 274] width 810 height 548
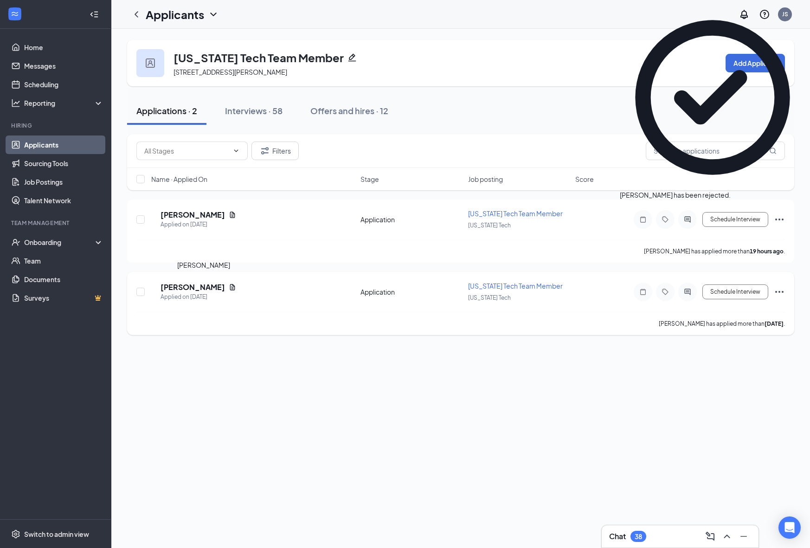
click at [200, 284] on h5 "[PERSON_NAME]" at bounding box center [193, 287] width 64 height 10
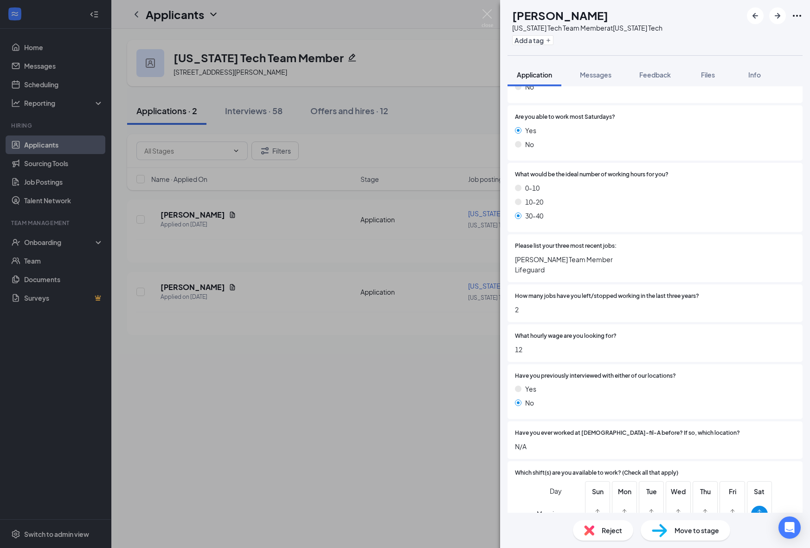
scroll to position [525, 0]
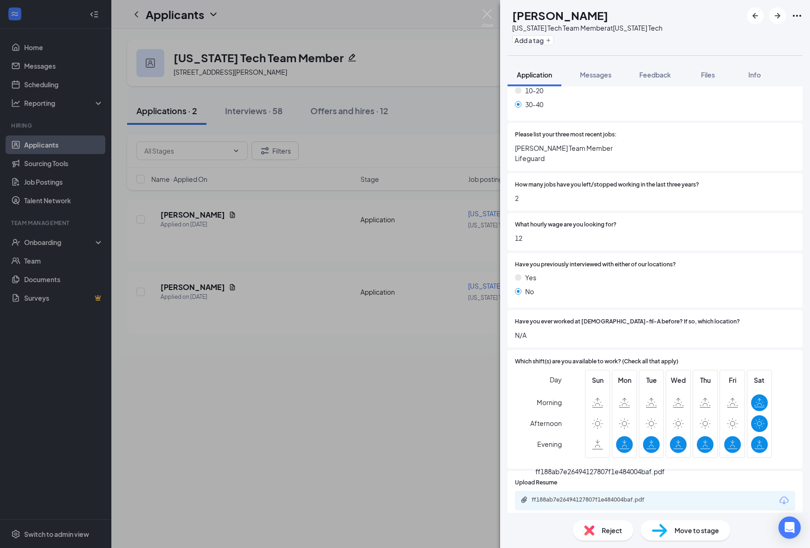
click at [640, 496] on div "ff188ab7e26494127807f1e484004baf.pdf" at bounding box center [597, 499] width 130 height 7
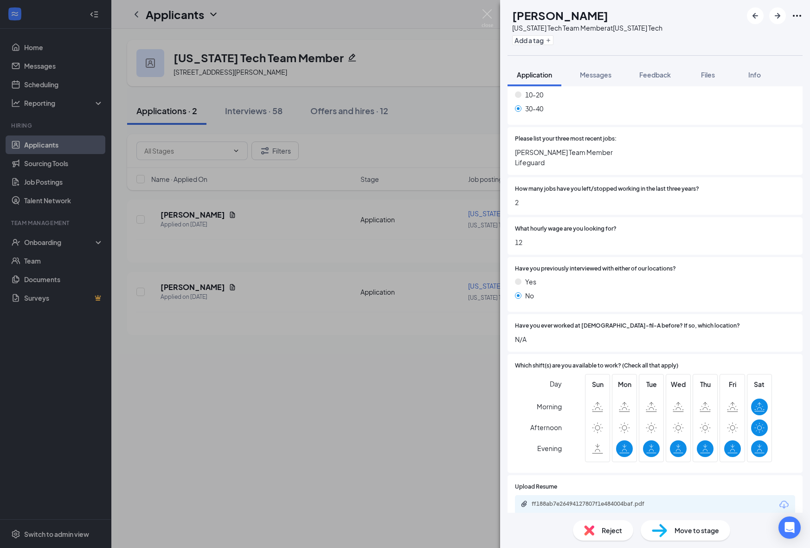
click at [683, 533] on span "Move to stage" at bounding box center [697, 530] width 45 height 10
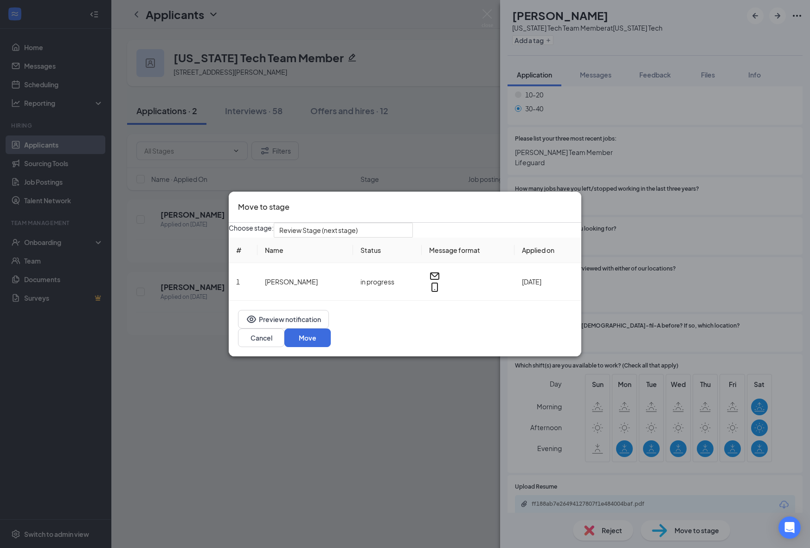
click at [368, 248] on div "Choose stage: Review Stage (next stage) # Name Status Message format Applied on…" at bounding box center [405, 262] width 353 height 78
click at [358, 234] on span "Review Stage (next stage)" at bounding box center [318, 230] width 78 height 14
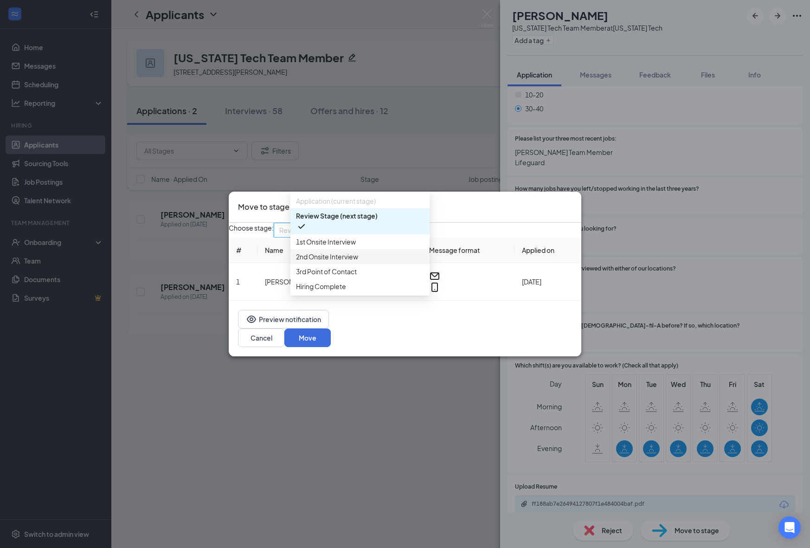
click at [363, 247] on span "1st Onsite Interview" at bounding box center [360, 242] width 128 height 10
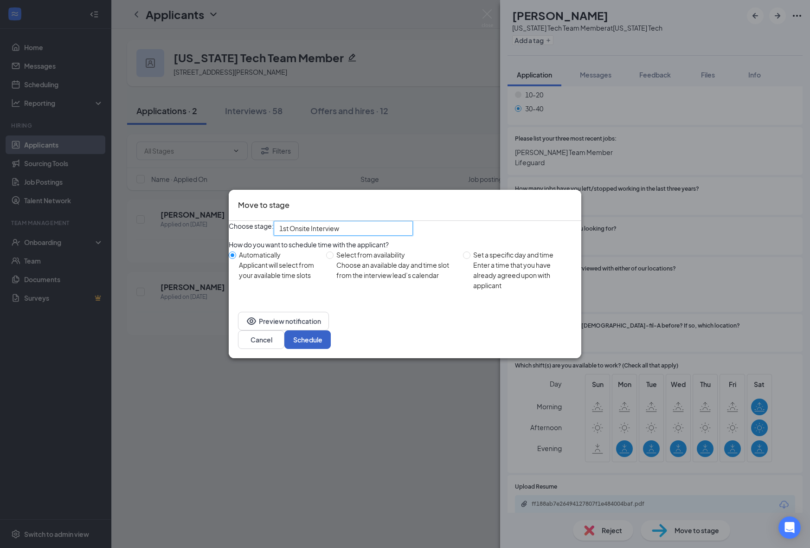
click at [331, 343] on button "Schedule" at bounding box center [307, 339] width 46 height 19
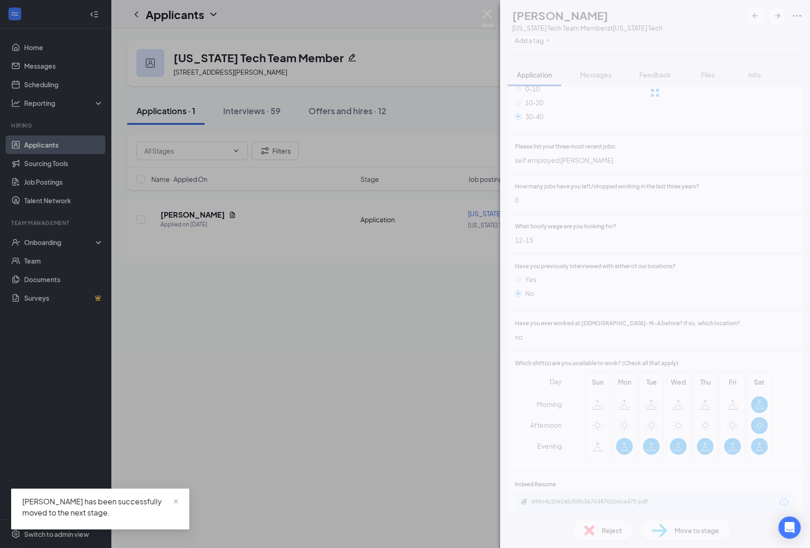
scroll to position [511, 0]
click at [287, 401] on div "[PERSON_NAME] [PERSON_NAME] [US_STATE] Tech Team Member at [US_STATE] Tech Add …" at bounding box center [405, 274] width 810 height 548
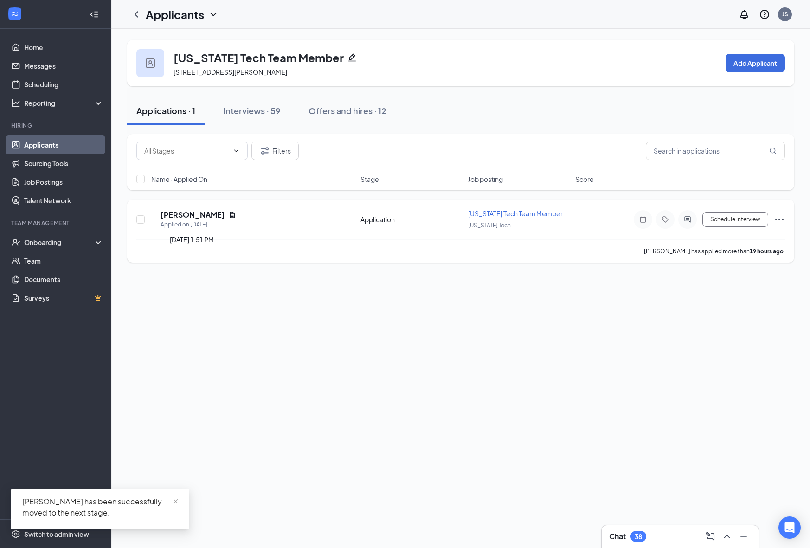
click at [208, 212] on h5 "[PERSON_NAME]" at bounding box center [193, 215] width 64 height 10
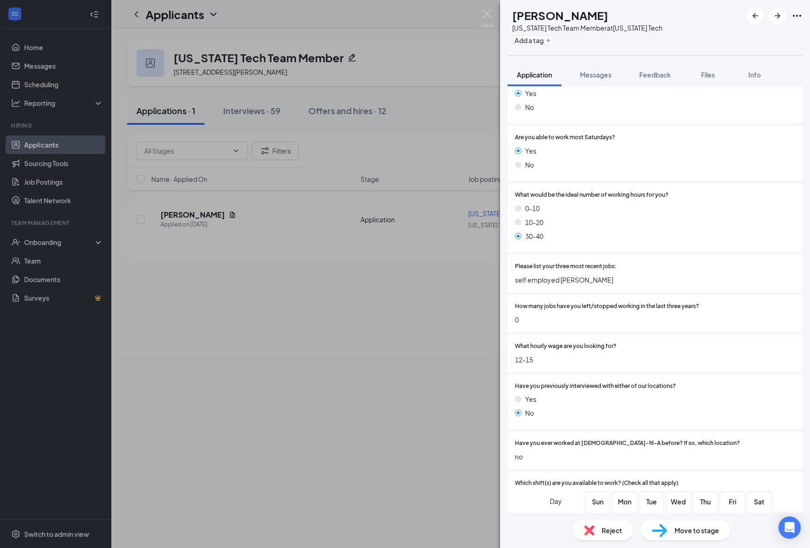
scroll to position [515, 0]
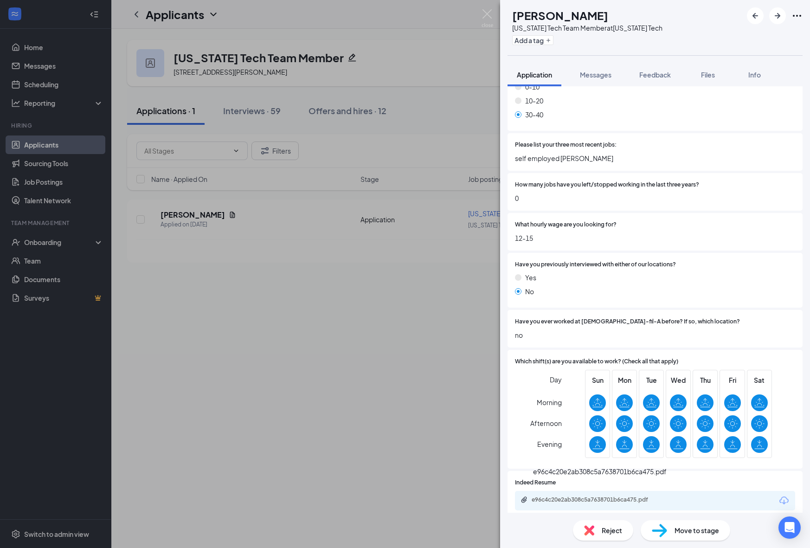
click at [604, 496] on div "e96c4c20e2ab308c5a7638701b6ca475.pdf" at bounding box center [597, 499] width 130 height 7
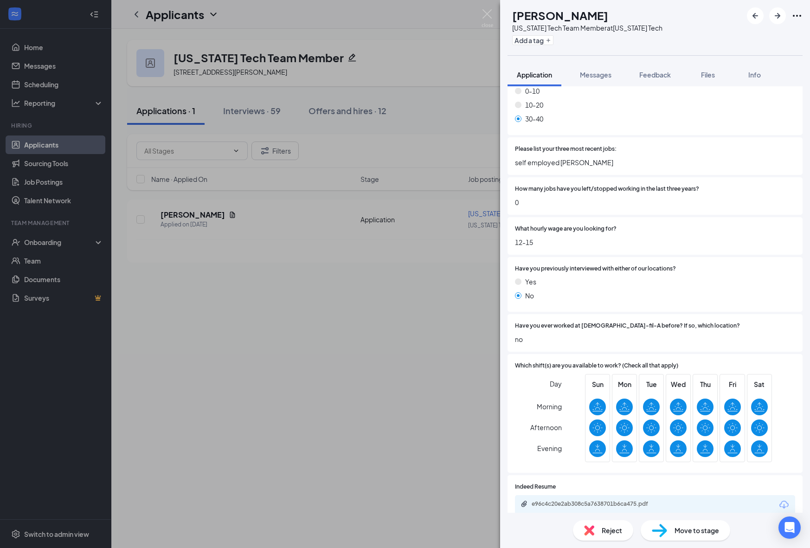
click at [638, 495] on div "e96c4c20e2ab308c5a7638701b6ca475.pdf" at bounding box center [655, 504] width 280 height 19
click at [635, 500] on div "e96c4c20e2ab308c5a7638701b6ca475.pdf" at bounding box center [596, 504] width 150 height 9
click at [660, 531] on img at bounding box center [659, 530] width 15 height 13
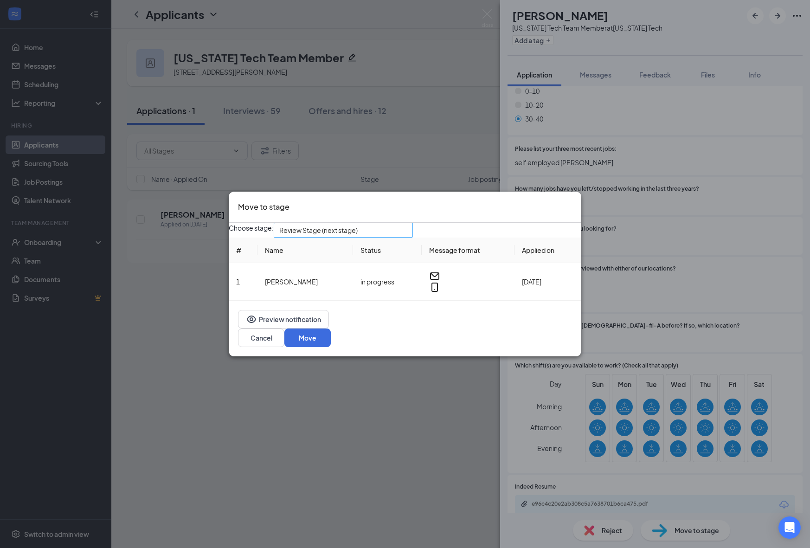
click at [381, 241] on span "Review Stage (next stage)" at bounding box center [339, 235] width 120 height 25
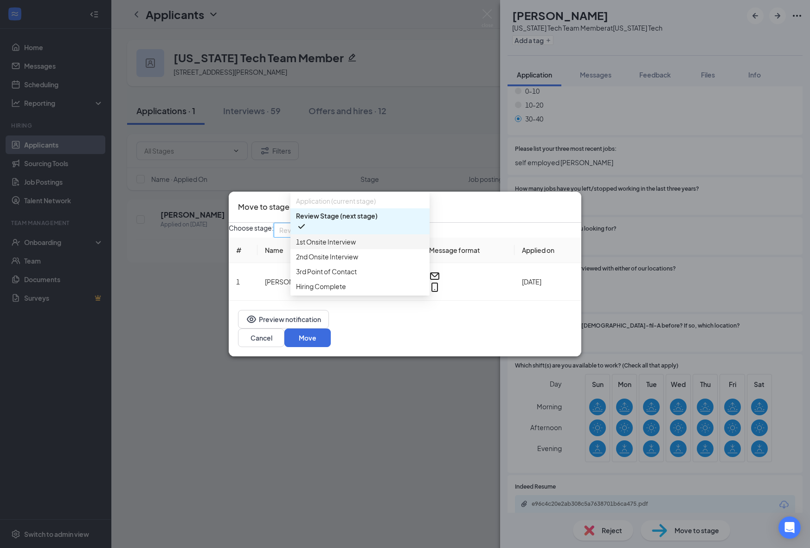
click at [341, 247] on span "1st Onsite Interview" at bounding box center [326, 242] width 60 height 10
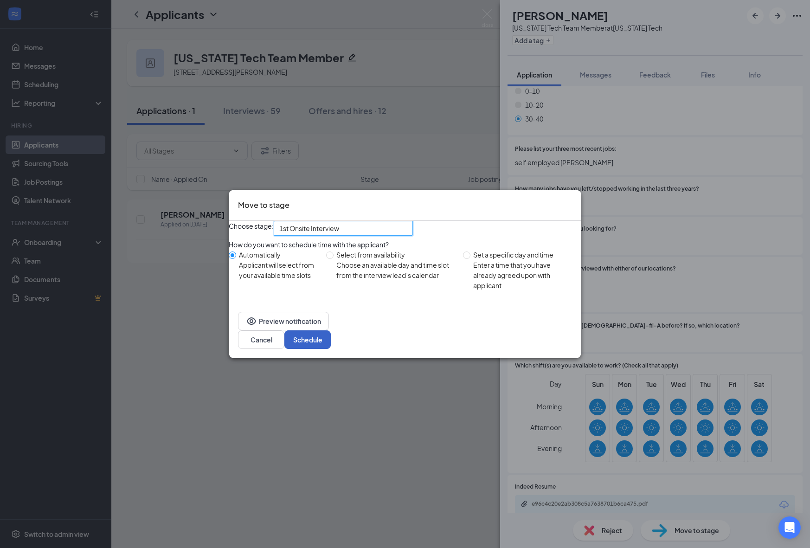
click at [331, 340] on button "Schedule" at bounding box center [307, 339] width 46 height 19
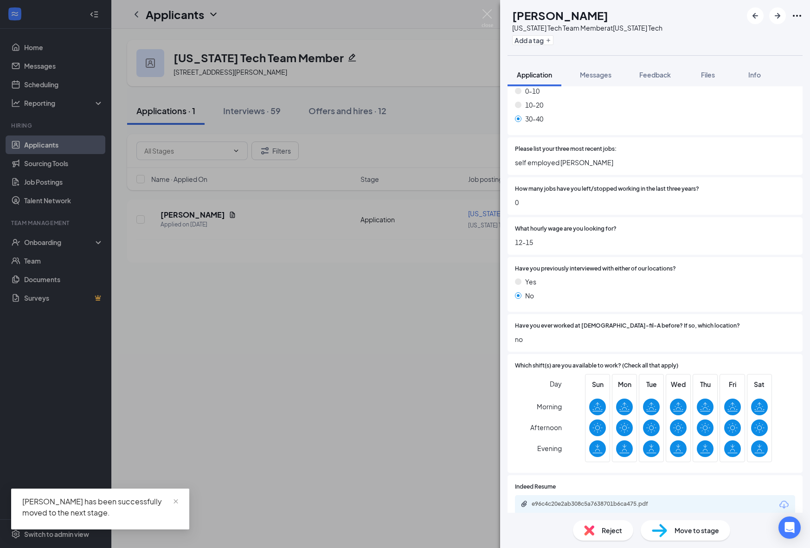
click at [351, 423] on div "[PERSON_NAME] [PERSON_NAME] [US_STATE] Tech Team Member at [US_STATE] Tech Add …" at bounding box center [405, 274] width 810 height 548
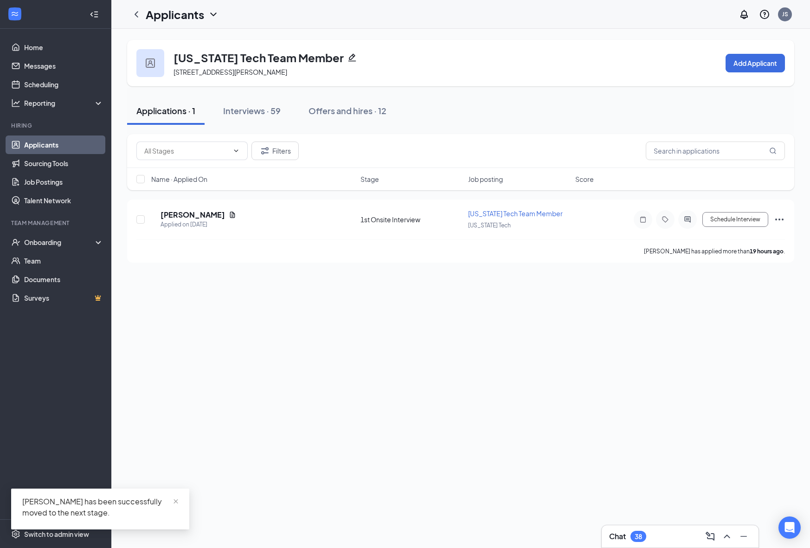
click at [245, 286] on div "[US_STATE] Tech Team Member [STREET_ADDRESS][PERSON_NAME][PERSON_NAME] Add Appl…" at bounding box center [460, 288] width 699 height 519
click at [134, 19] on icon "ChevronLeft" at bounding box center [136, 14] width 11 height 11
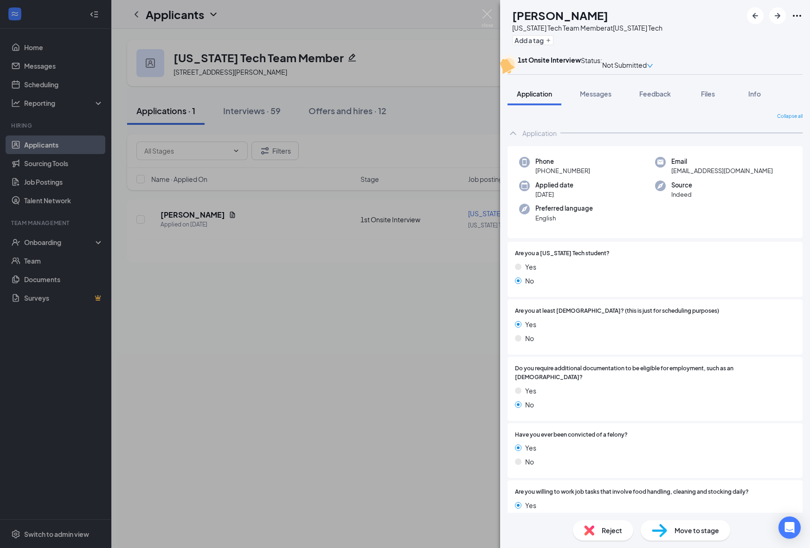
click at [310, 274] on div "[PERSON_NAME] [PERSON_NAME] [US_STATE] Tech Team Member at [US_STATE][GEOGRAPHI…" at bounding box center [405, 274] width 810 height 548
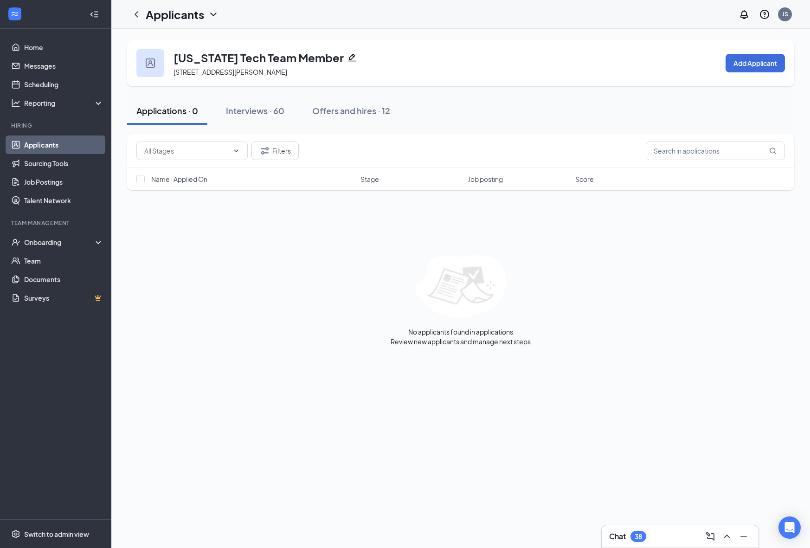
click at [63, 149] on link "Applicants" at bounding box center [63, 144] width 79 height 19
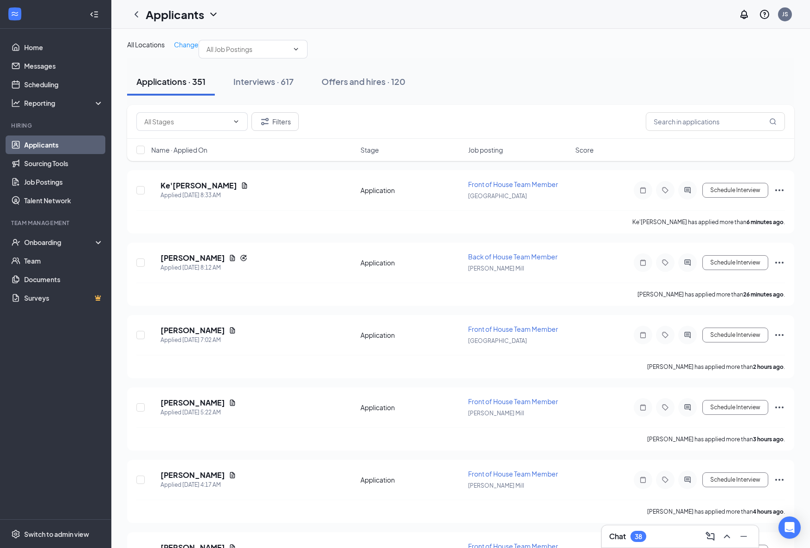
click at [506, 154] on div "Job posting" at bounding box center [519, 149] width 102 height 9
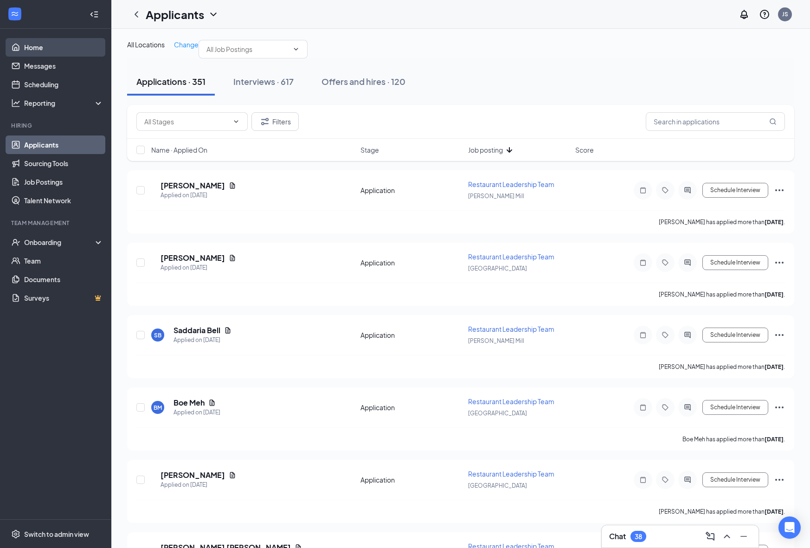
click at [78, 45] on link "Home" at bounding box center [63, 47] width 79 height 19
